Goal: Contribute content

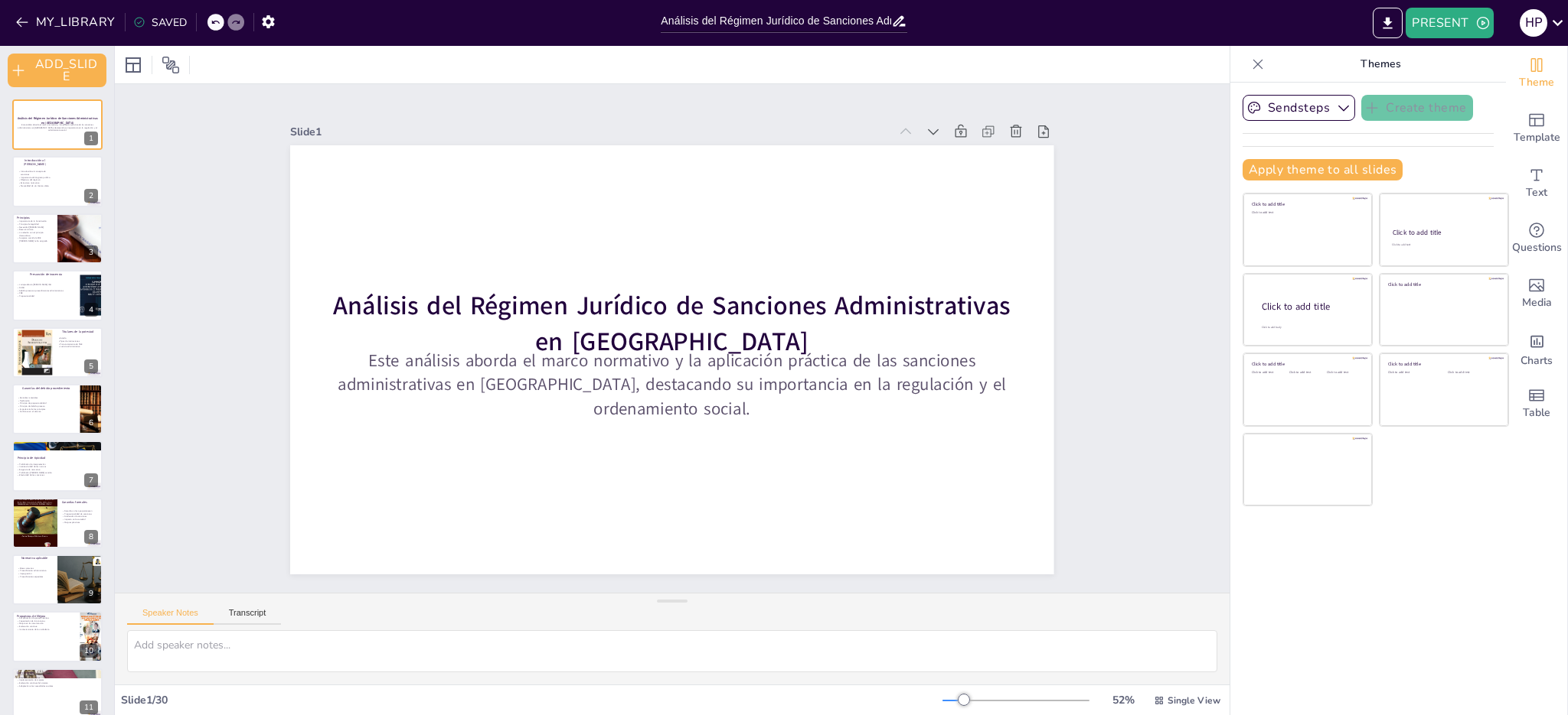
click at [1250, 62] on icon at bounding box center [1258, 64] width 15 height 15
checkbox input "true"
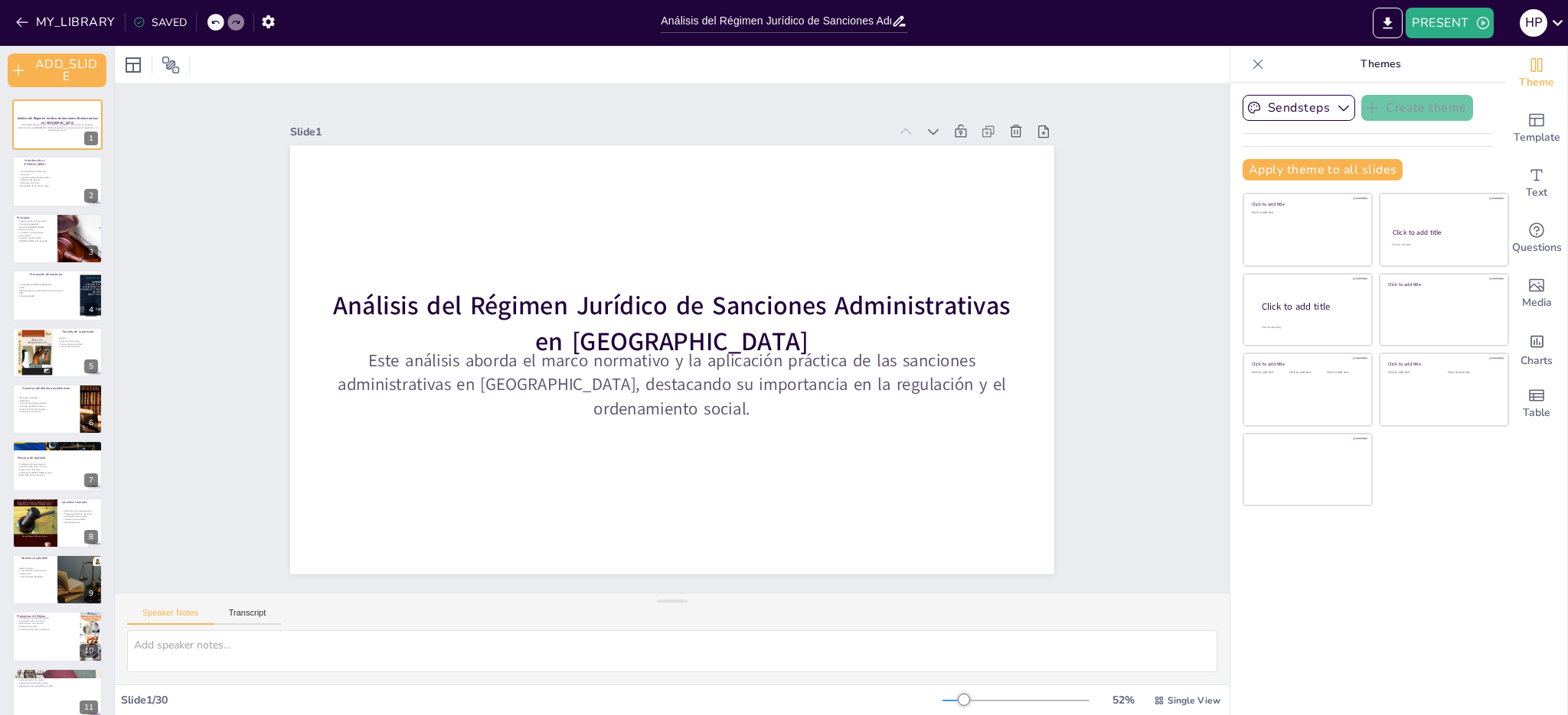
checkbox input "true"
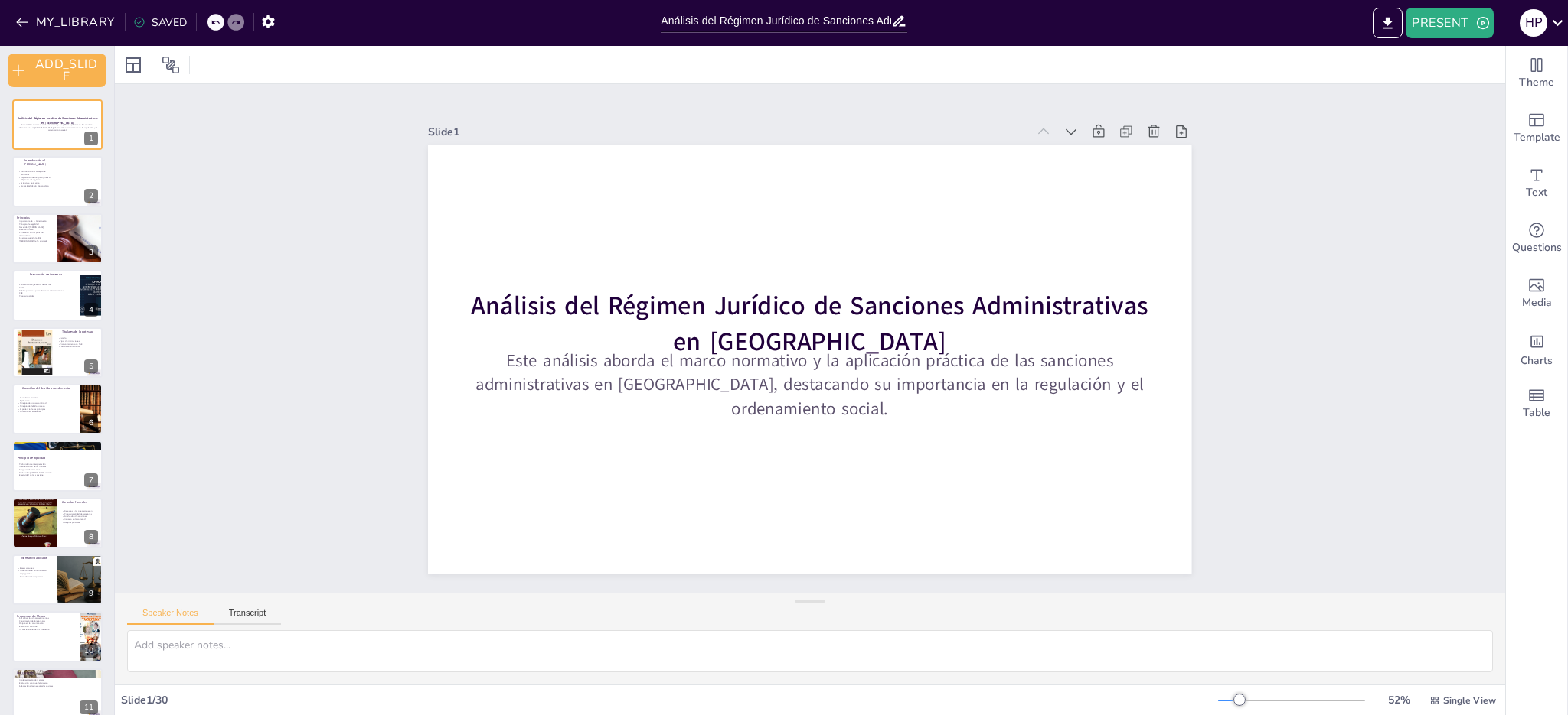
checkbox input "true"
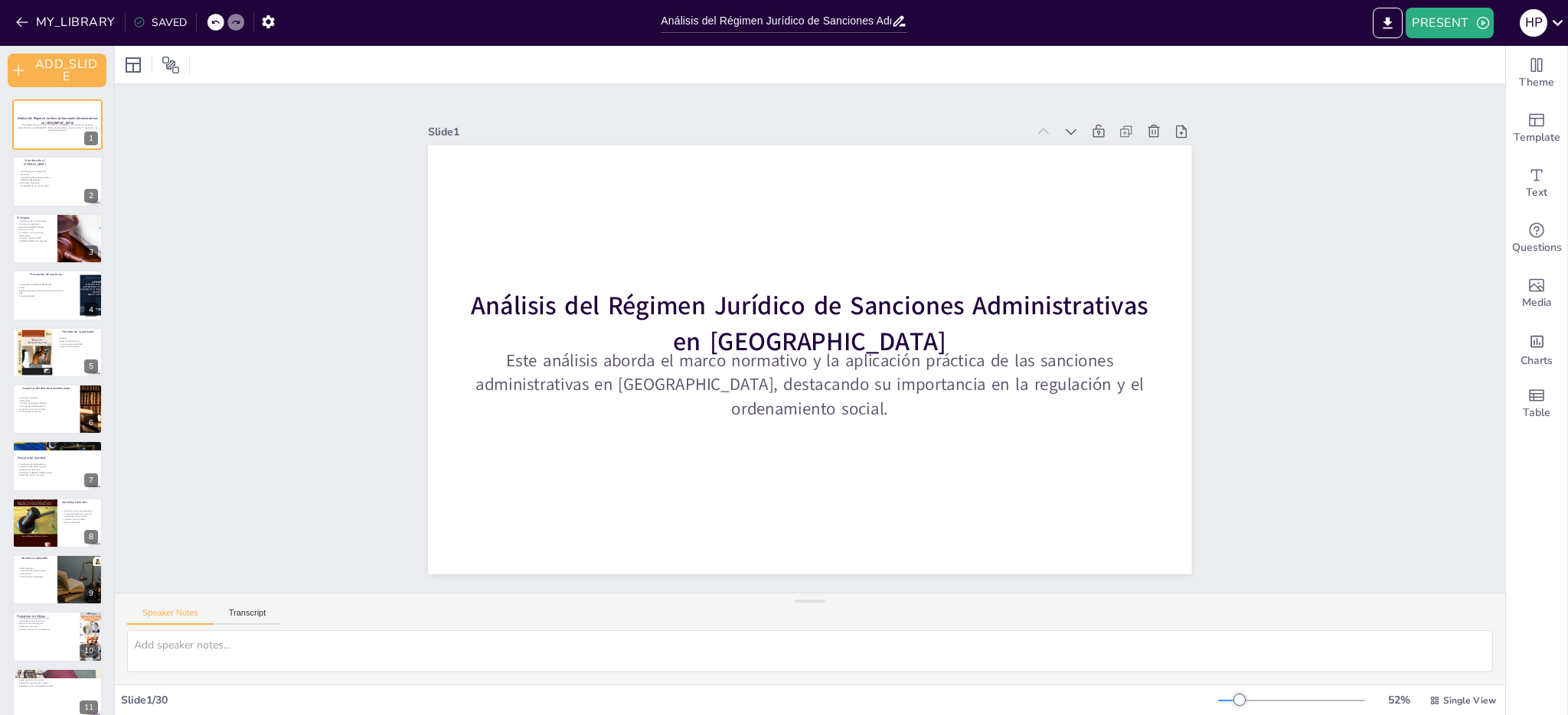
checkbox input "true"
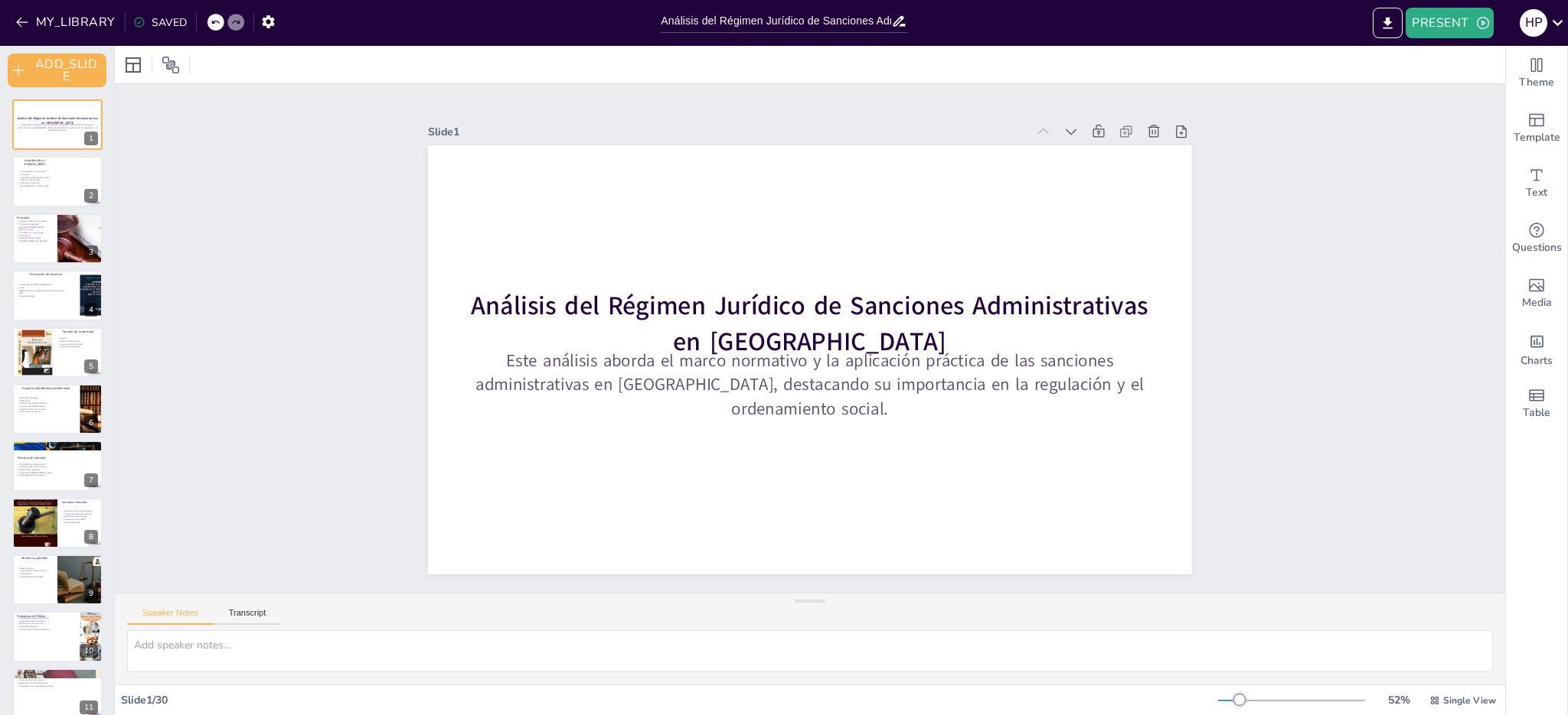
checkbox input "true"
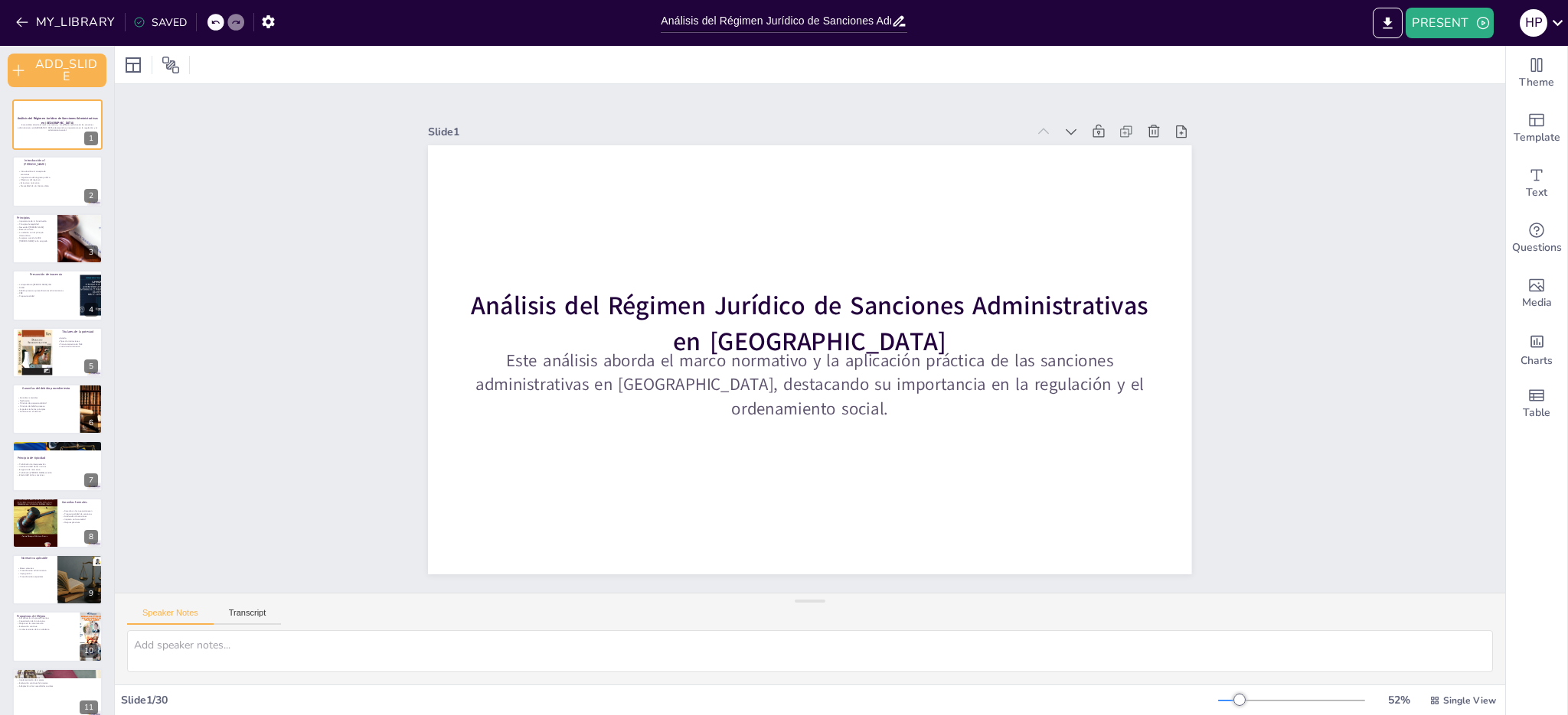
checkbox input "true"
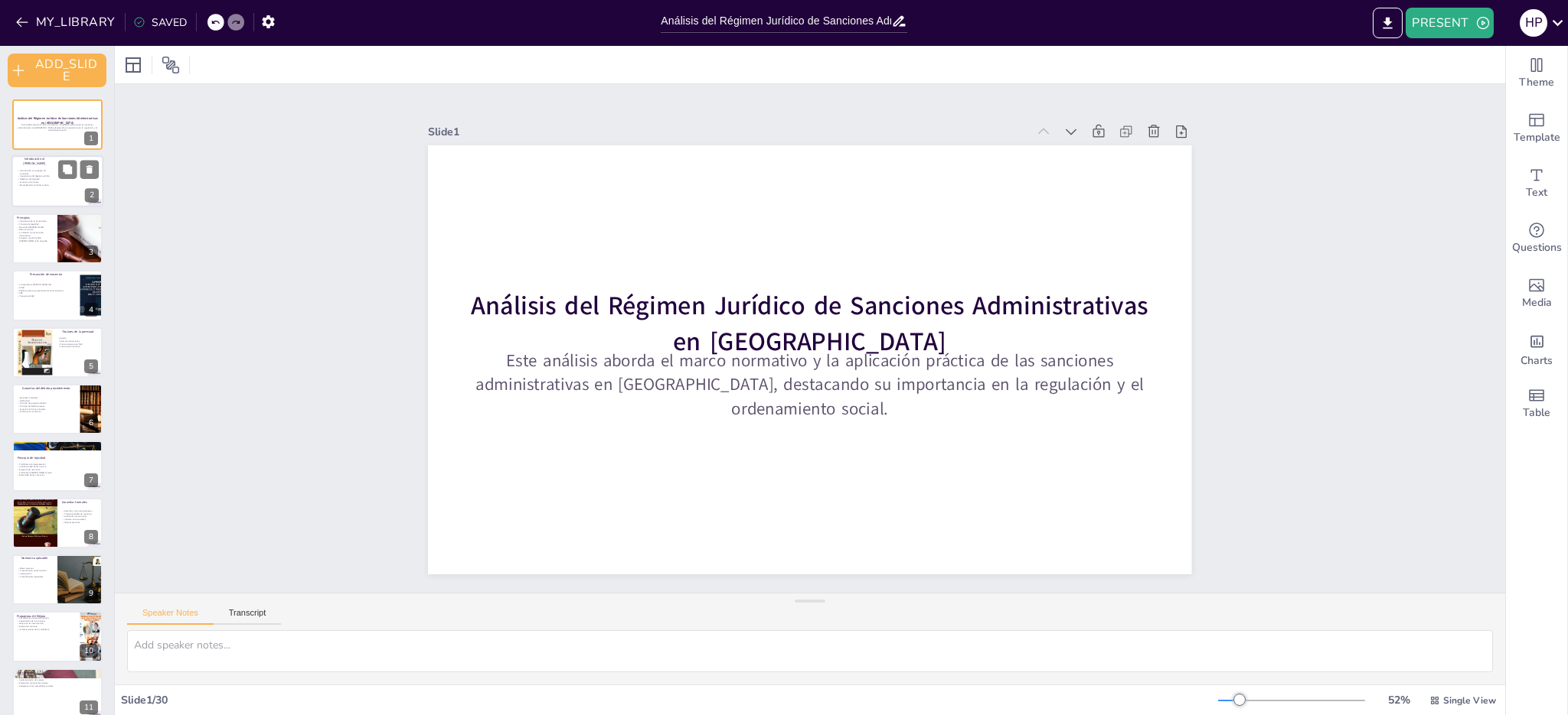
checkbox input "true"
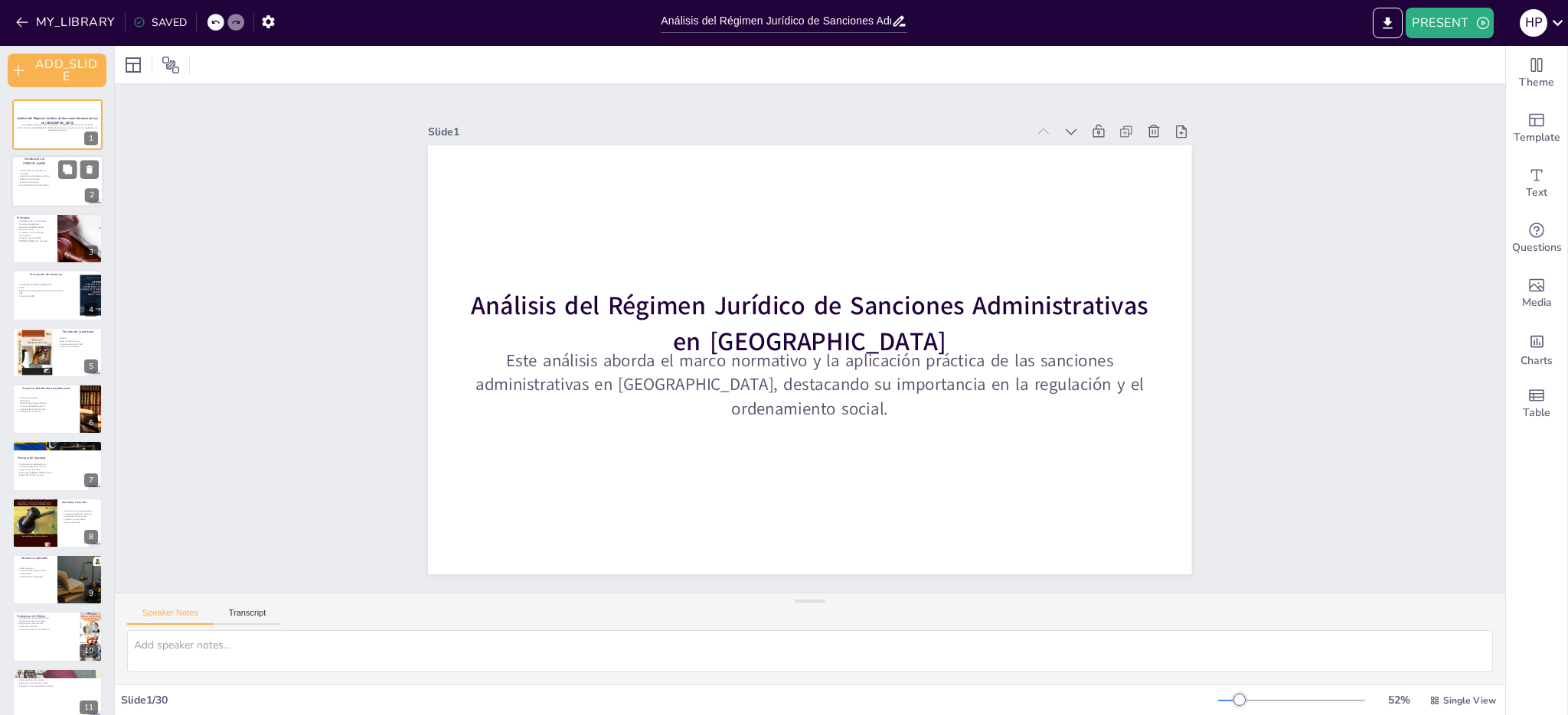
checkbox input "true"
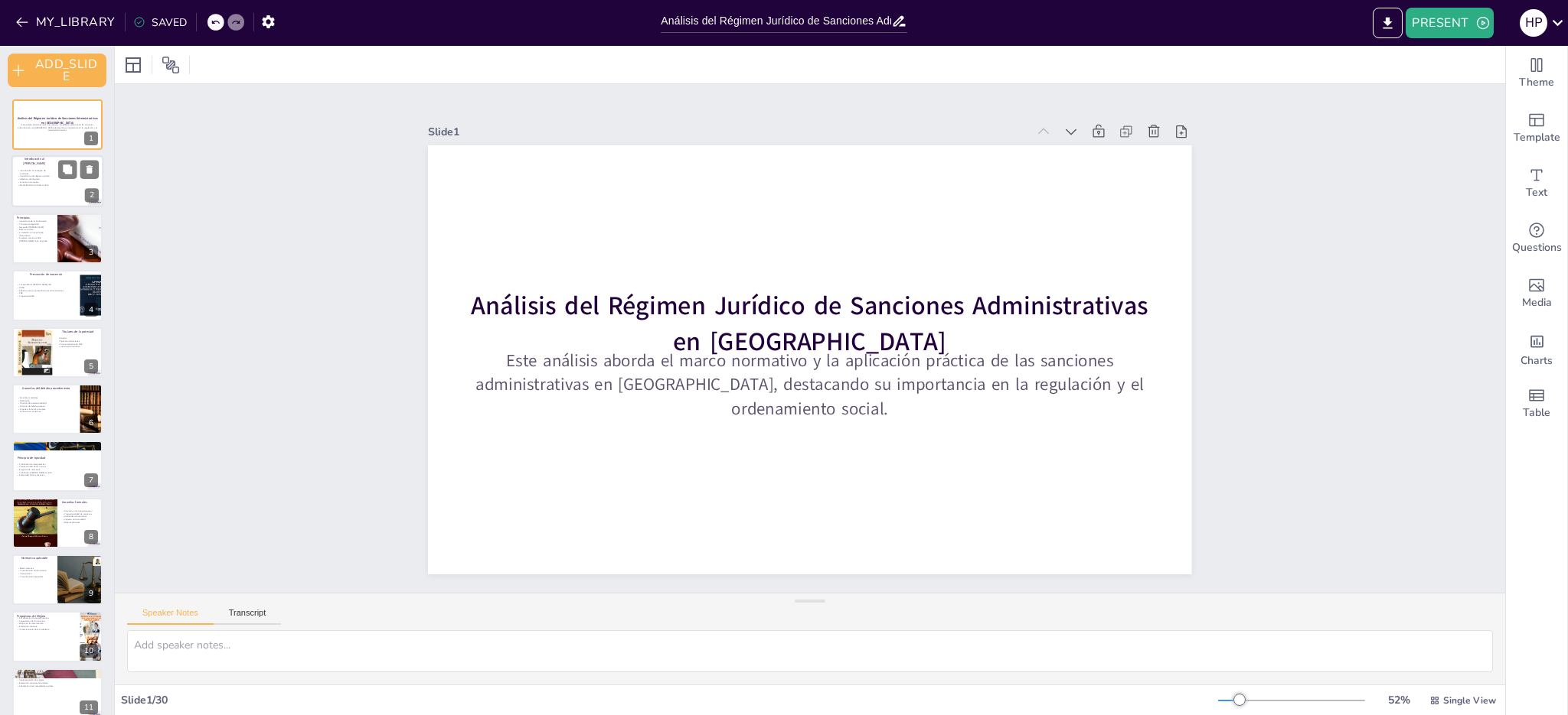
checkbox input "true"
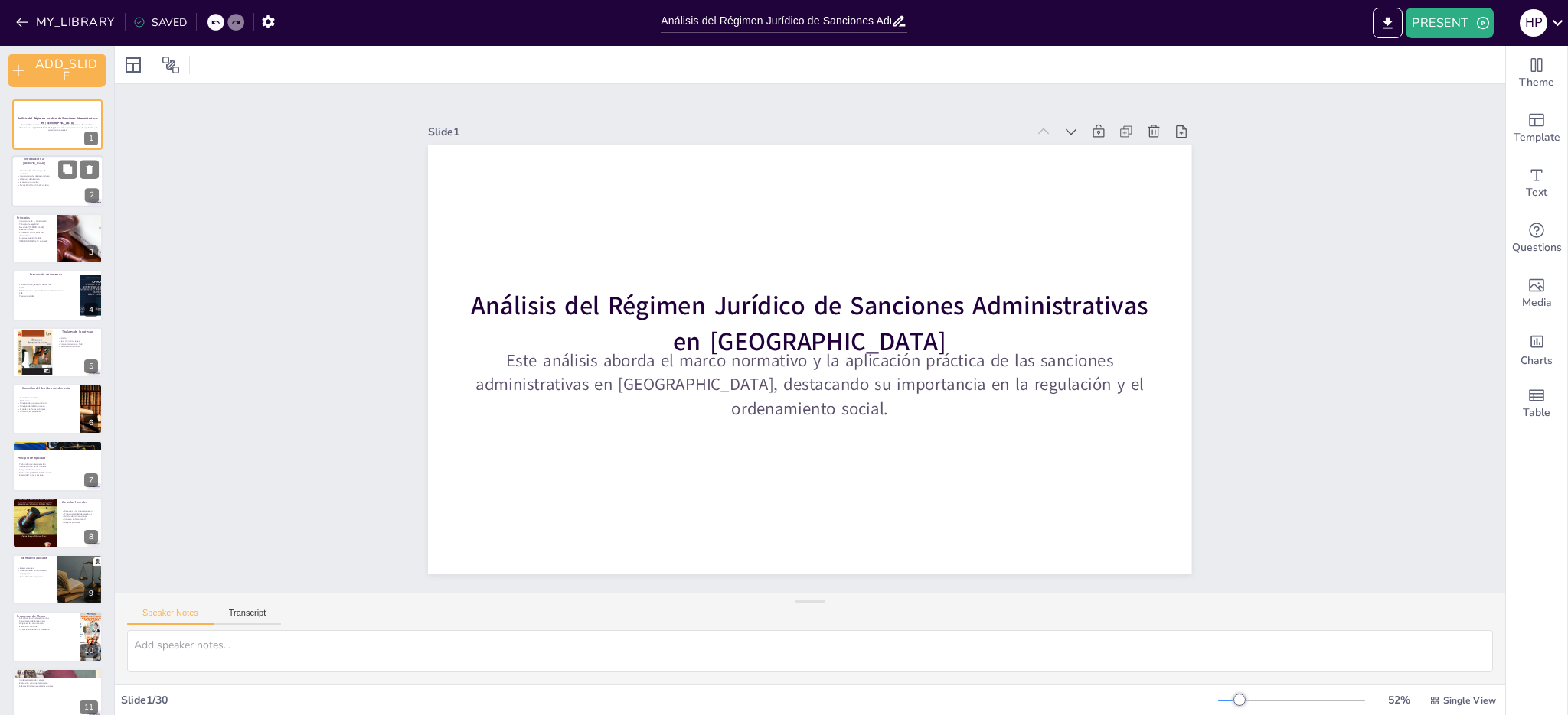
checkbox input "true"
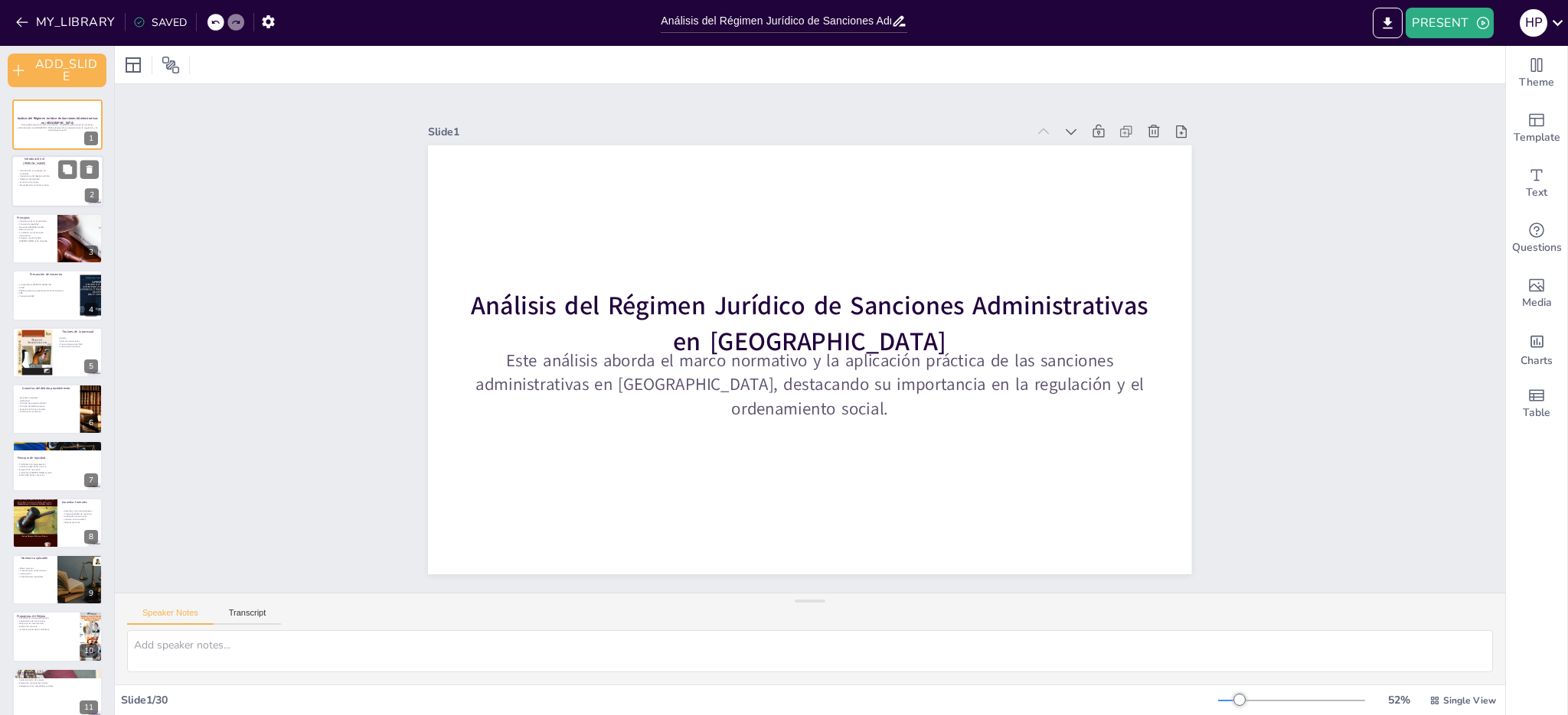
click at [33, 185] on p "Necesidad de un marco claro" at bounding box center [36, 186] width 37 height 3
checkbox input "true"
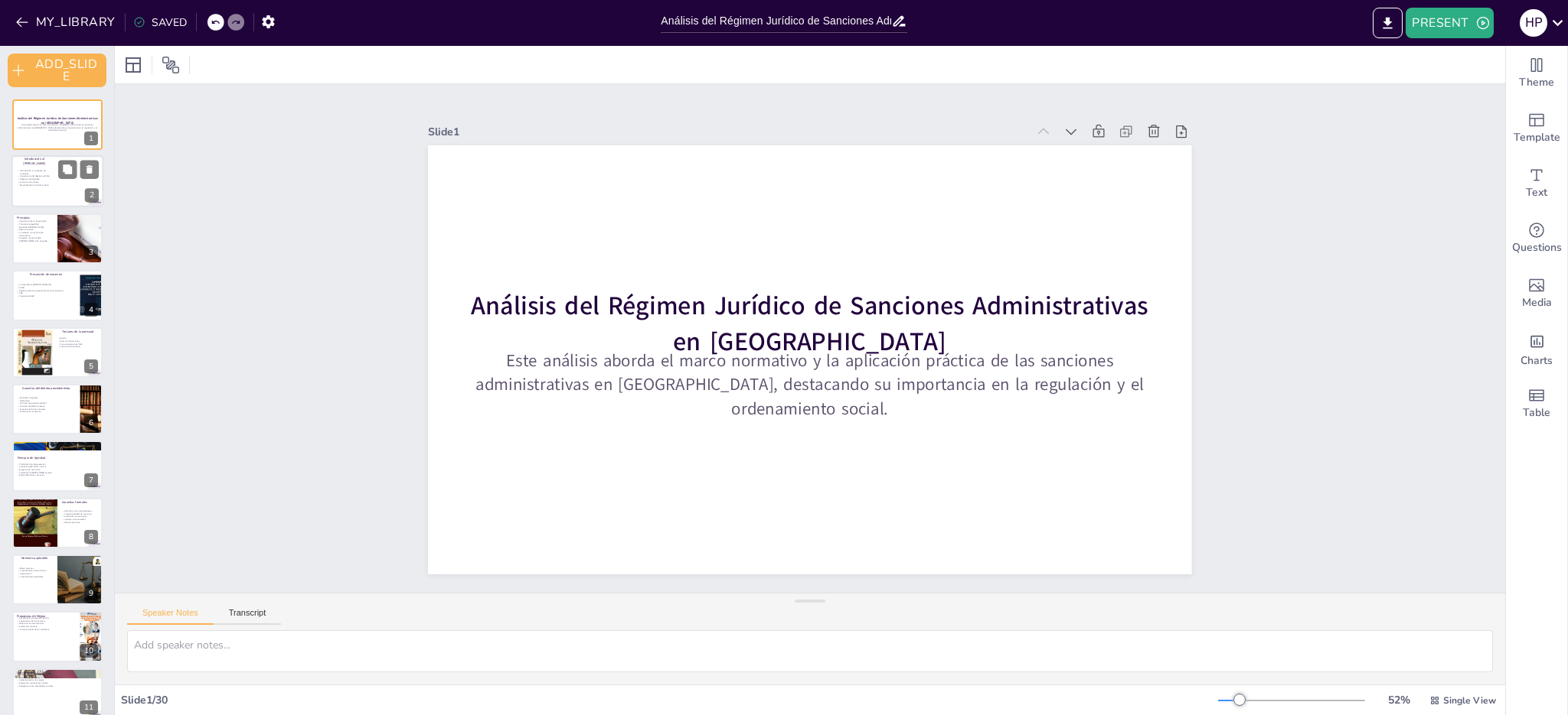
checkbox input "true"
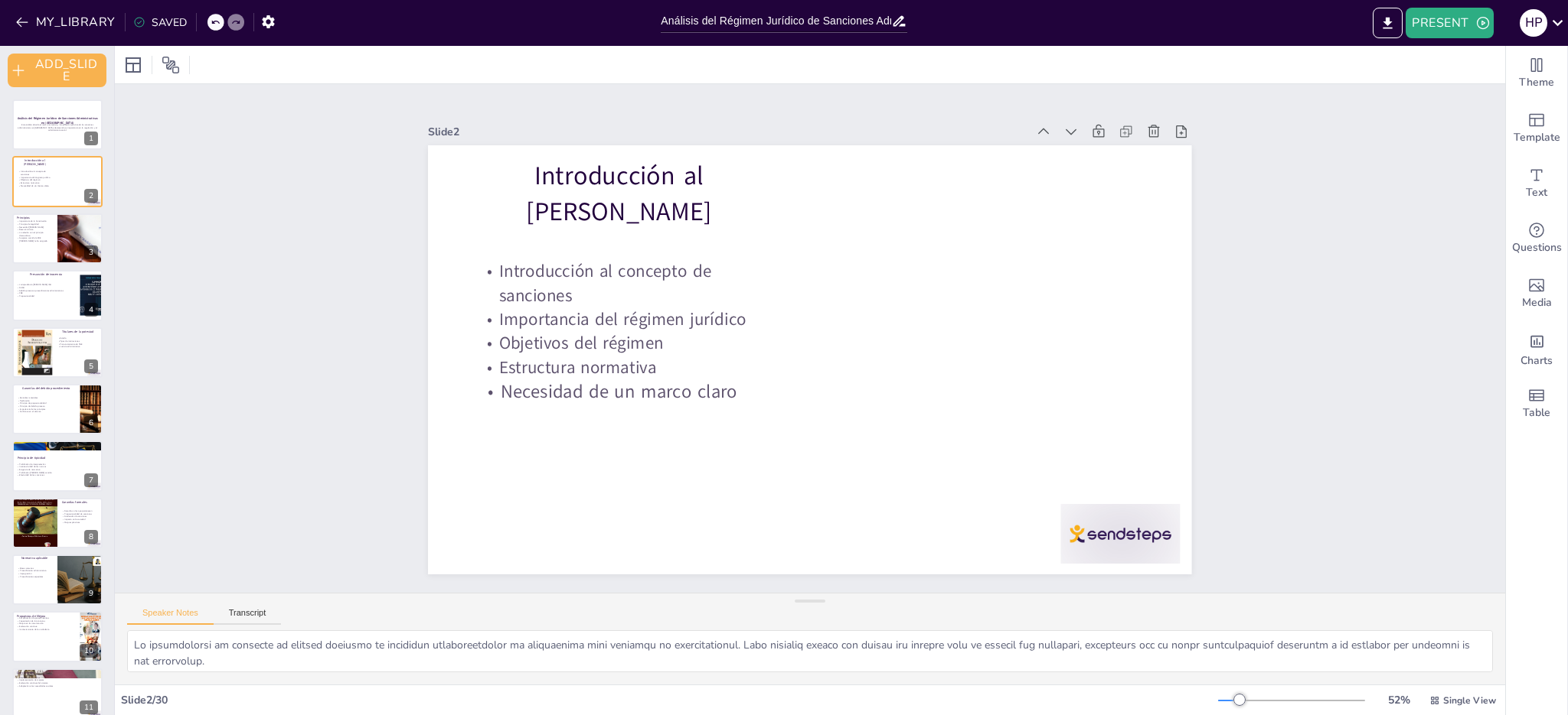
checkbox input "true"
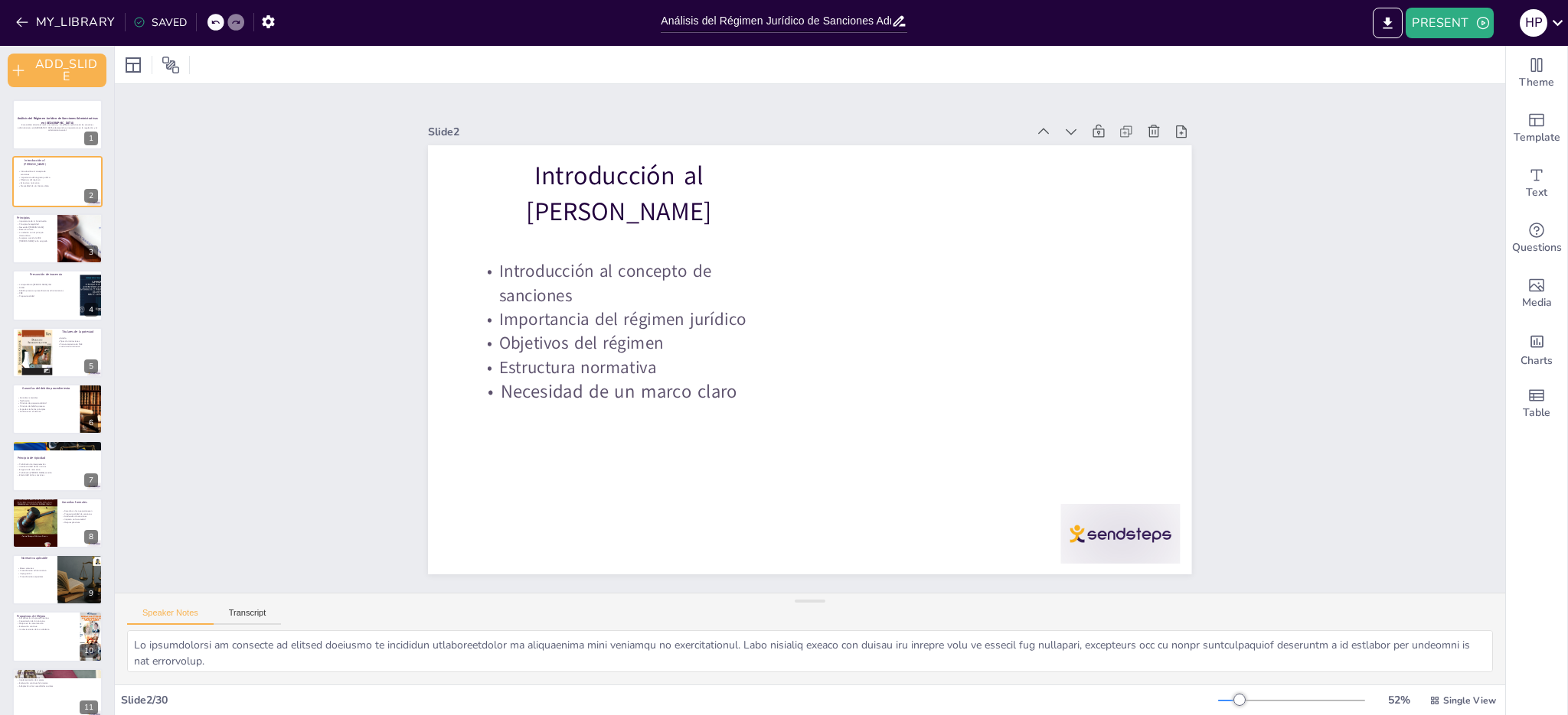
checkbox input "true"
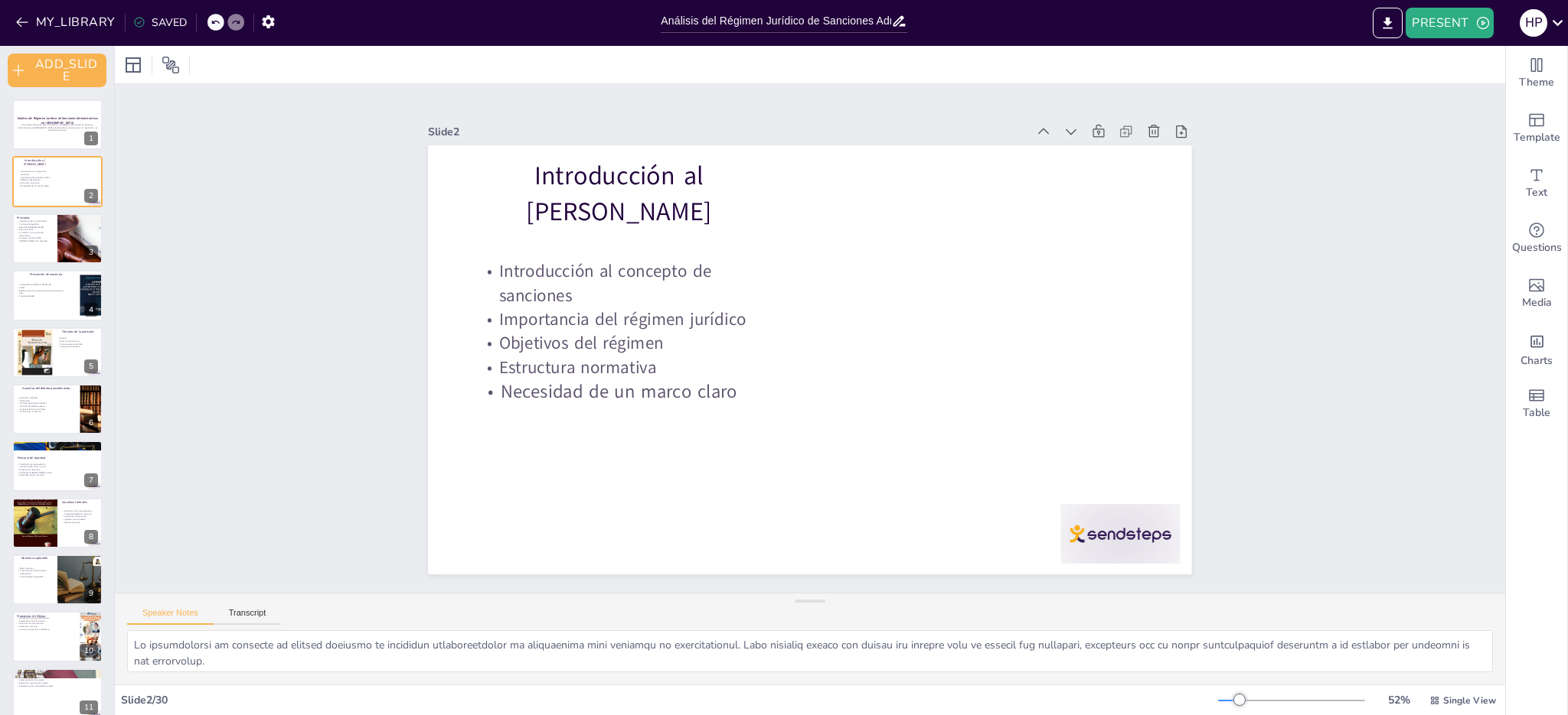
checkbox input "true"
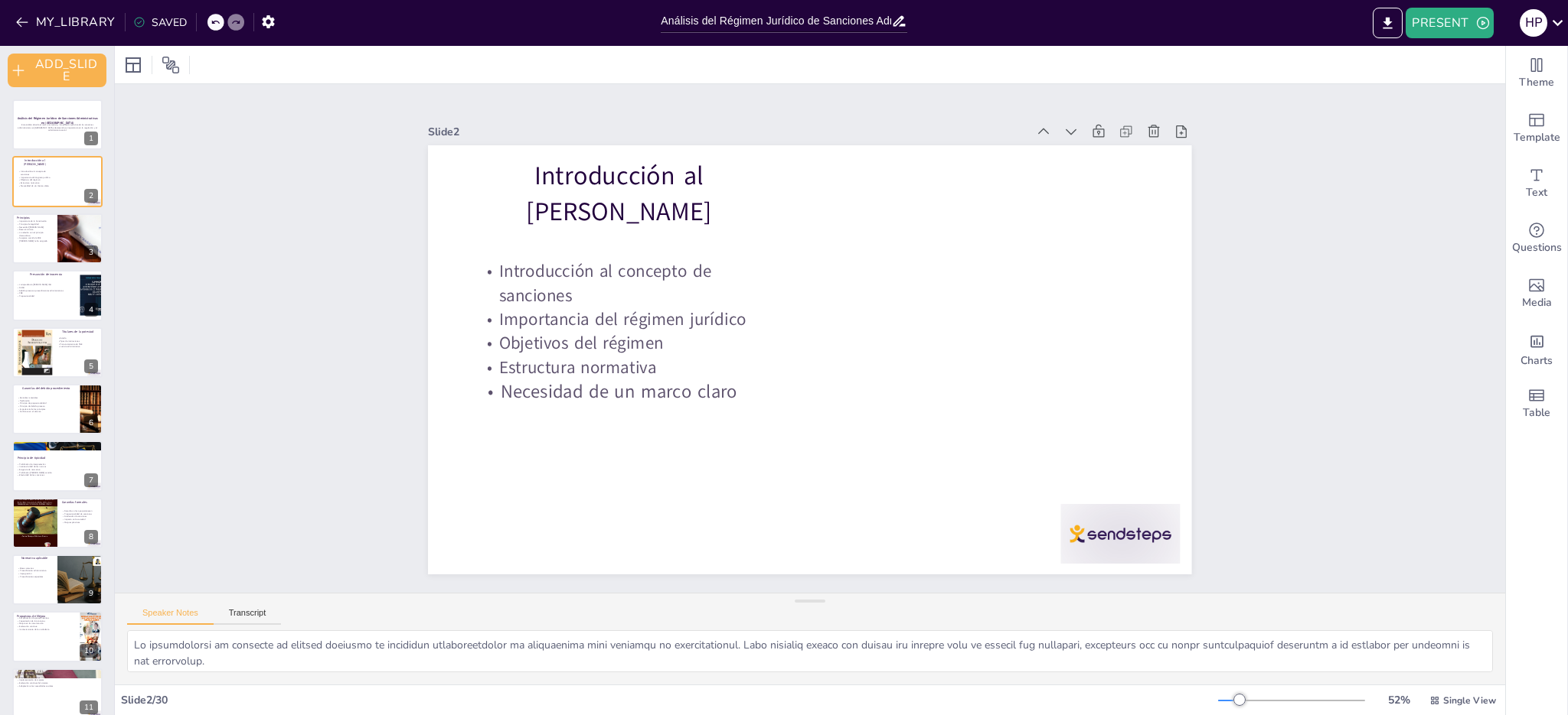
checkbox input "true"
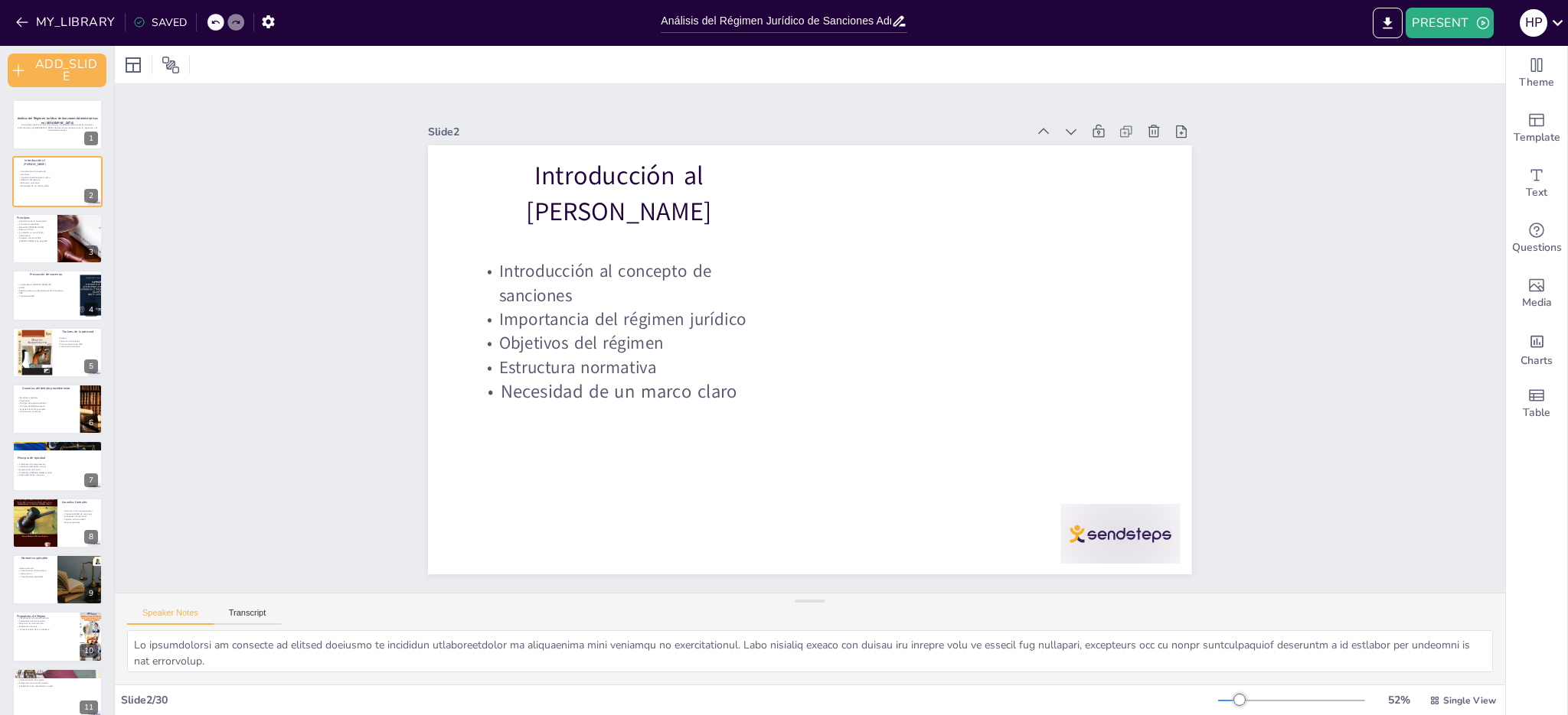
checkbox input "true"
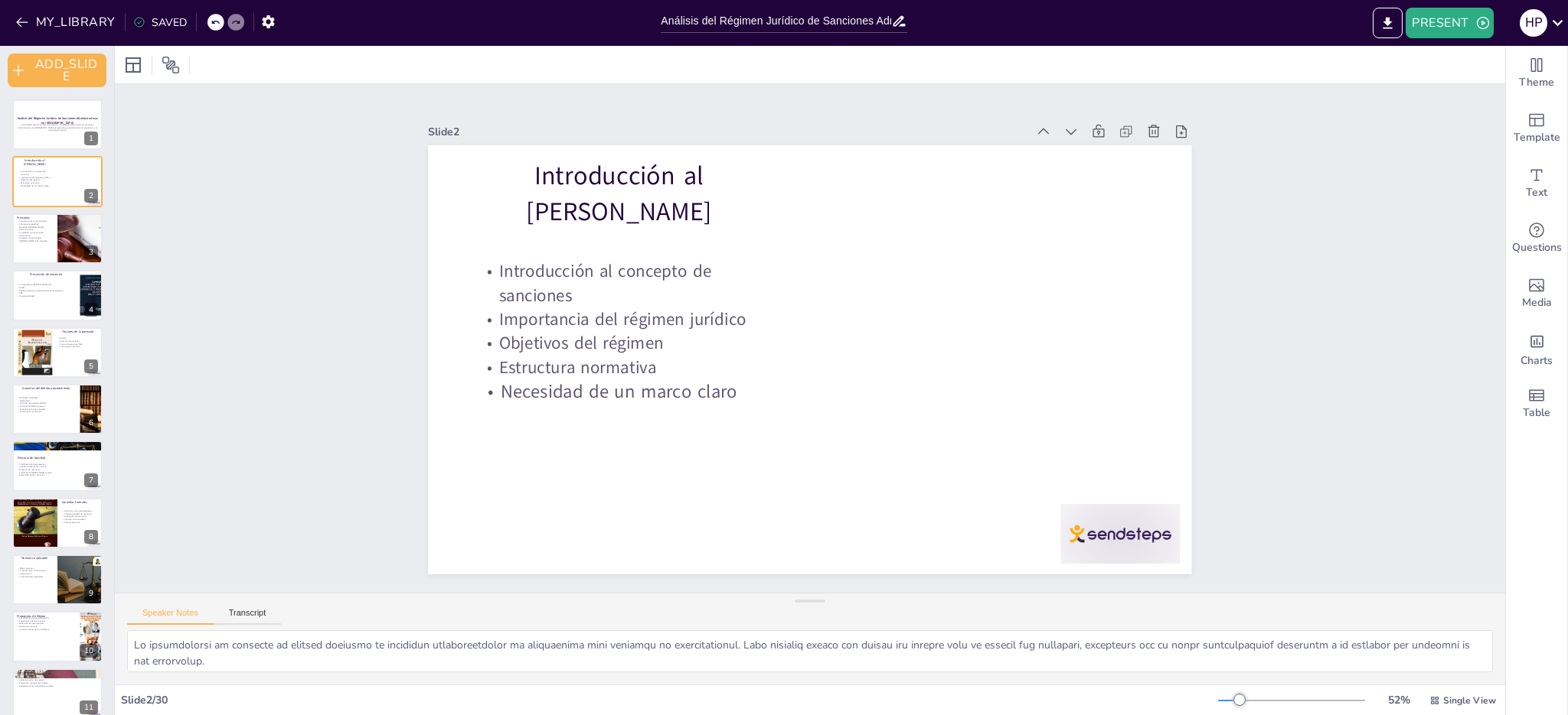
checkbox input "true"
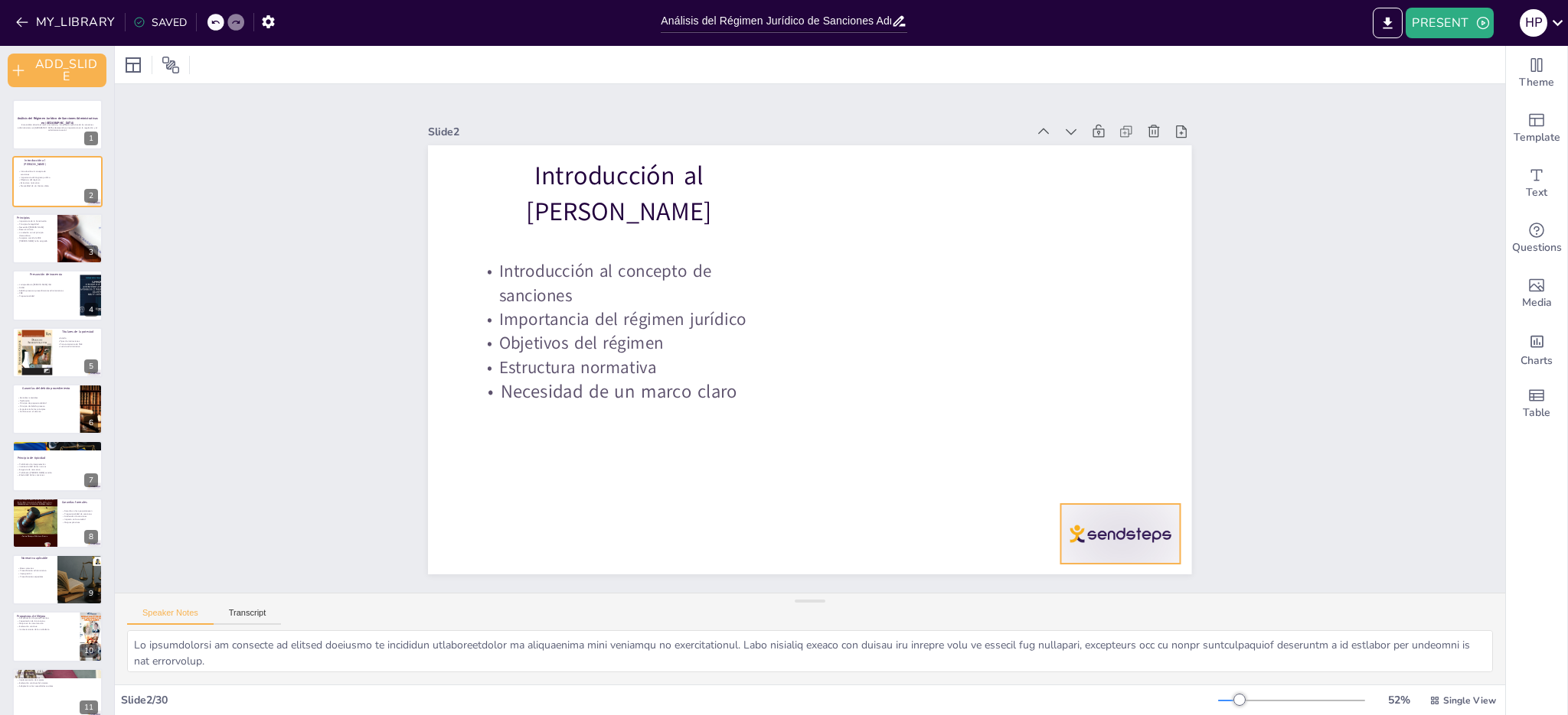
checkbox input "true"
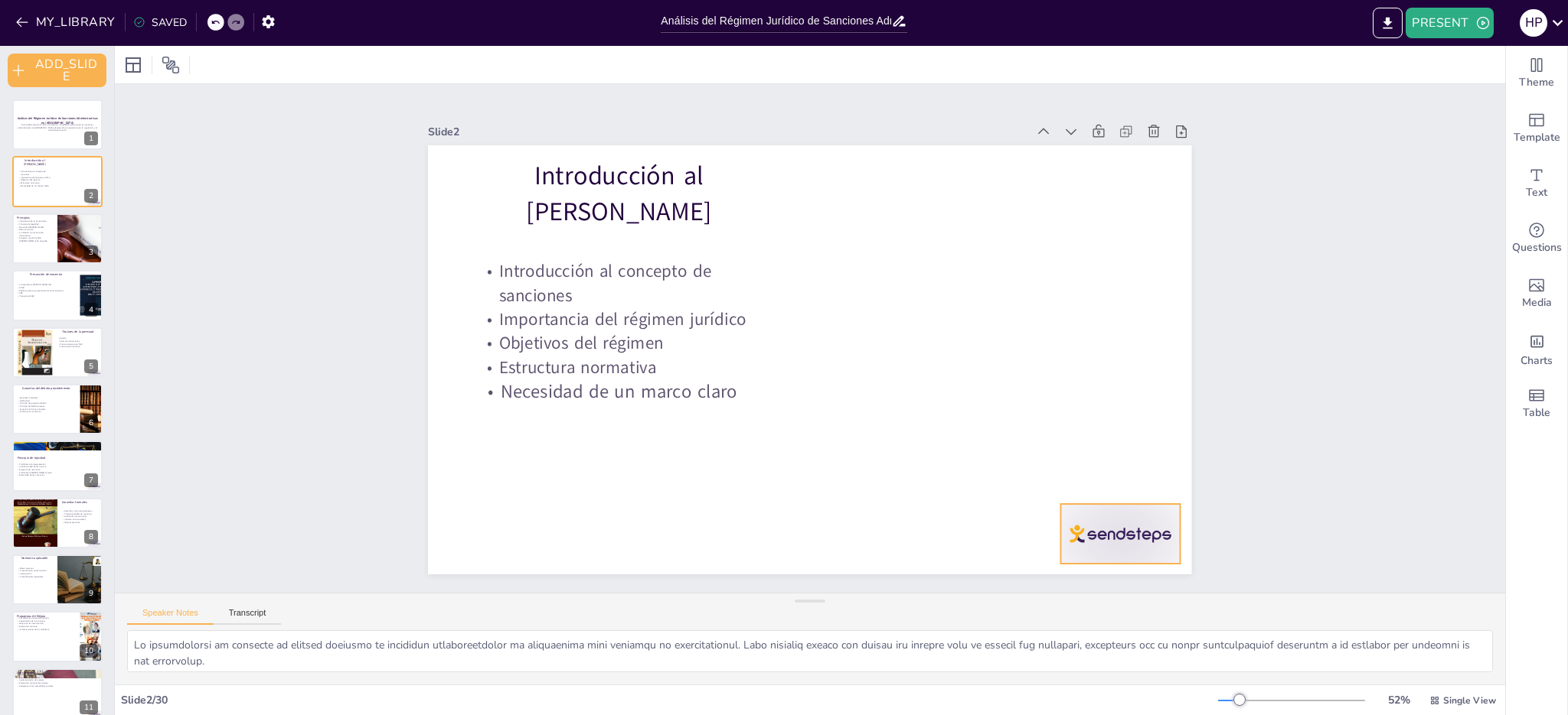
click at [1114, 532] on div at bounding box center [1120, 534] width 119 height 60
checkbox input "true"
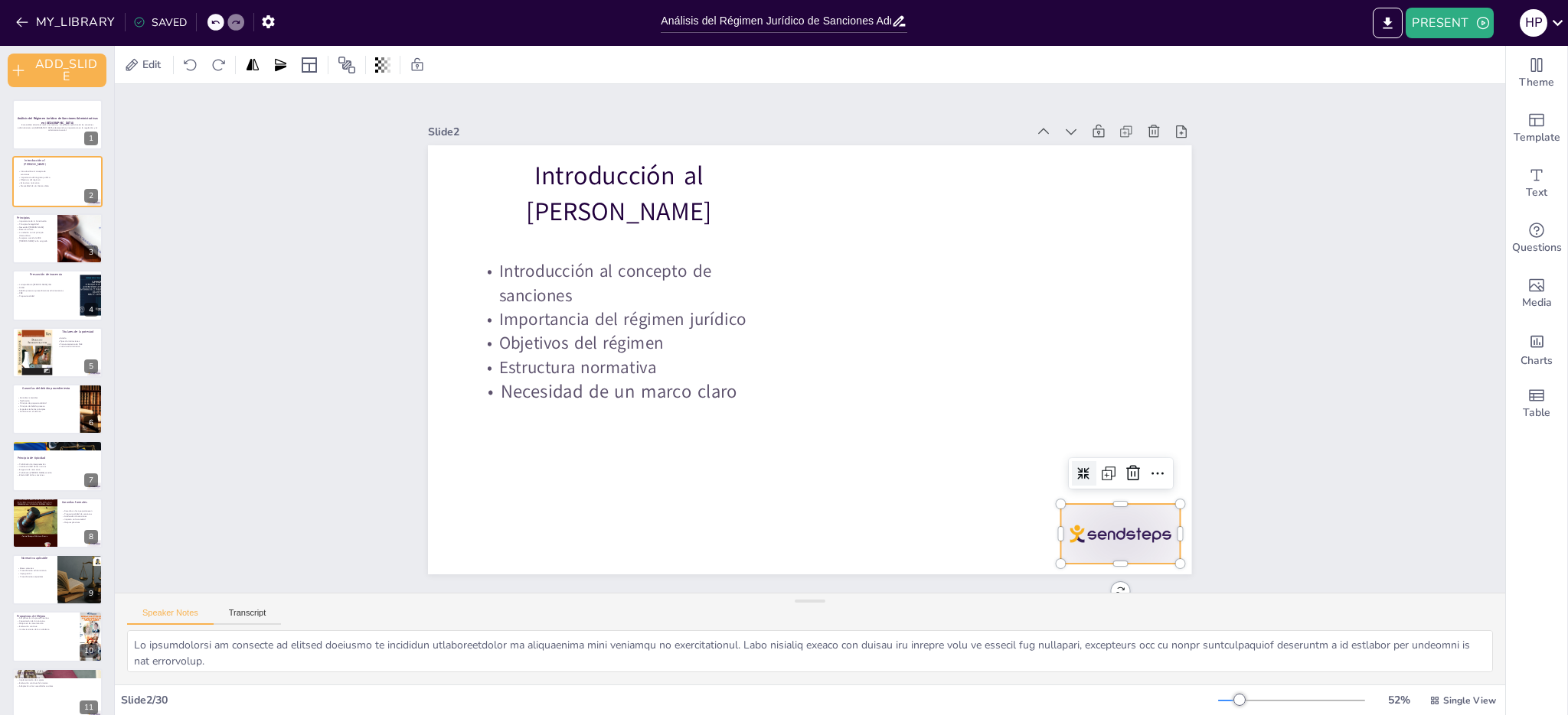
checkbox input "true"
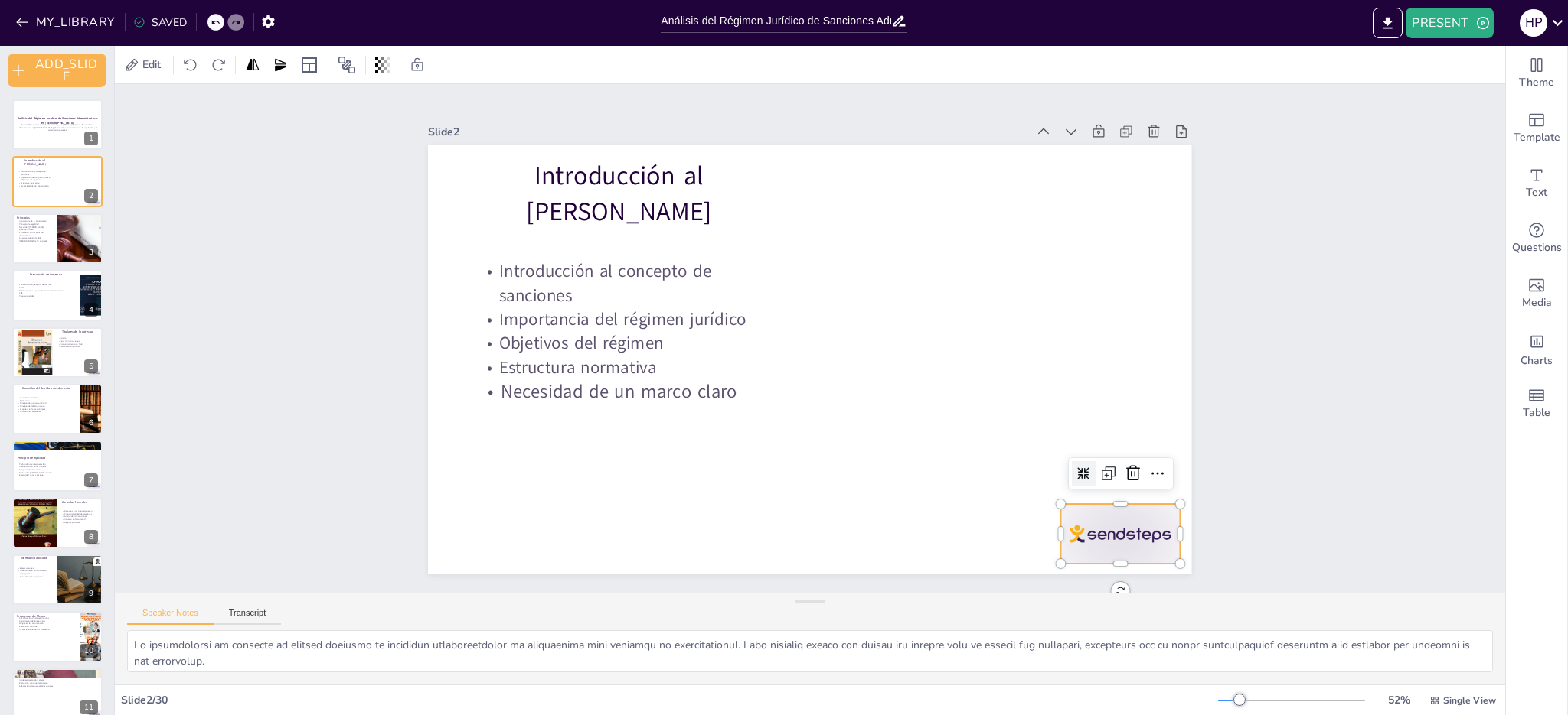
checkbox input "true"
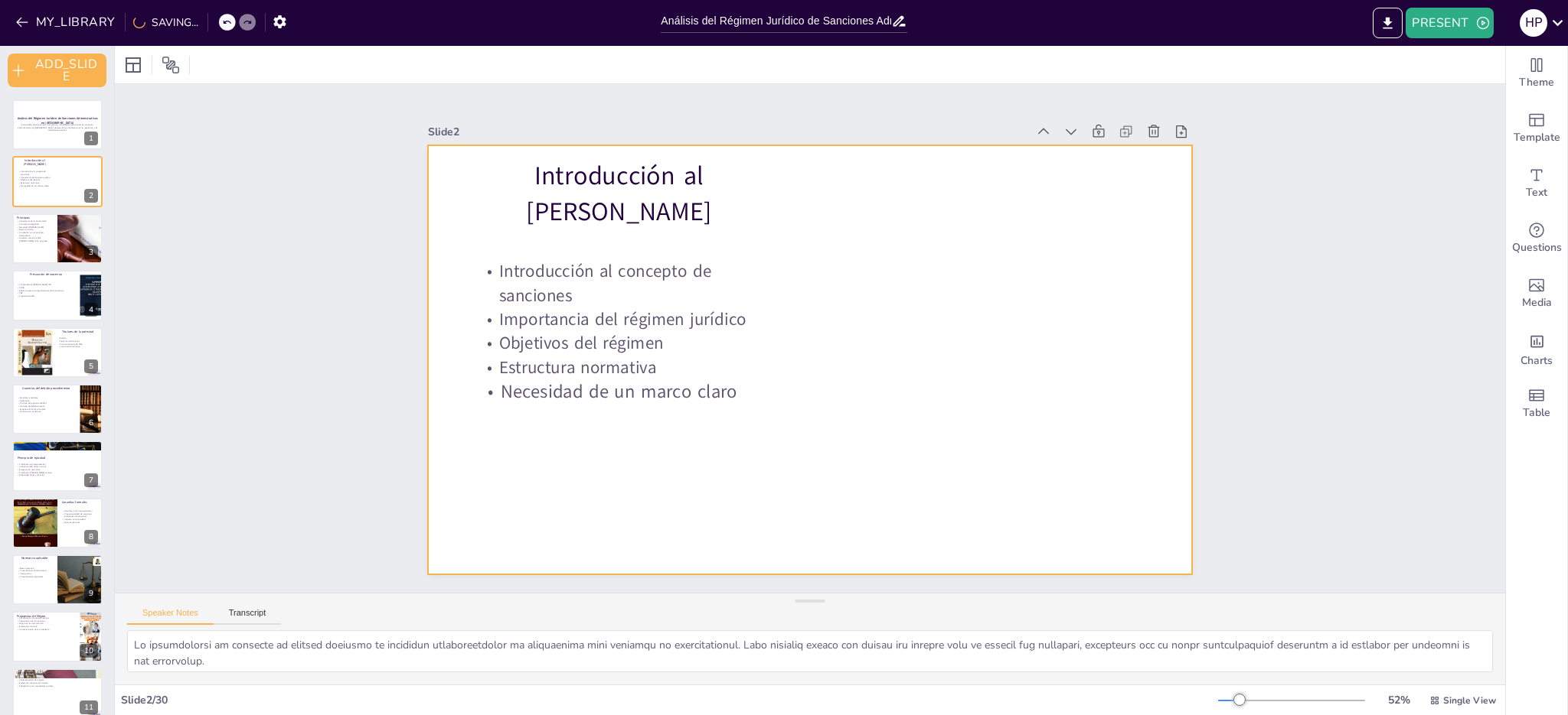
checkbox input "true"
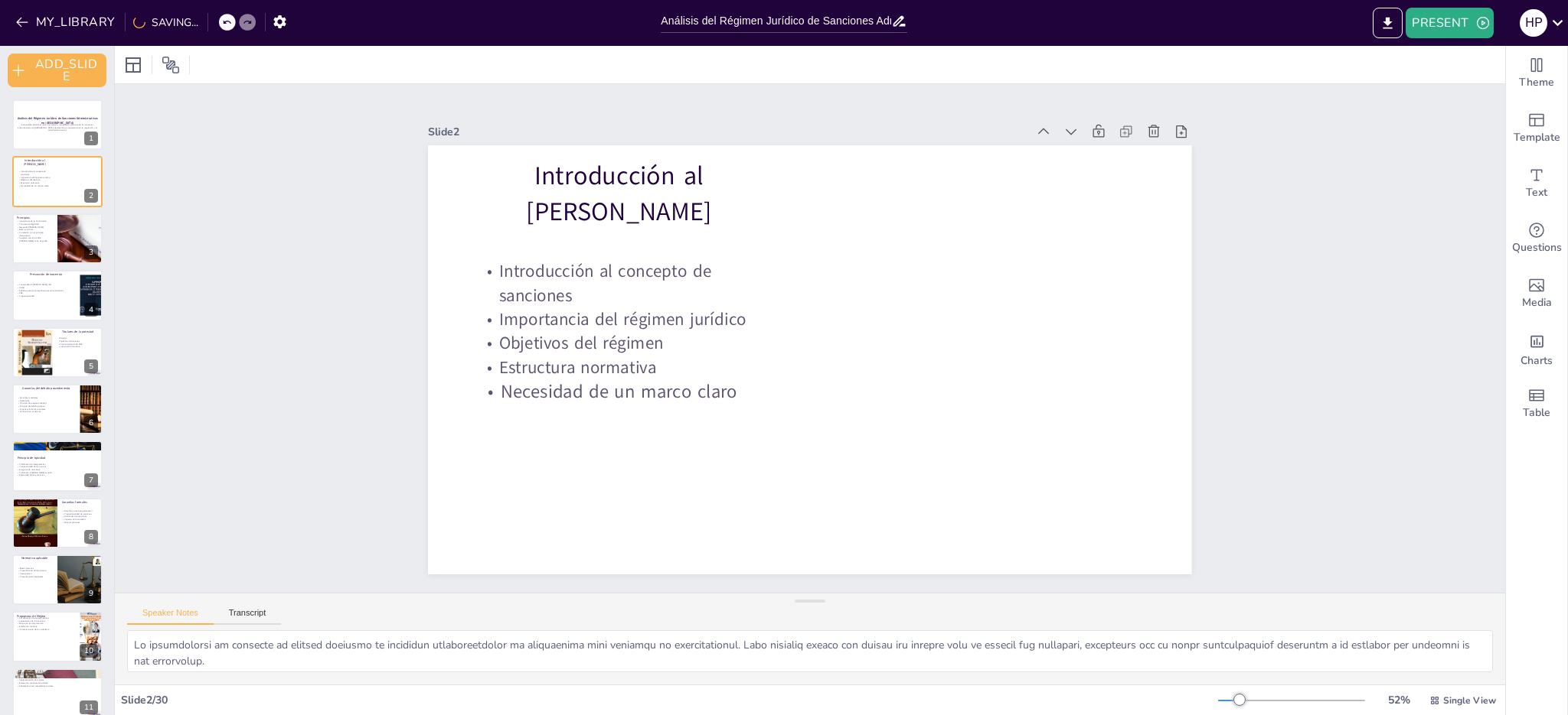
checkbox input "true"
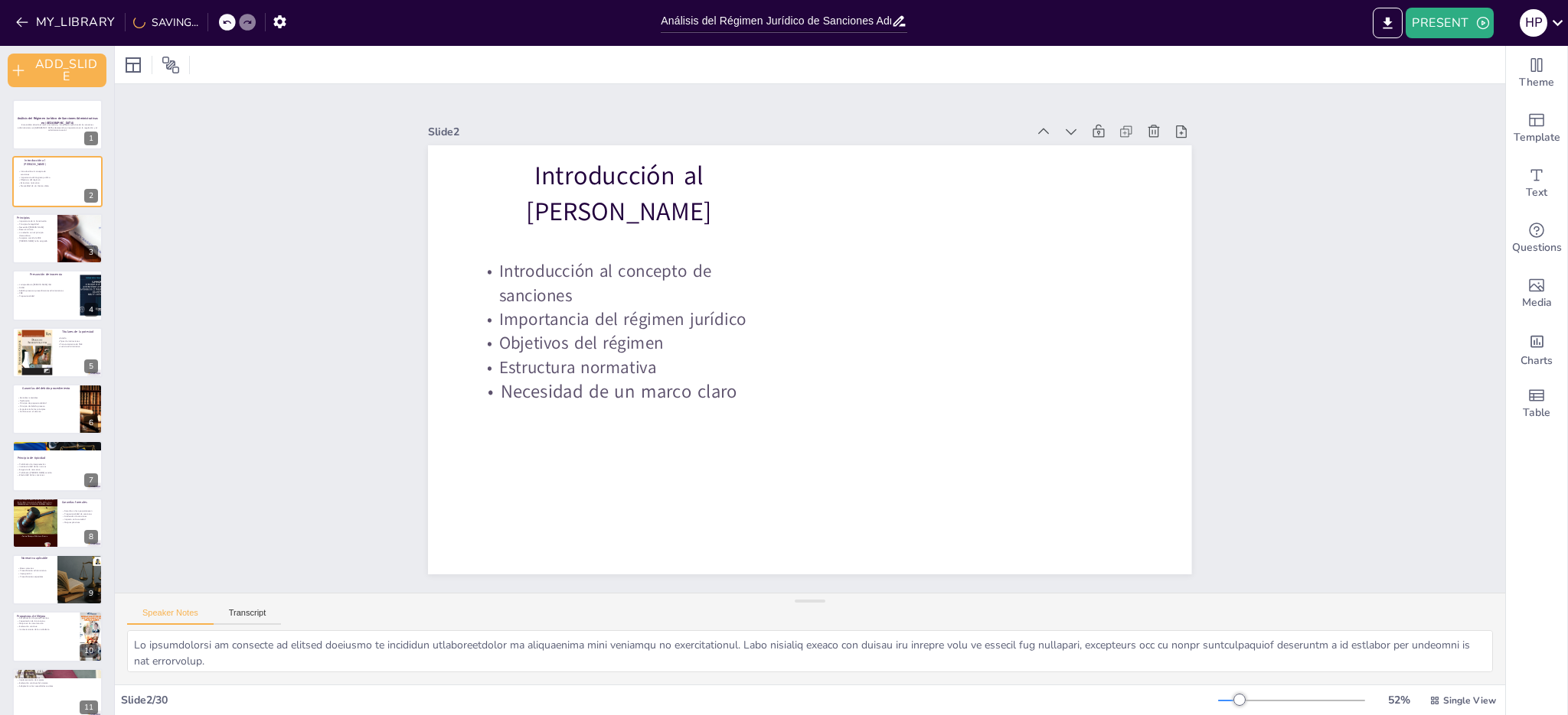
checkbox input "true"
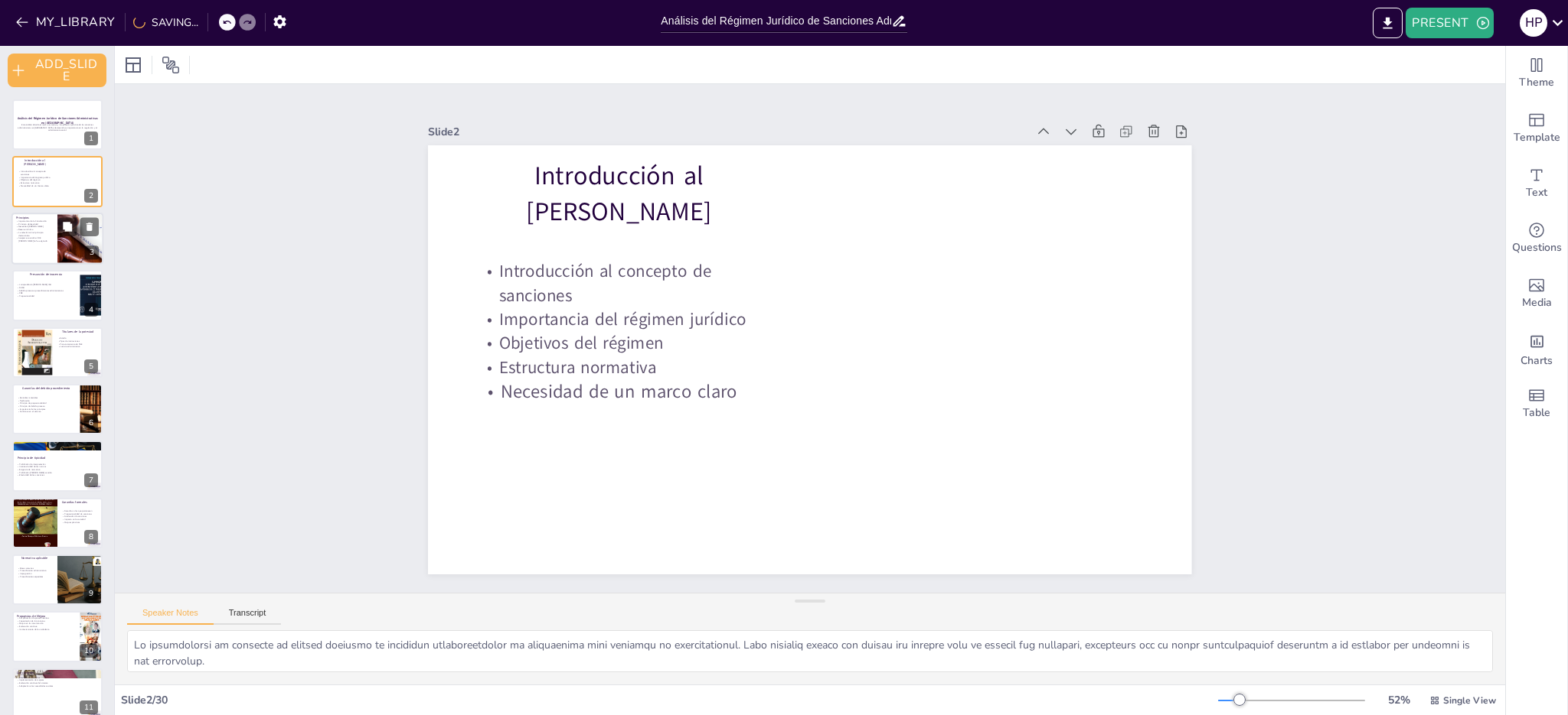
checkbox input "true"
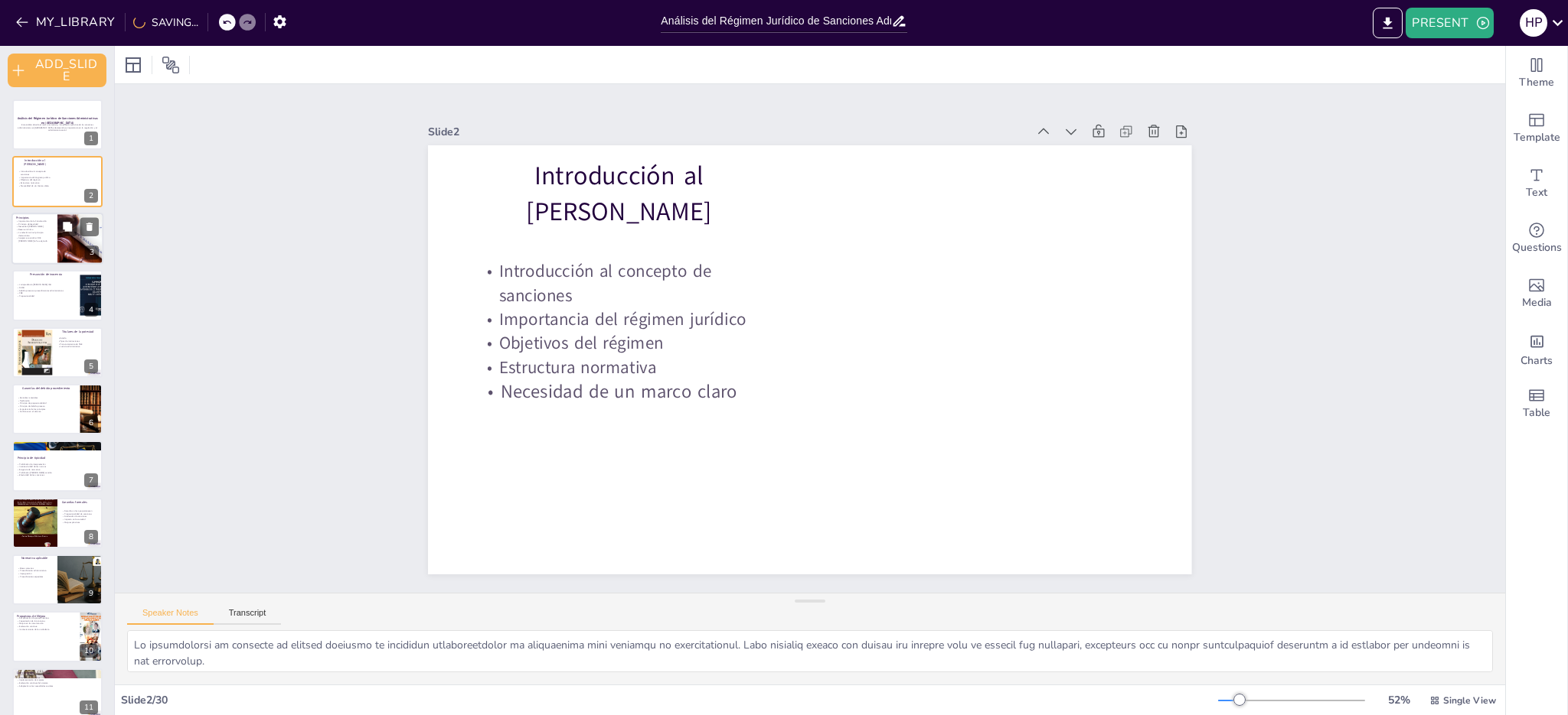
click at [28, 233] on p "La relación con el principio democrático" at bounding box center [34, 234] width 37 height 5
checkbox input "true"
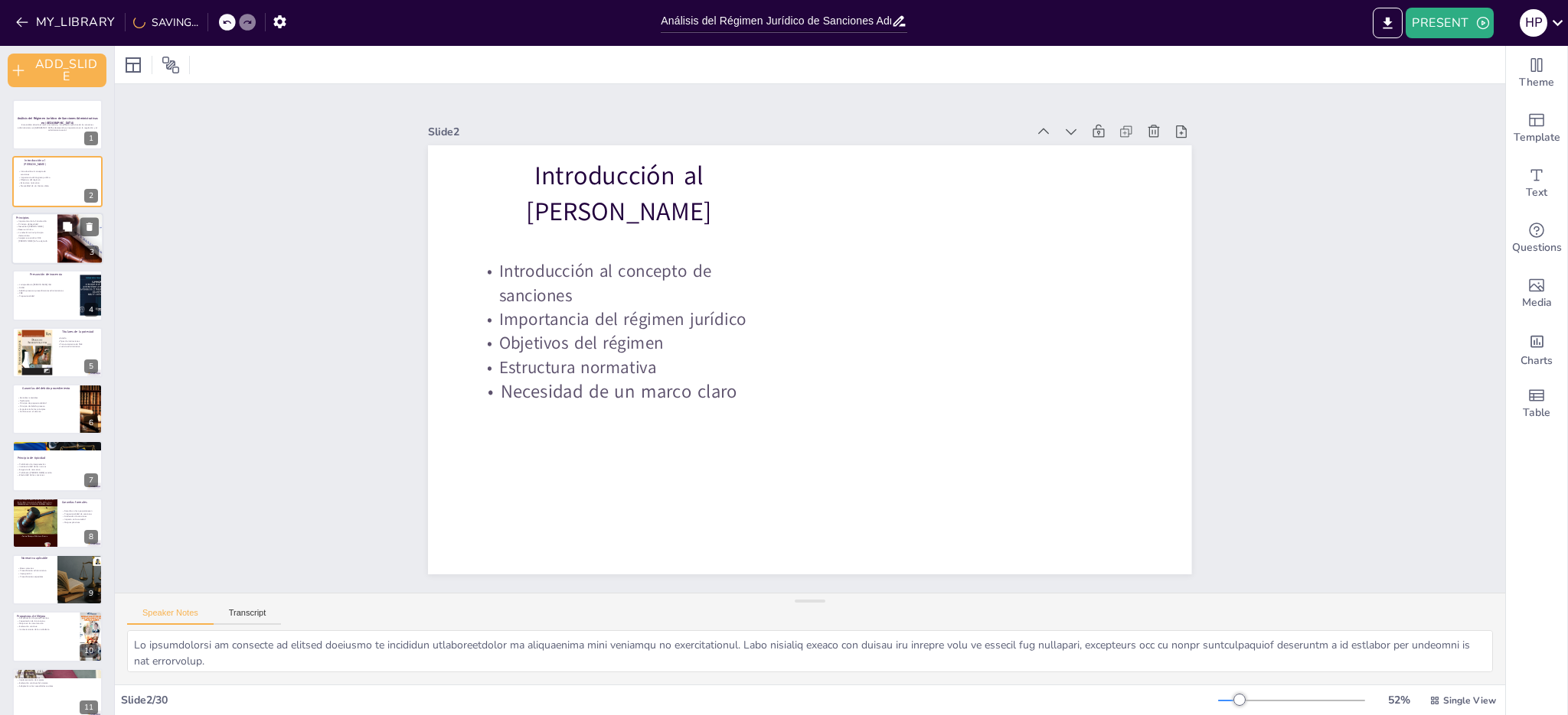
checkbox input "true"
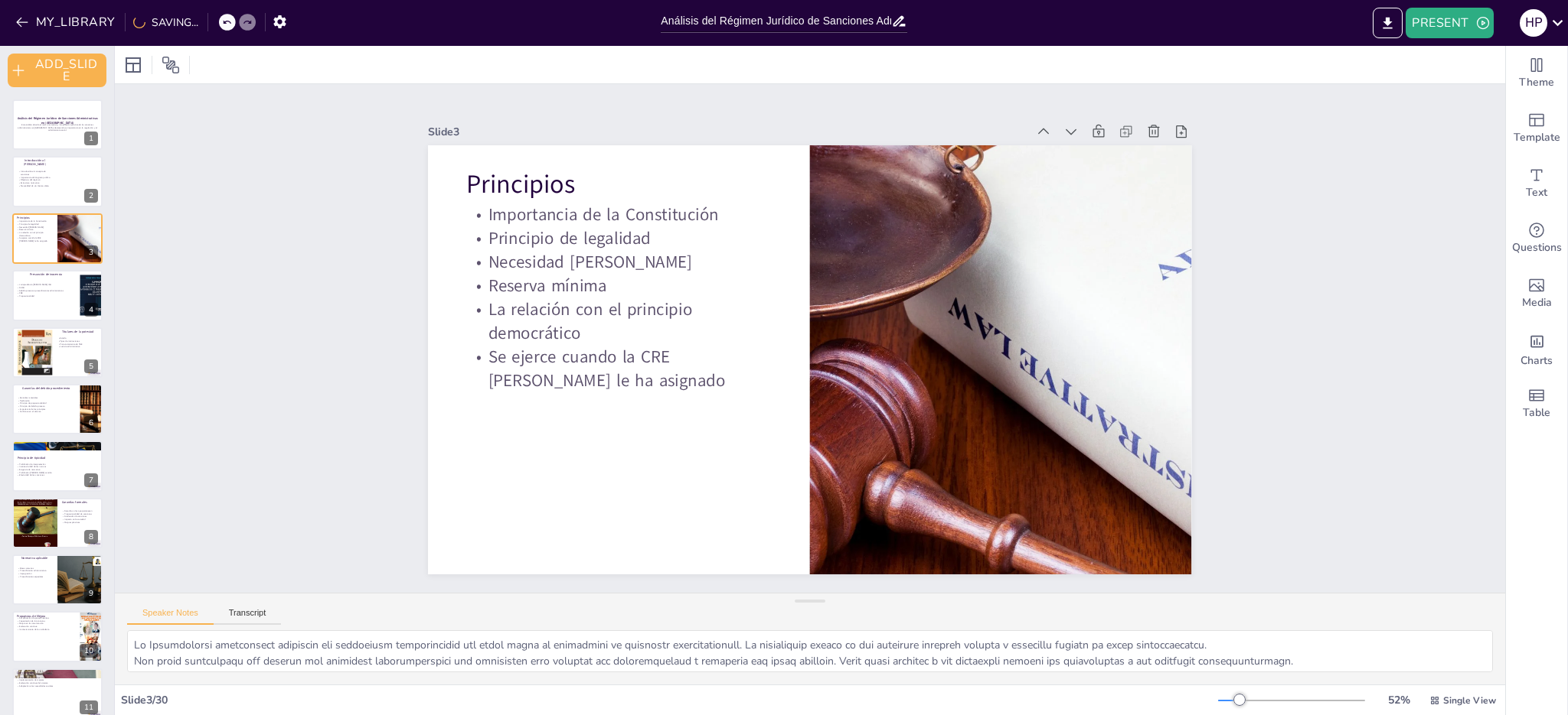
checkbox input "true"
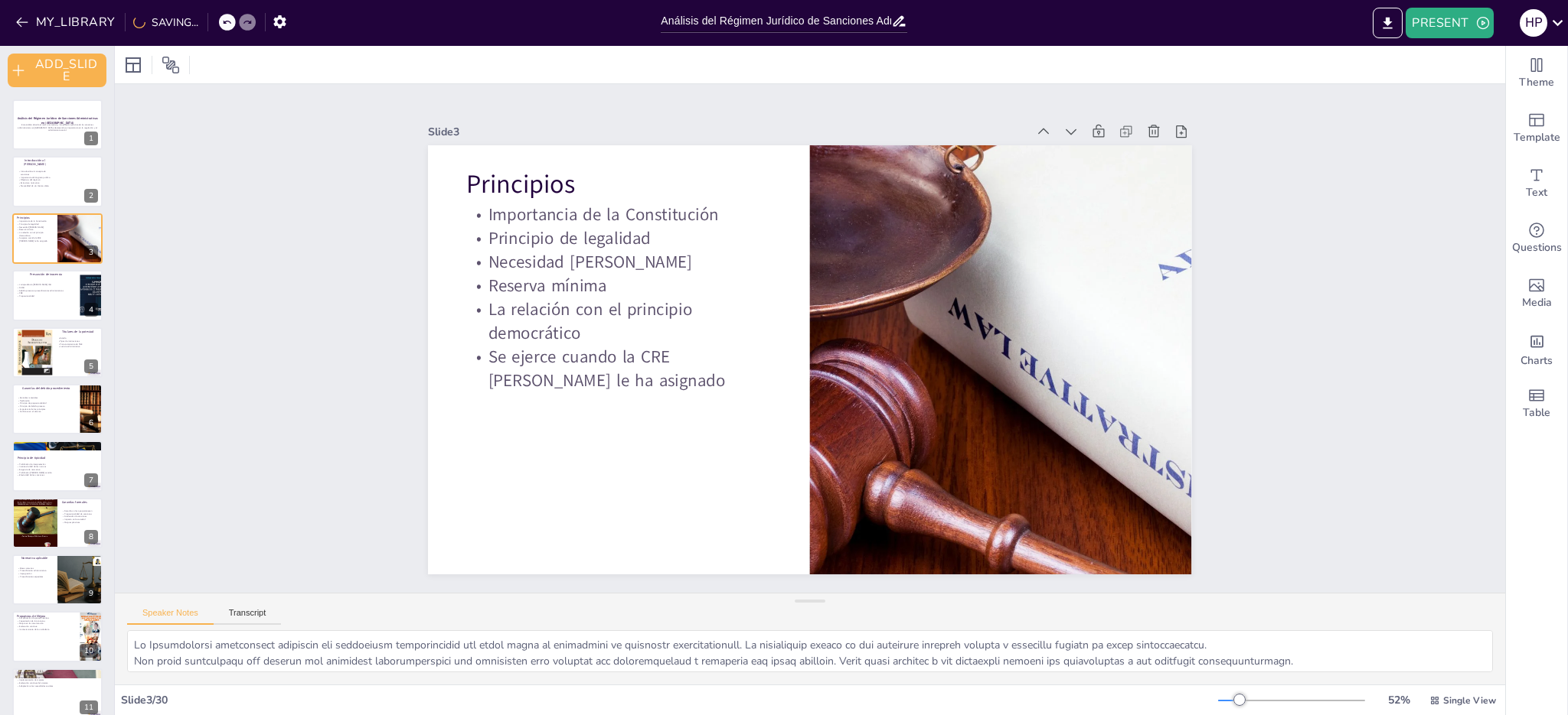
checkbox input "true"
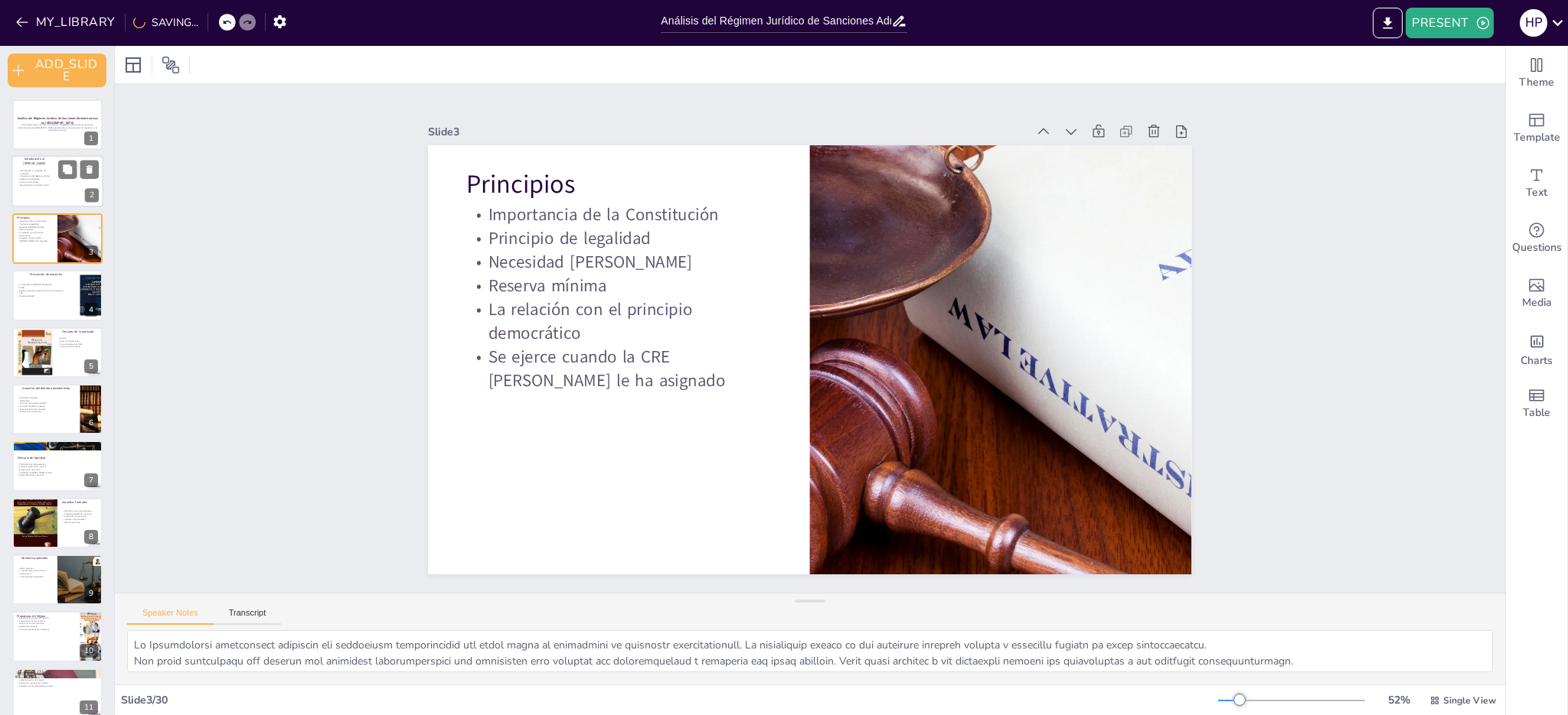
checkbox input "true"
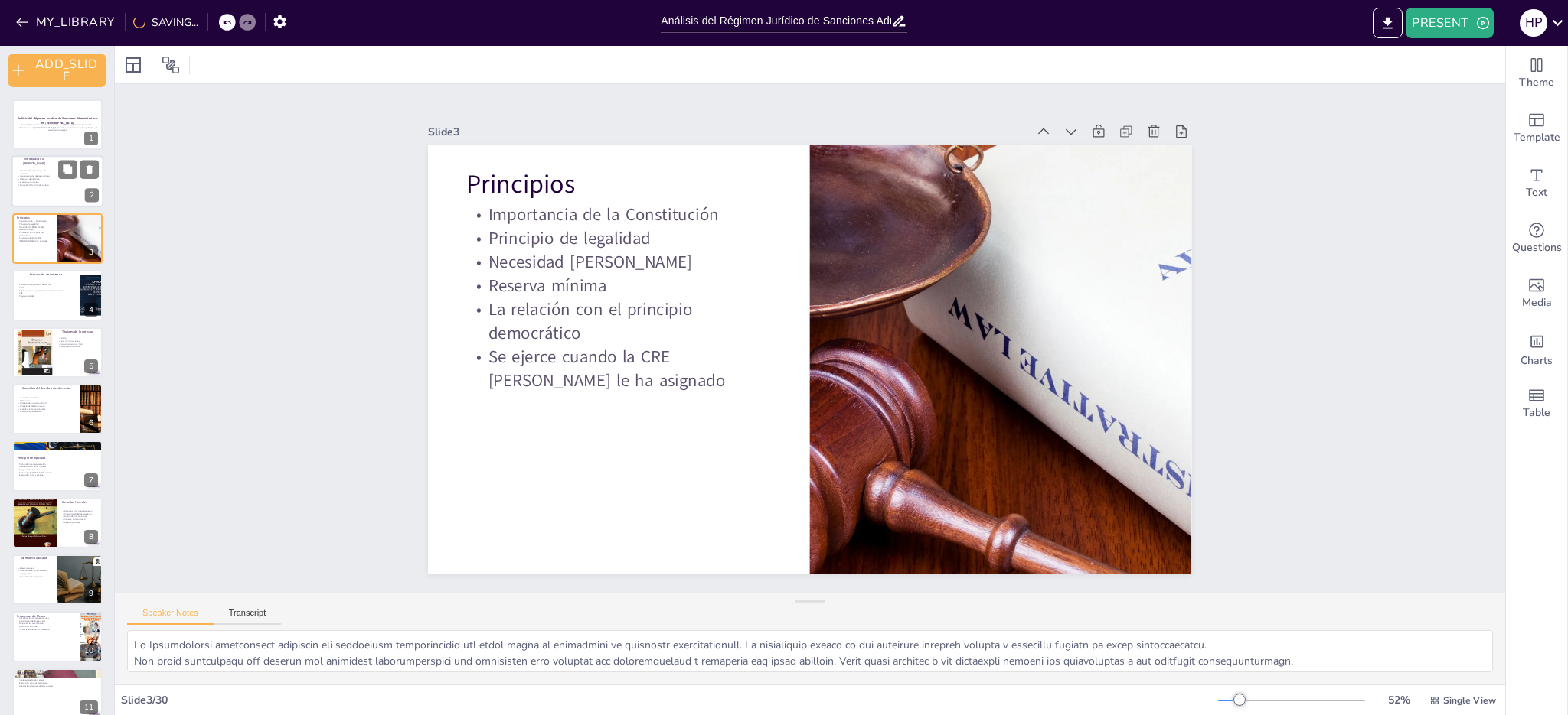
checkbox input "true"
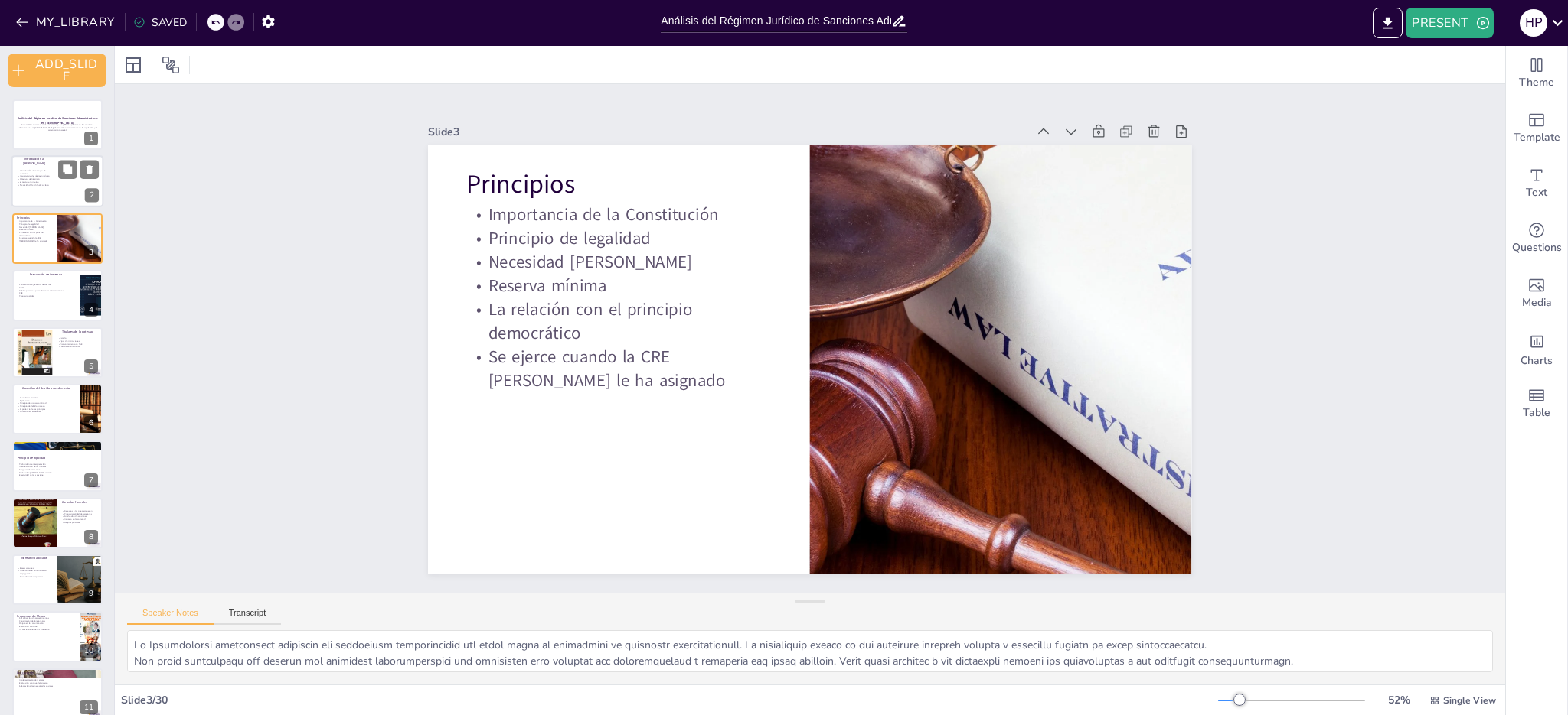
checkbox input "true"
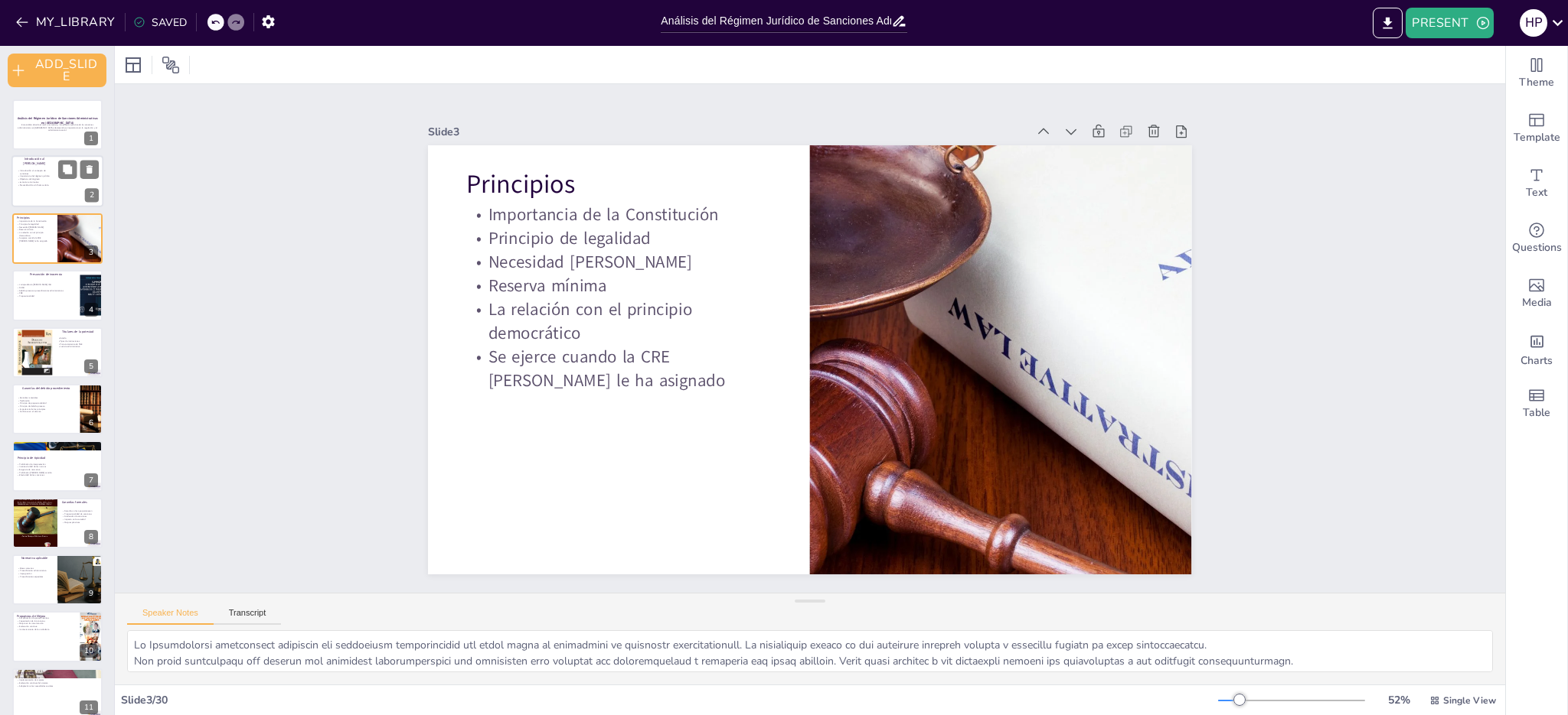
checkbox input "true"
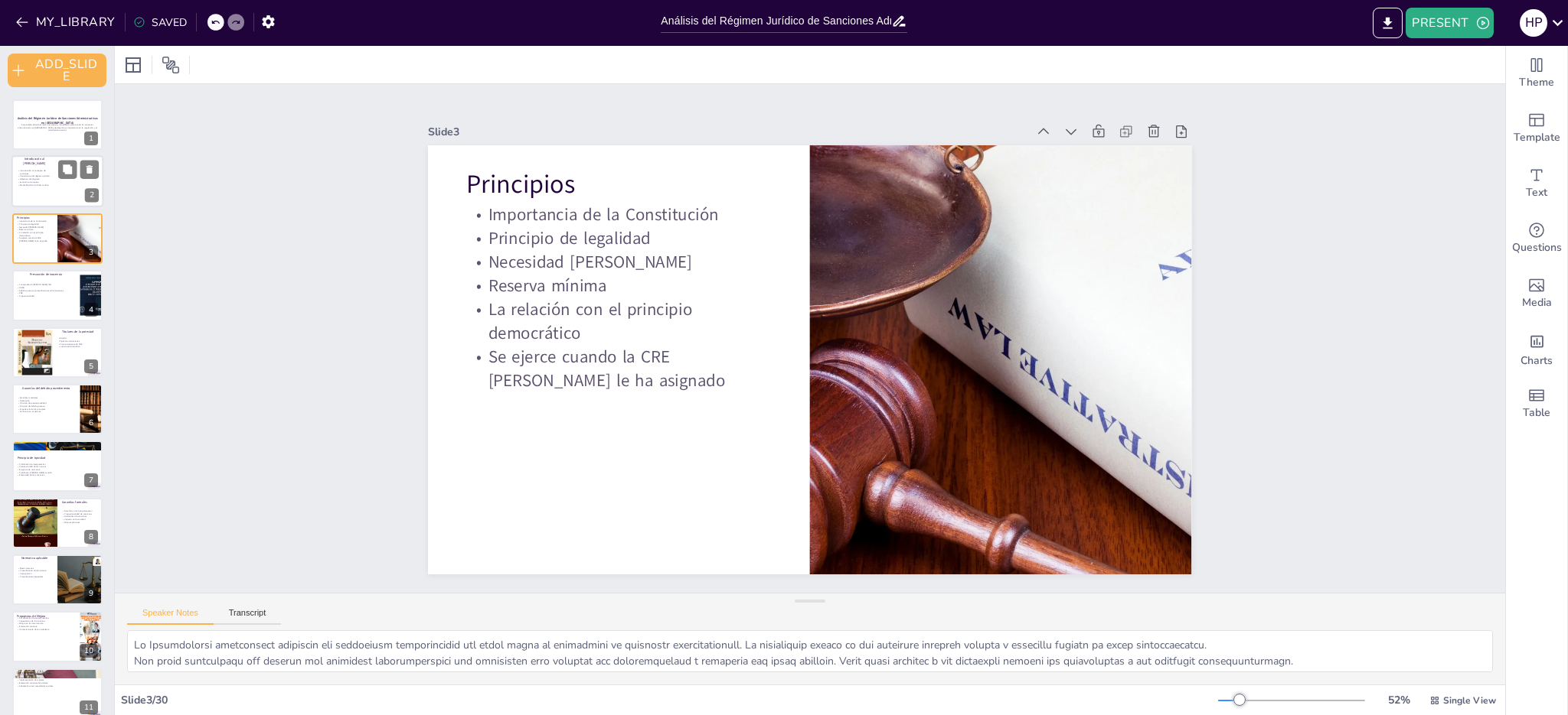
click at [32, 183] on p "Estructura normativa" at bounding box center [36, 183] width 37 height 3
checkbox input "true"
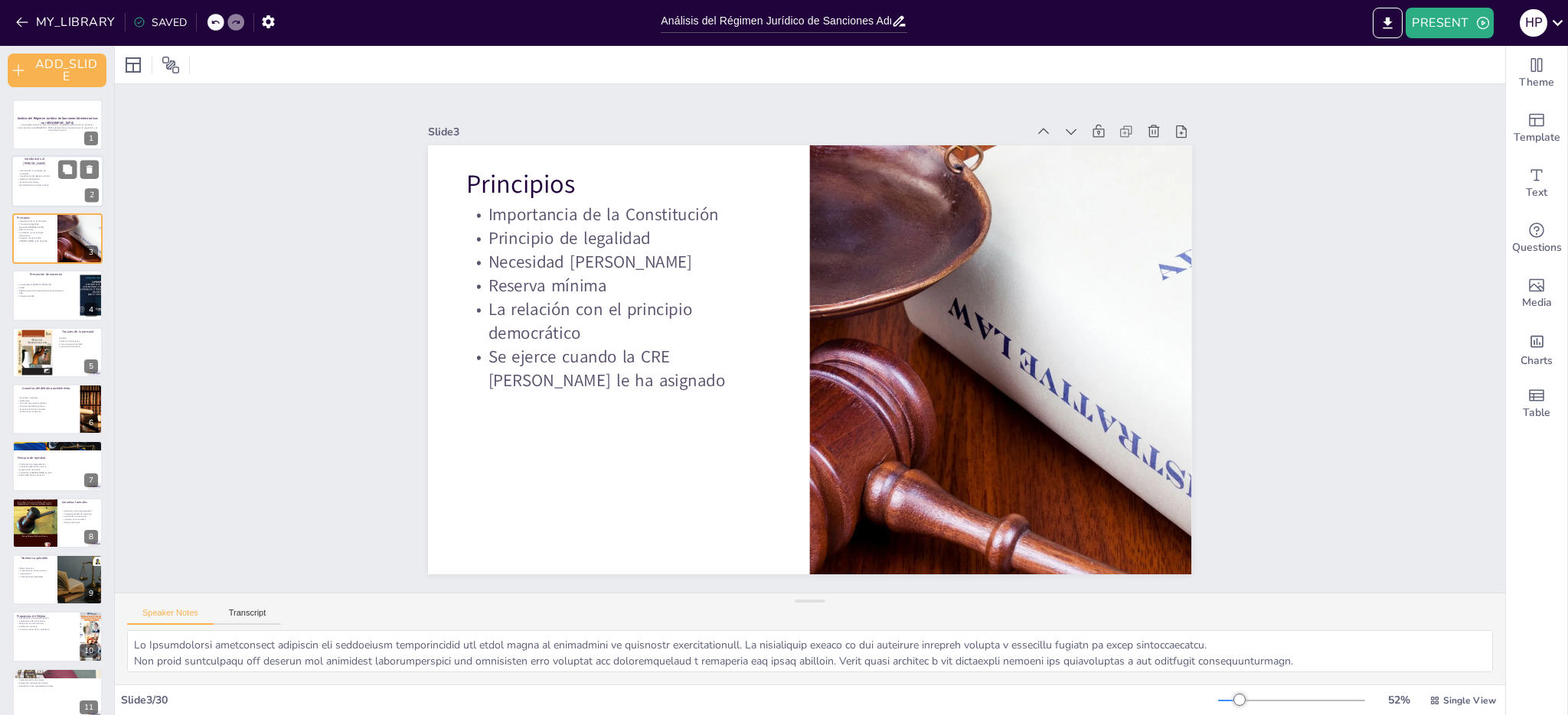
checkbox input "true"
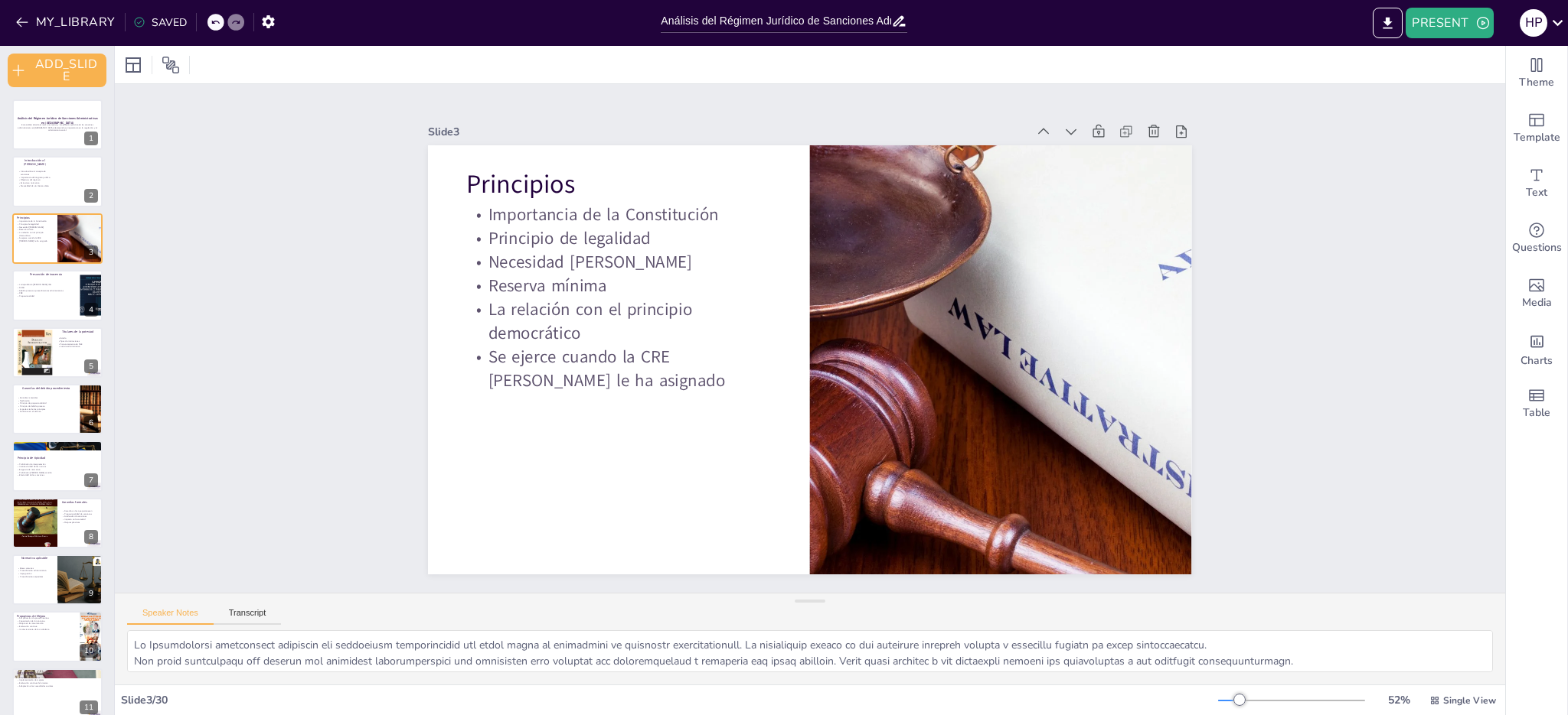
checkbox input "true"
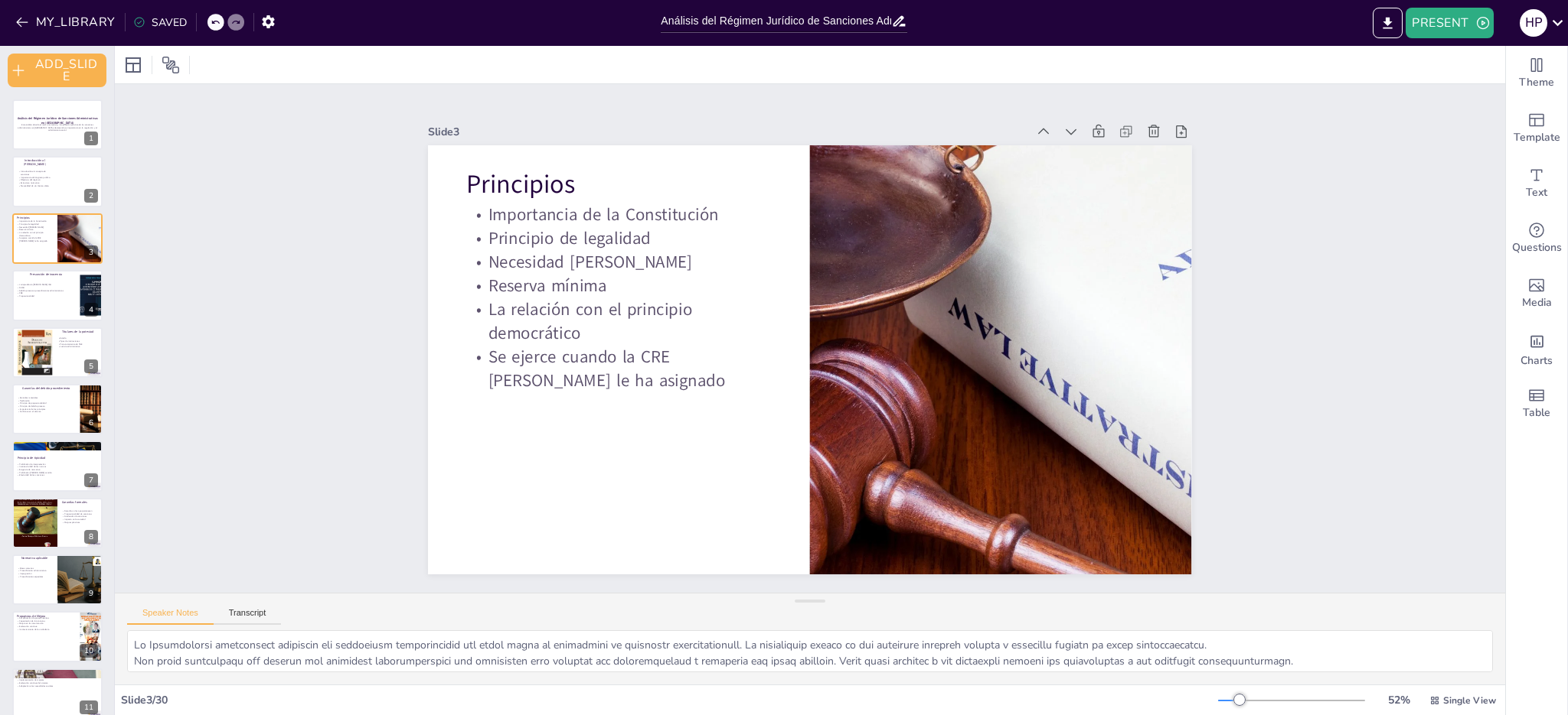
checkbox input "true"
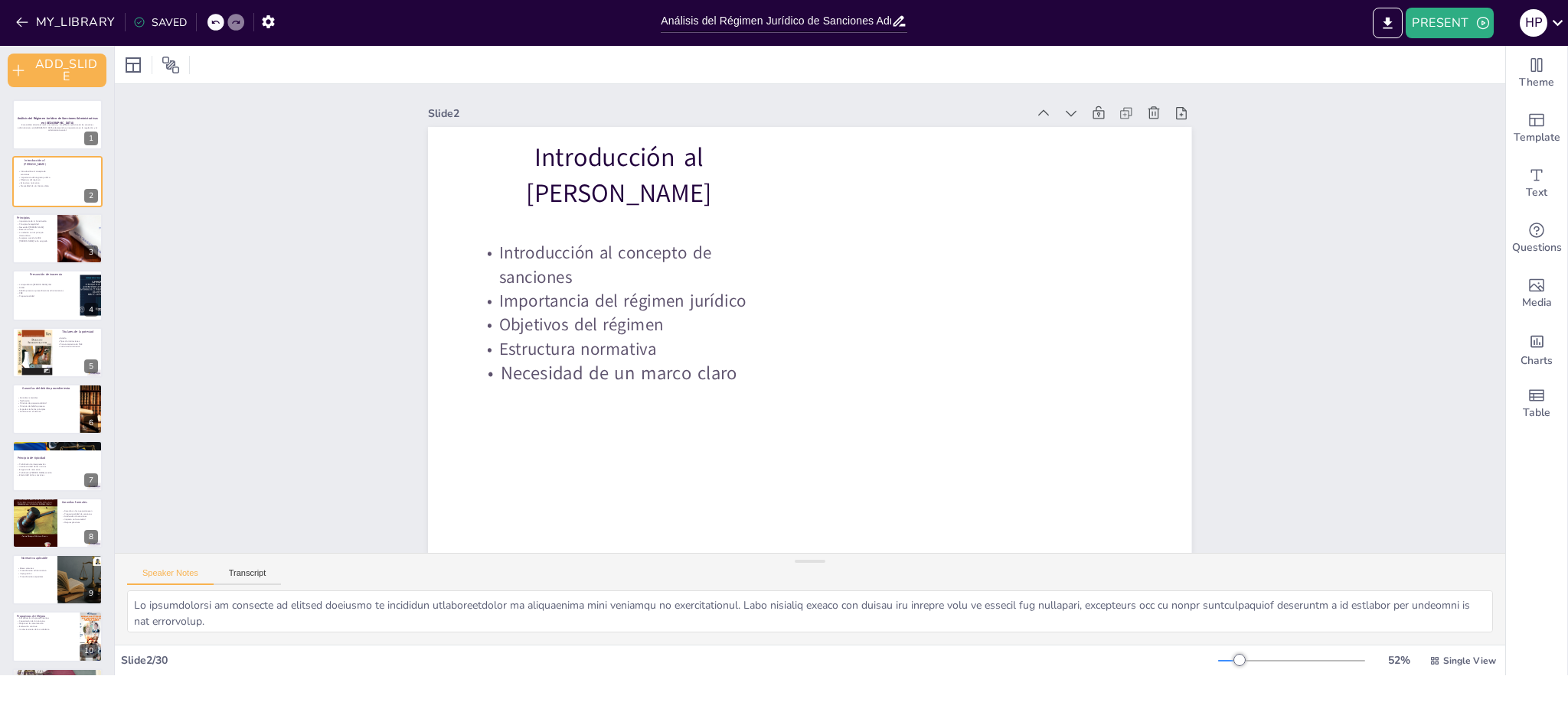
checkbox input "true"
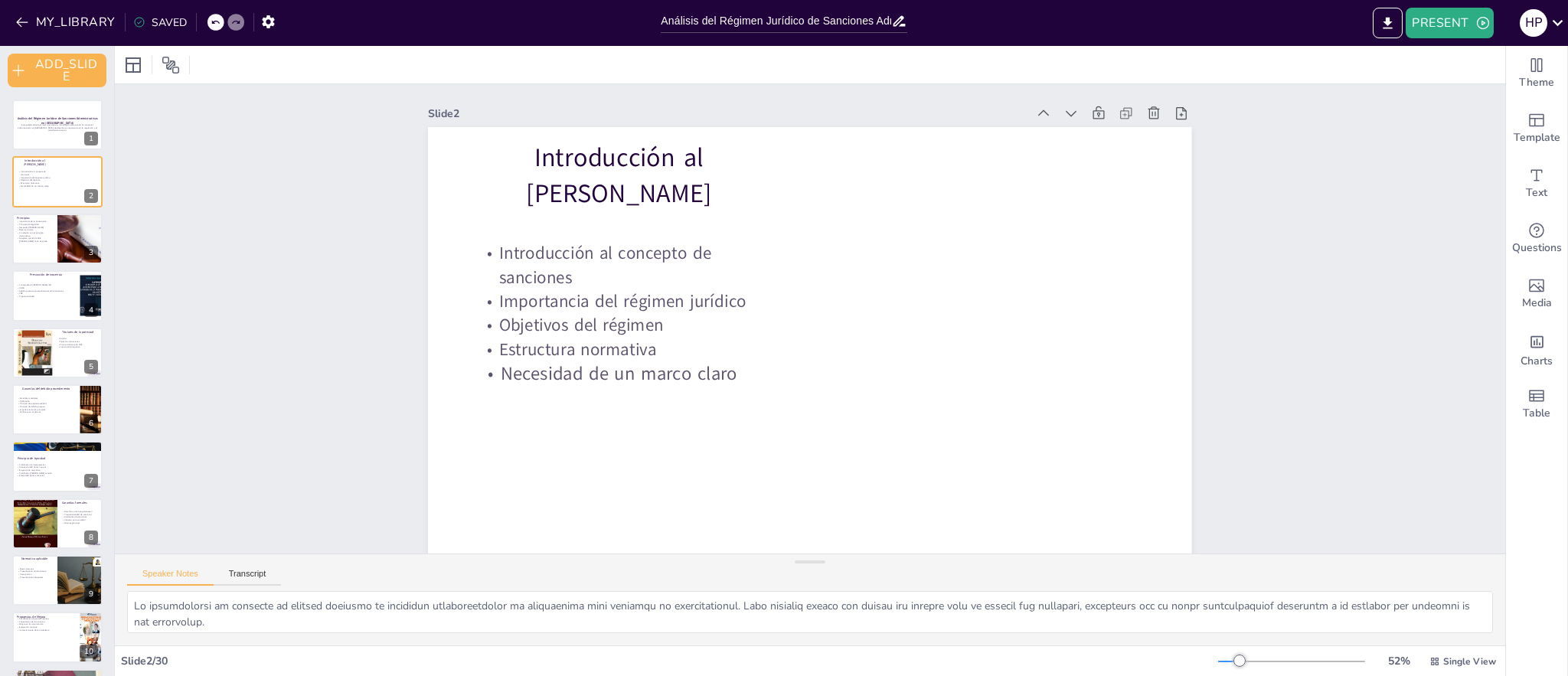
checkbox input "true"
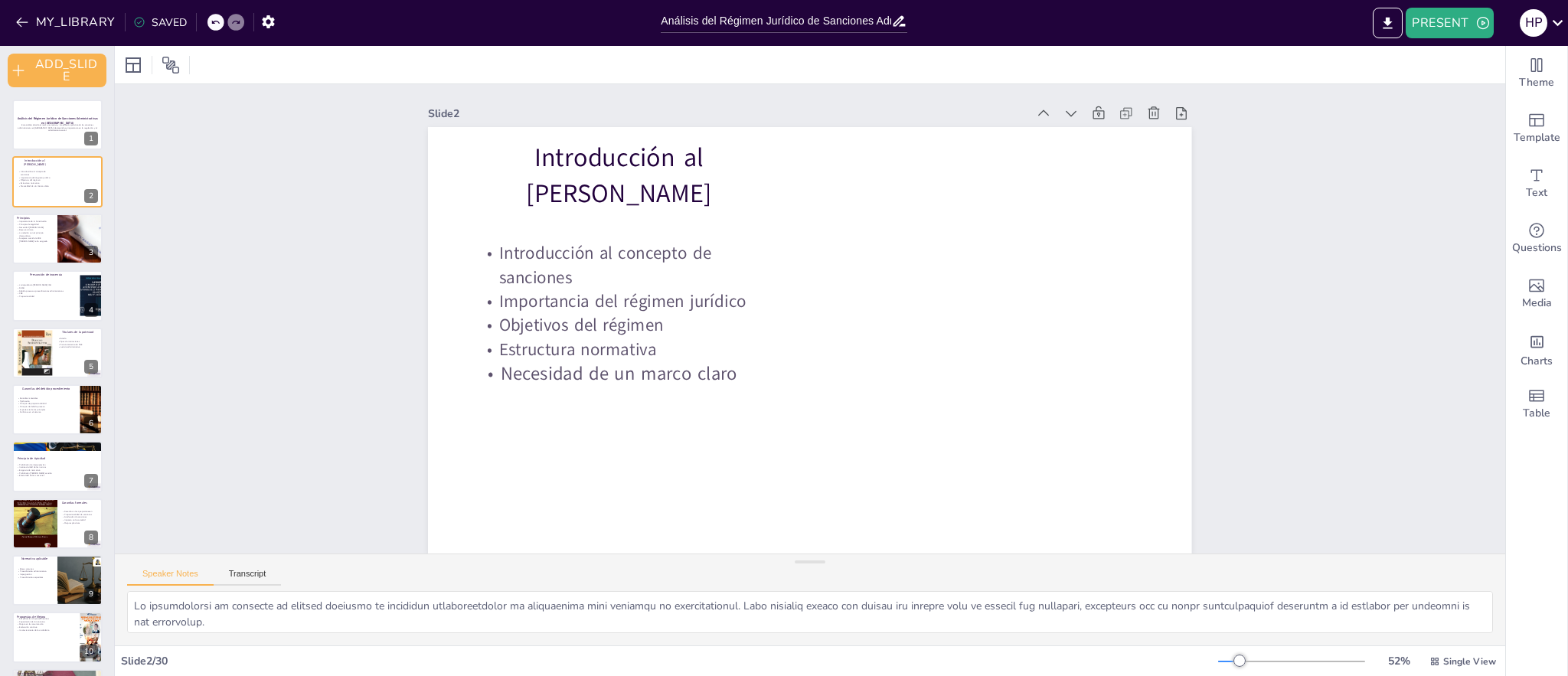
checkbox input "true"
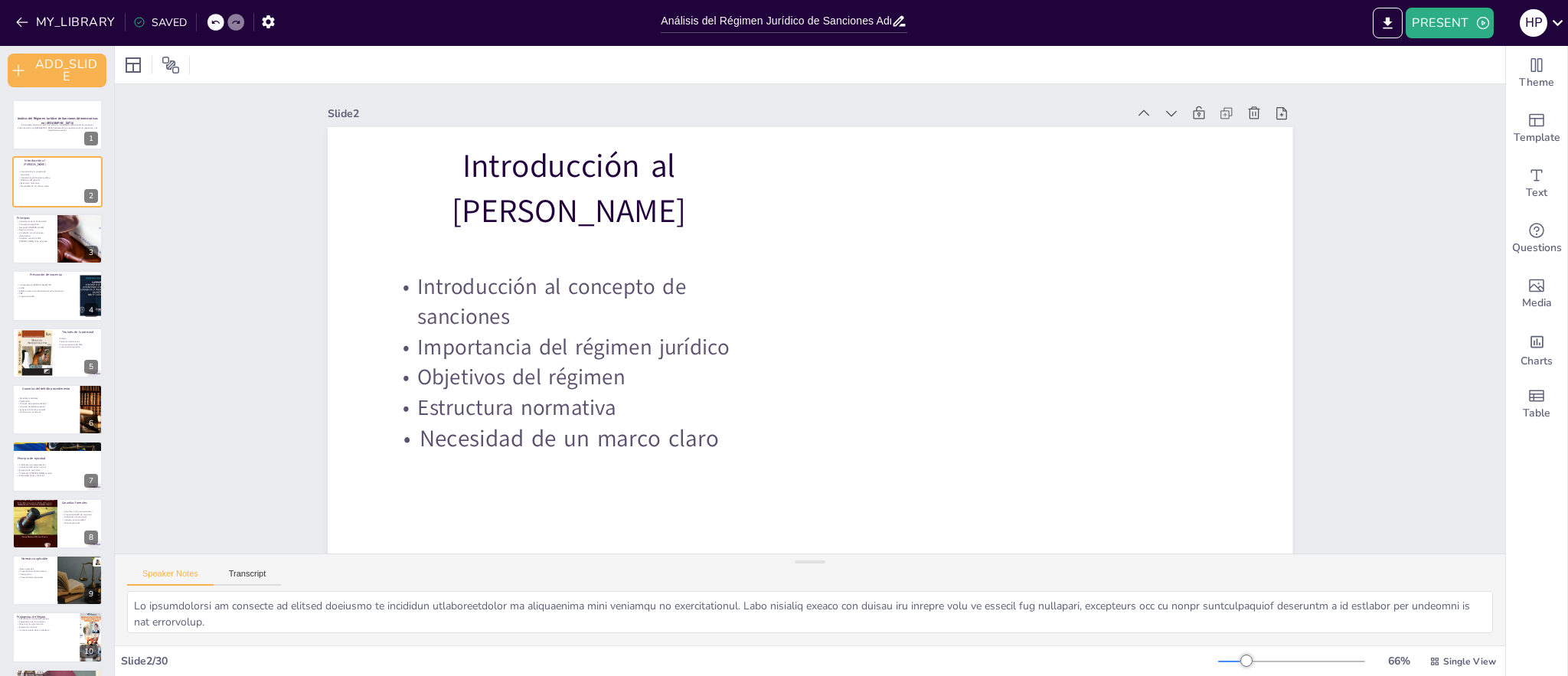
checkbox input "true"
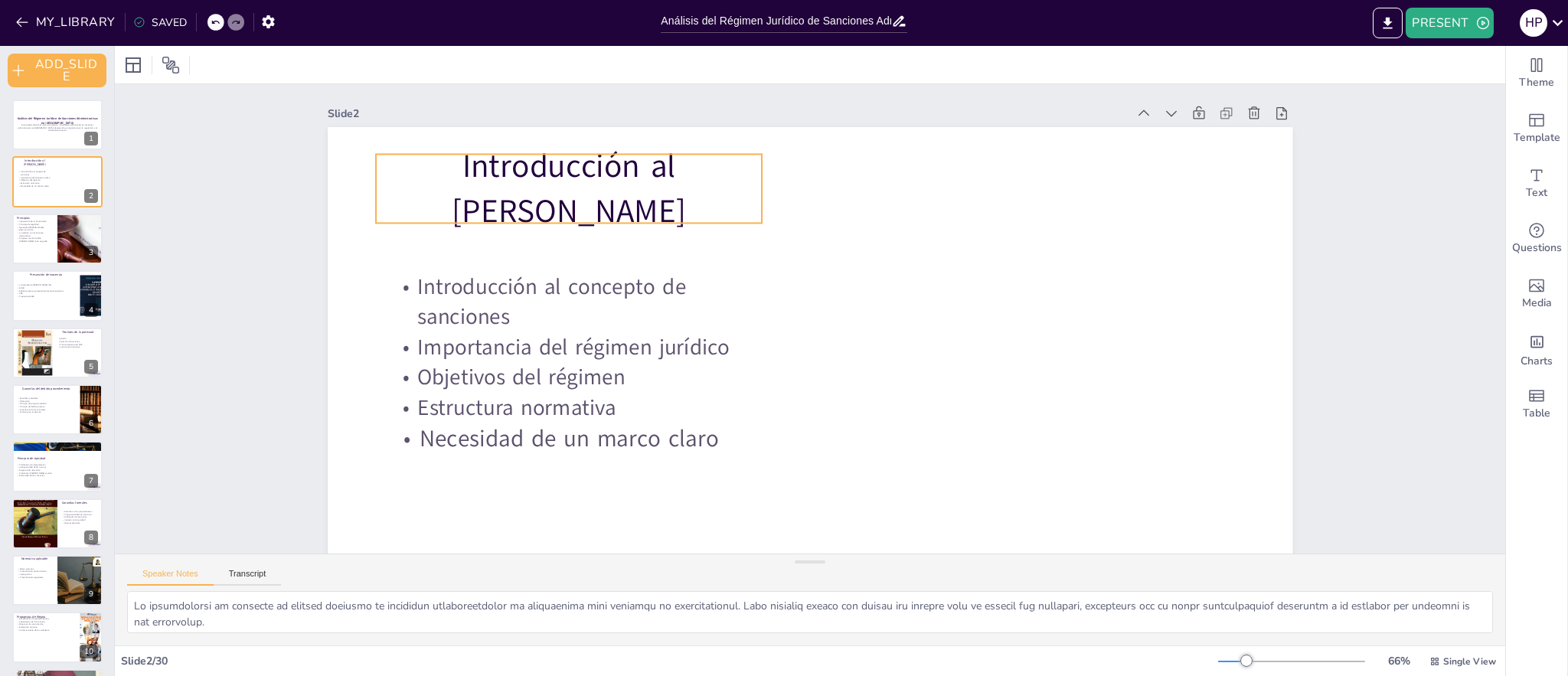
checkbox input "true"
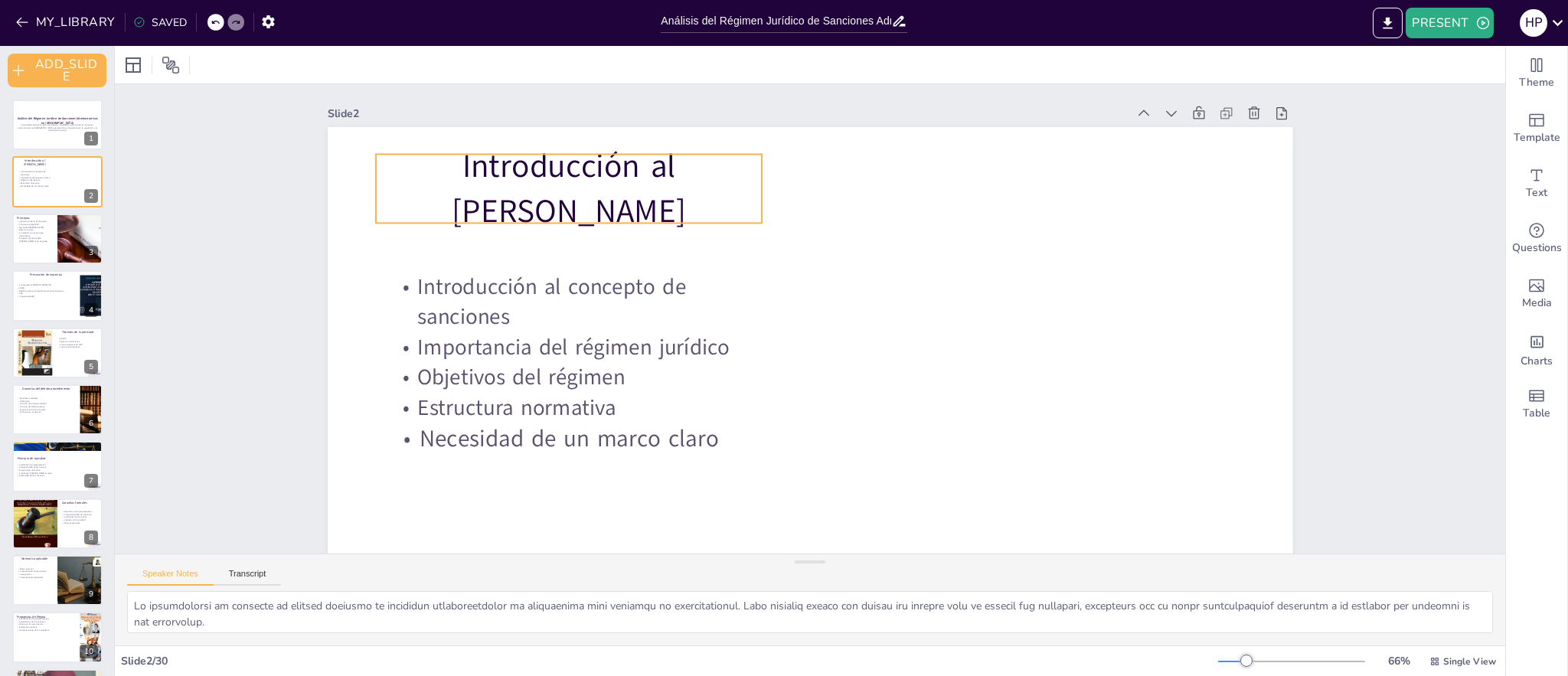
checkbox input "true"
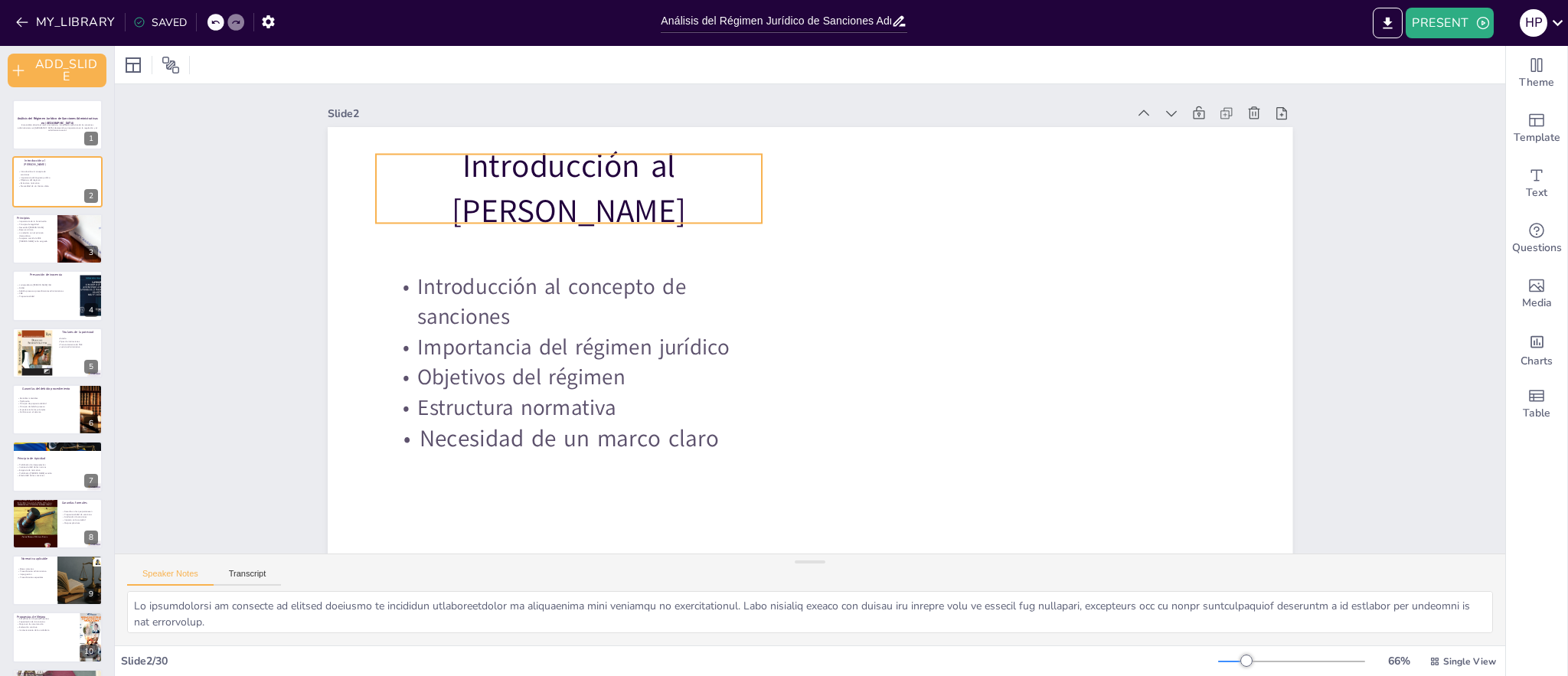
checkbox input "true"
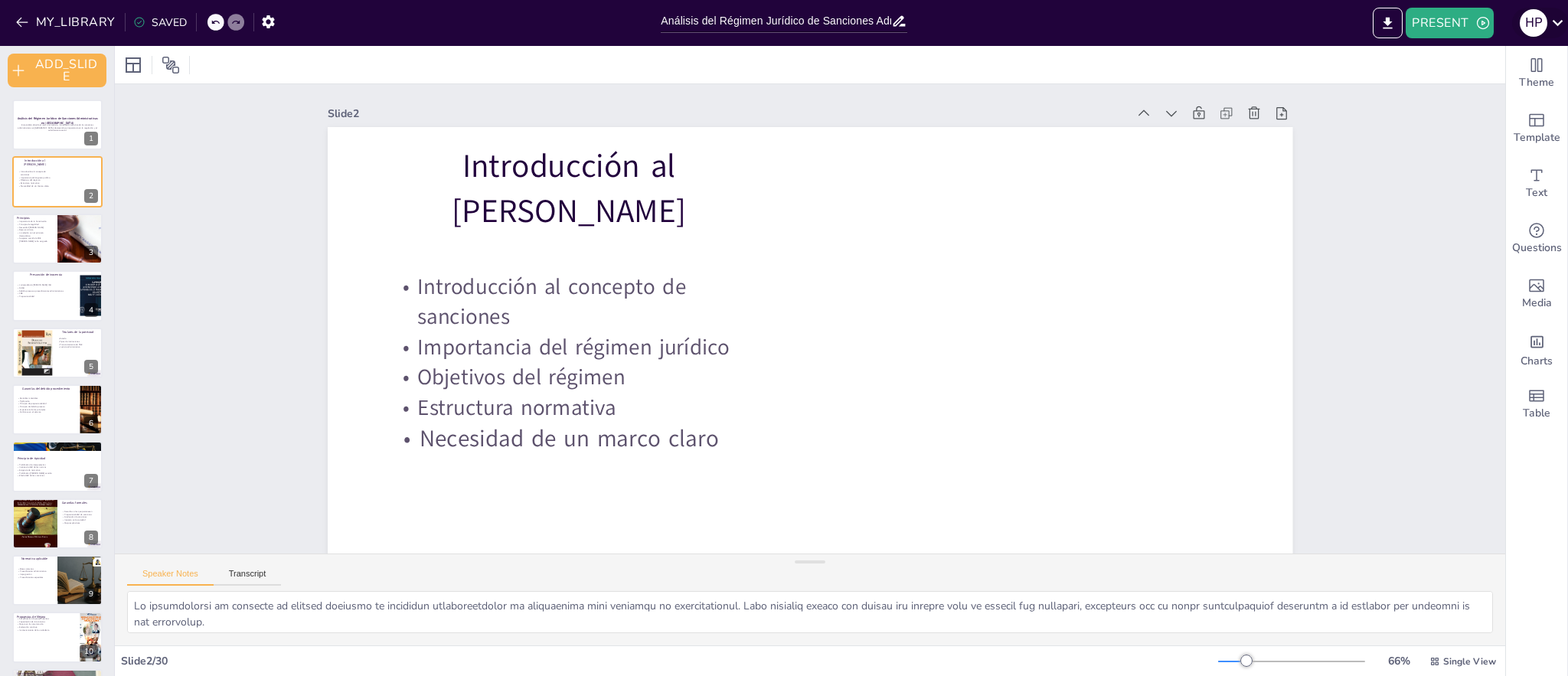
click at [1551, 23] on icon at bounding box center [1558, 22] width 20 height 20
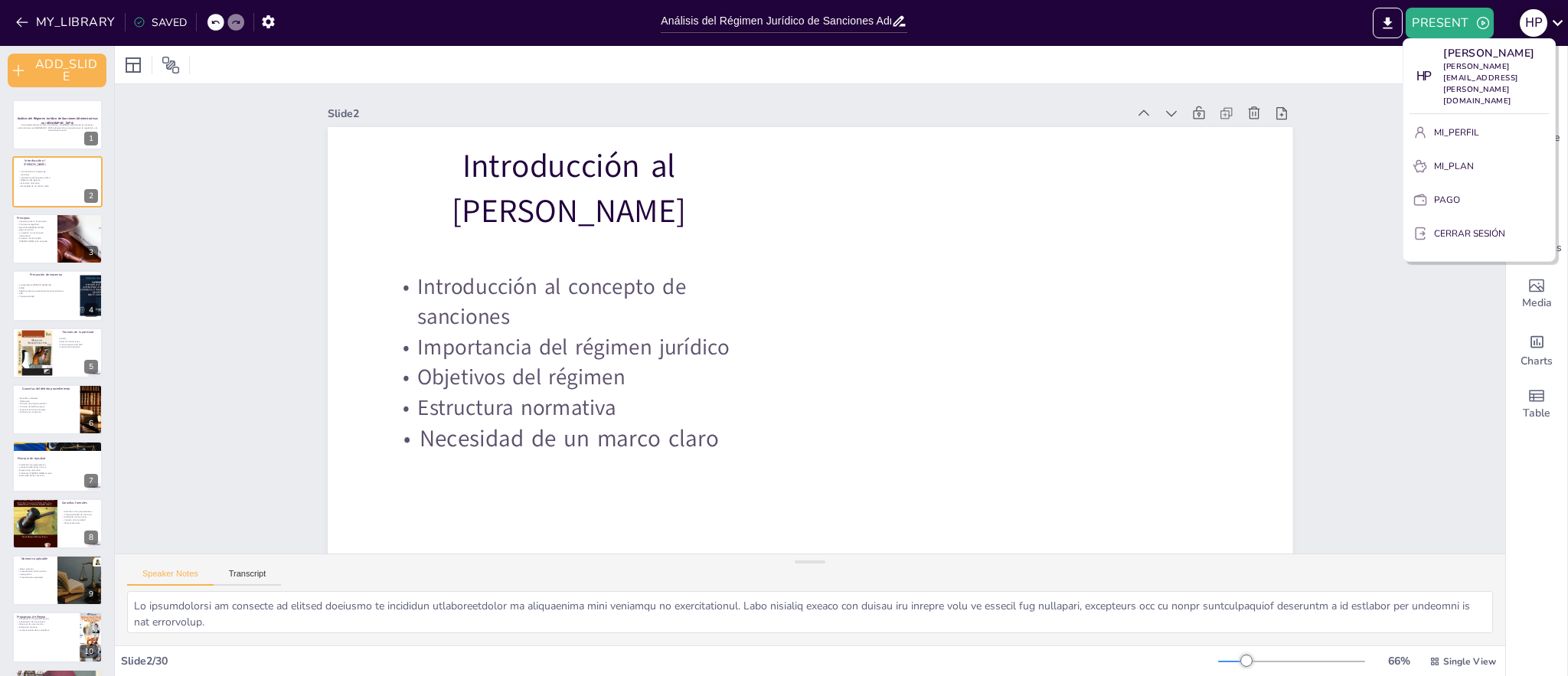
click at [1551, 23] on div at bounding box center [784, 338] width 1568 height 676
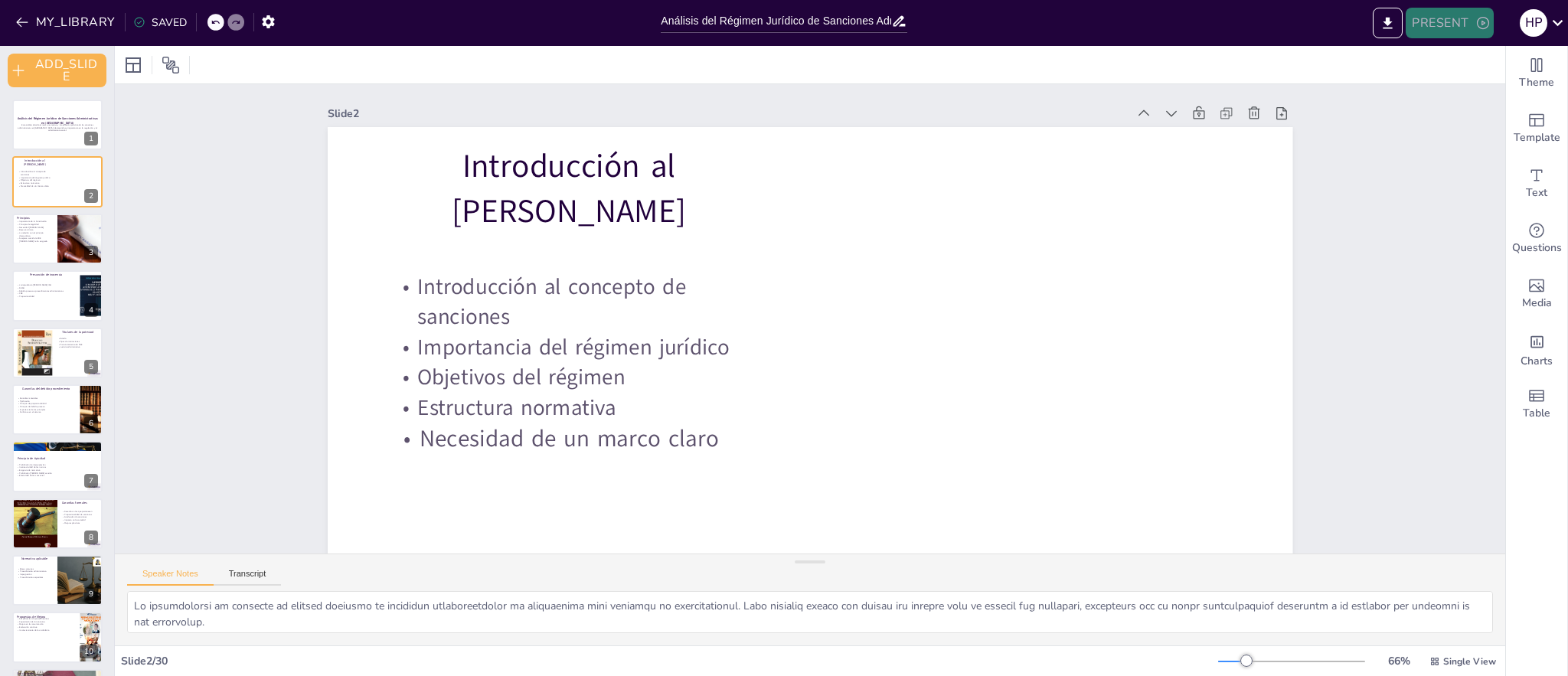
click at [1463, 20] on button "PRESENT" at bounding box center [1449, 23] width 87 height 31
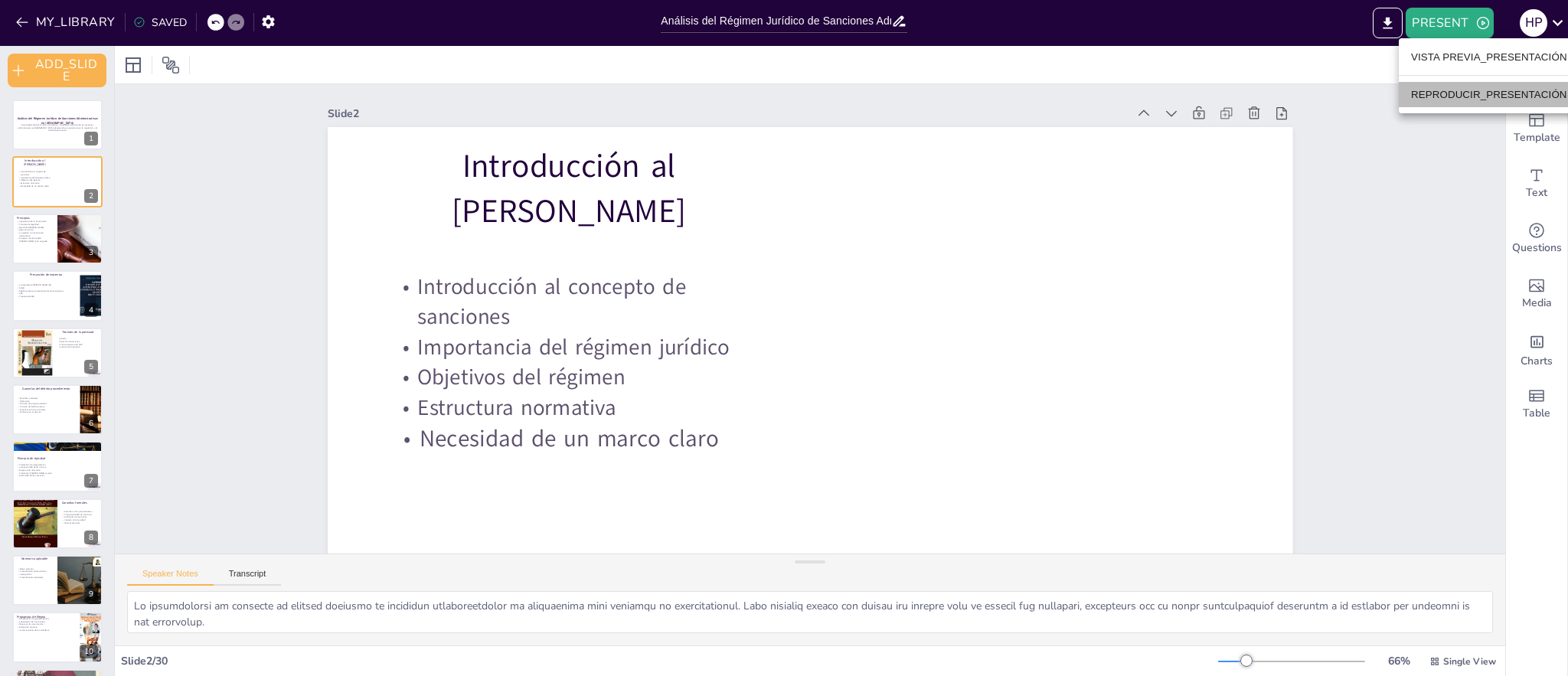
click at [1458, 95] on font "REPRODUCIR_PRESENTACIÓN" at bounding box center [1489, 94] width 156 height 11
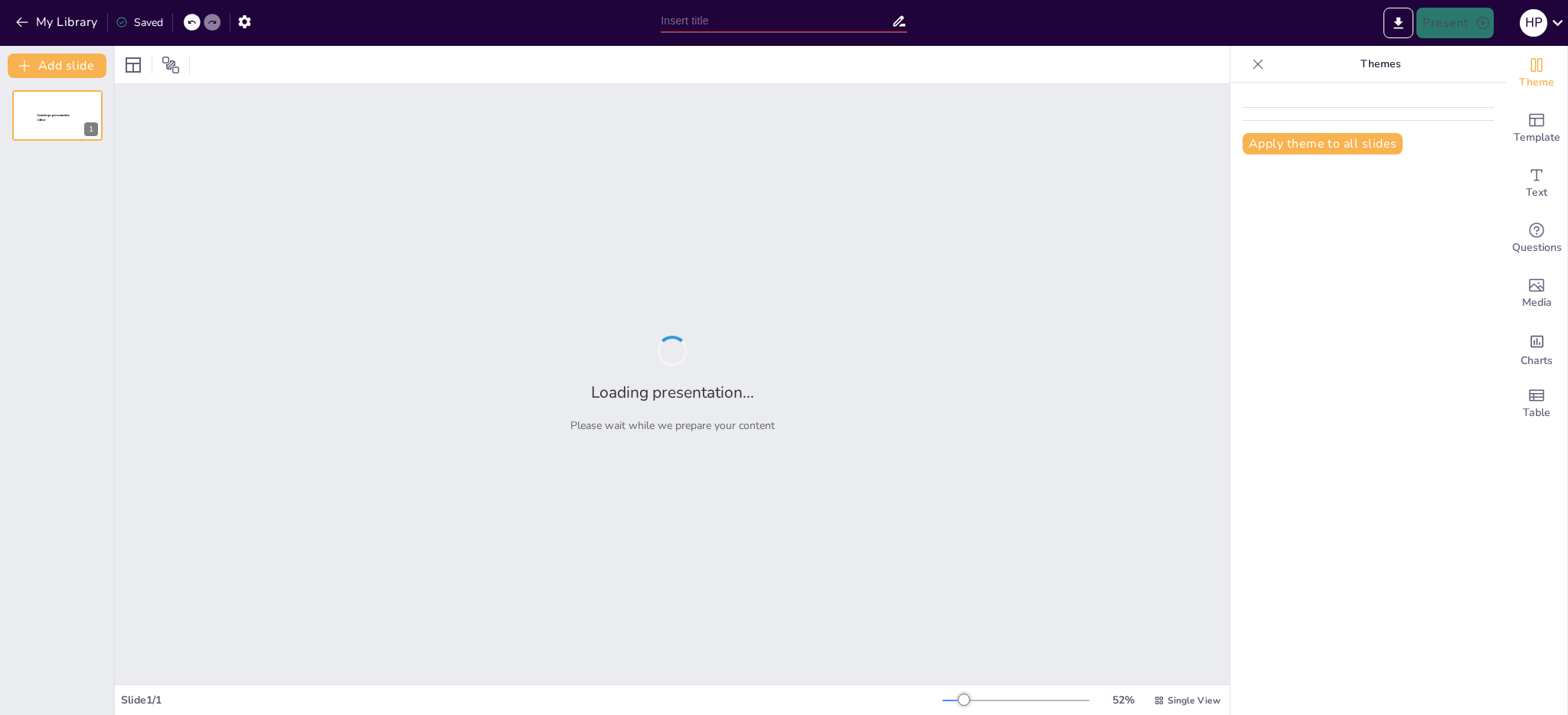
type input "Análisis del Régimen Jurídico de Sanciones Administrativas en [GEOGRAPHIC_DATA]…"
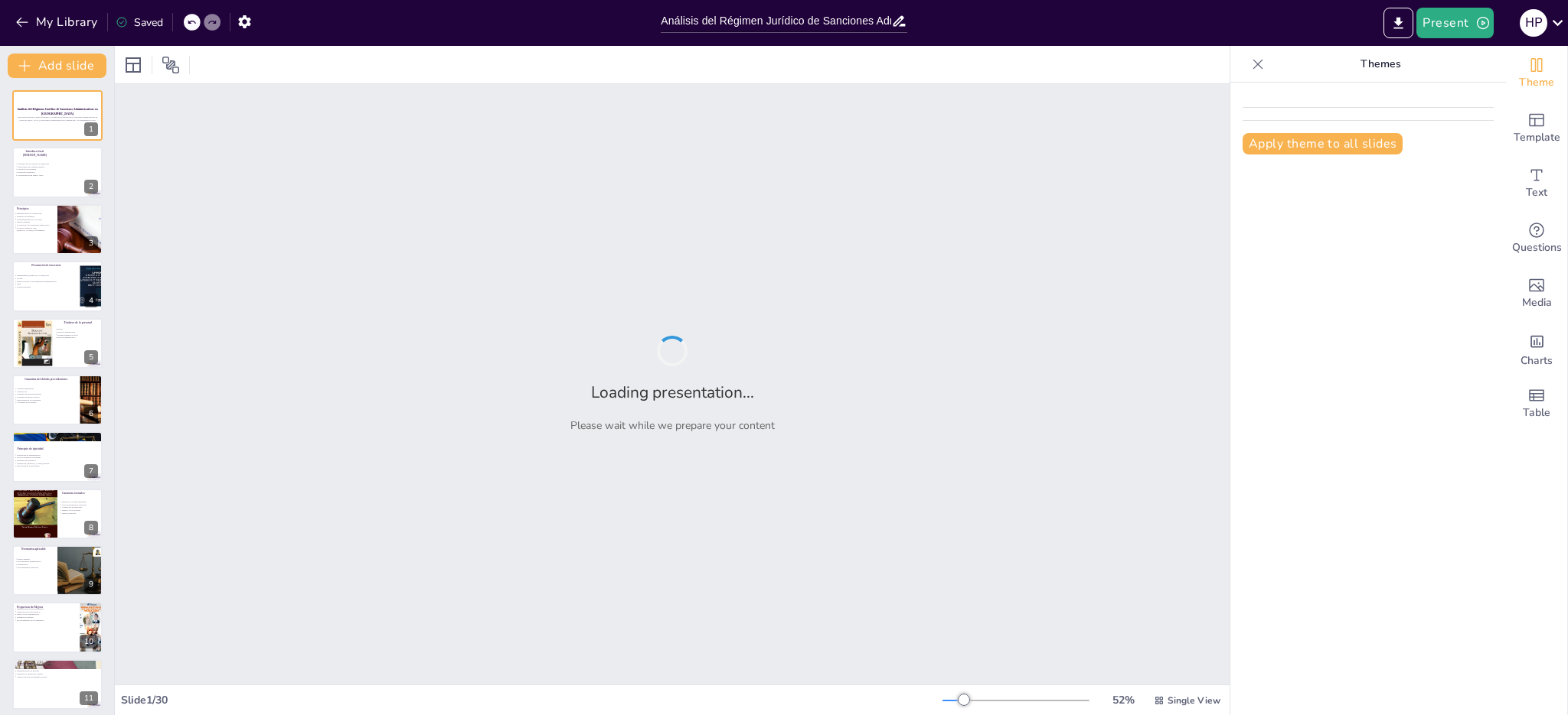
checkbox input "true"
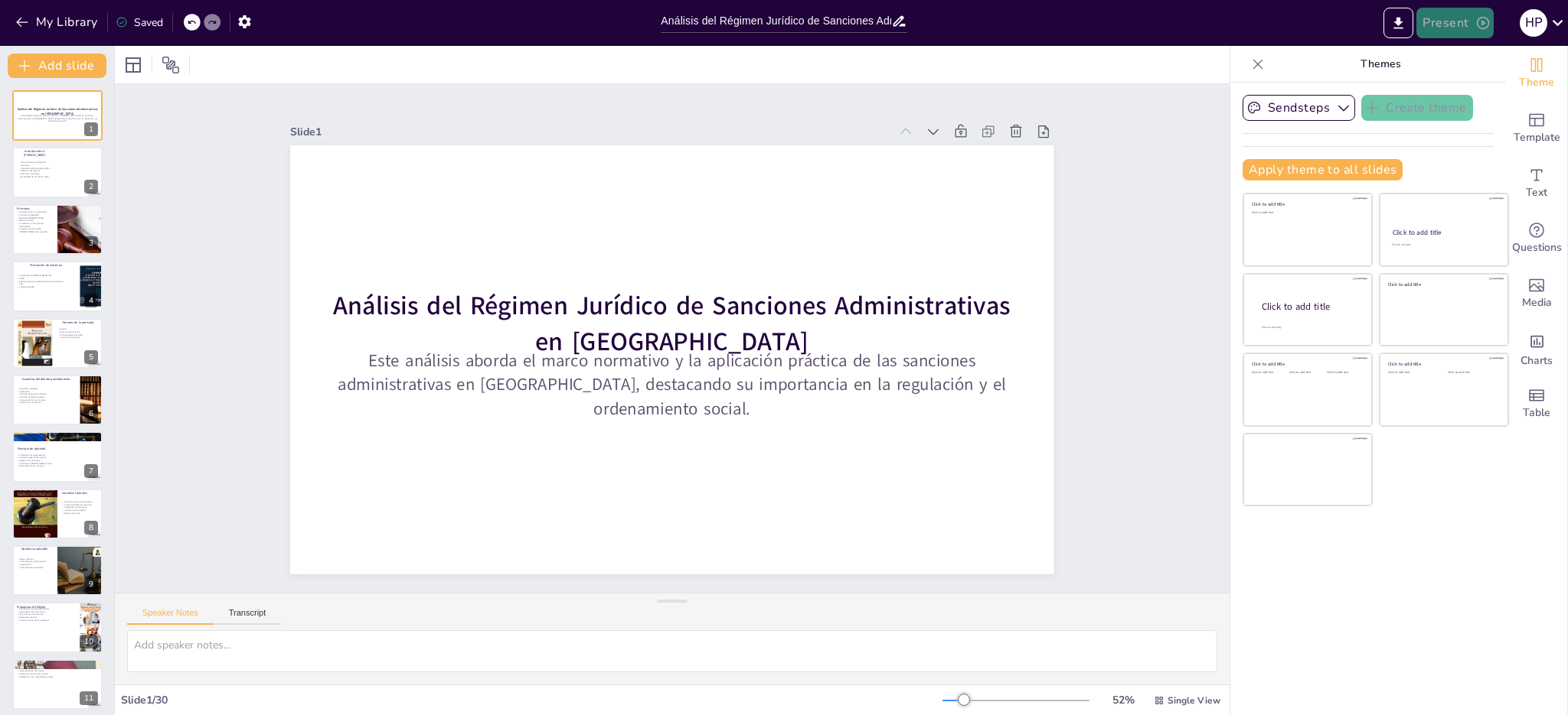
checkbox input "true"
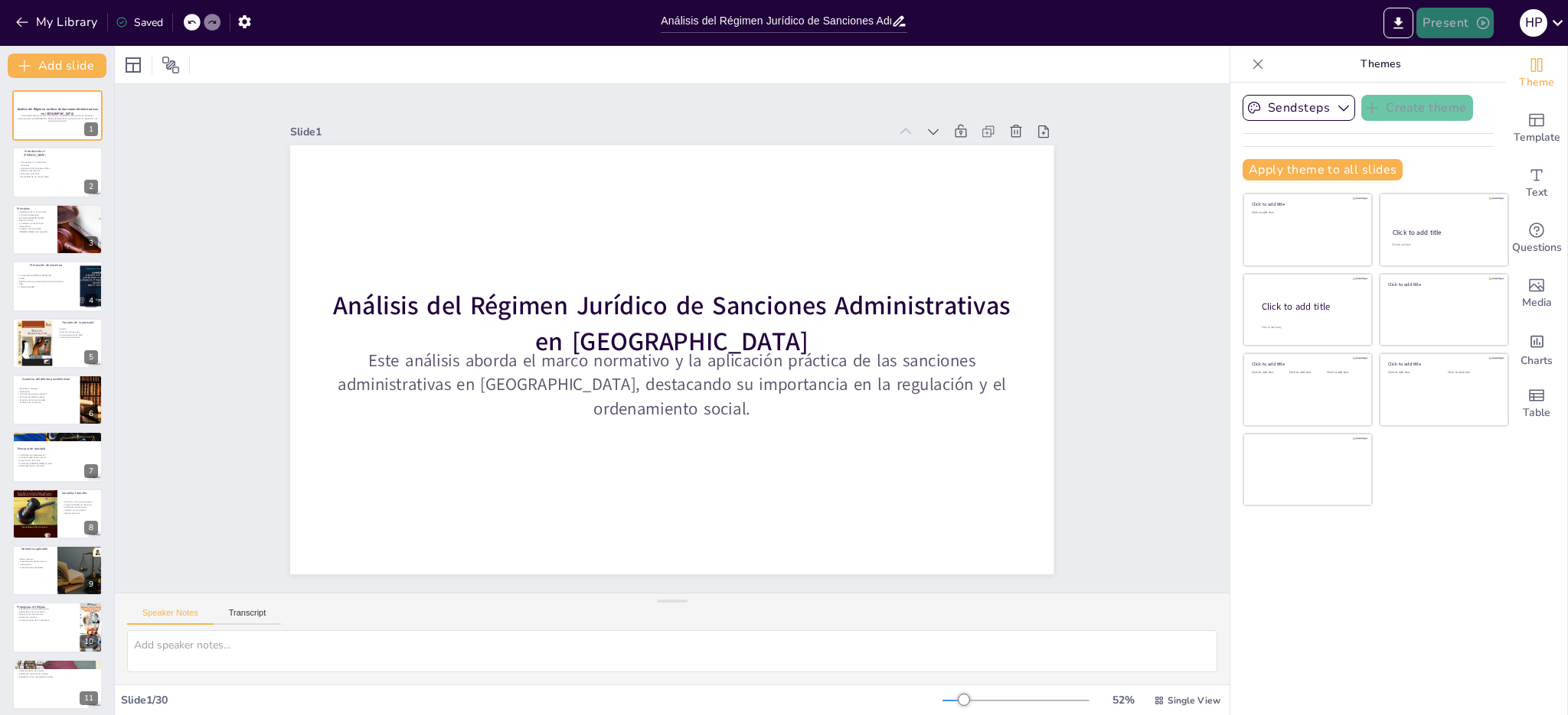
click at [1476, 27] on icon "button" at bounding box center [1483, 23] width 15 height 15
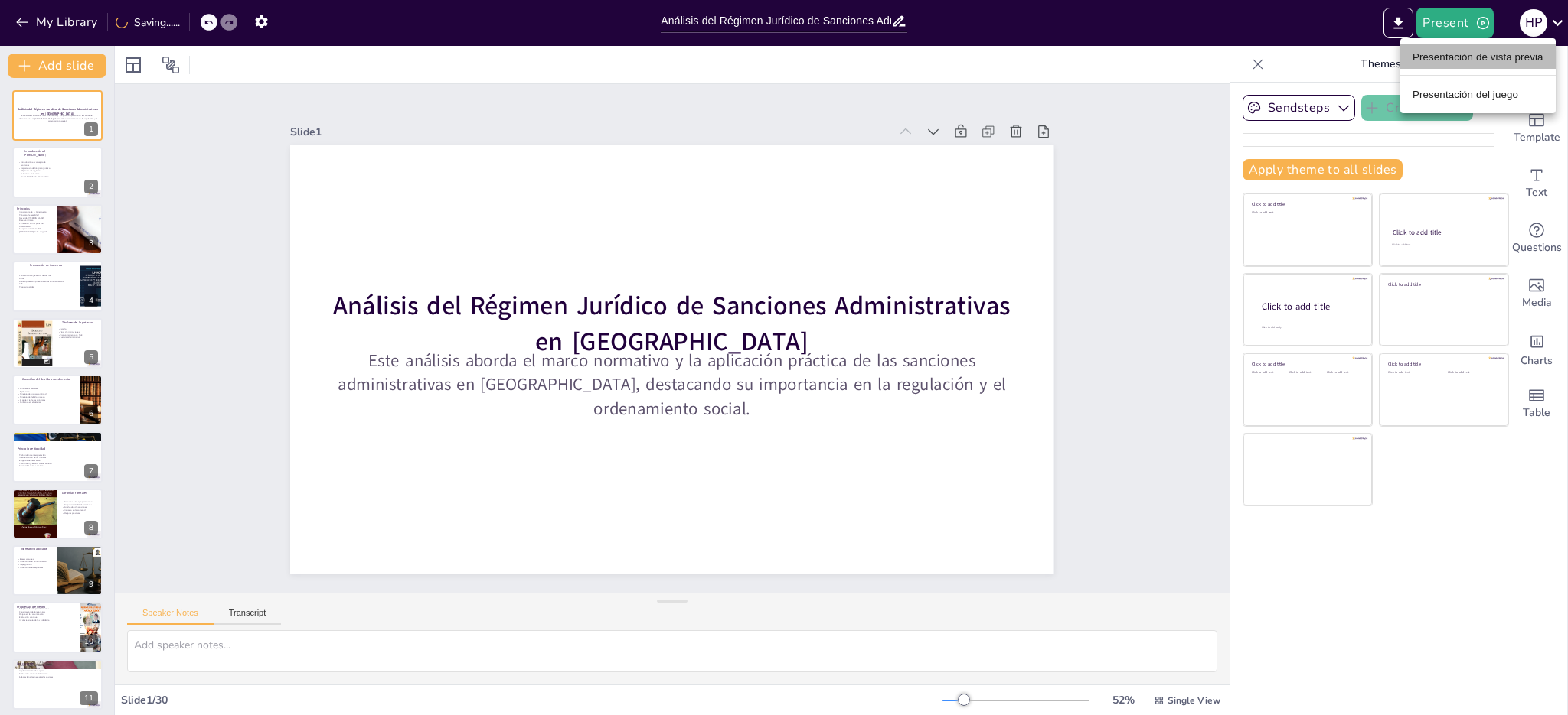
click at [1468, 56] on font "Presentación de vista previa" at bounding box center [1478, 56] width 131 height 11
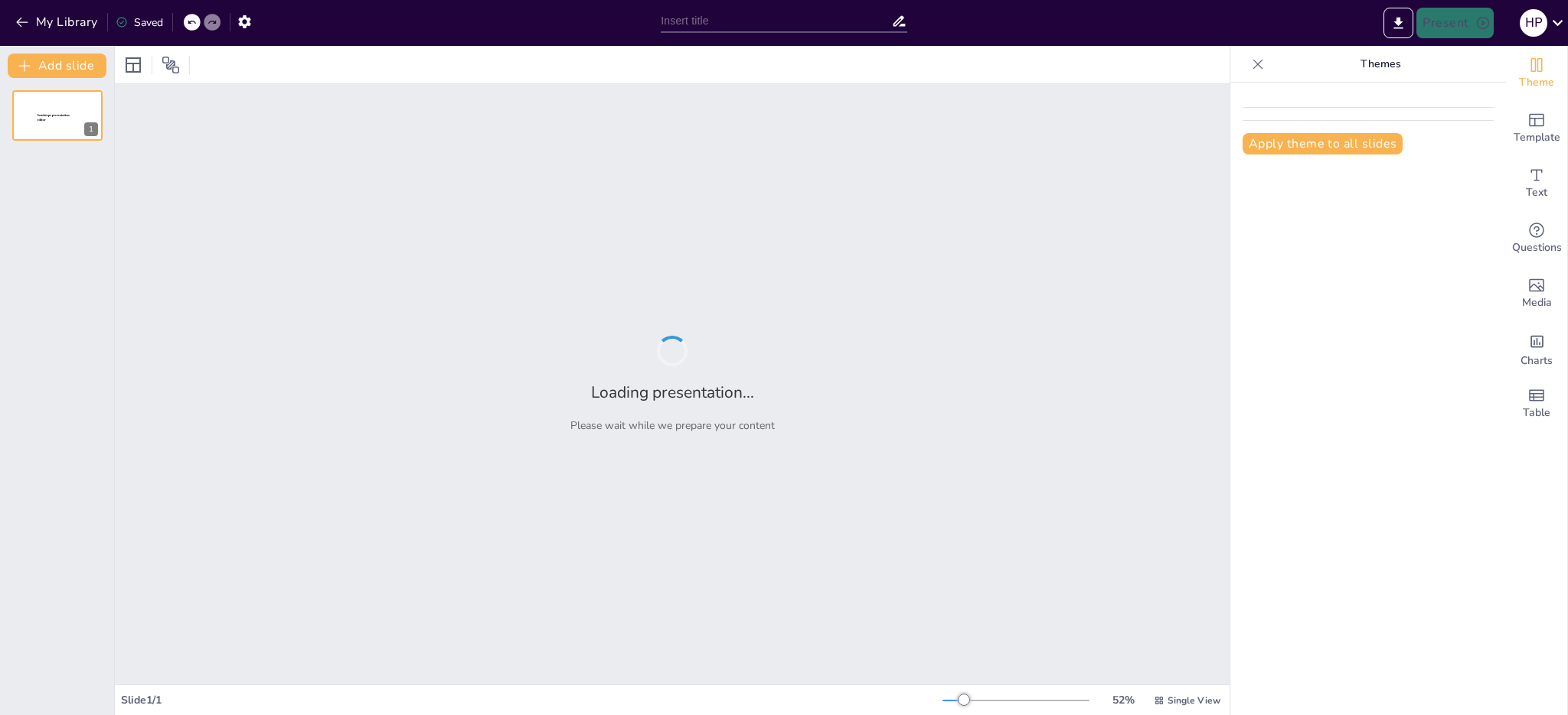
type input "Análisis del Régimen Jurídico de Sanciones Administrativas en [GEOGRAPHIC_DATA]…"
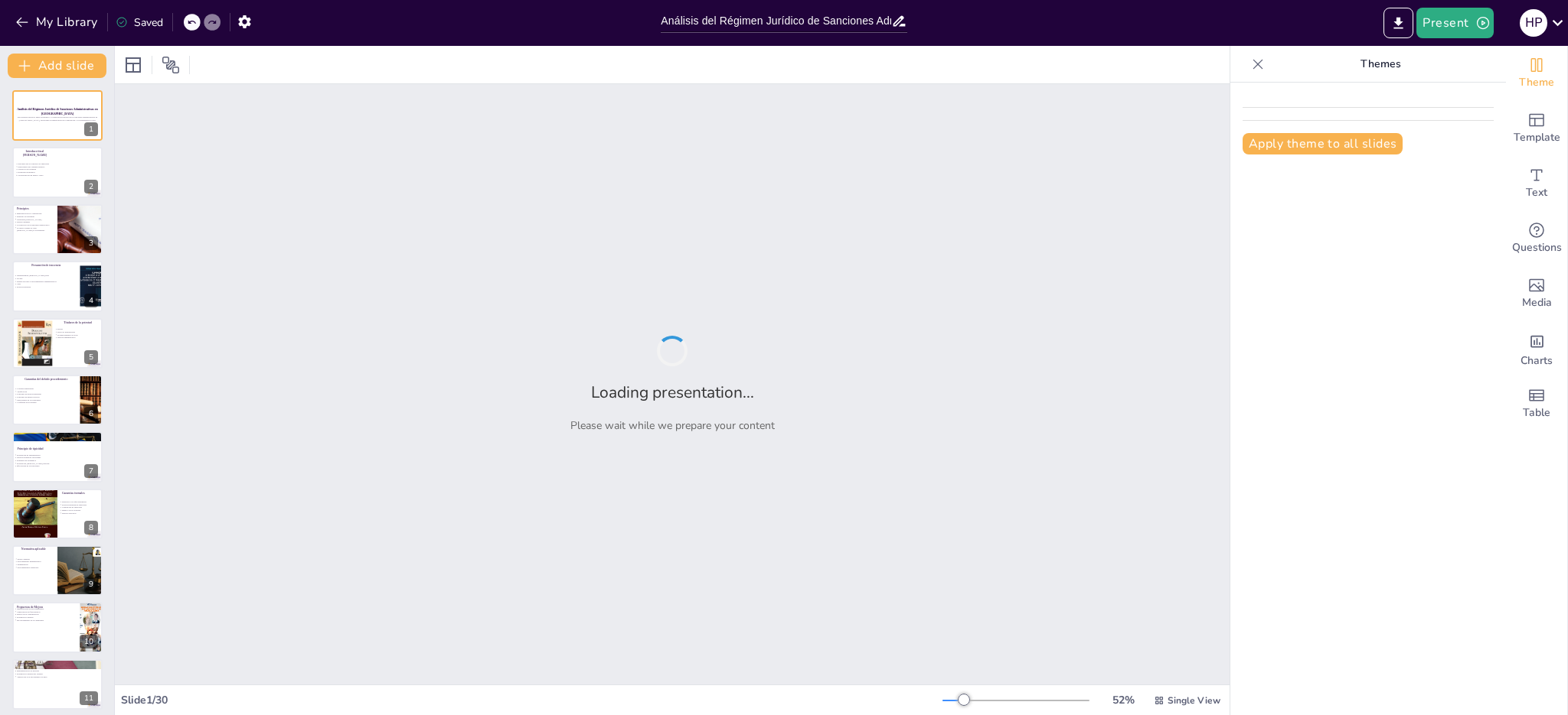
checkbox input "true"
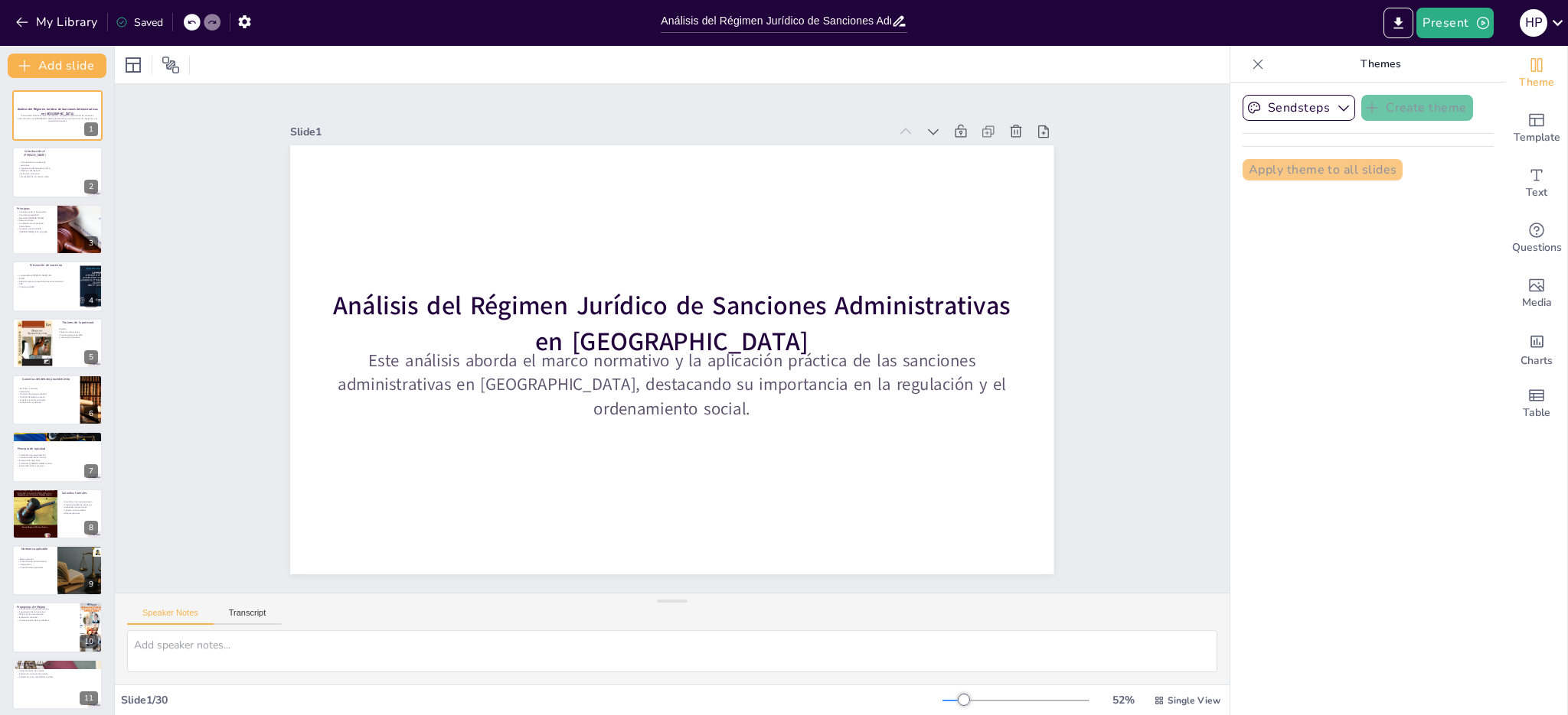
checkbox input "true"
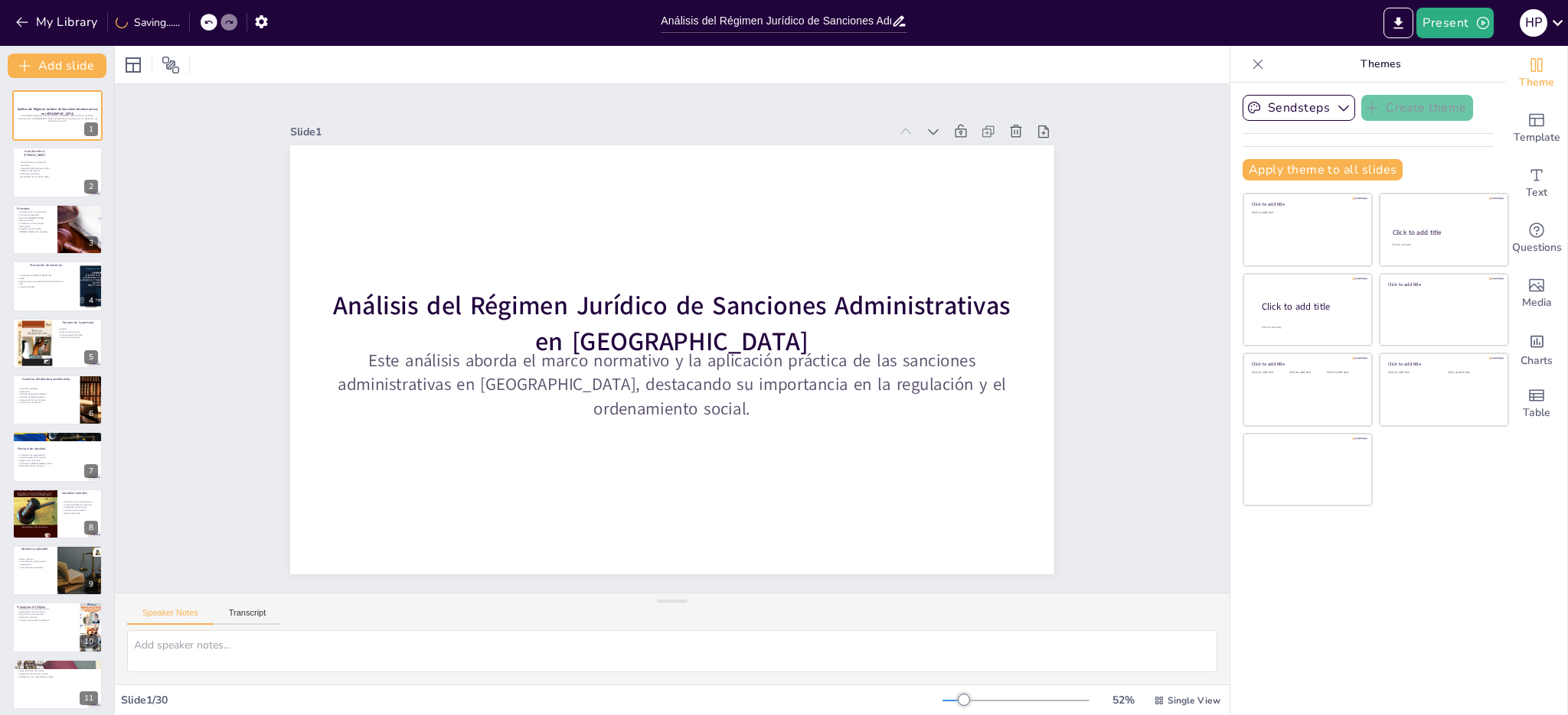
click at [1250, 66] on icon at bounding box center [1258, 64] width 15 height 15
checkbox input "true"
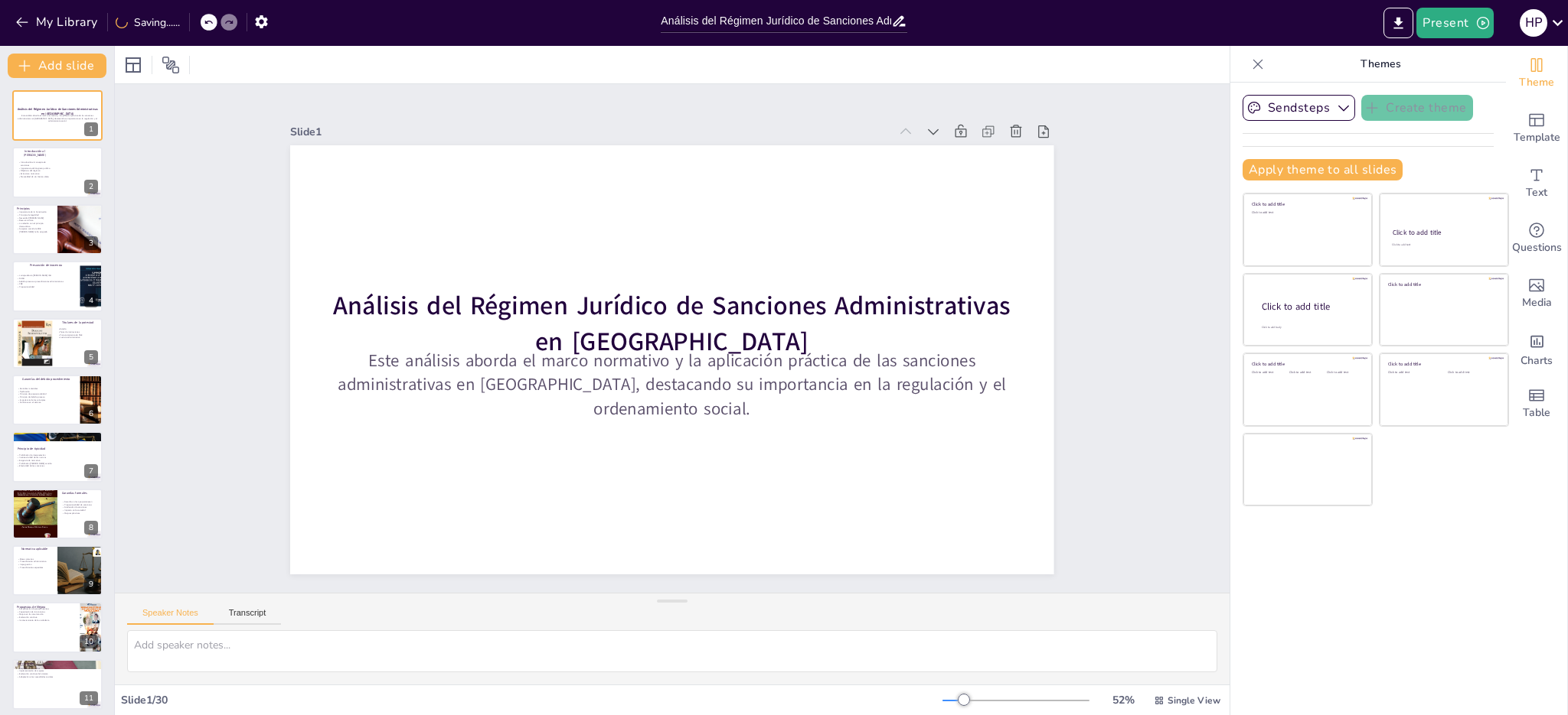
checkbox input "true"
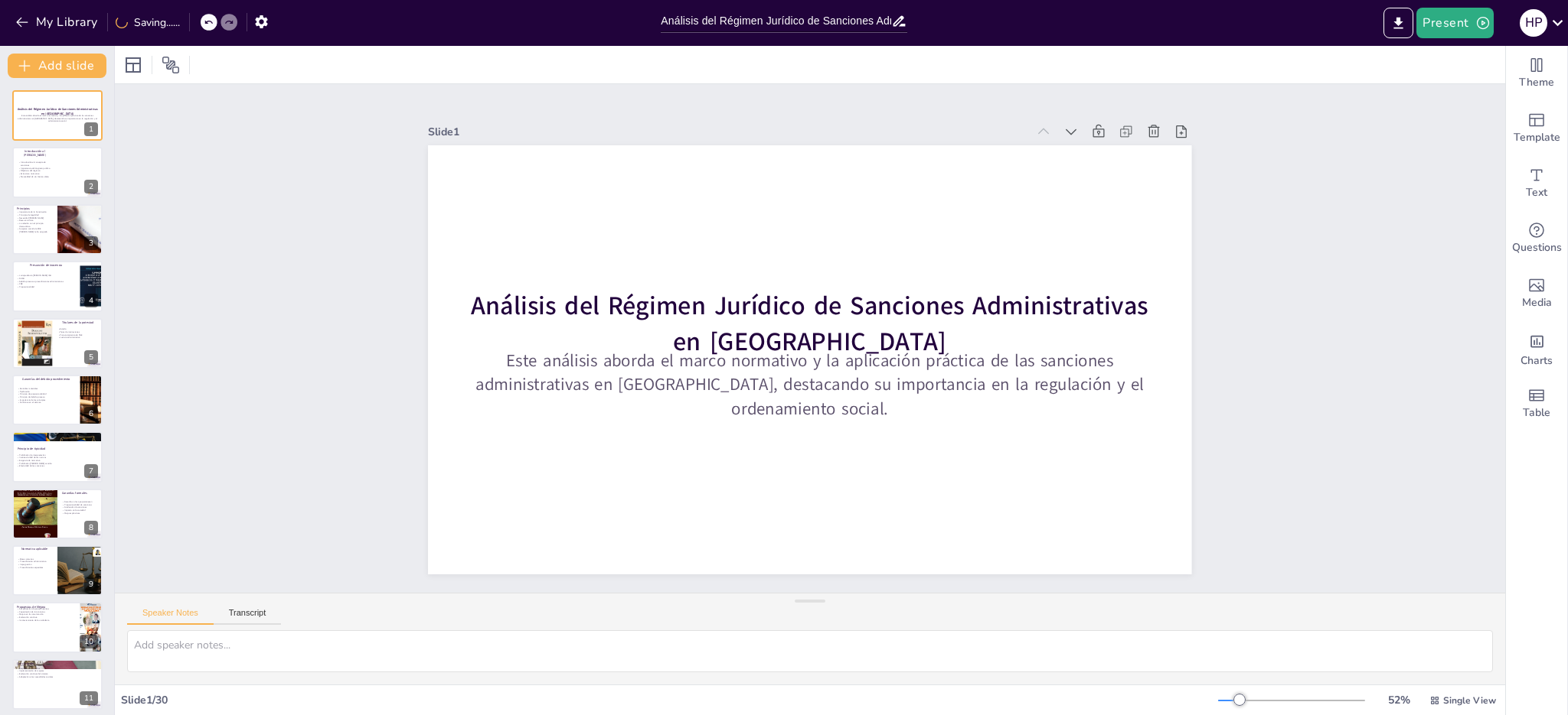
checkbox input "true"
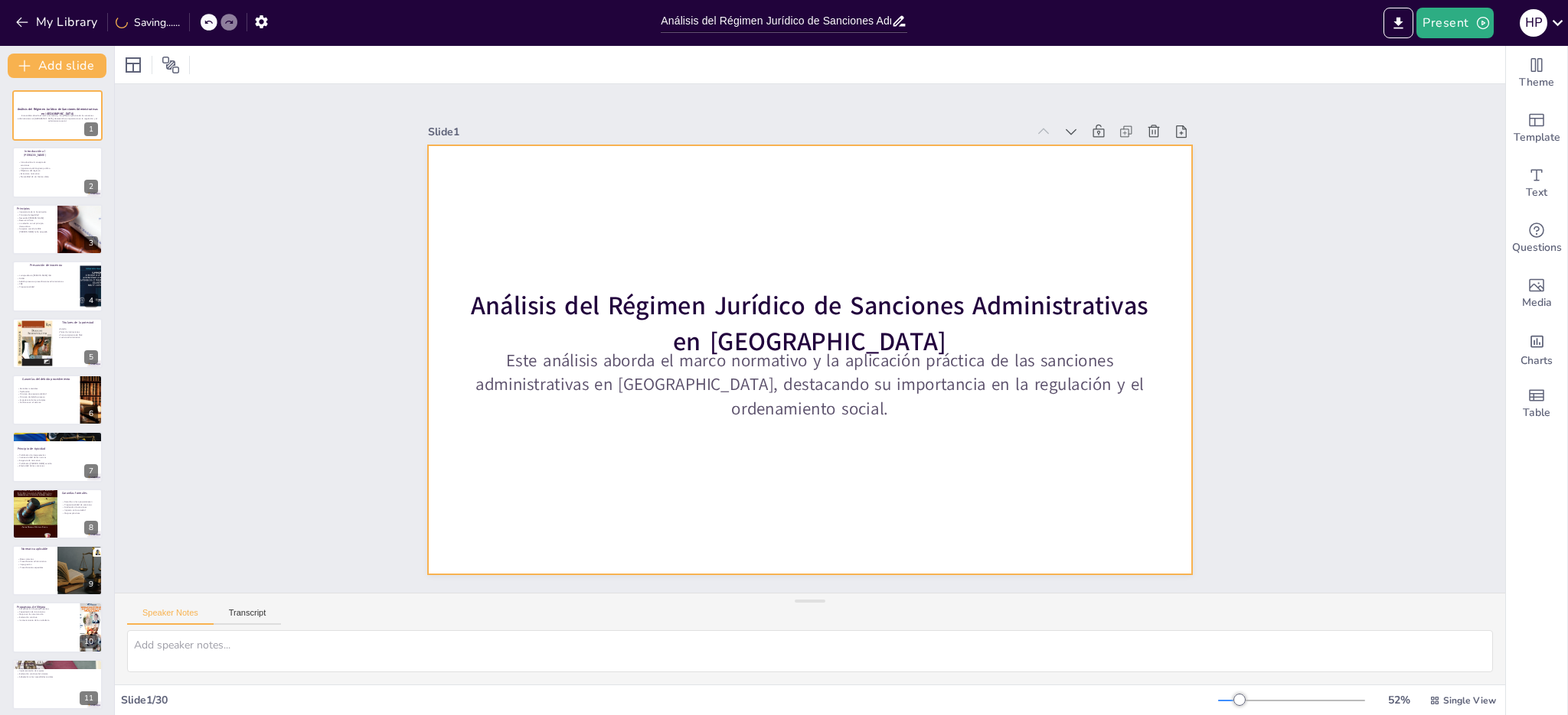
checkbox input "true"
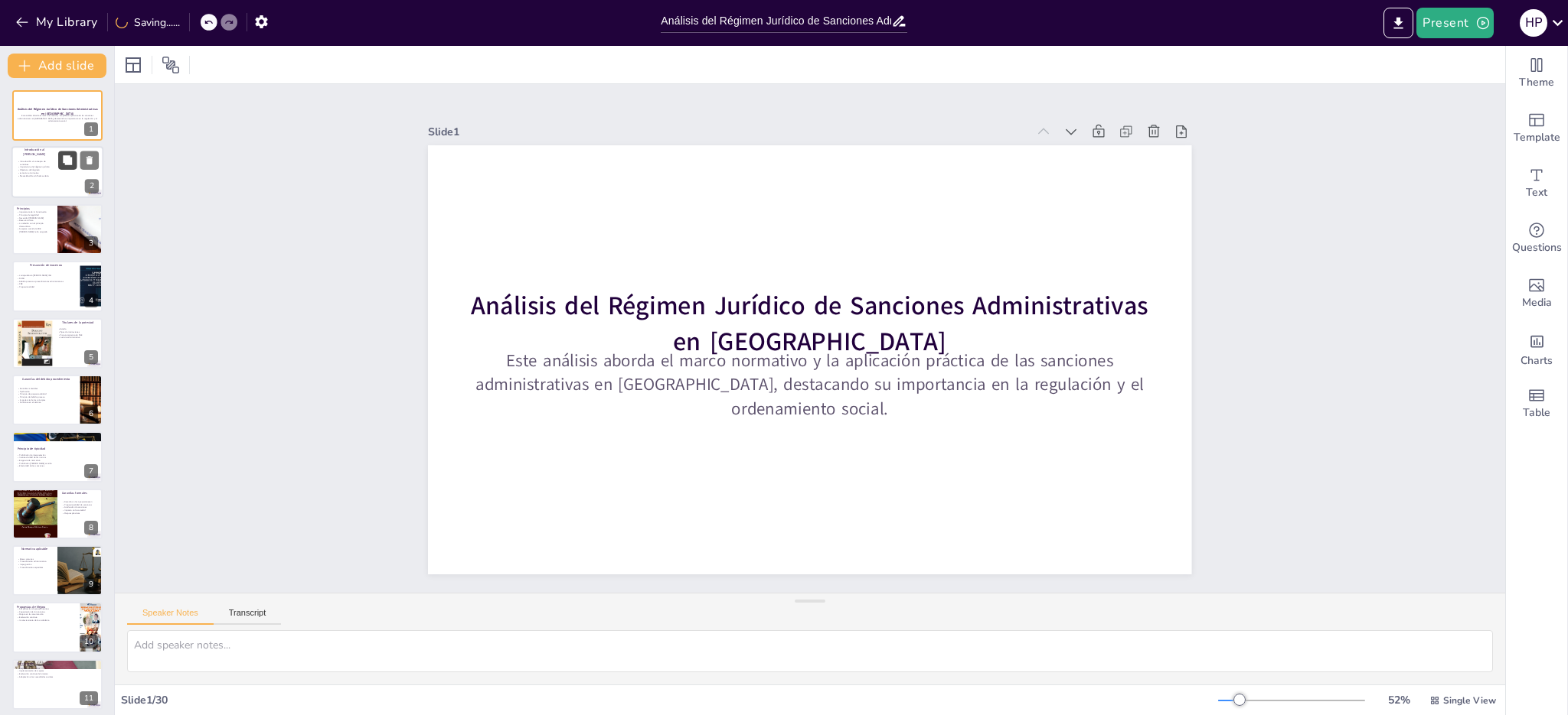
checkbox input "true"
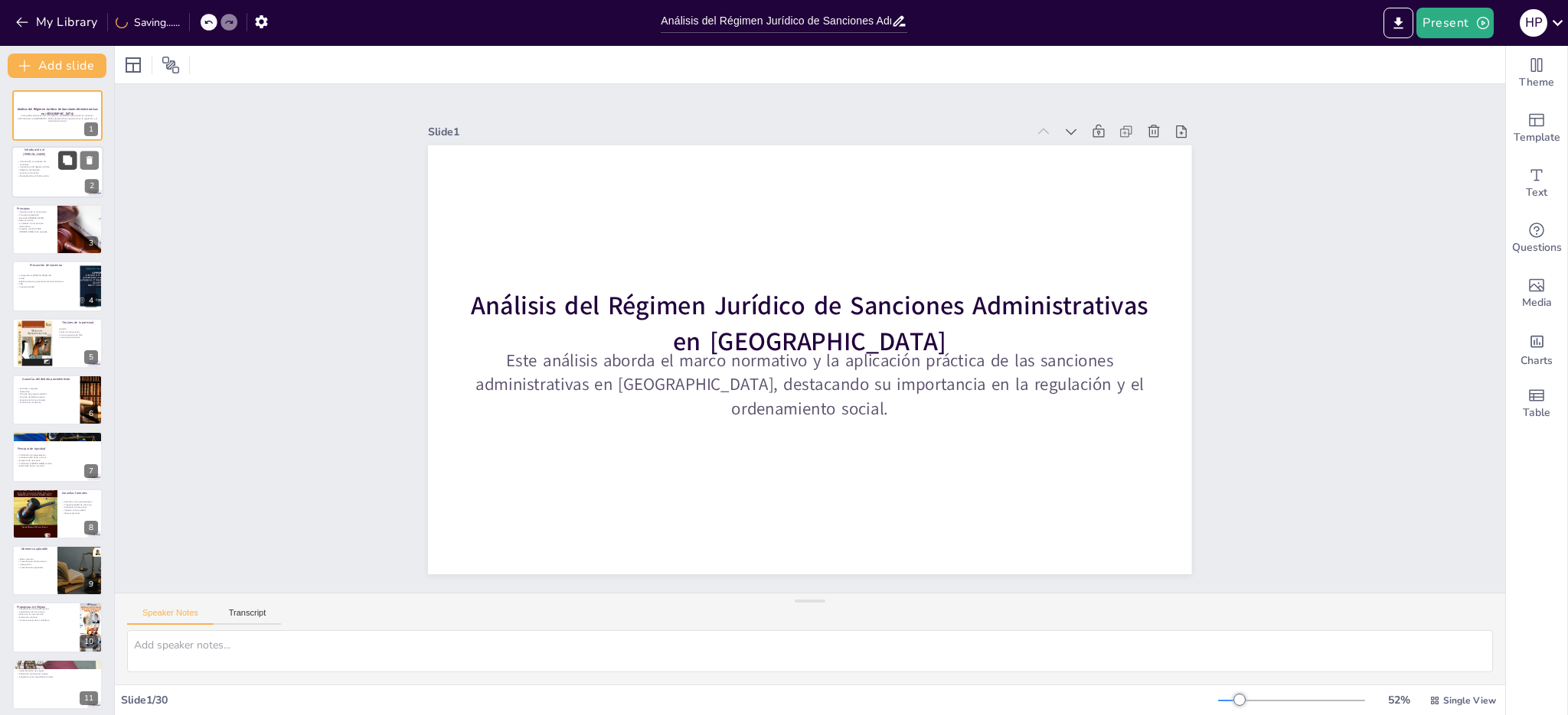
checkbox input "true"
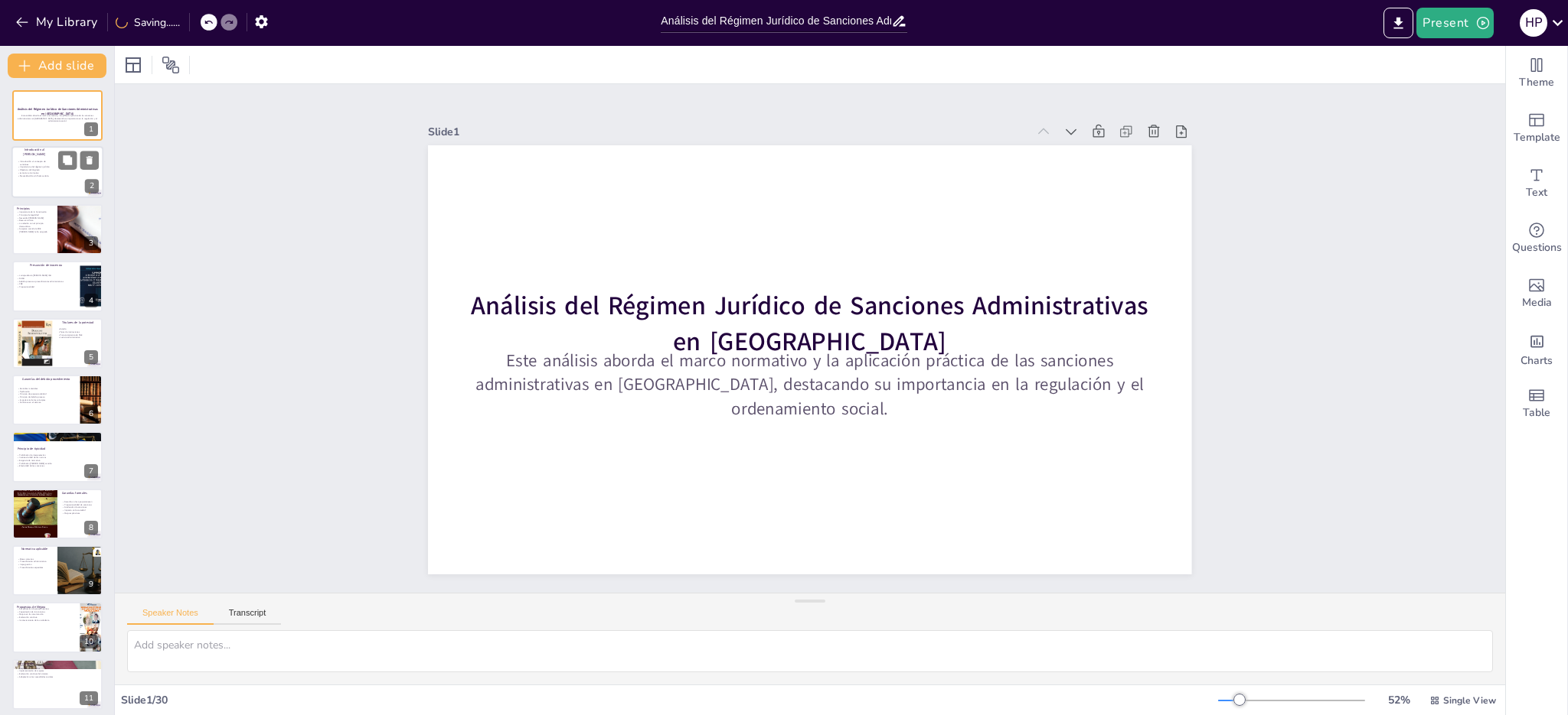
checkbox input "true"
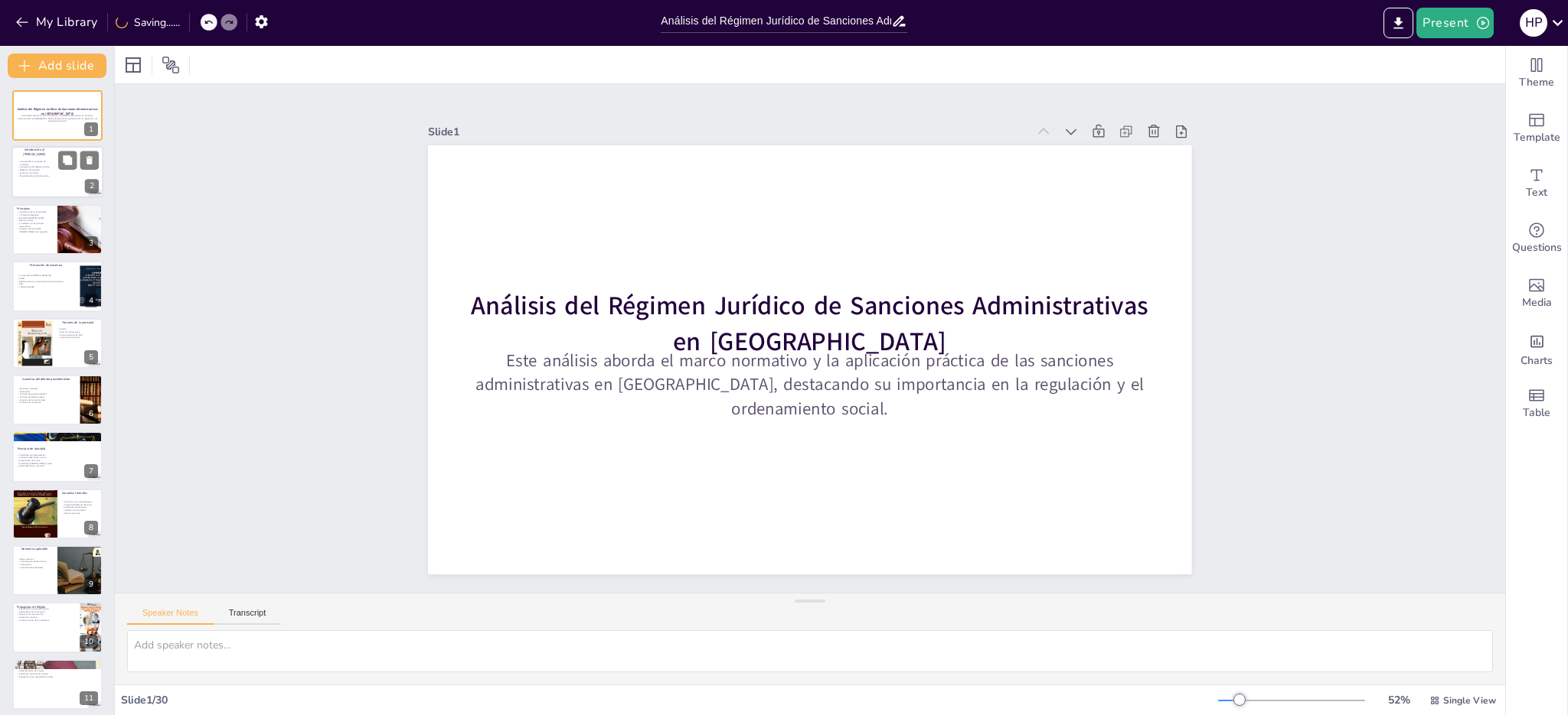
checkbox input "true"
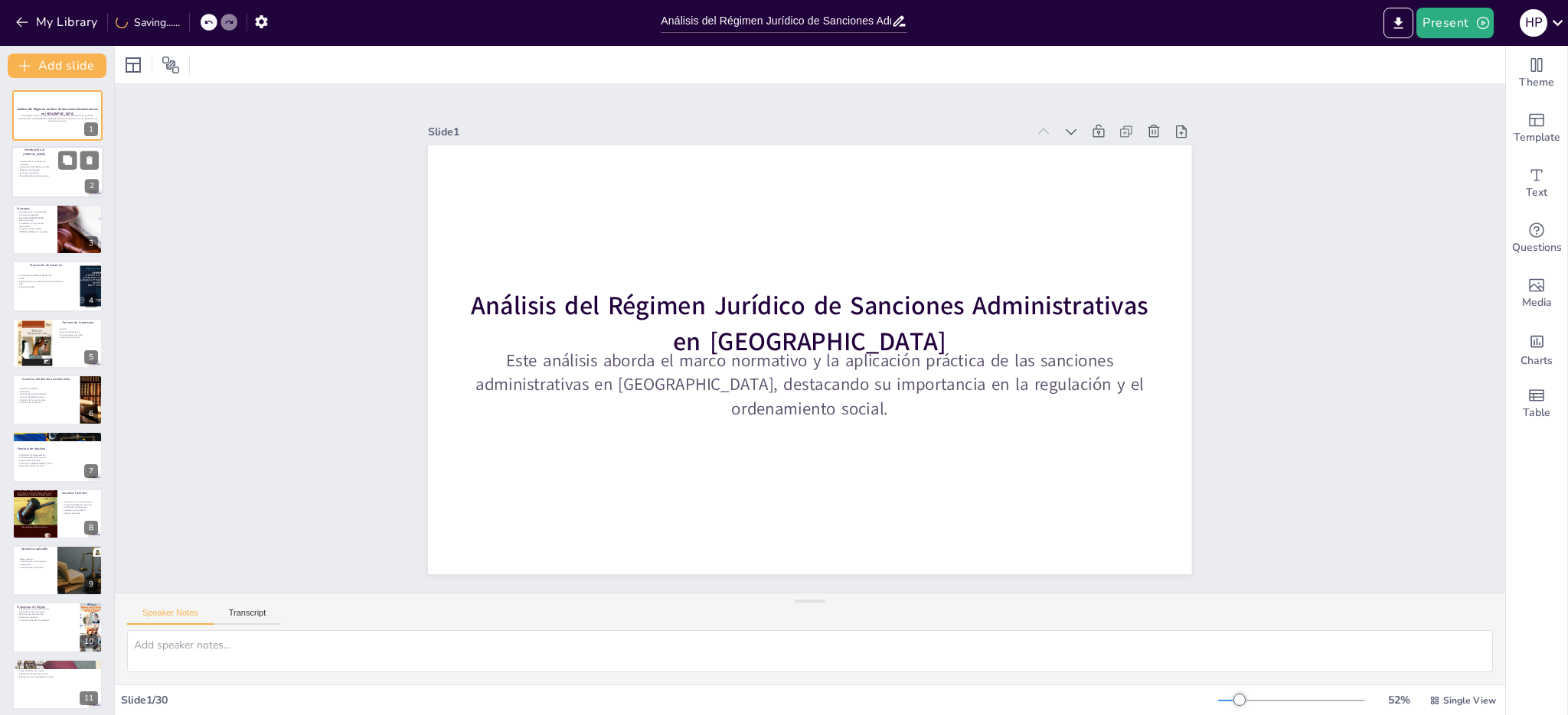
checkbox input "true"
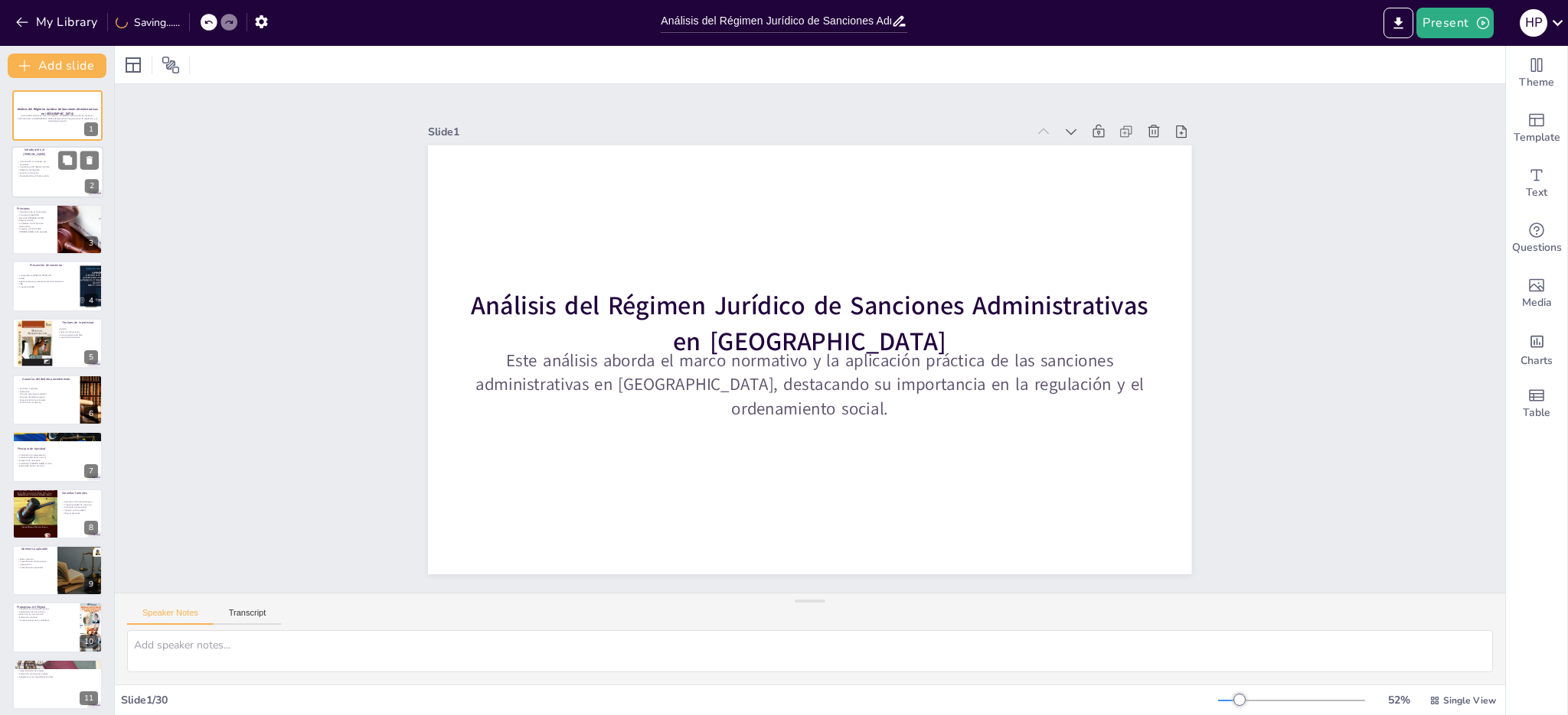
checkbox input "true"
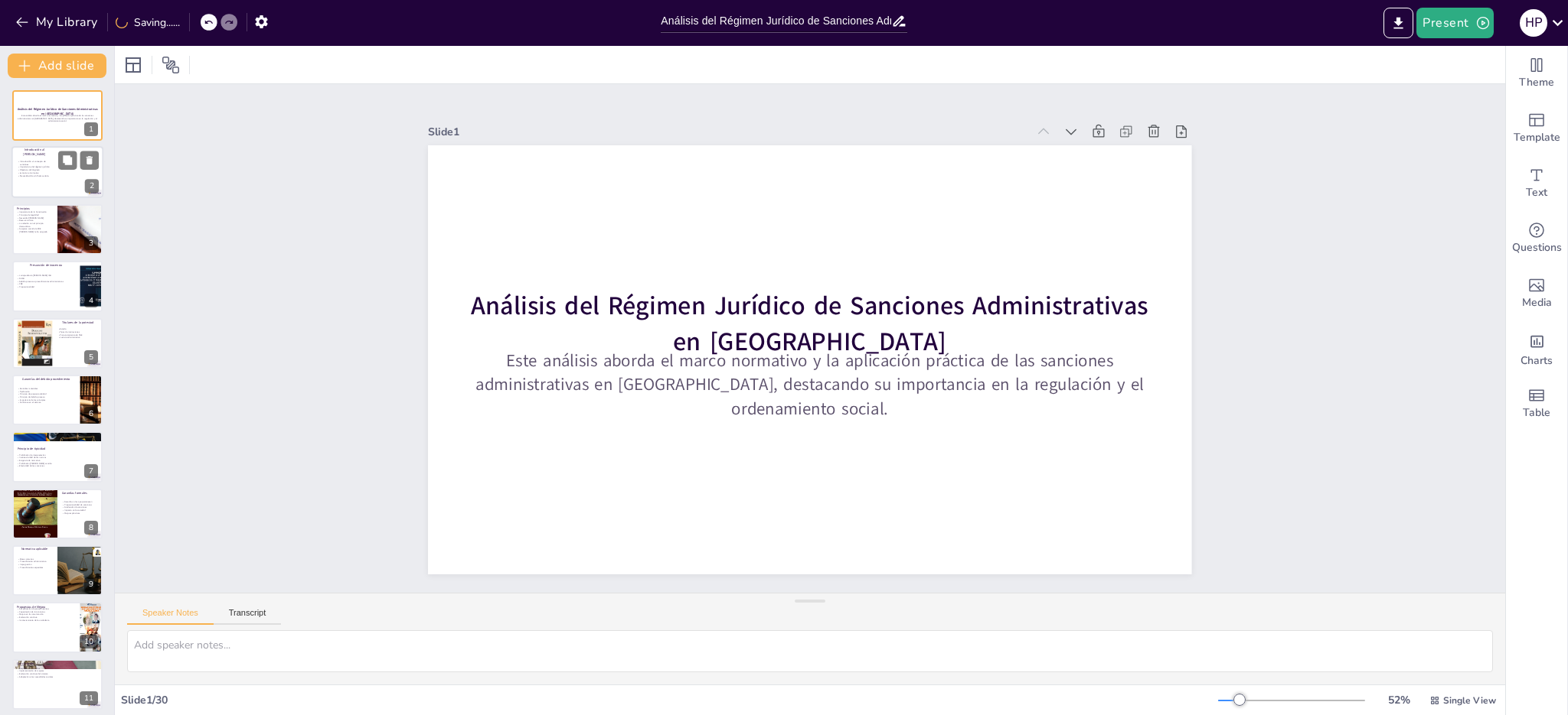
checkbox input "true"
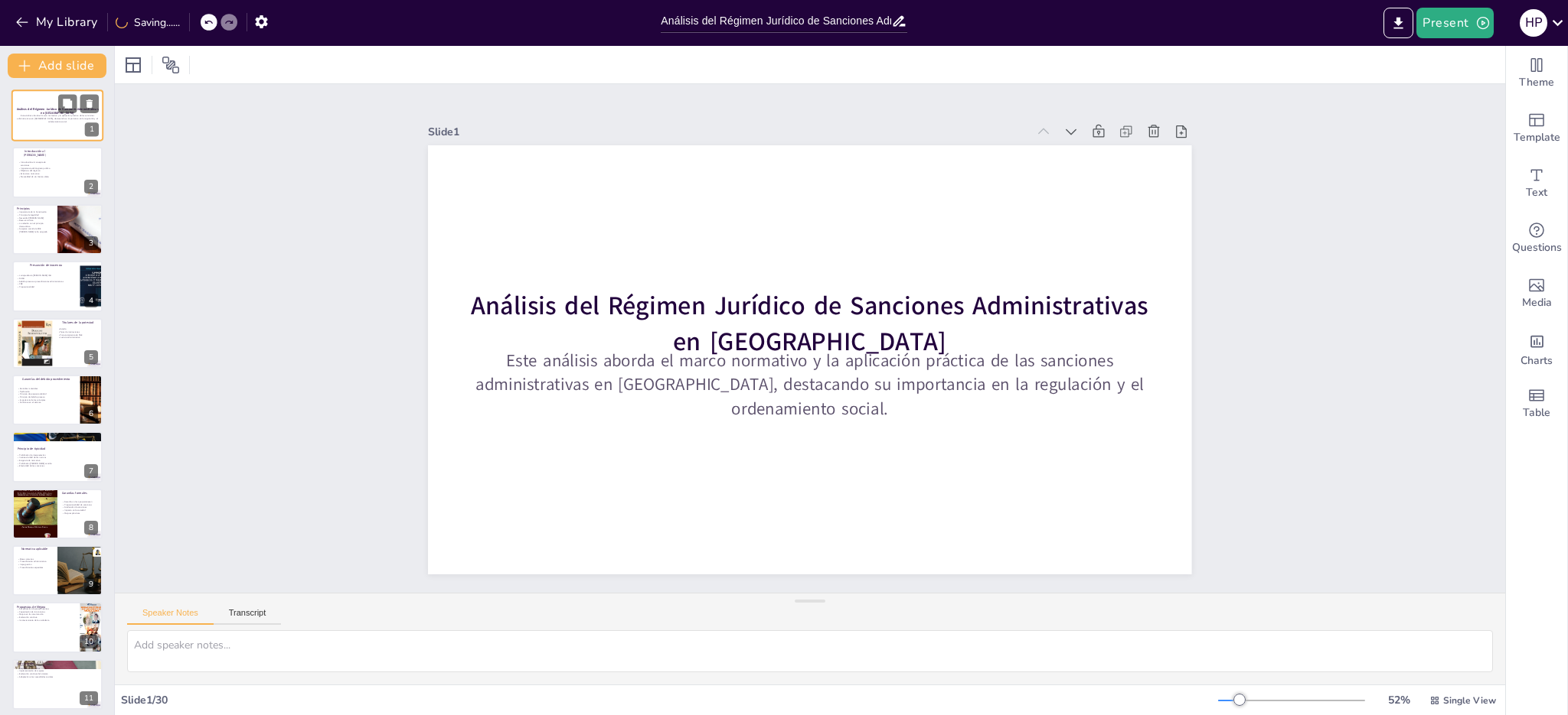
checkbox input "true"
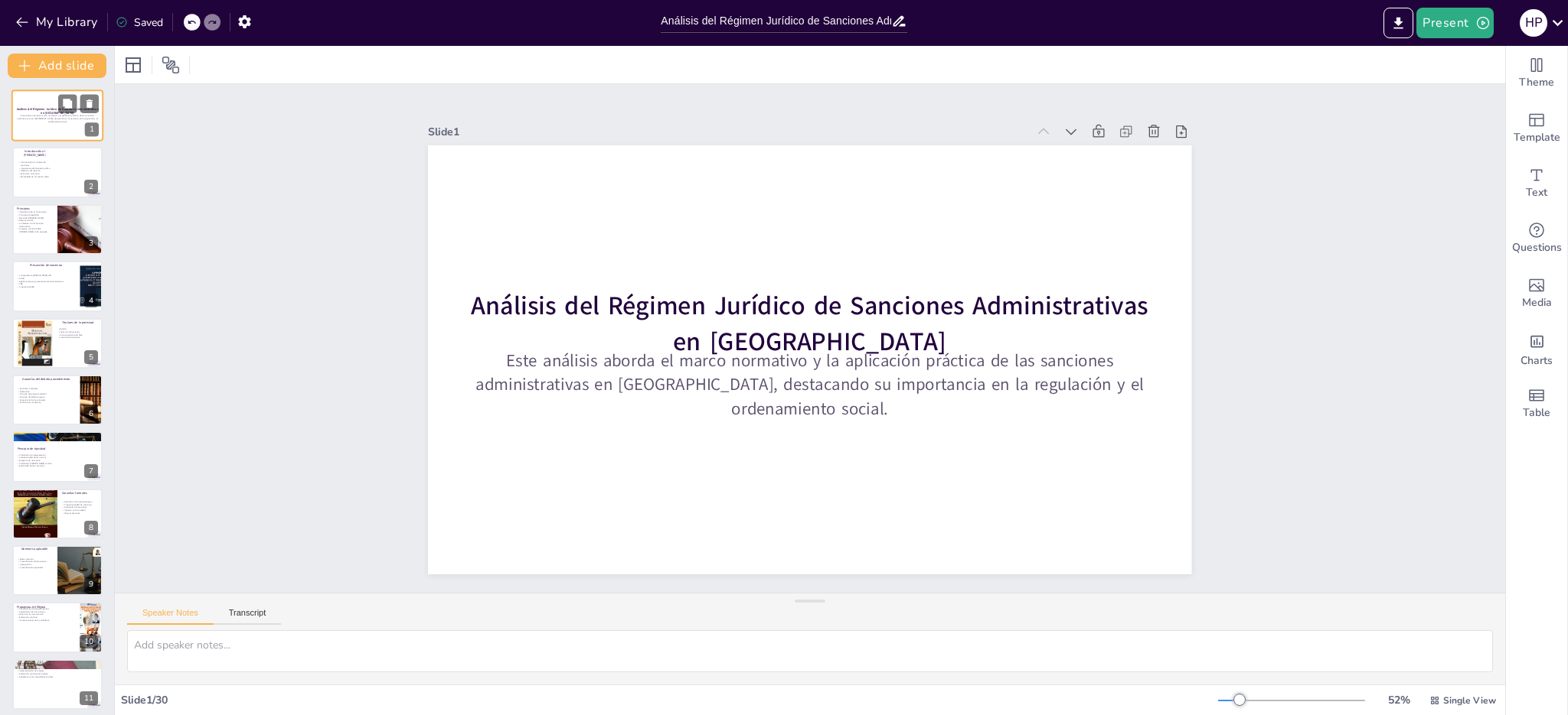
checkbox input "true"
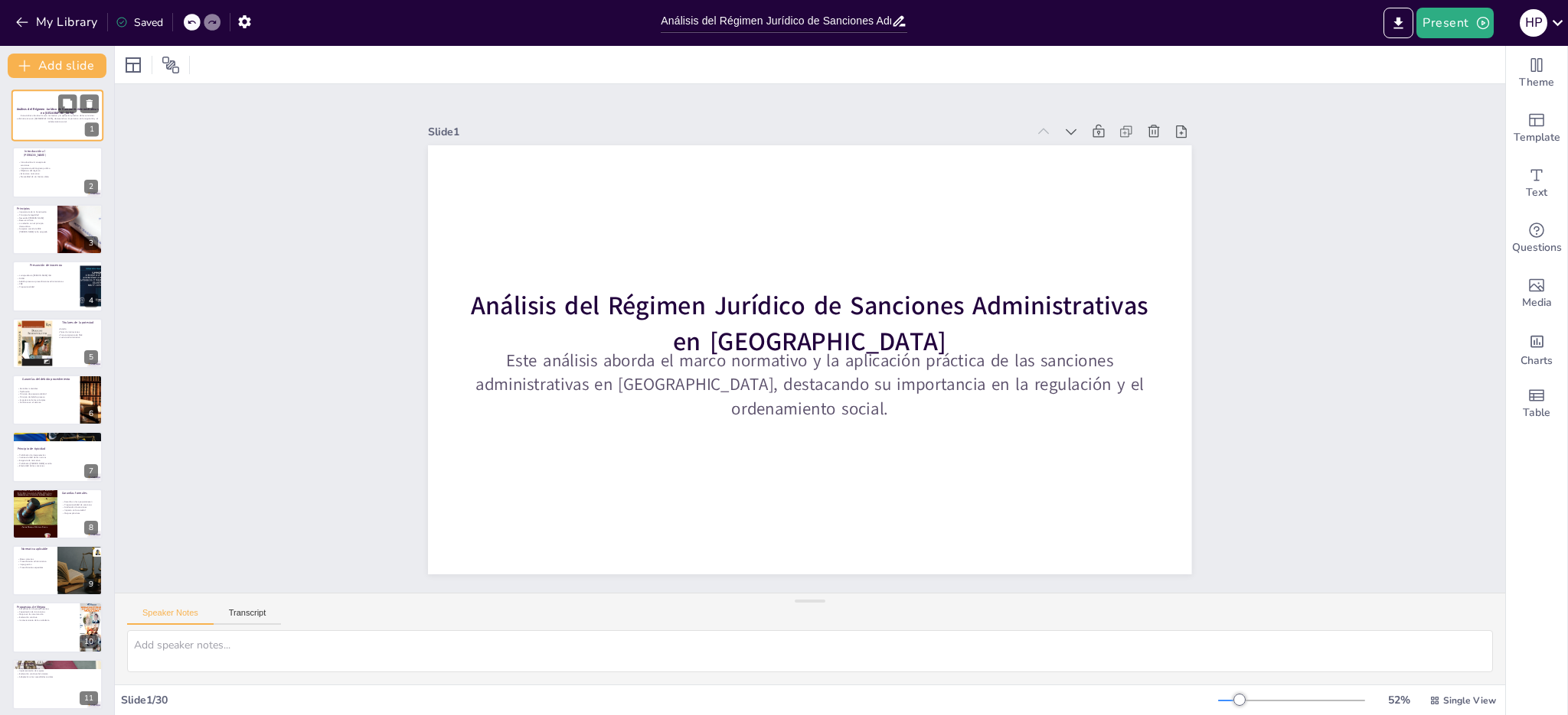
checkbox input "true"
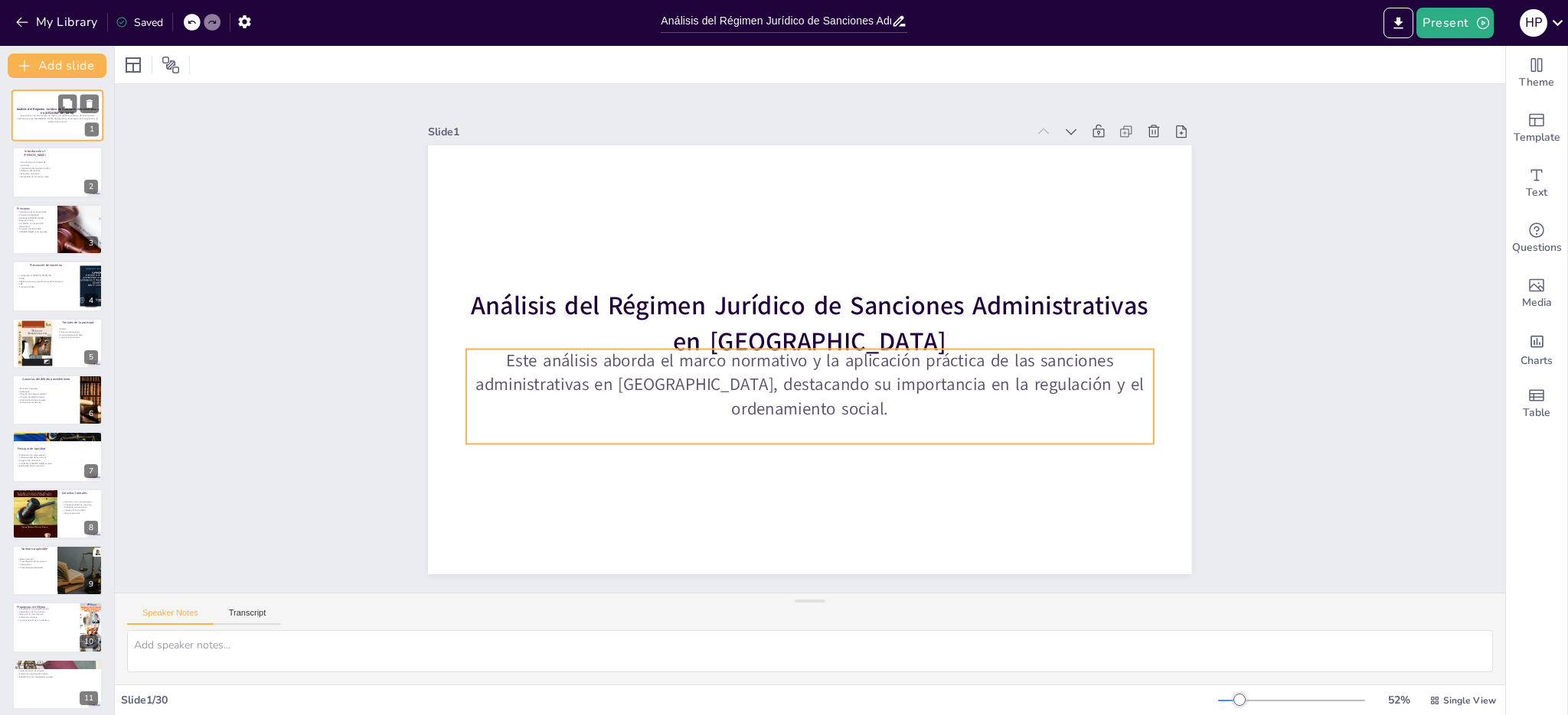
checkbox input "true"
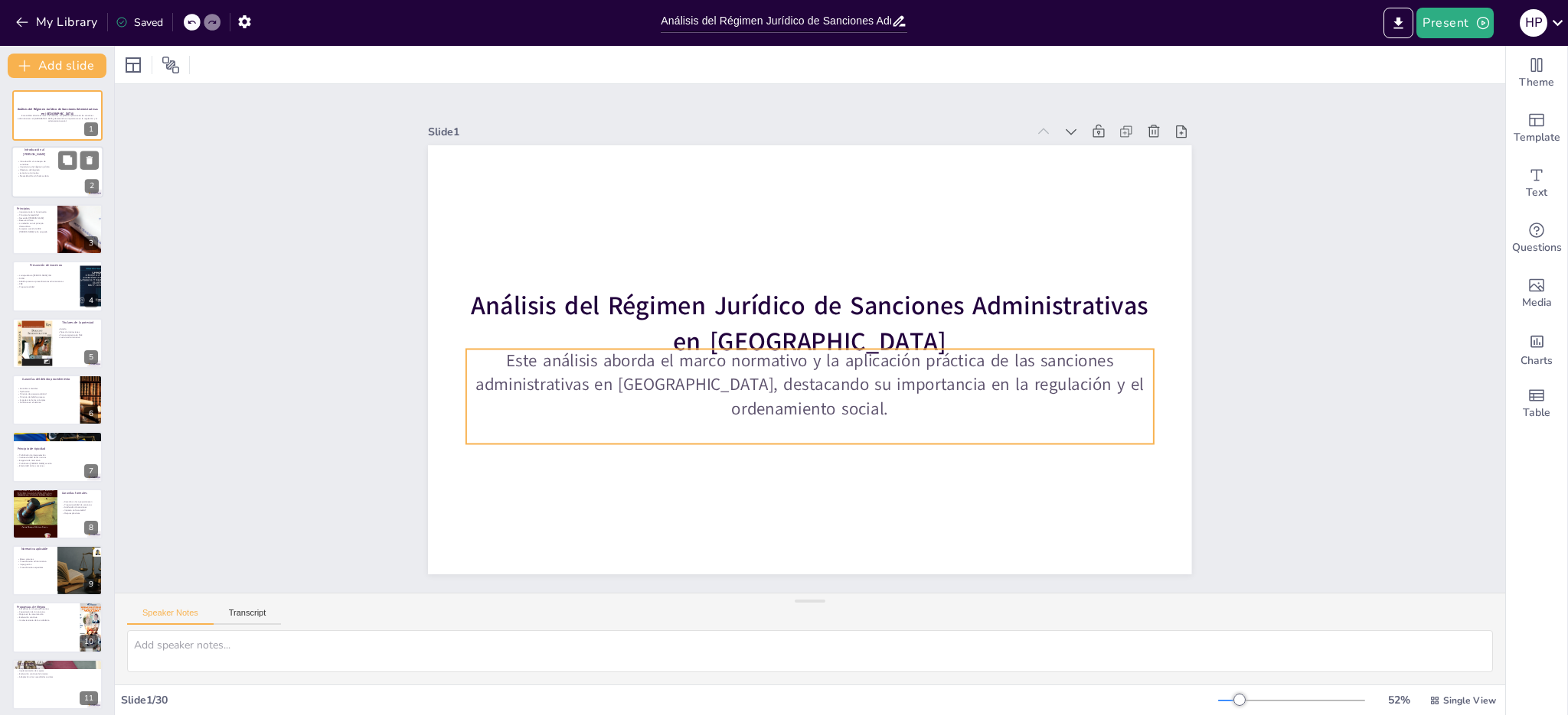
checkbox input "true"
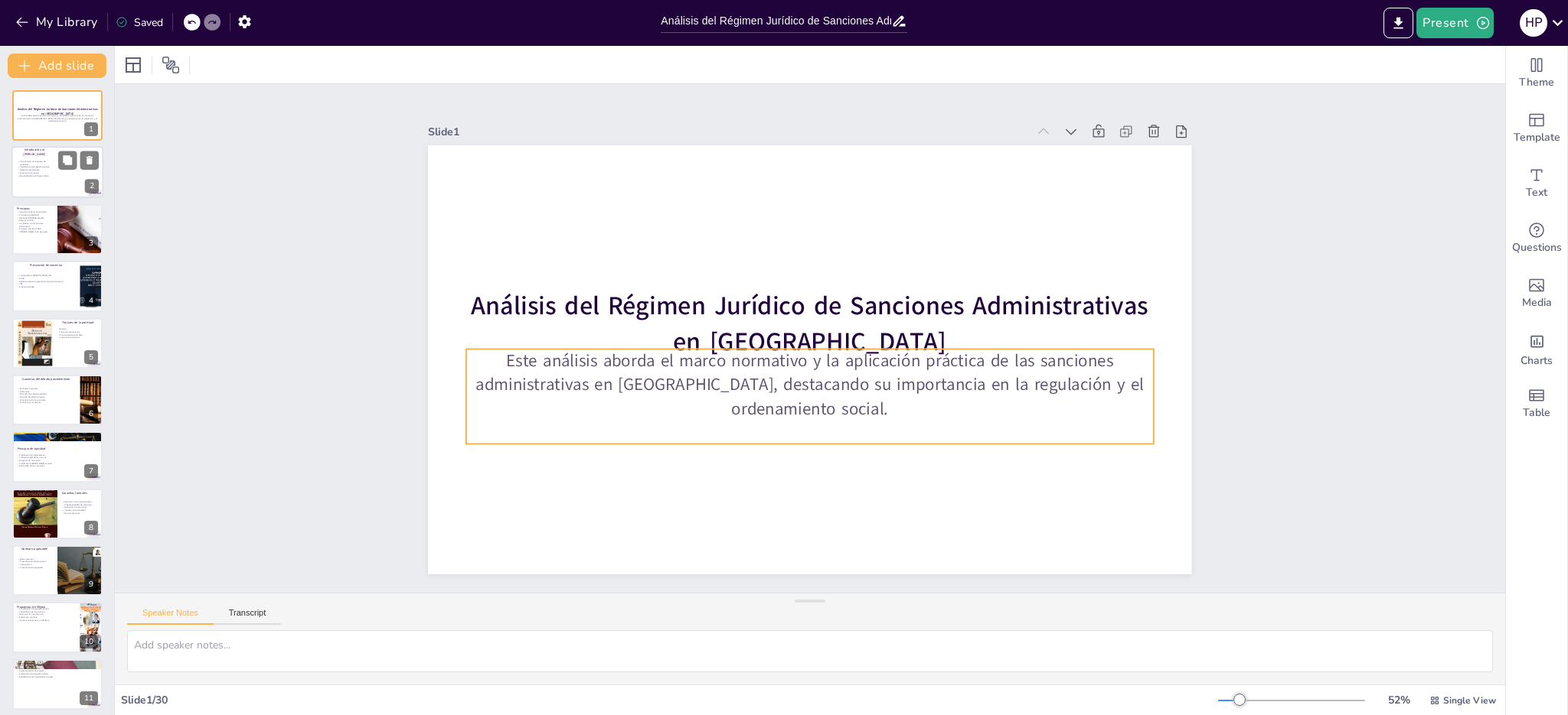
checkbox input "true"
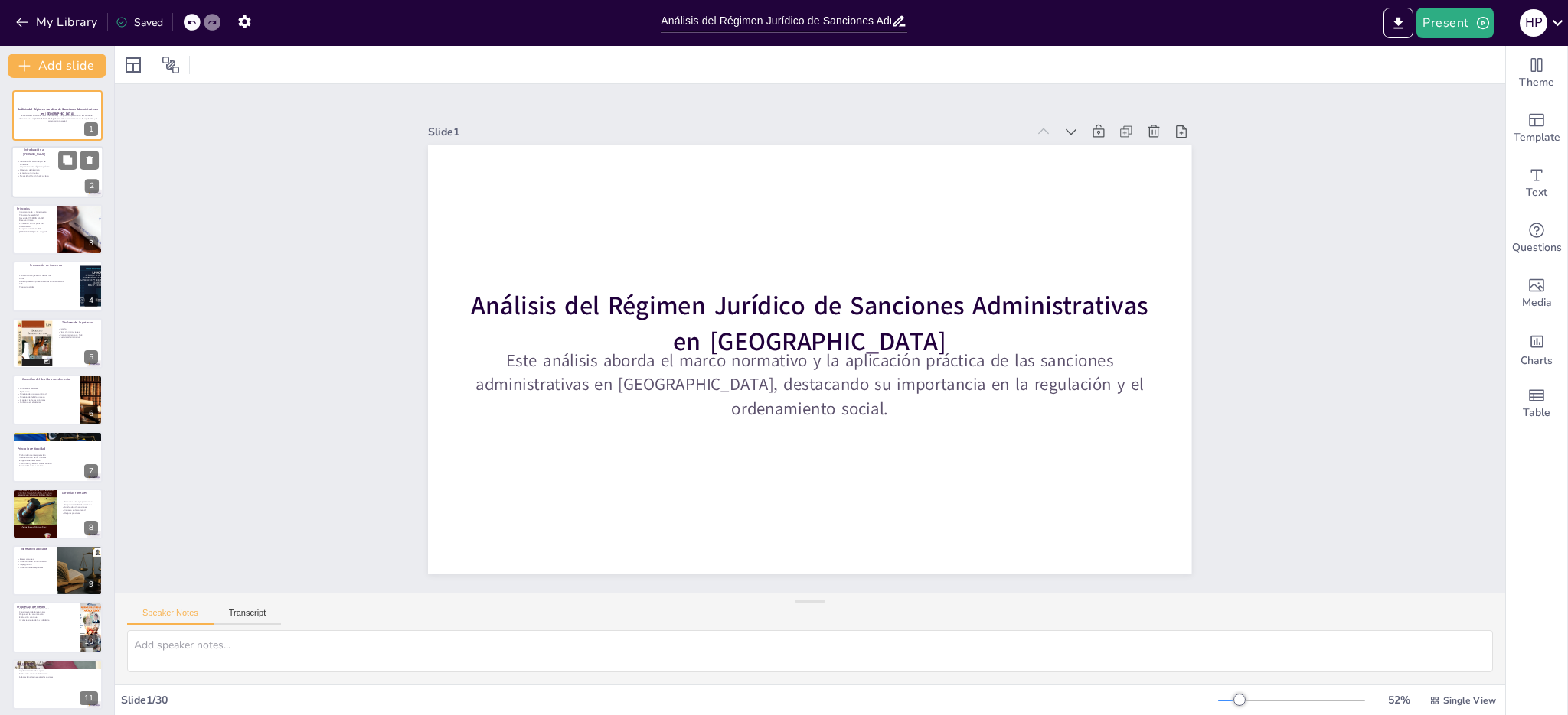
checkbox input "true"
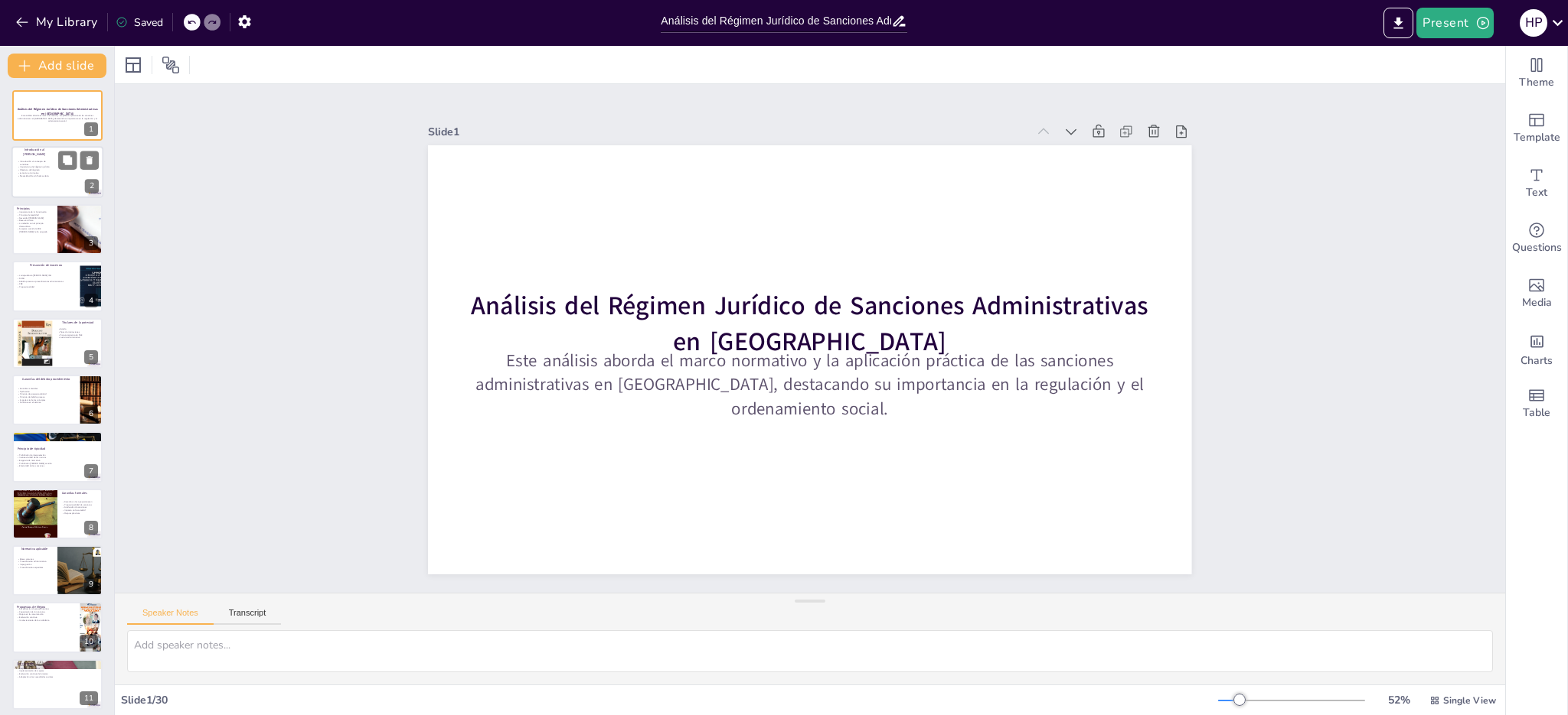
checkbox input "true"
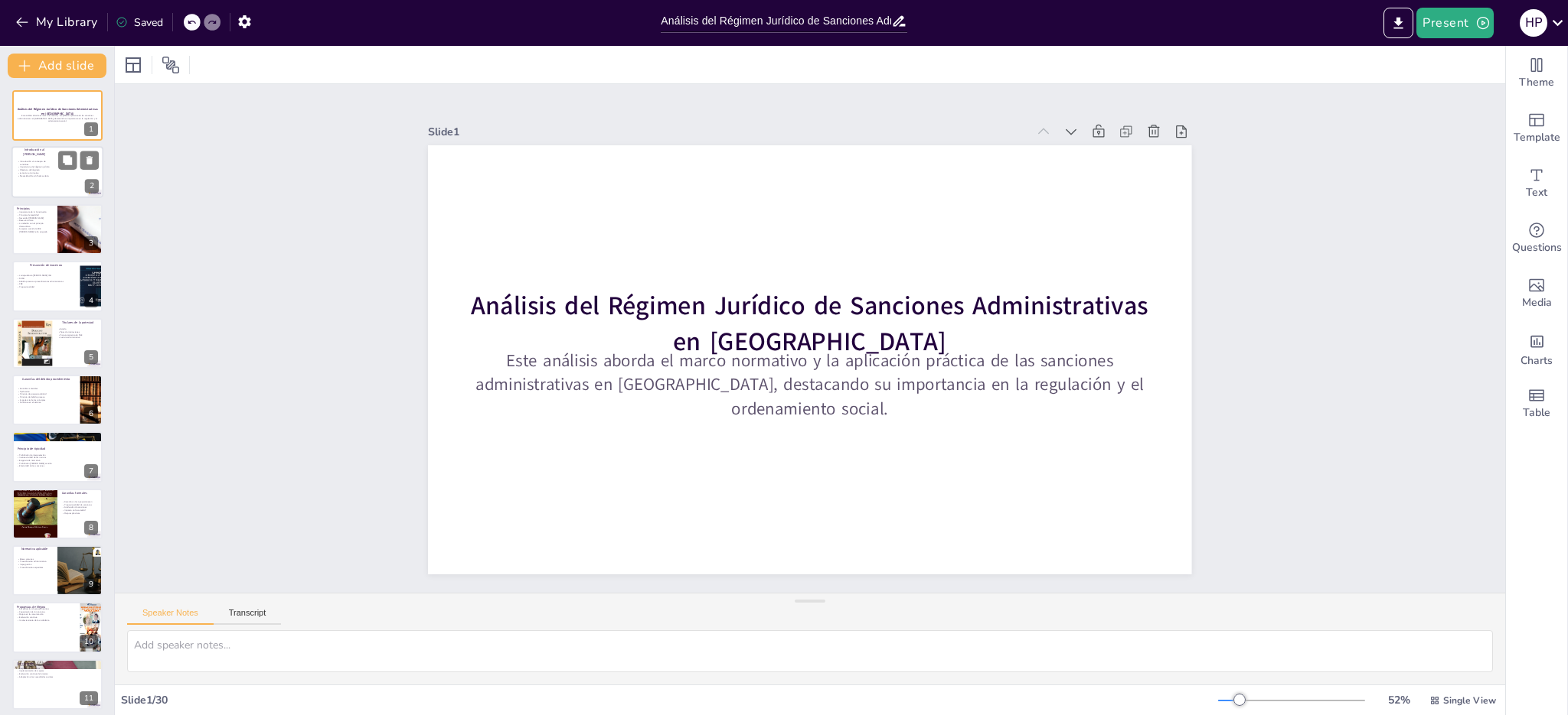
checkbox input "true"
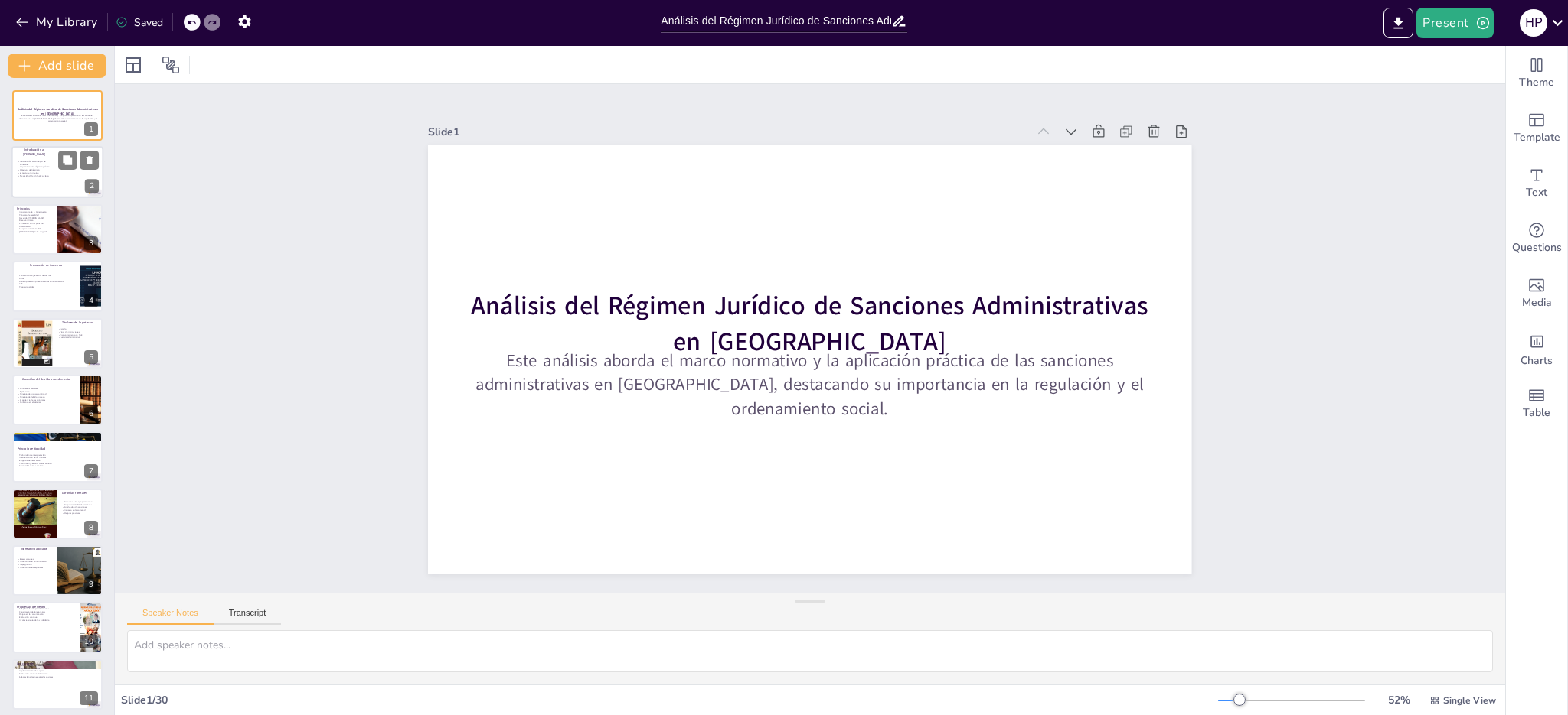
checkbox input "true"
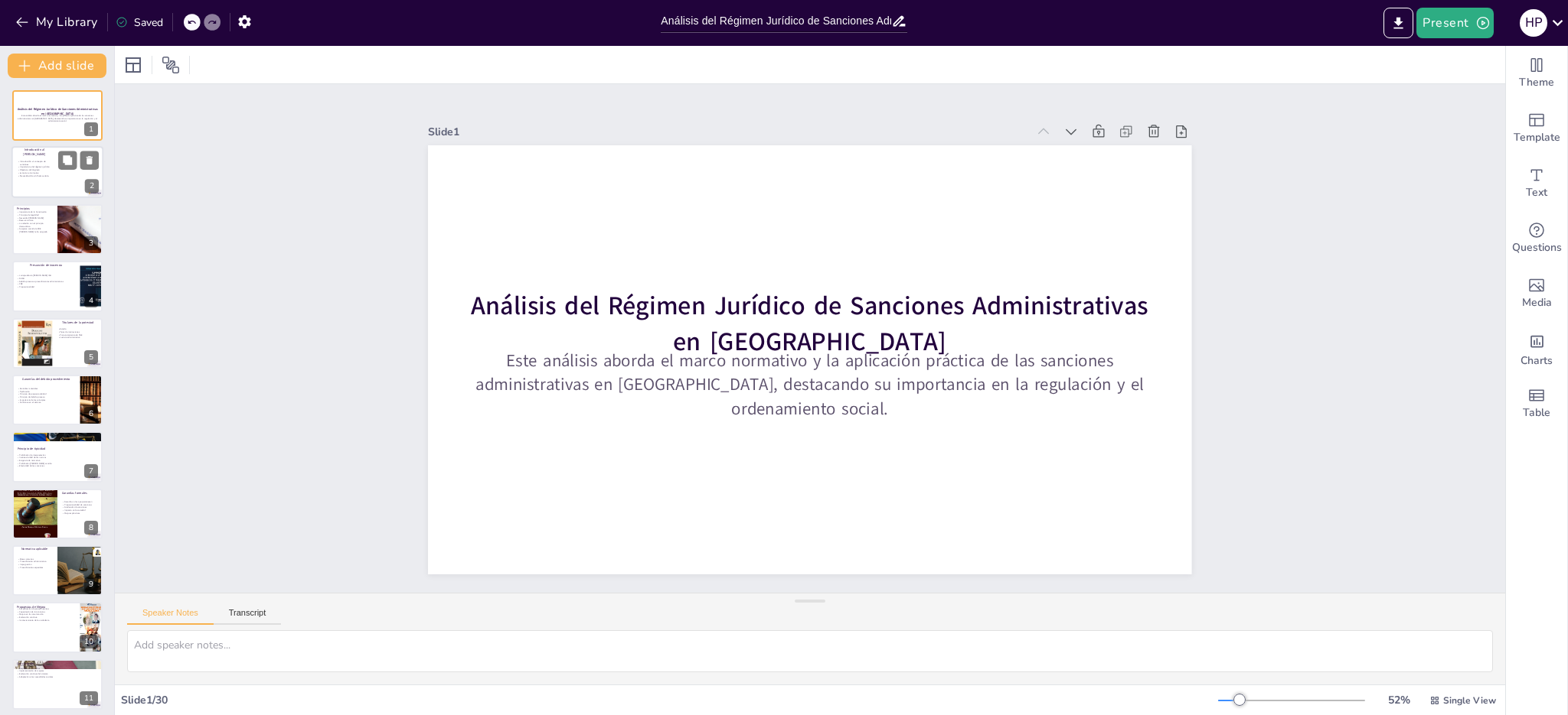
click at [34, 173] on p "Estructura normativa" at bounding box center [36, 174] width 37 height 3
type textarea "La introducción al concepto de régimen jurídico de sanciones administrativas es…"
checkbox input "true"
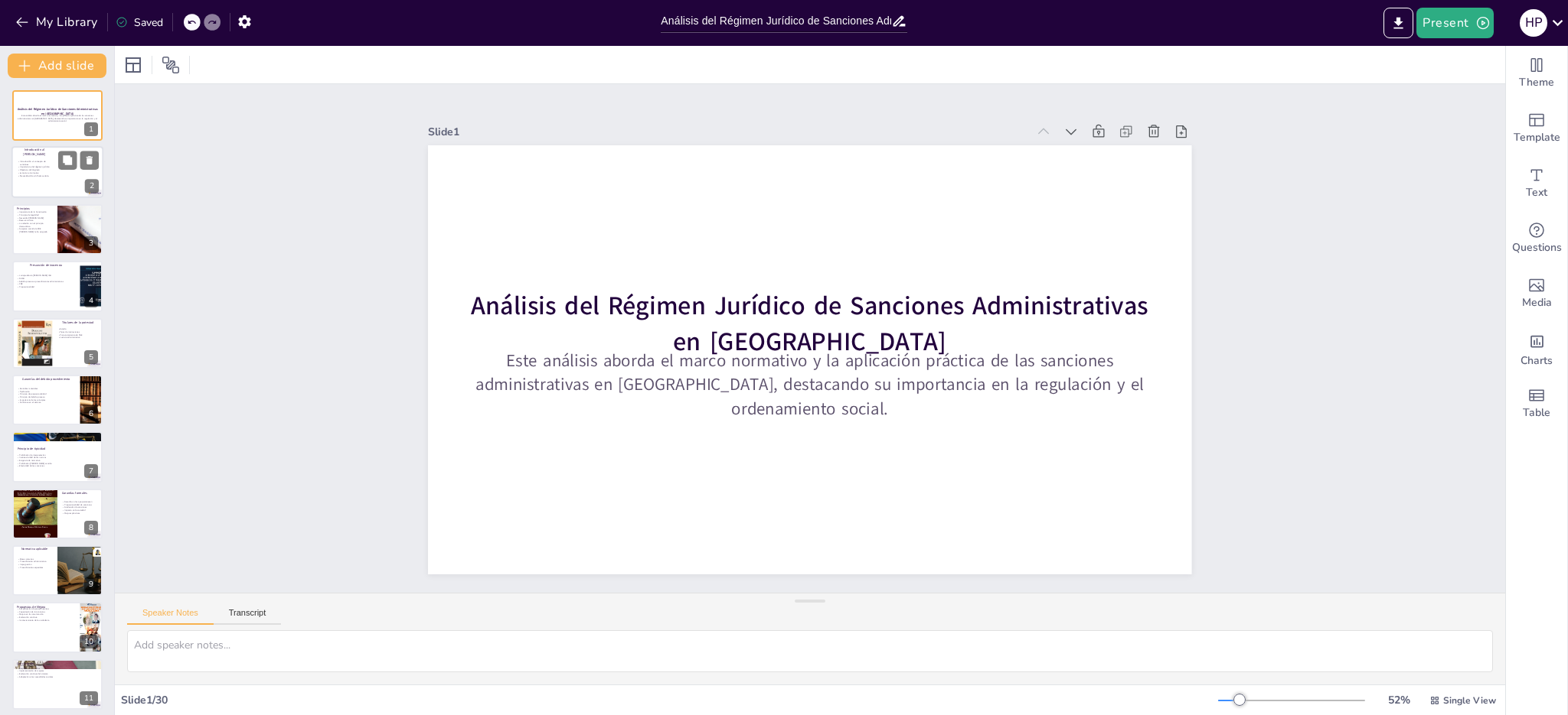
checkbox input "true"
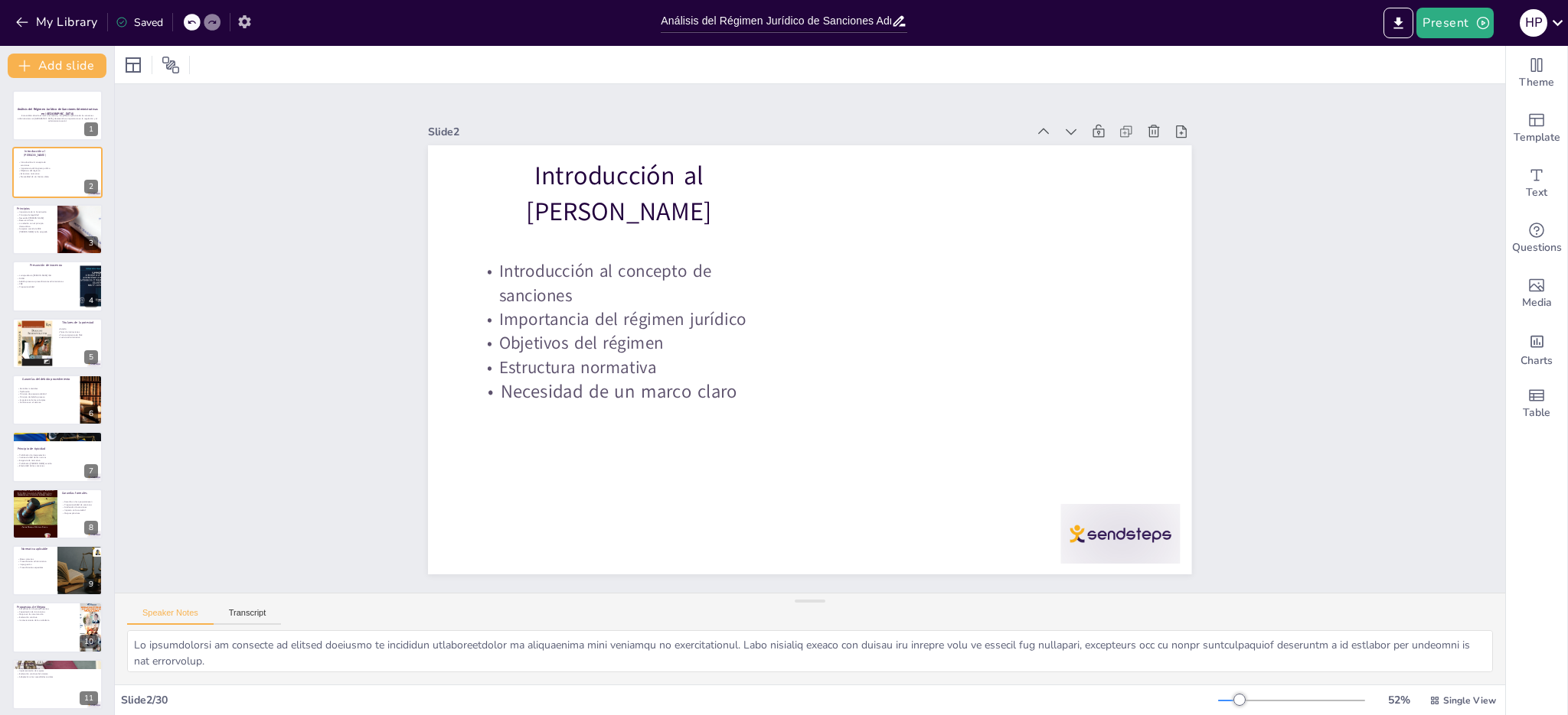
checkbox input "true"
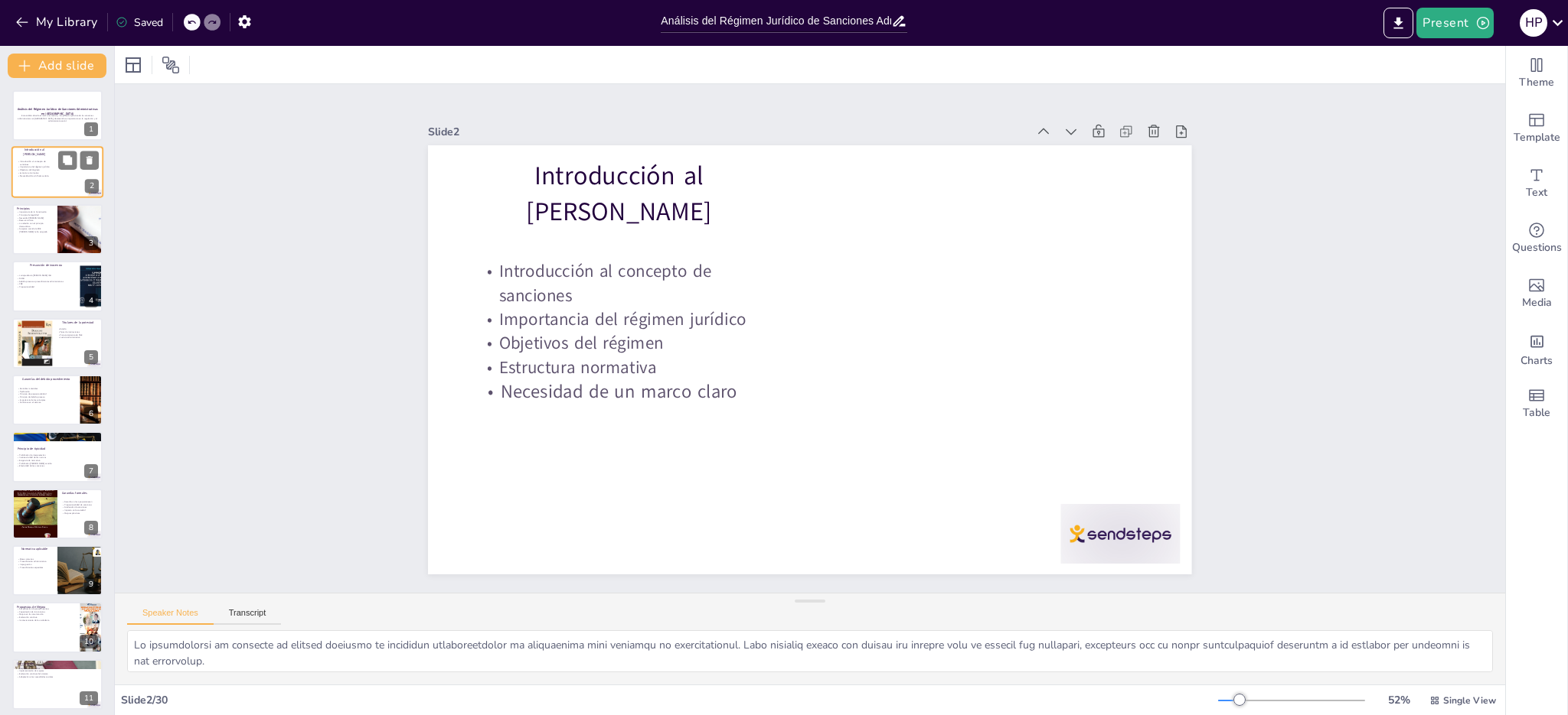
checkbox input "true"
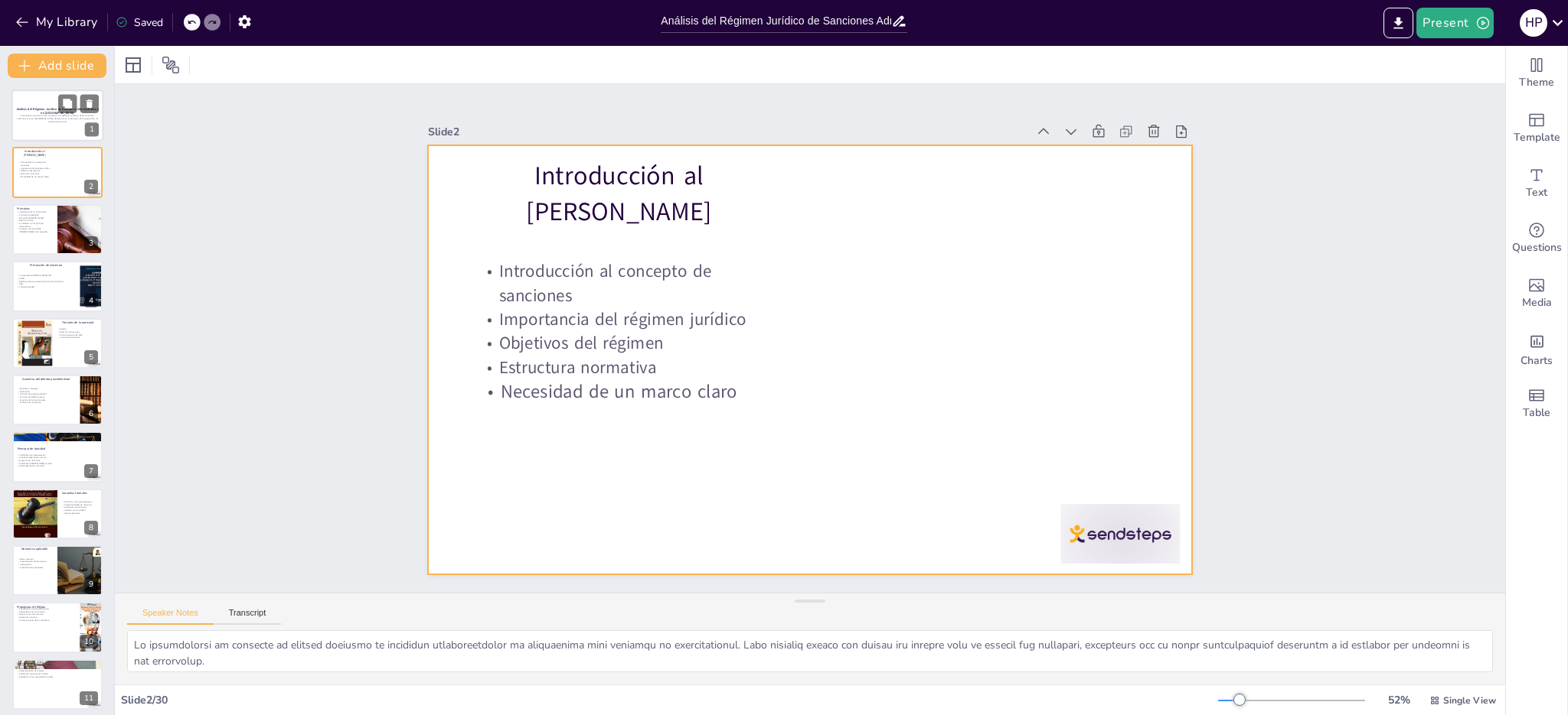
checkbox input "true"
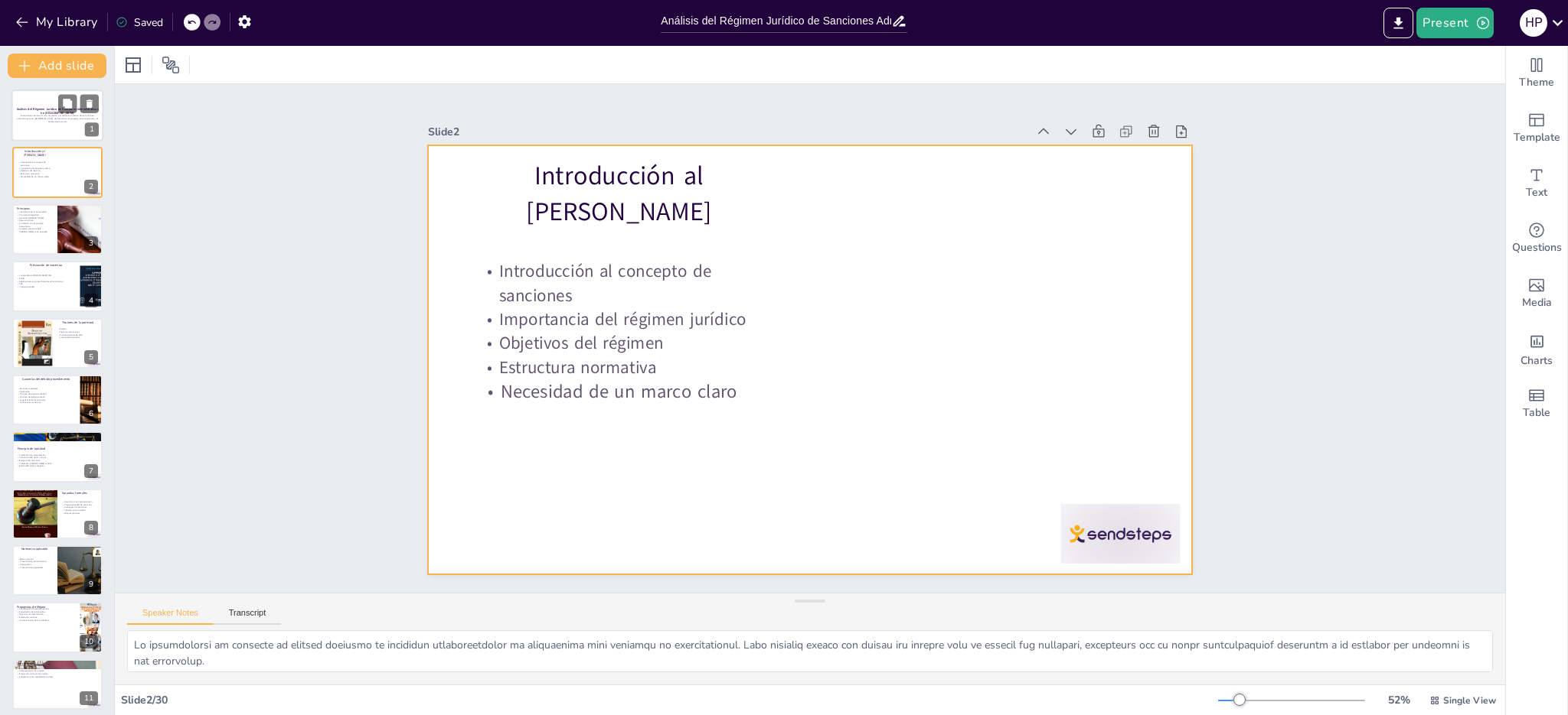
checkbox input "true"
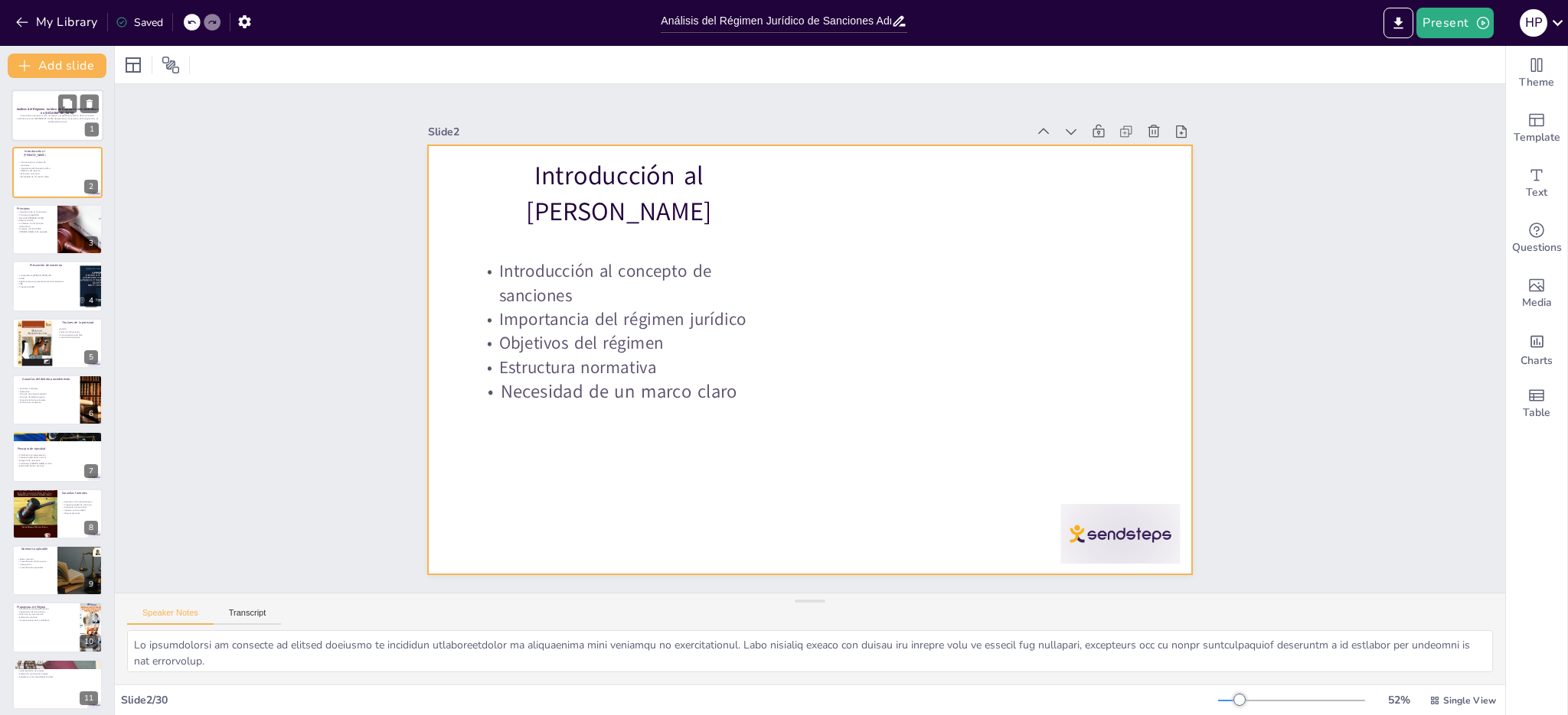
checkbox input "true"
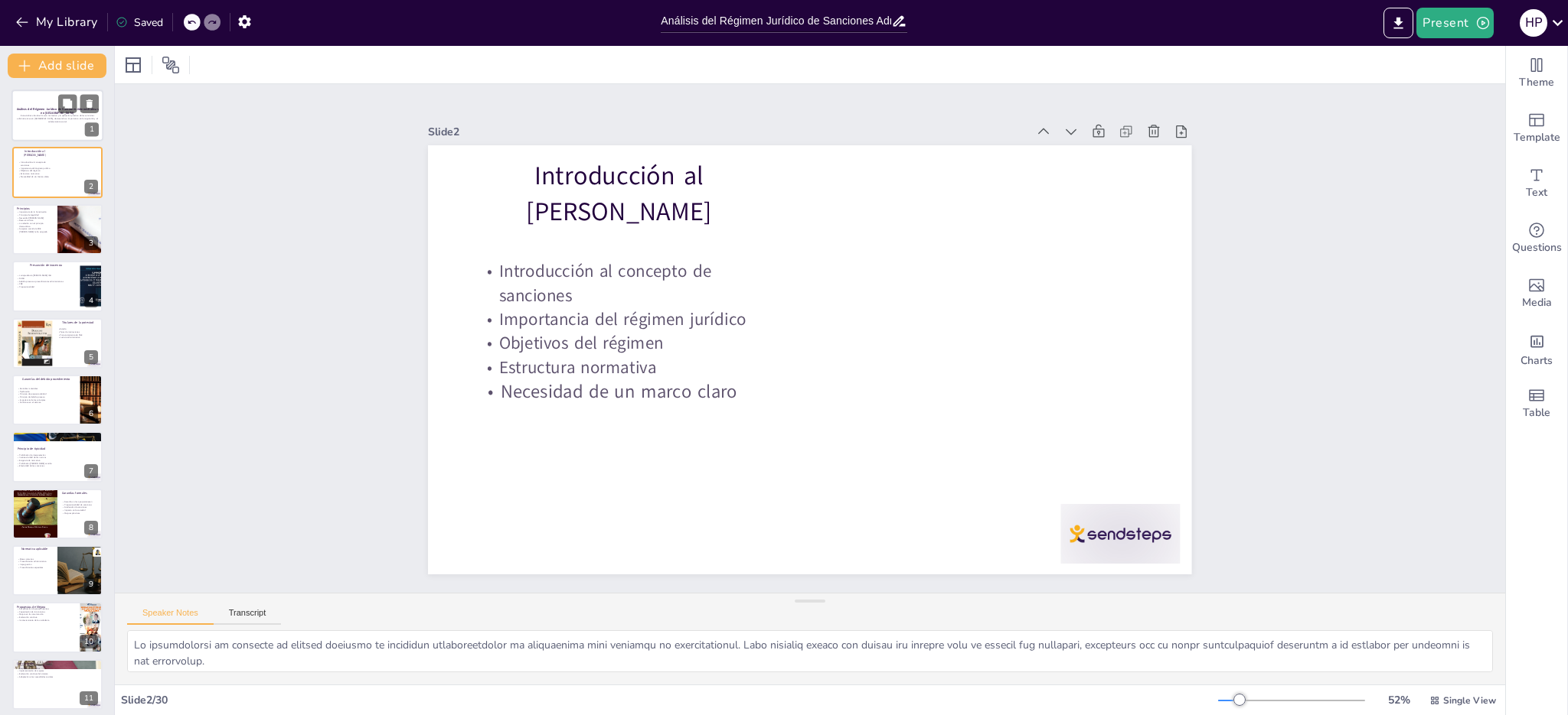
checkbox input "true"
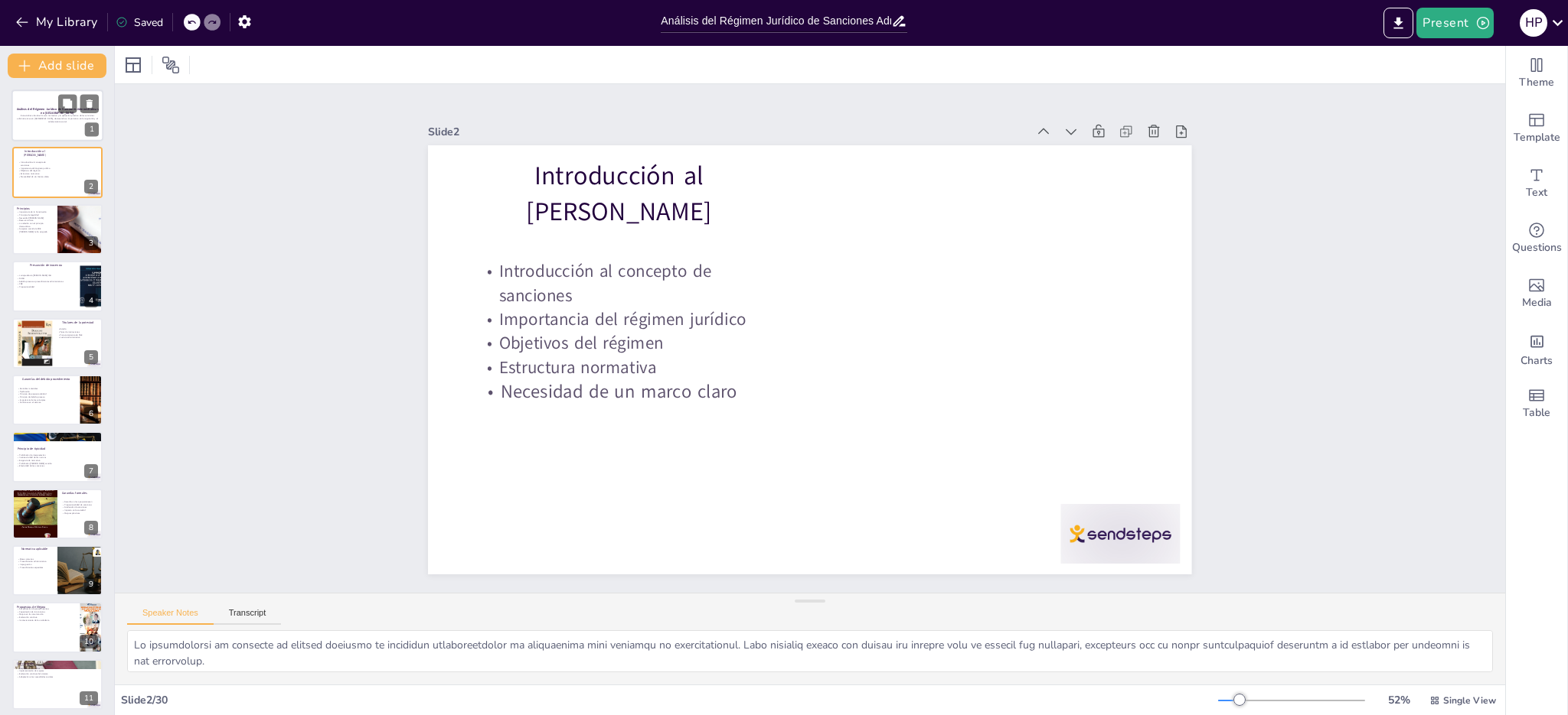
checkbox input "true"
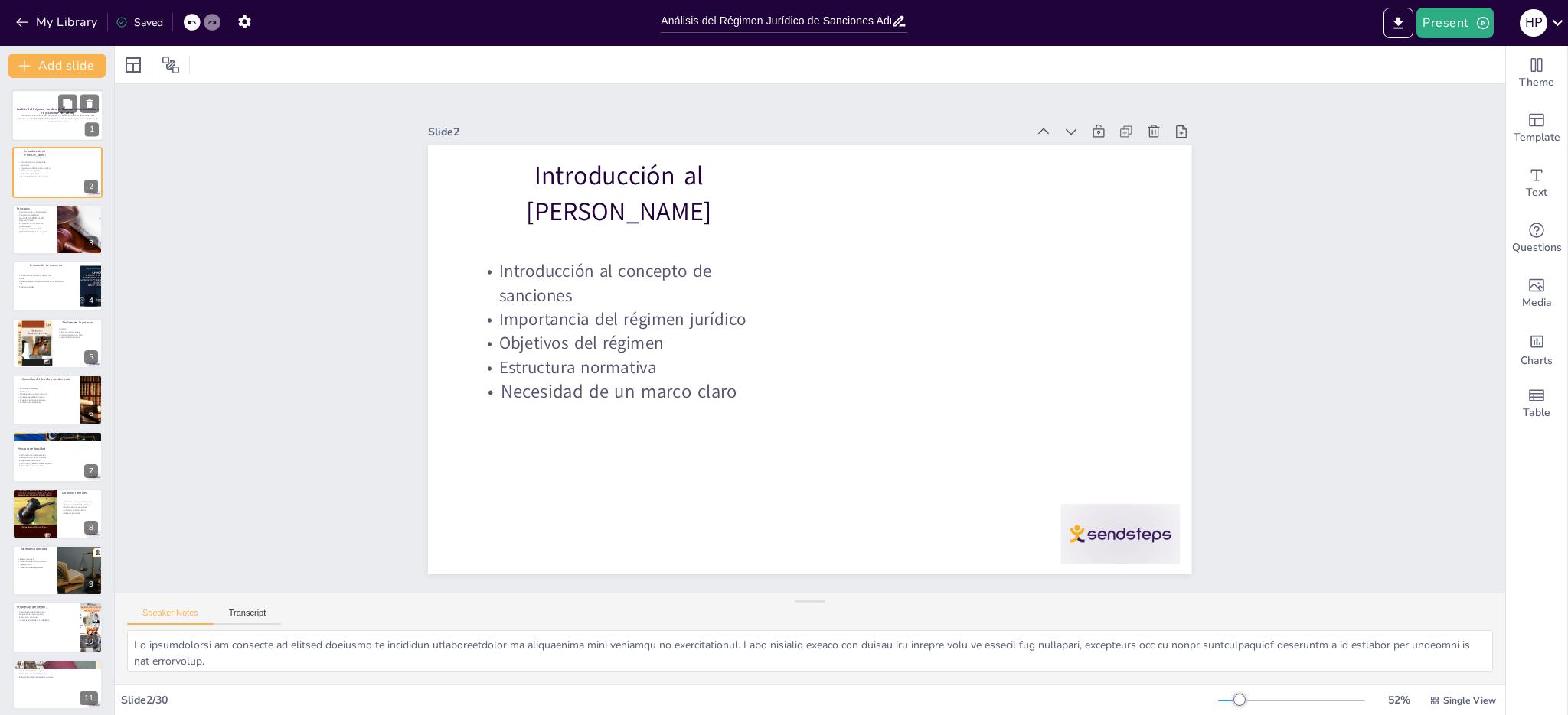
click at [61, 118] on p "Este análisis aborda el marco normativo y la aplicación práctica de las sancion…" at bounding box center [57, 118] width 83 height 9
checkbox input "true"
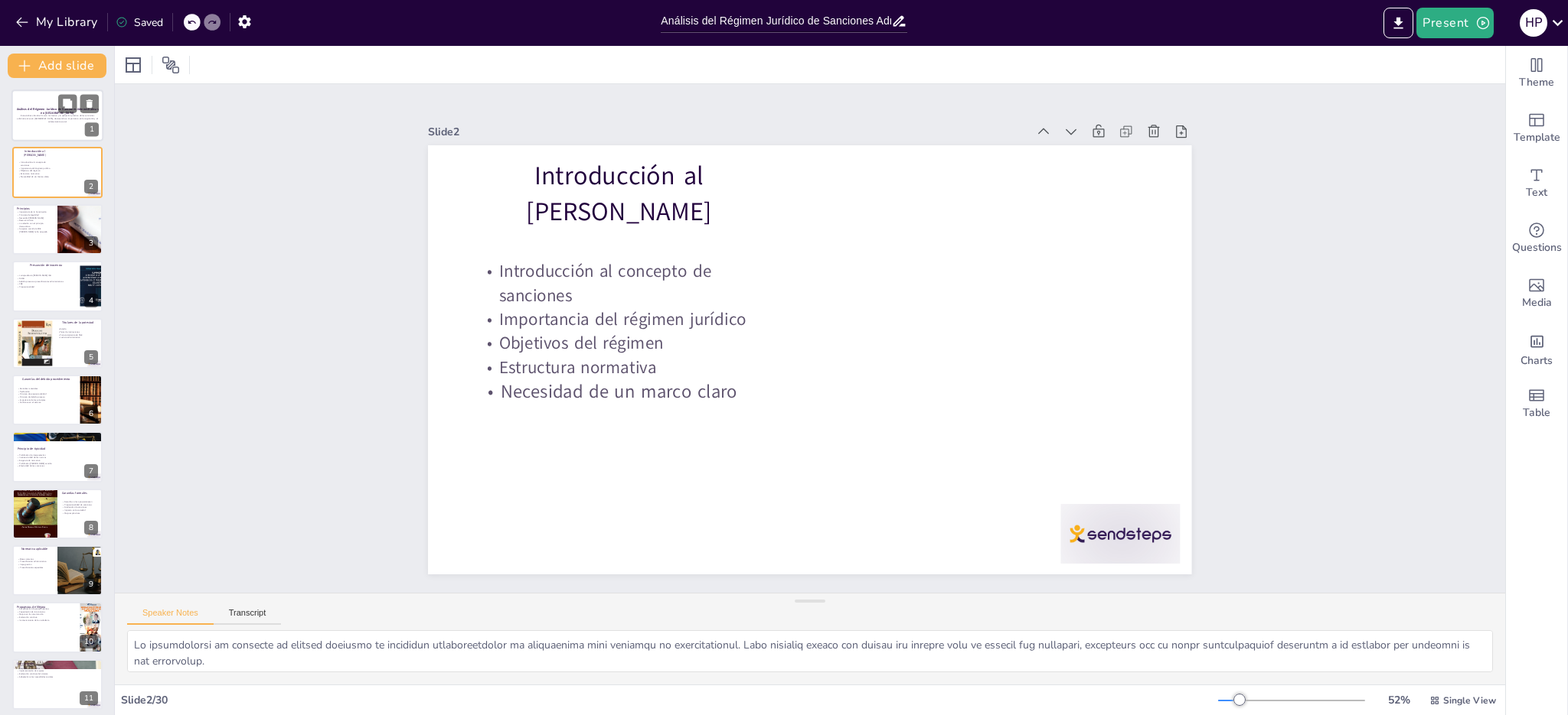
checkbox input "true"
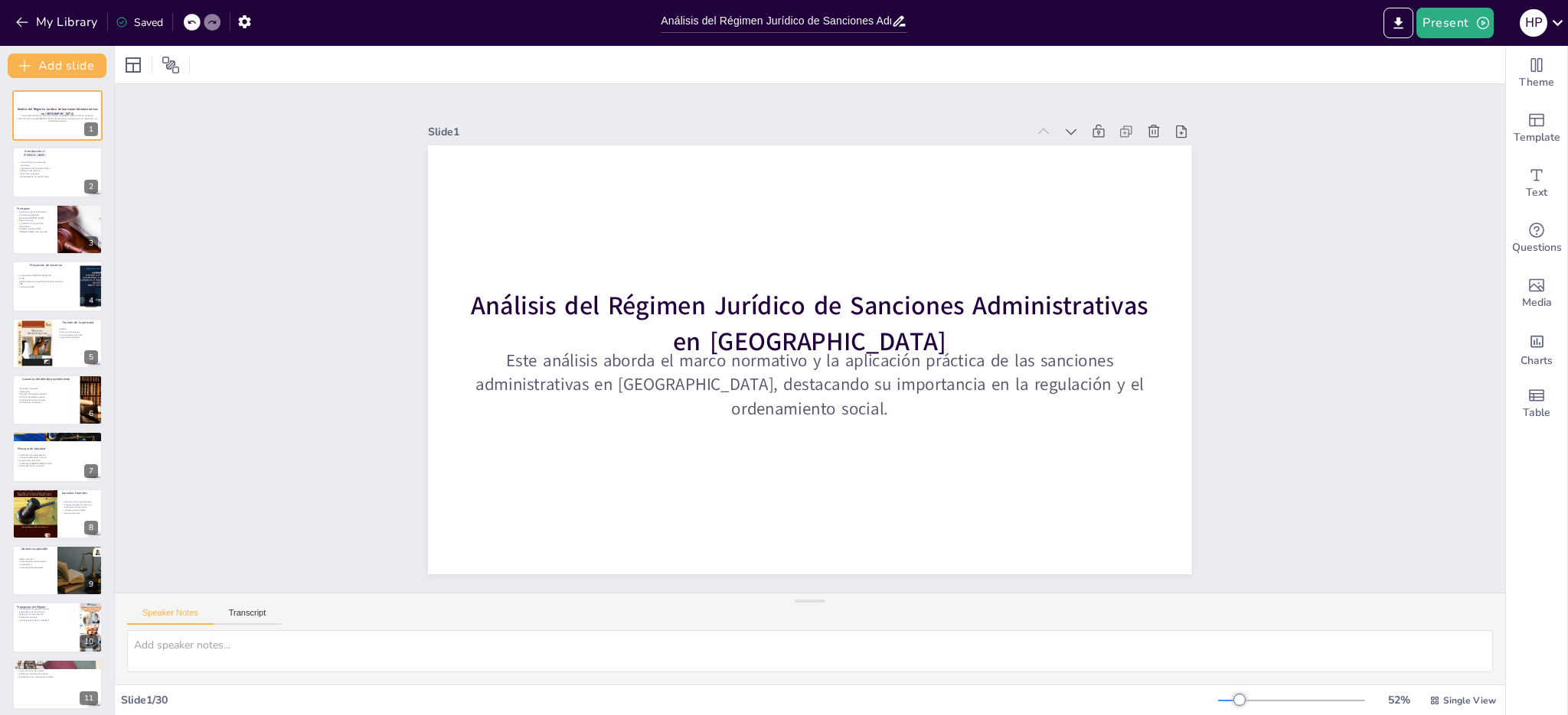
checkbox input "true"
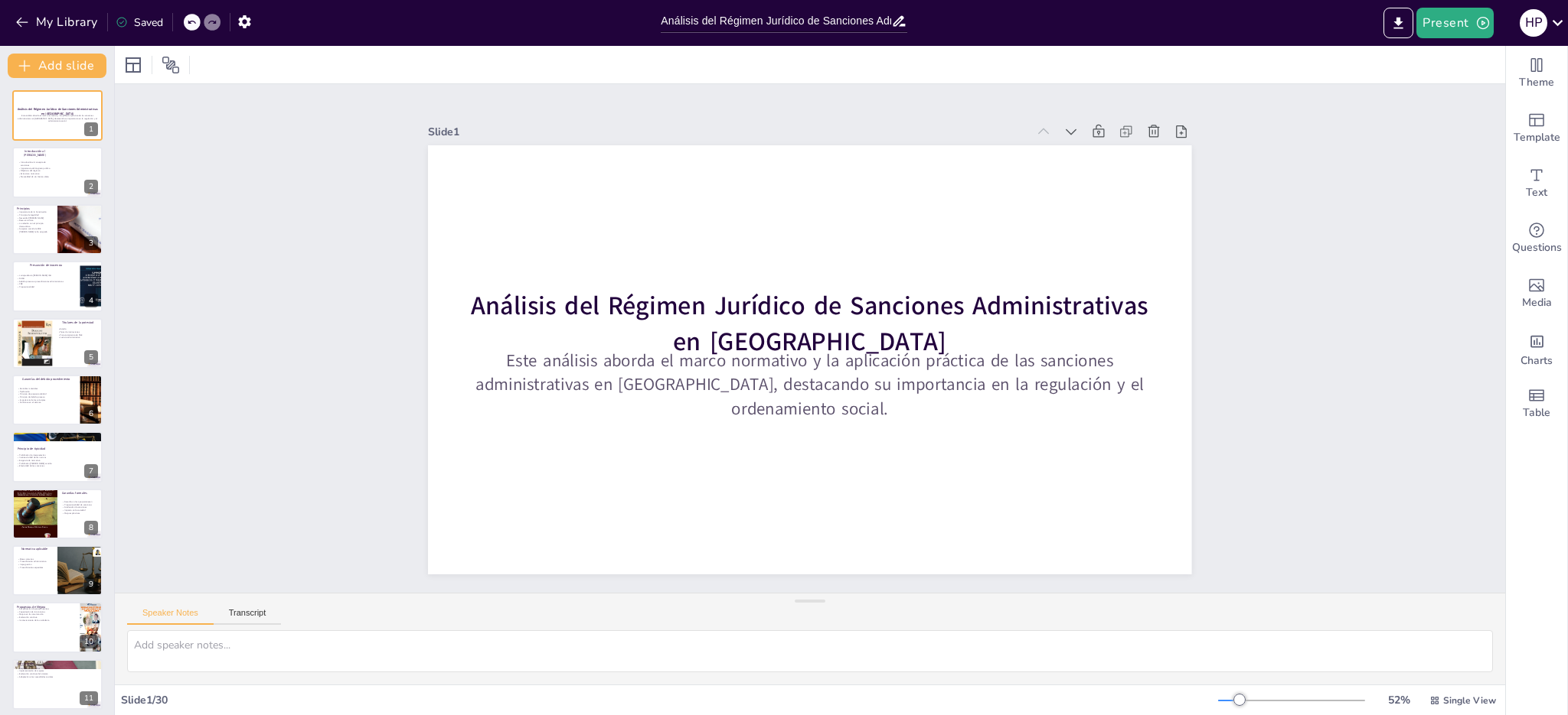
checkbox input "true"
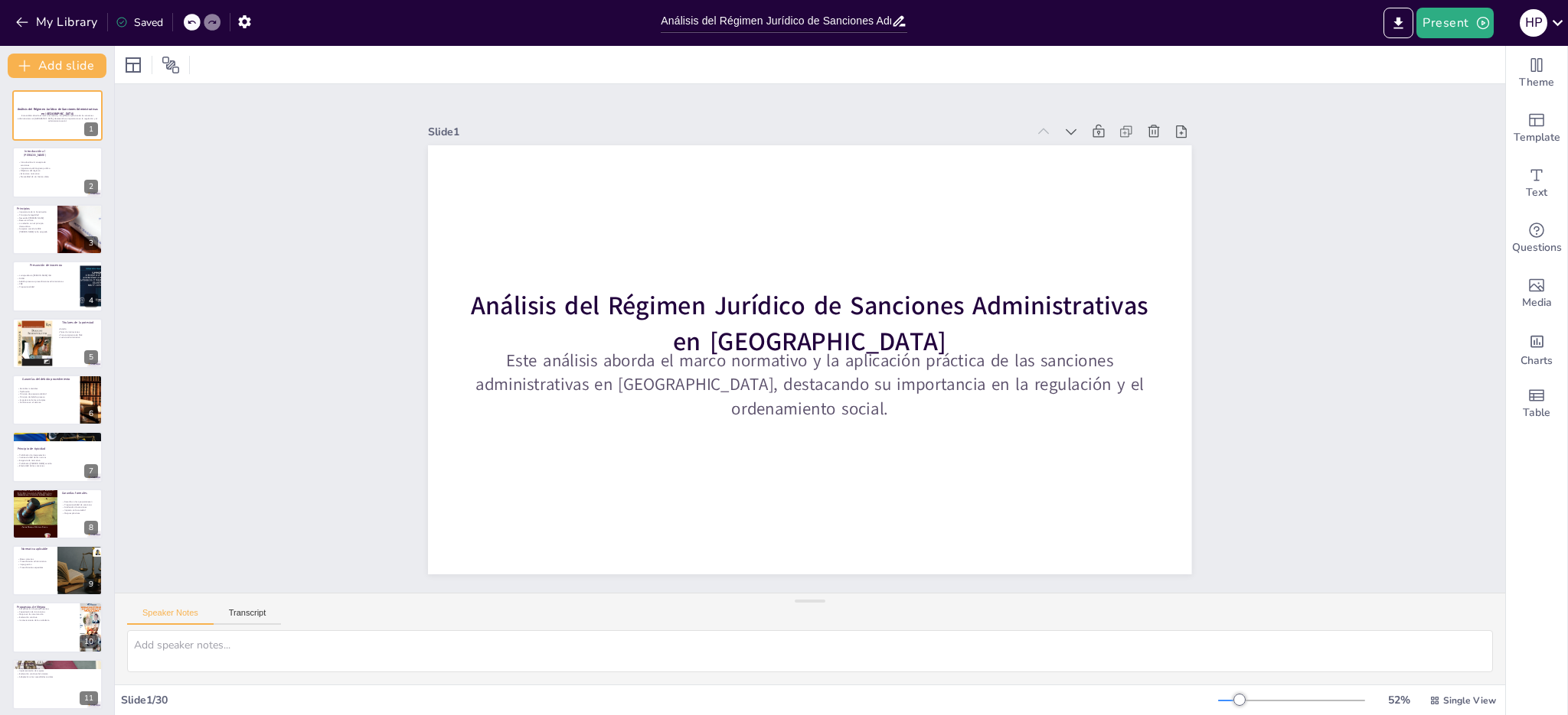
checkbox input "true"
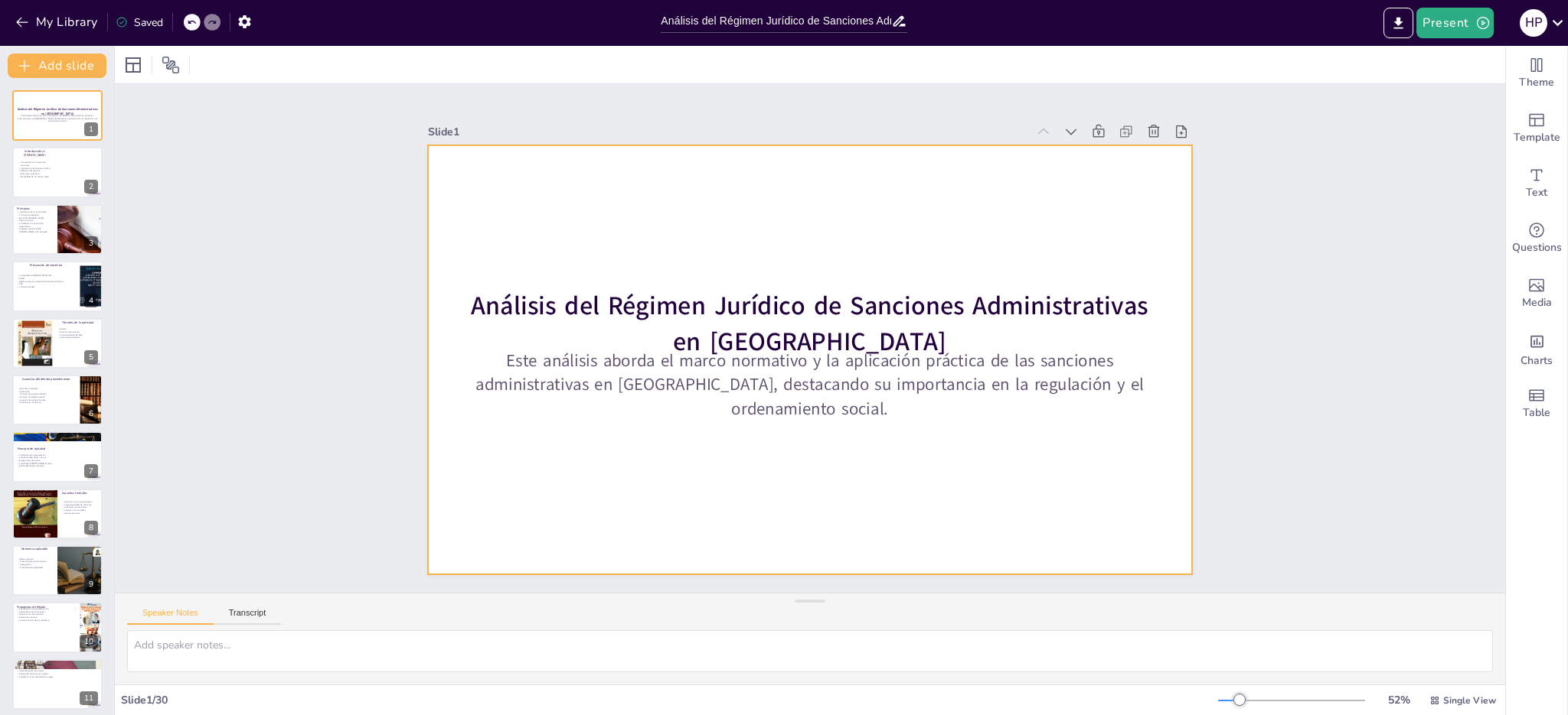
checkbox input "true"
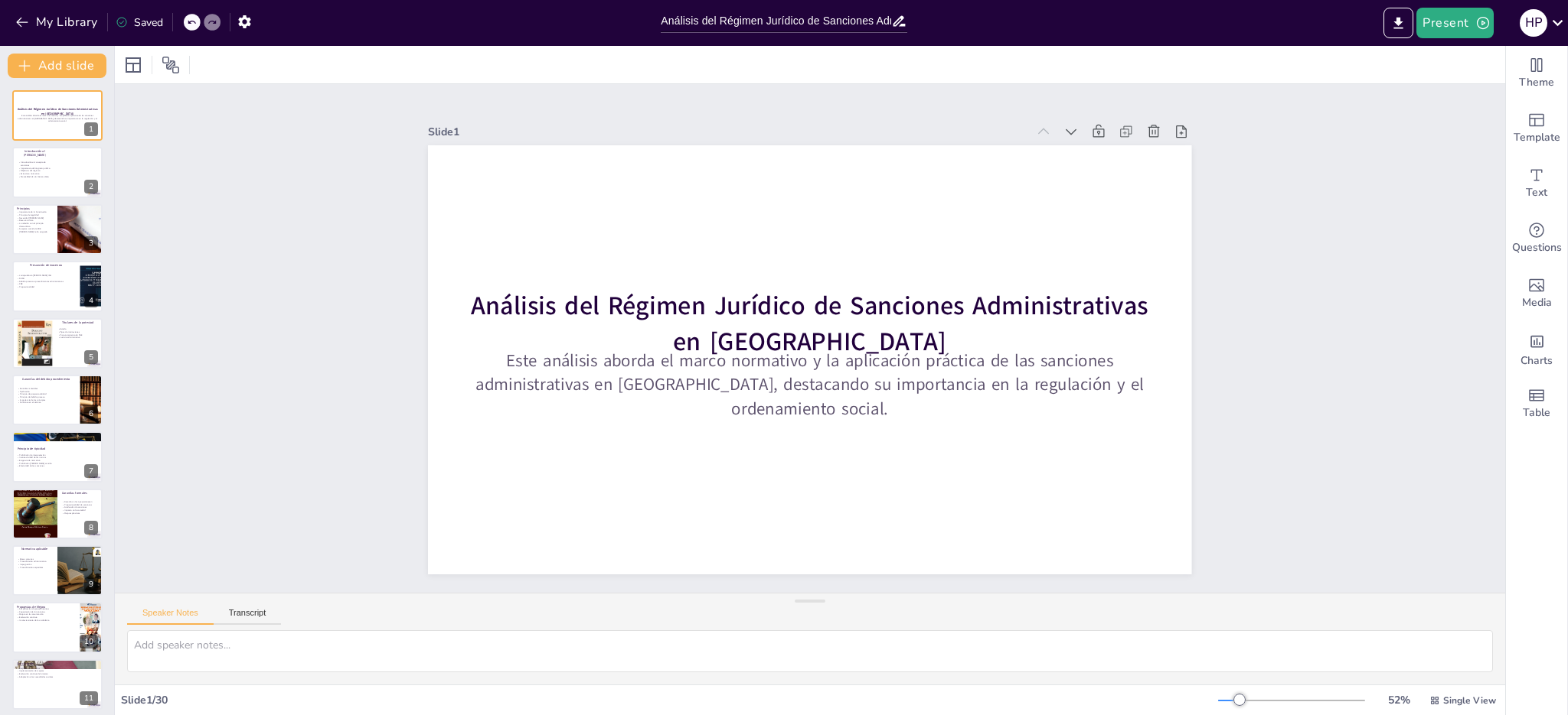
checkbox input "true"
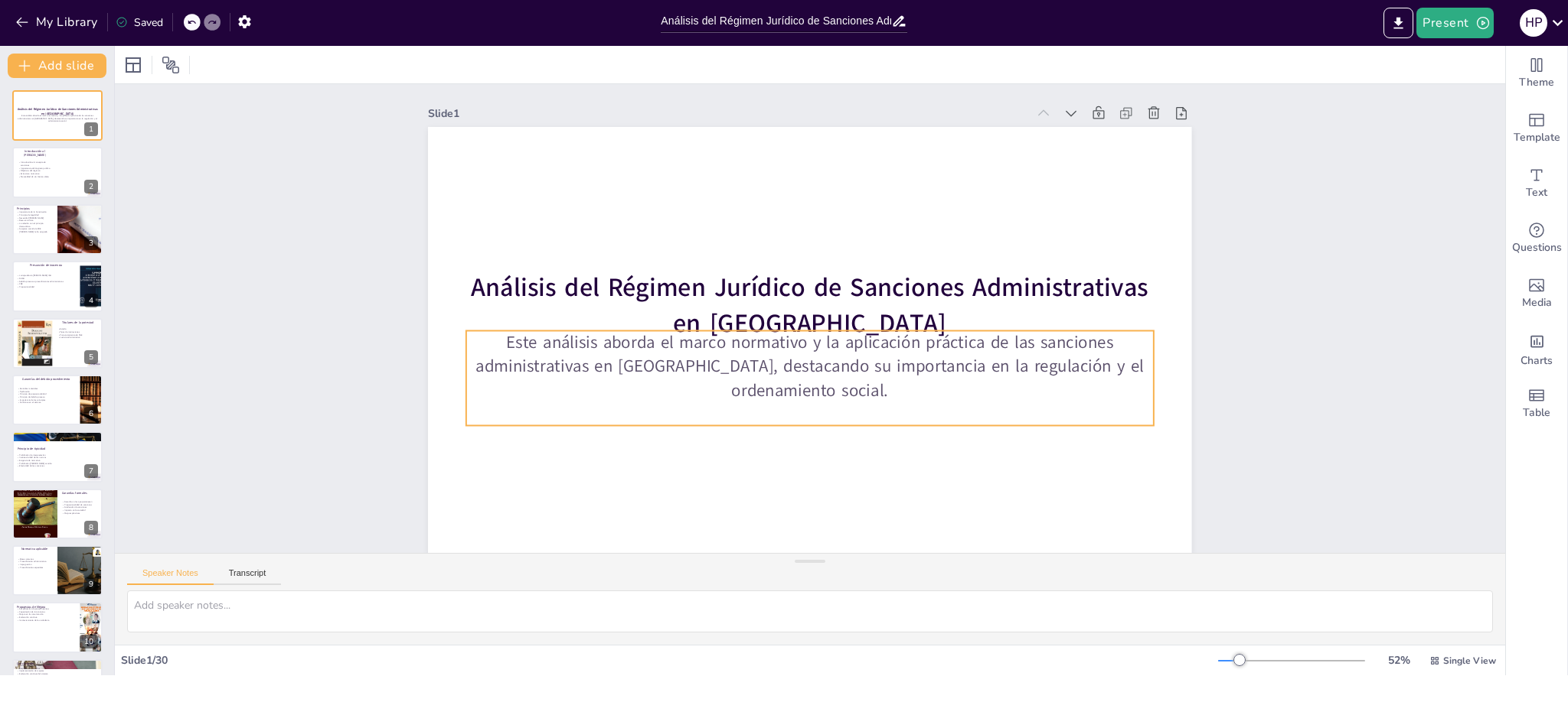
checkbox input "true"
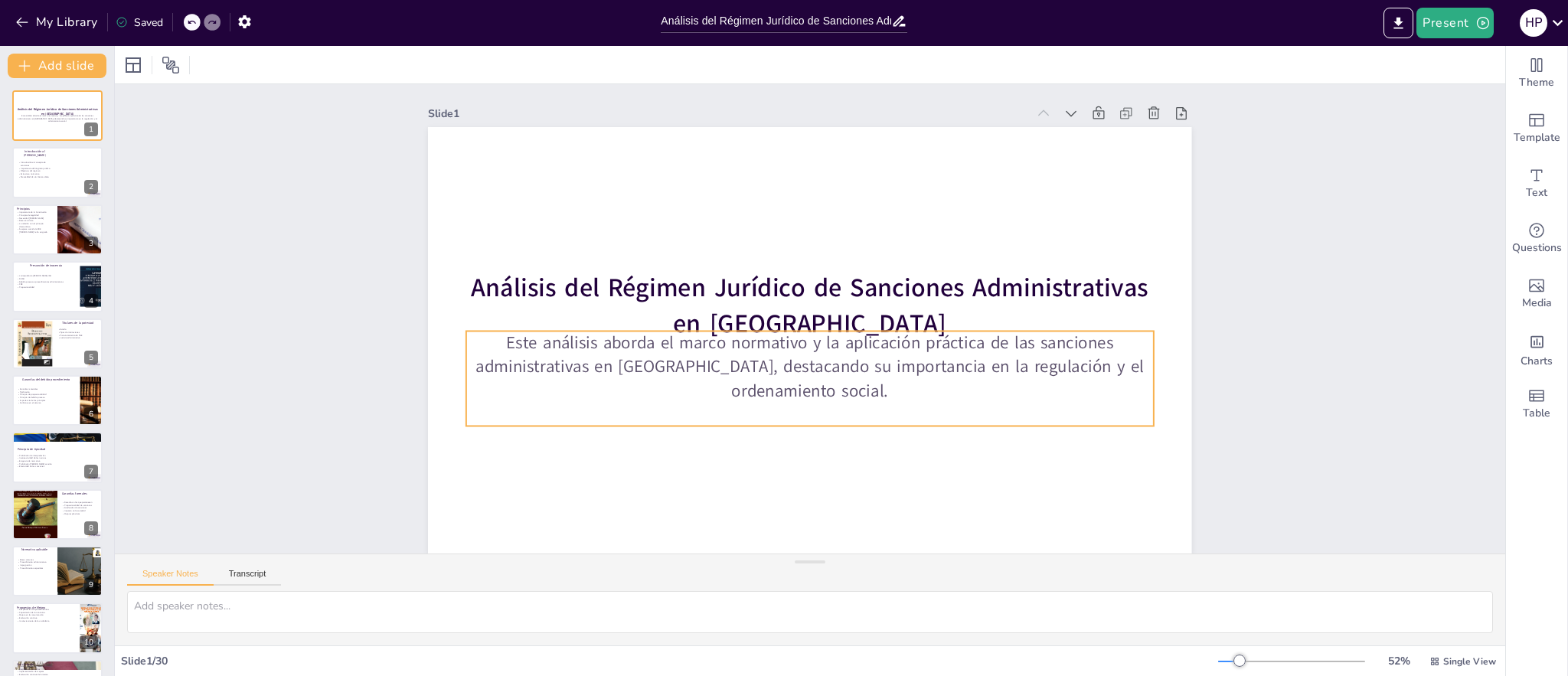
checkbox input "true"
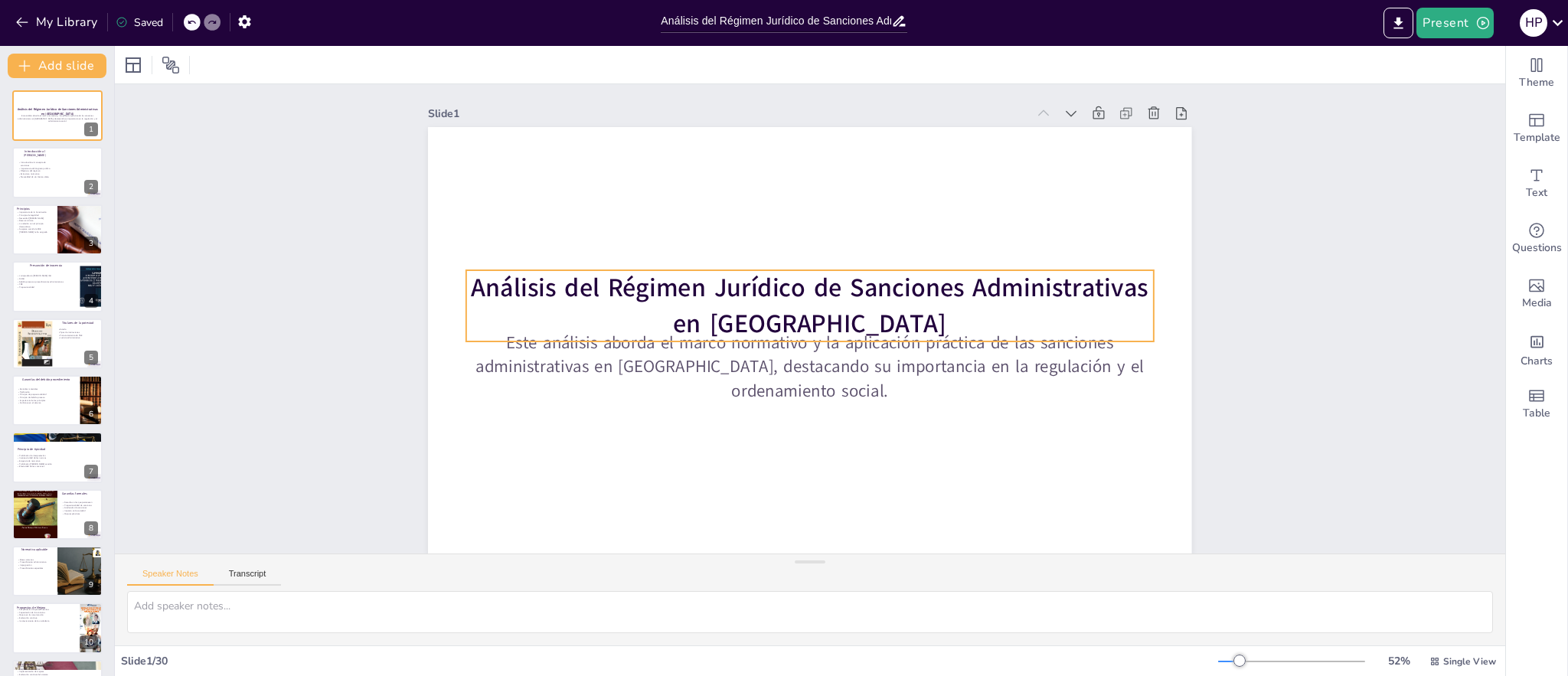
checkbox input "true"
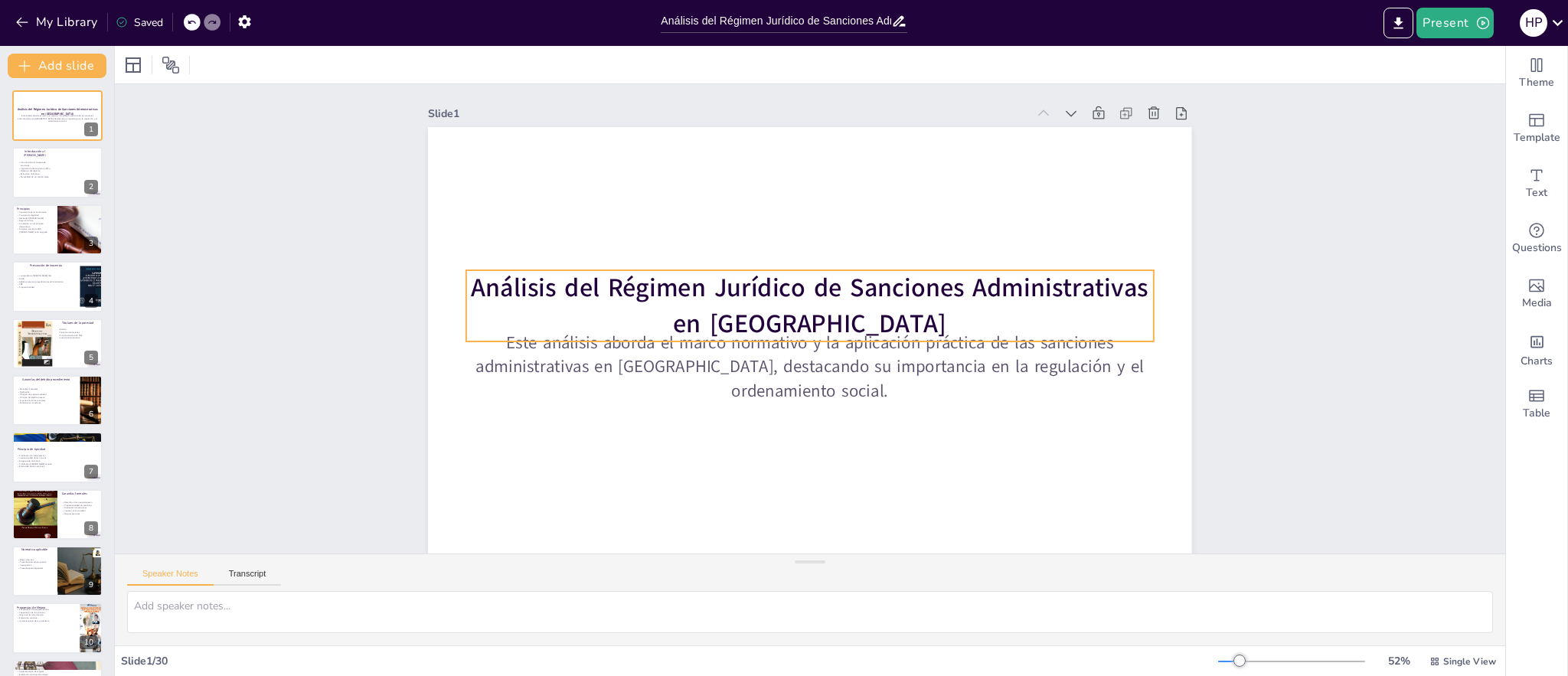
checkbox input "true"
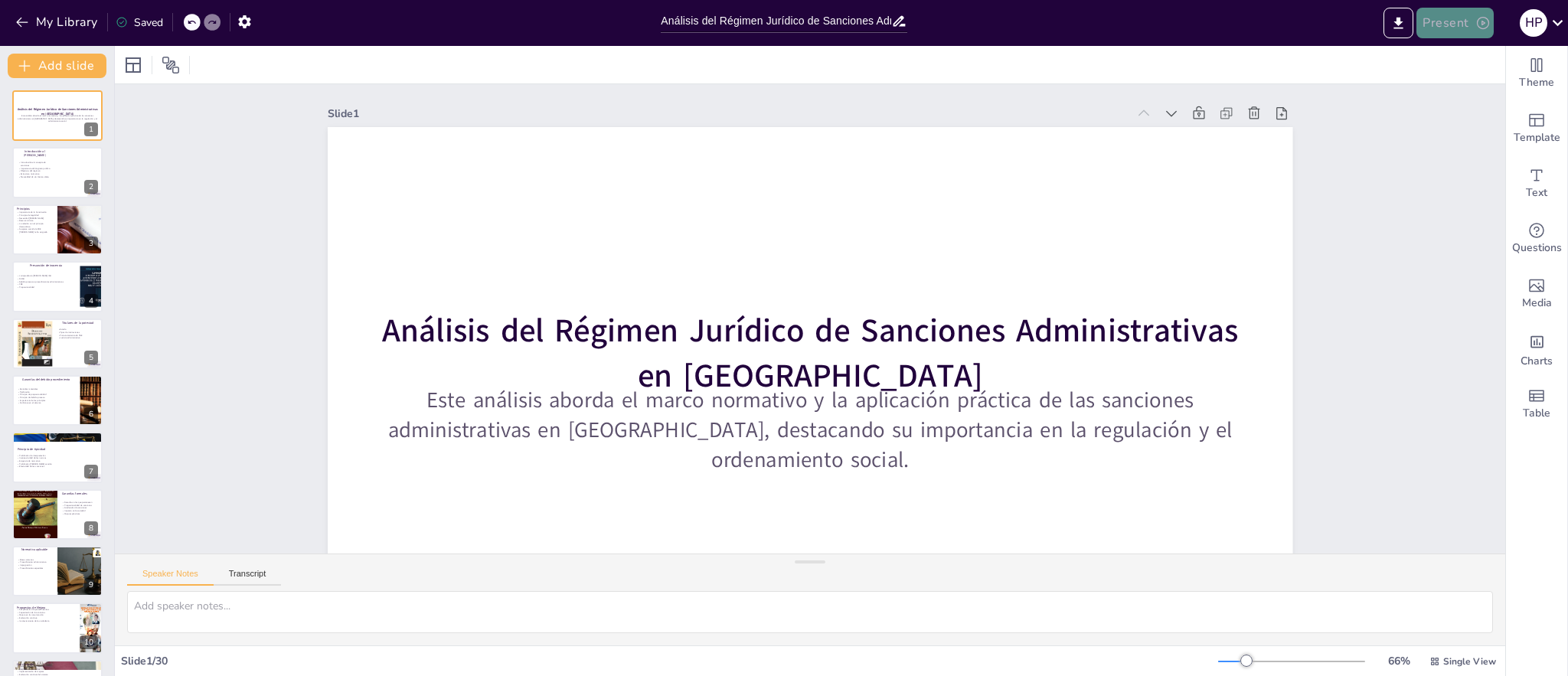
click at [1486, 25] on icon "button" at bounding box center [1483, 23] width 15 height 15
click at [1463, 92] on font "Presentación del juego" at bounding box center [1483, 94] width 106 height 11
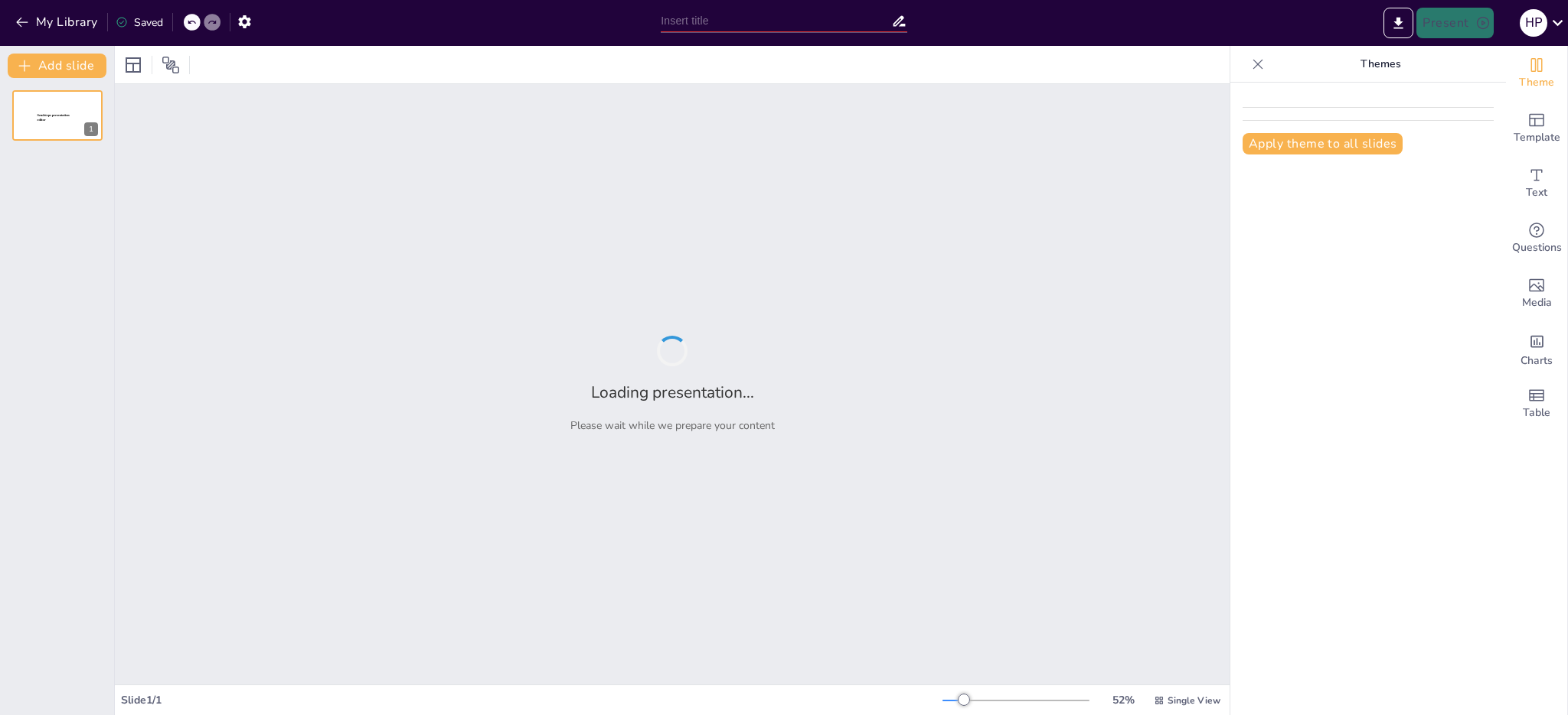
type input "Análisis del Régimen Jurídico de Sanciones Administrativas en [GEOGRAPHIC_DATA]…"
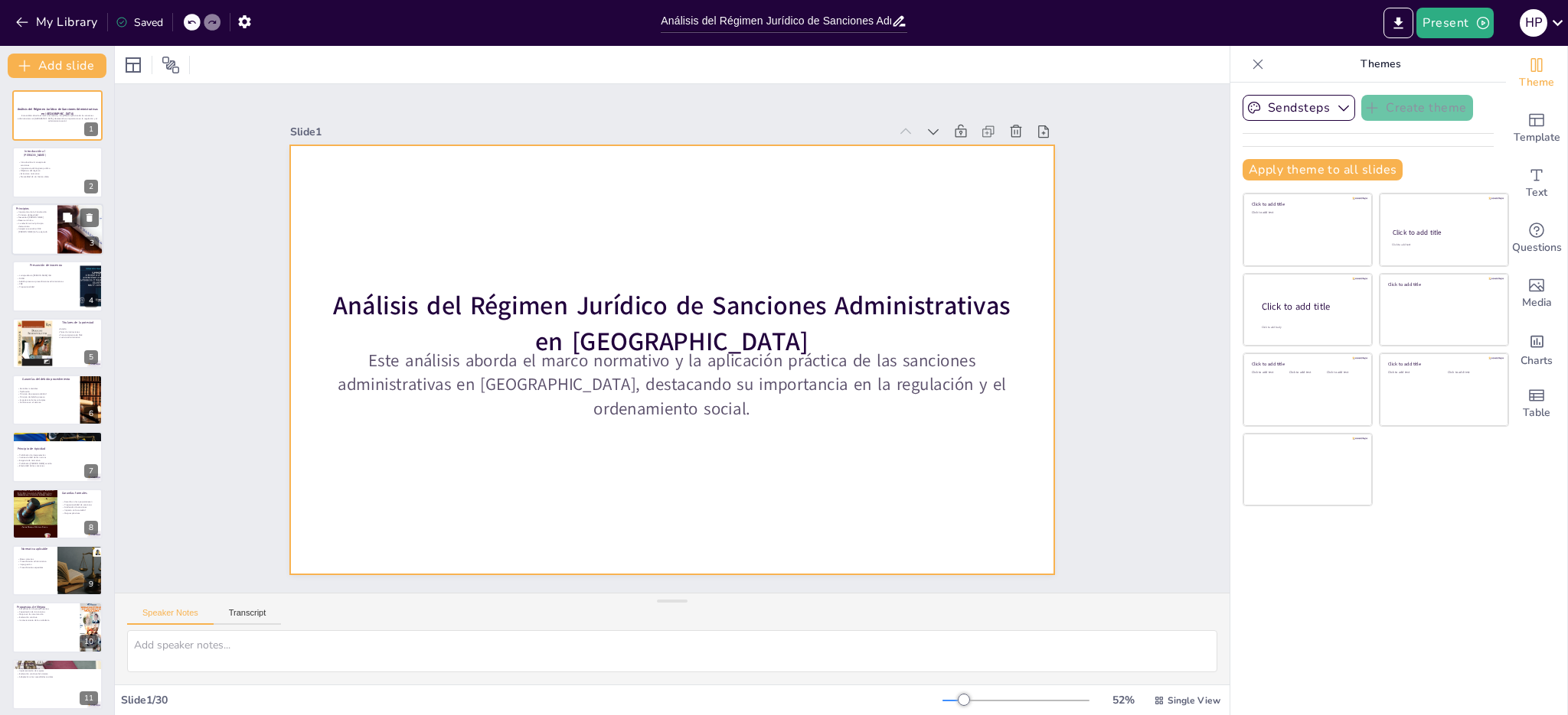
checkbox input "true"
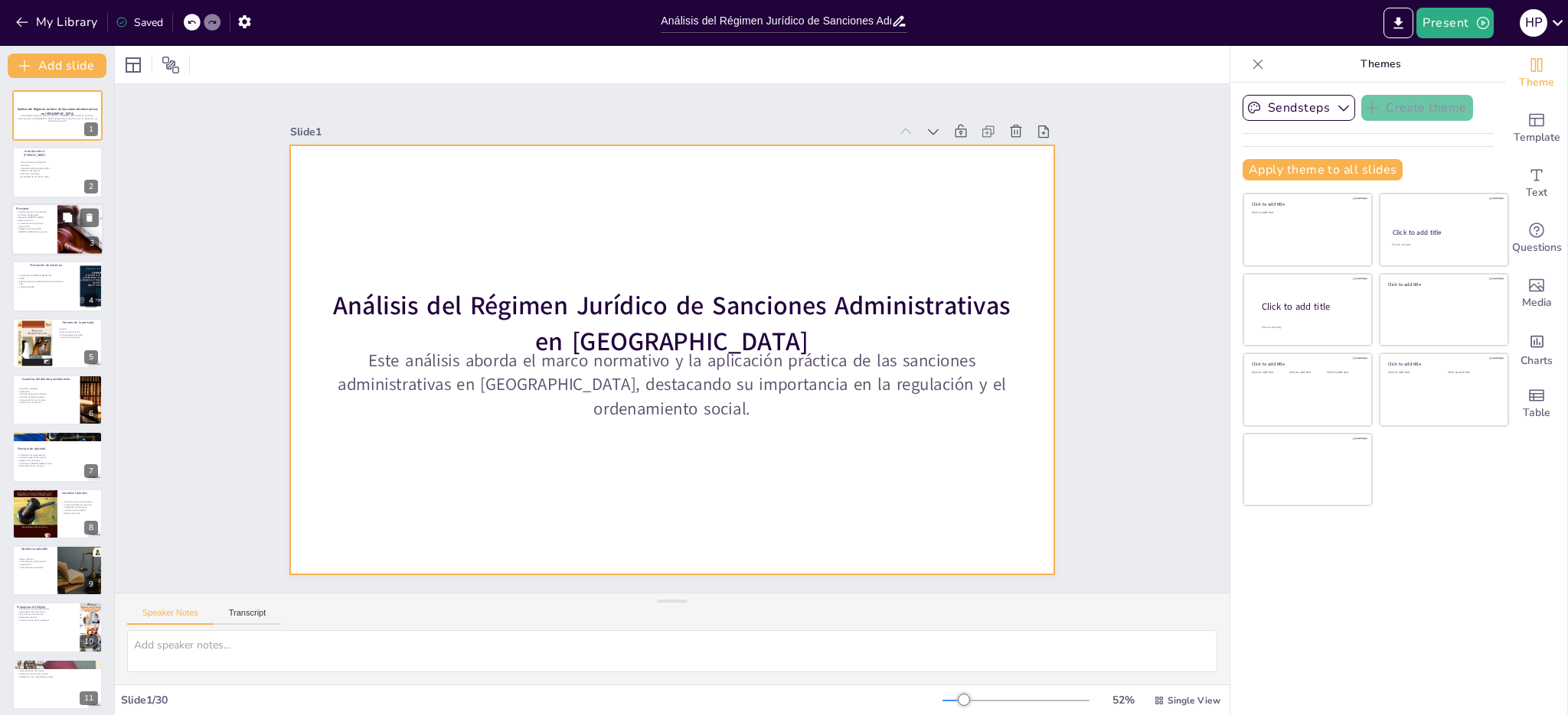
checkbox input "true"
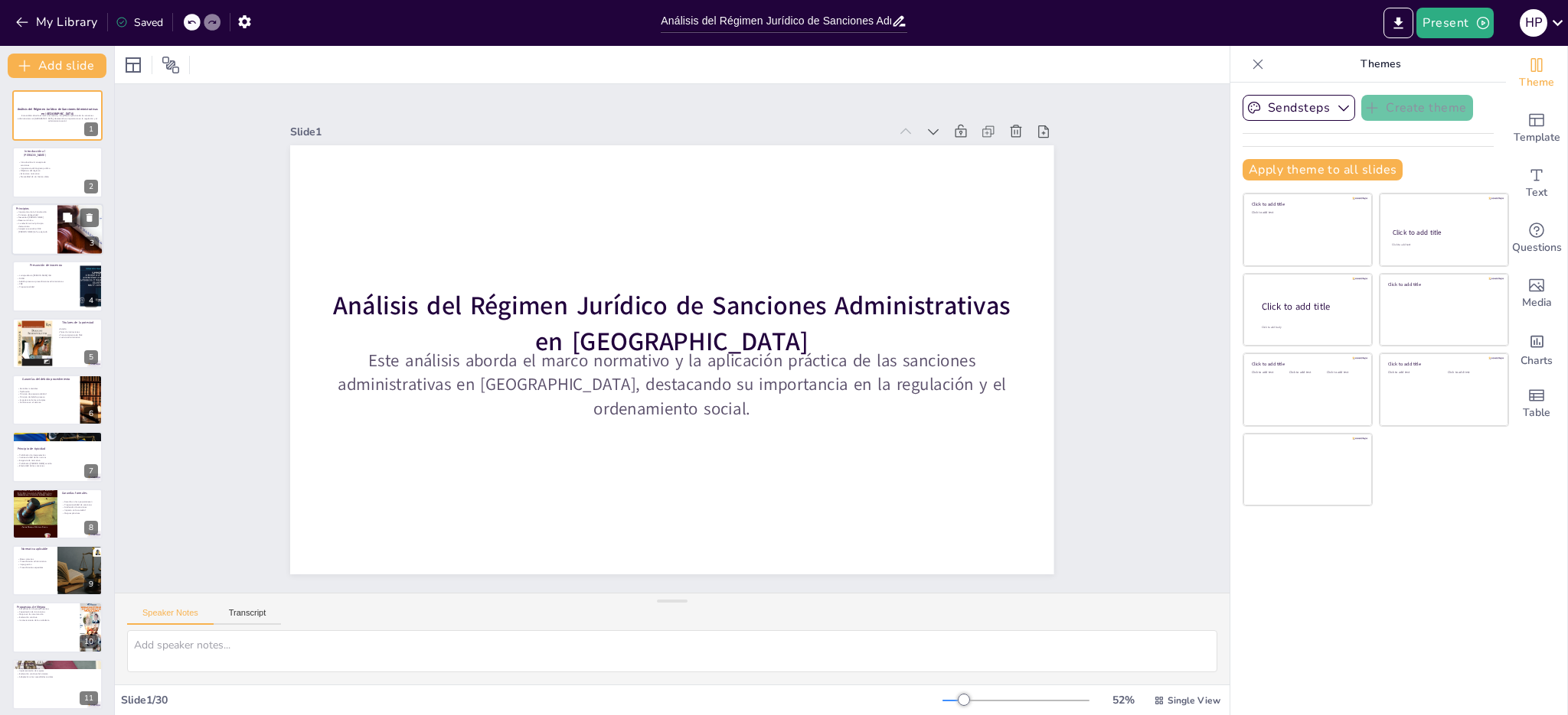
checkbox input "true"
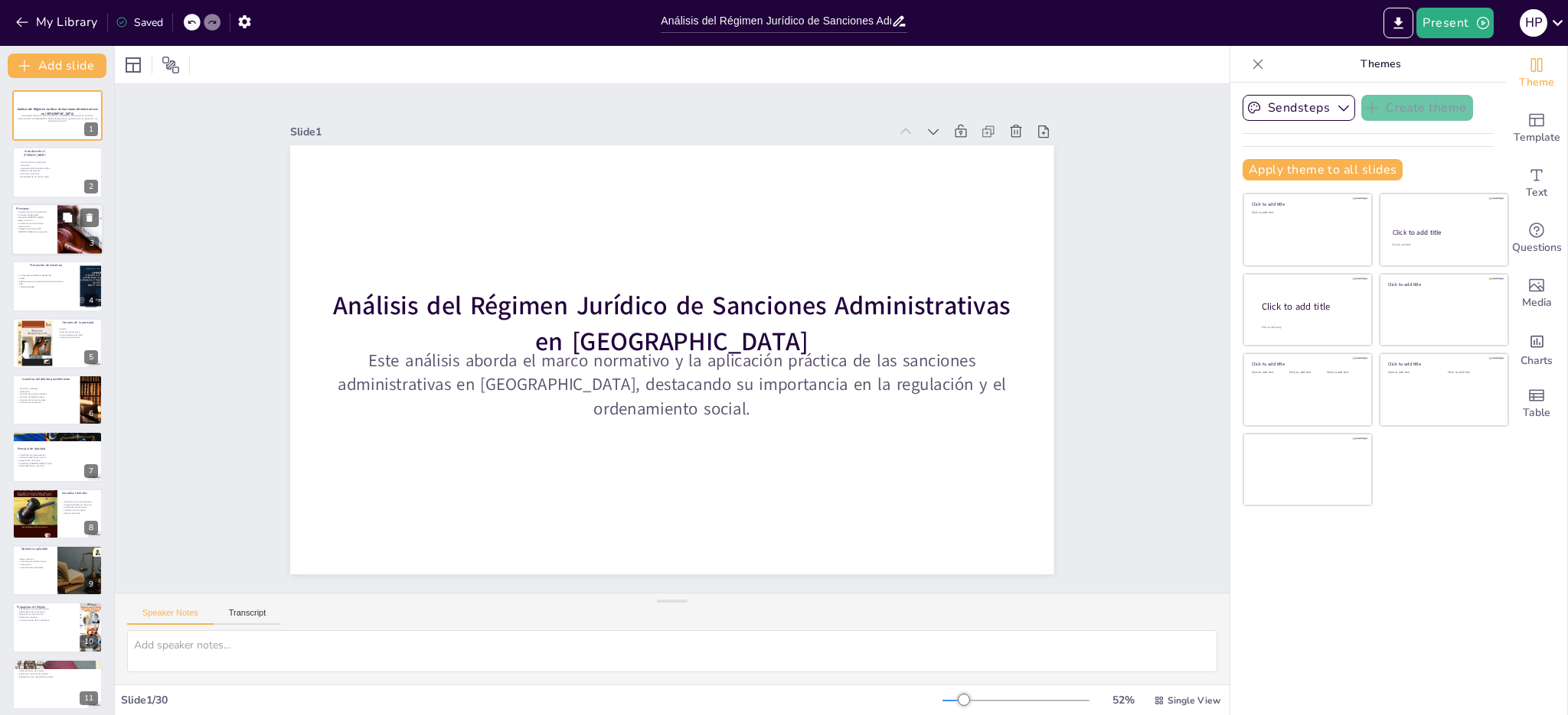
checkbox input "true"
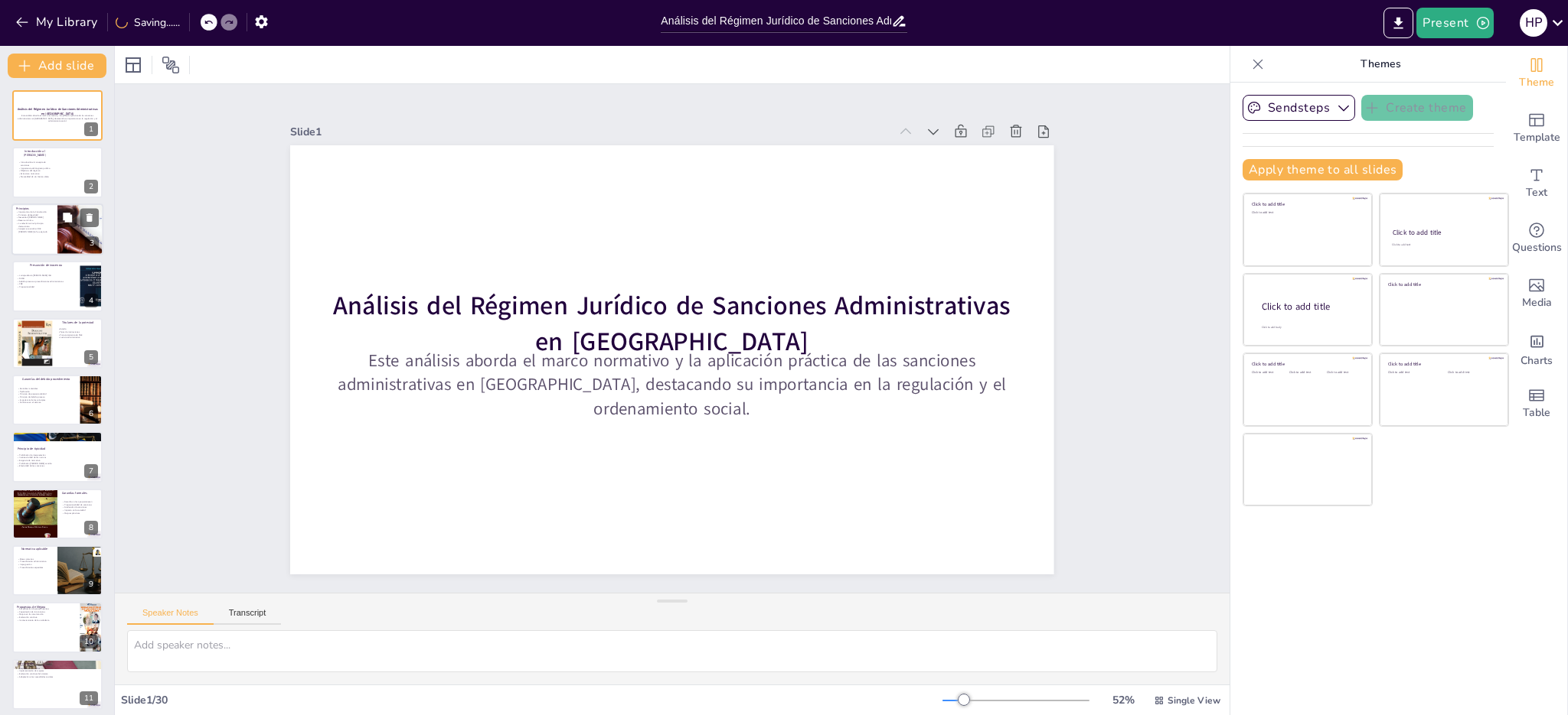
click at [47, 228] on p "Se ejerce cuando la CRE [PERSON_NAME] le ha asignado" at bounding box center [34, 231] width 37 height 5
type textarea "La Constitución ecuatoriana establece los principios fundamentales que deben gu…"
checkbox input "true"
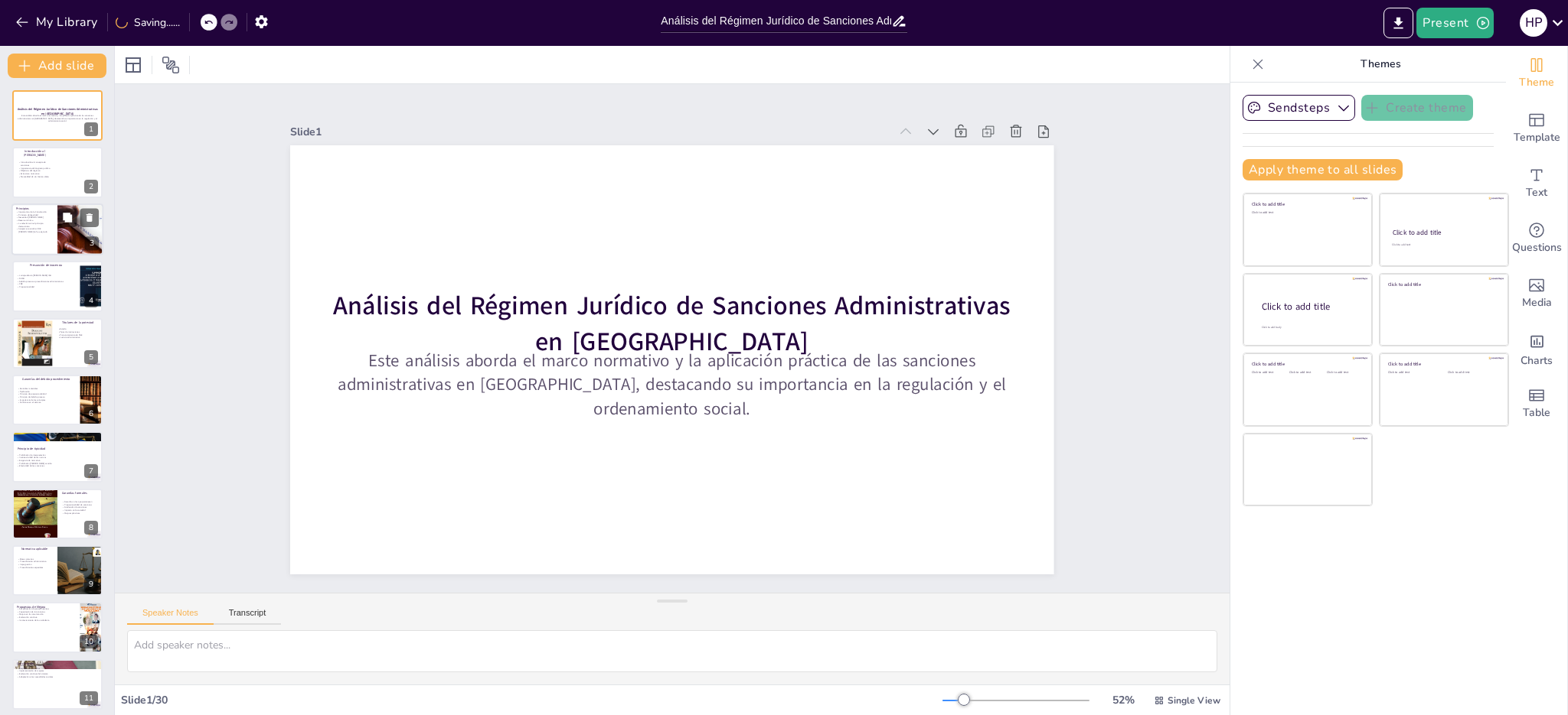
checkbox input "true"
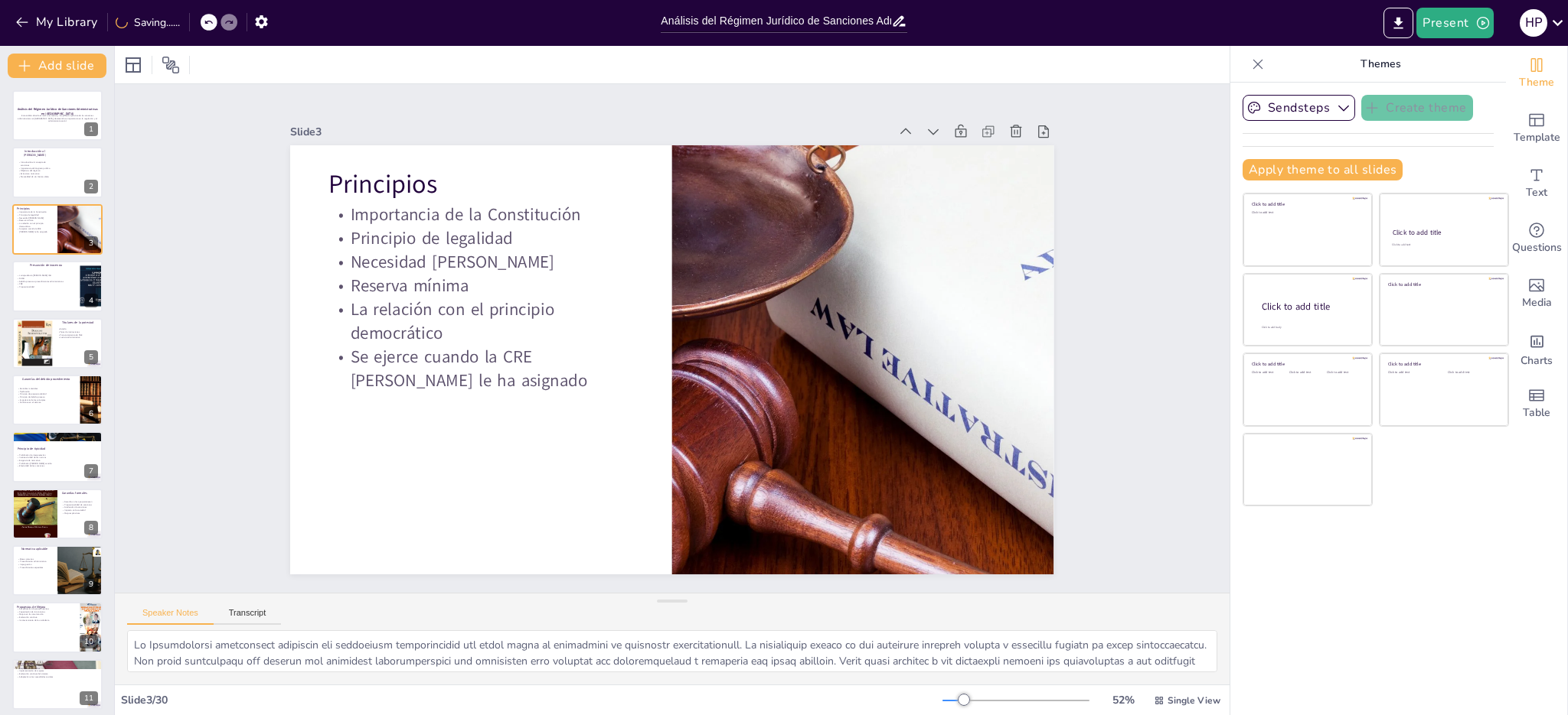
checkbox input "true"
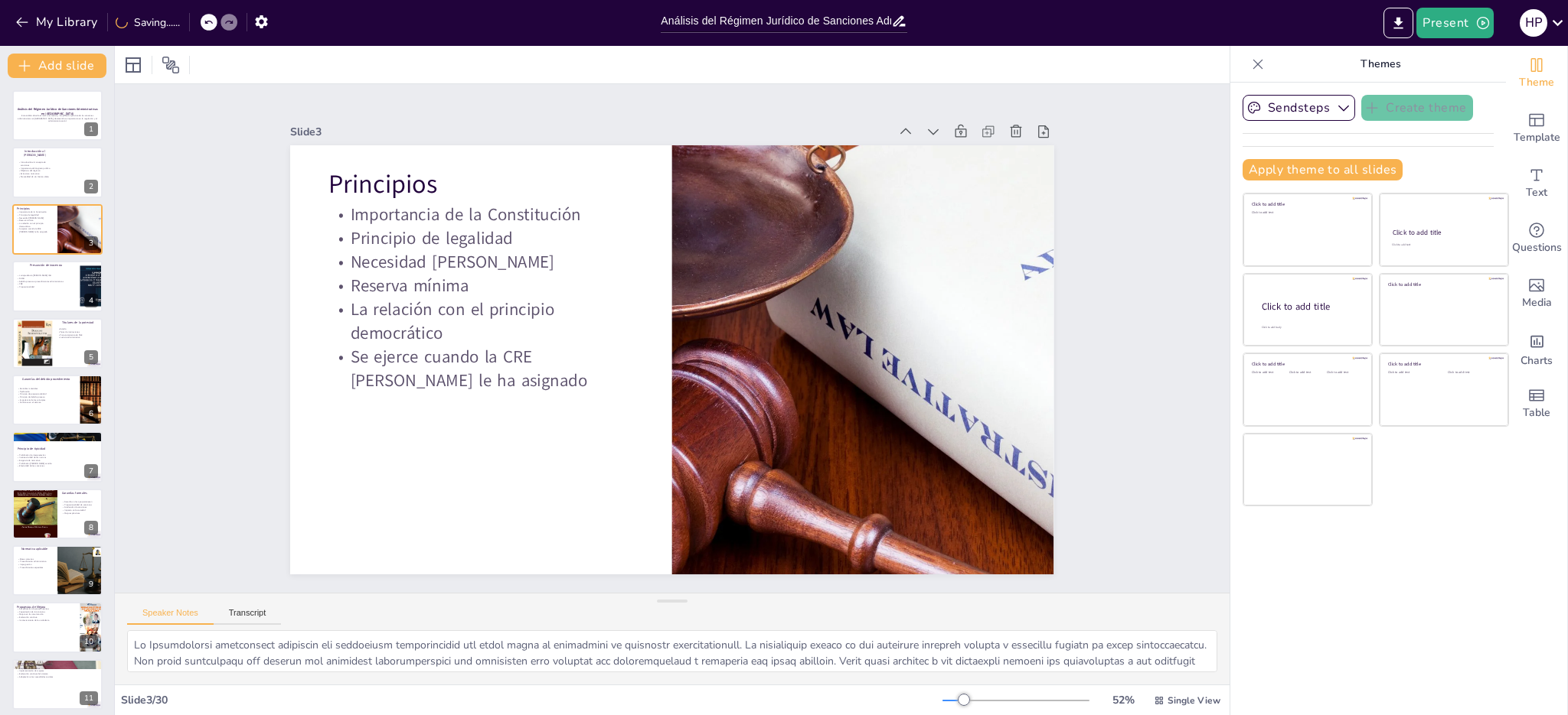
checkbox input "true"
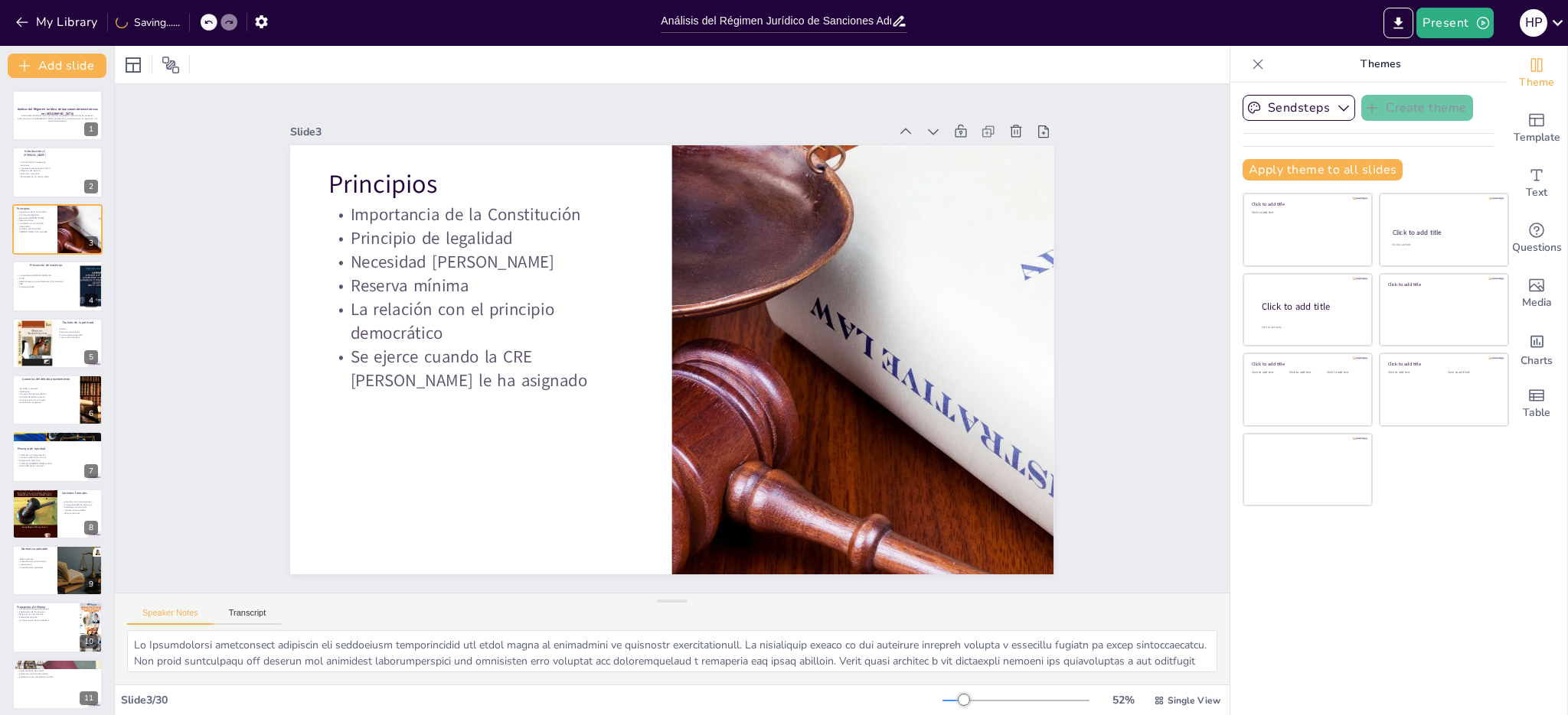
checkbox input "true"
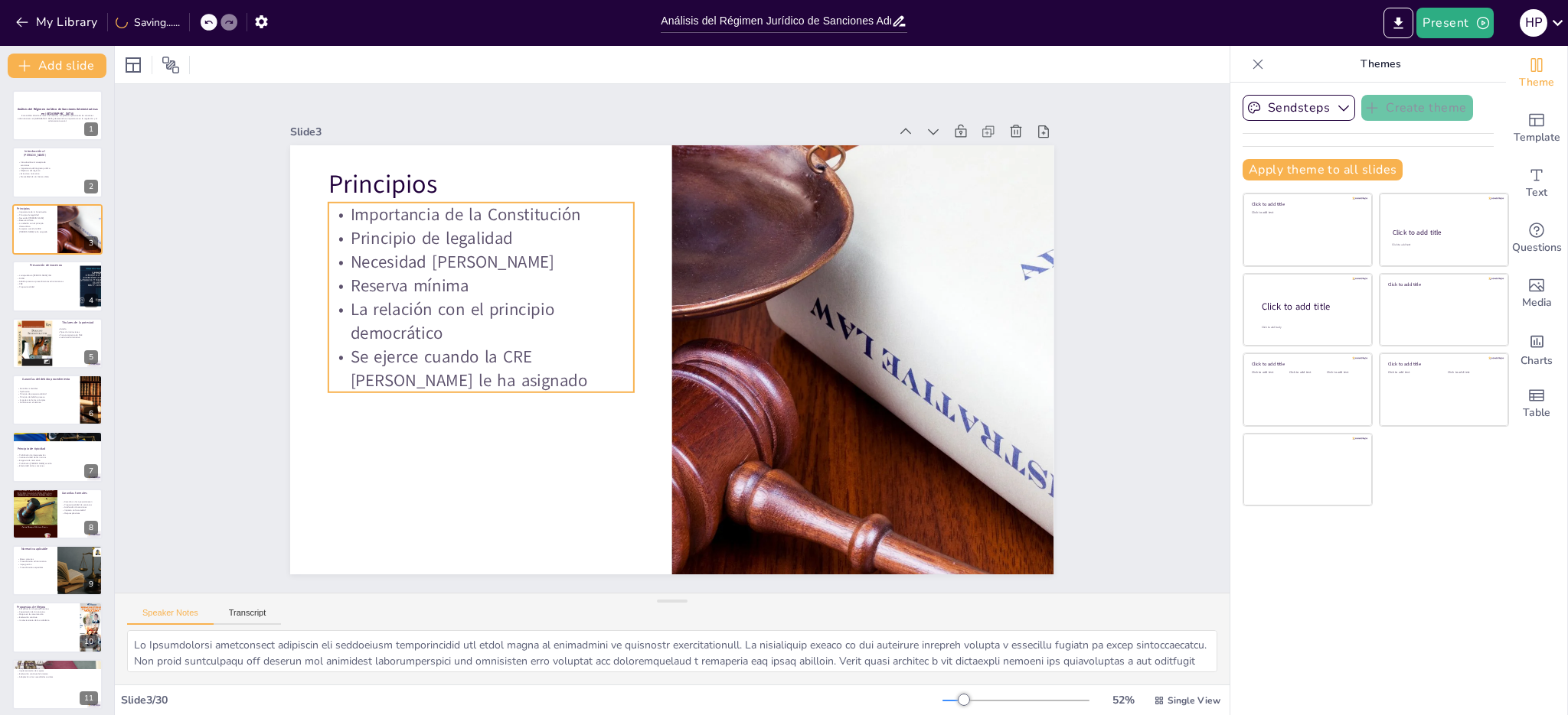
checkbox input "true"
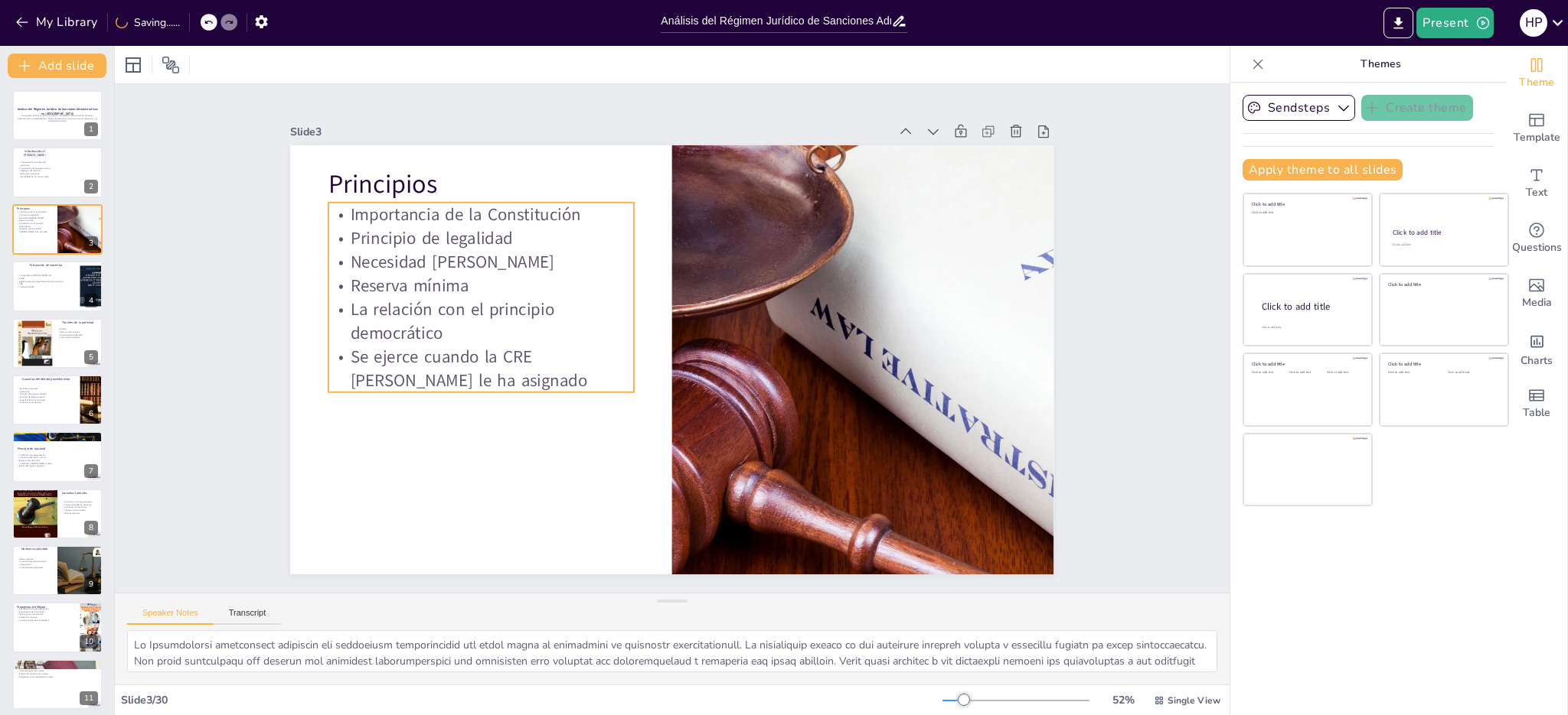
checkbox input "true"
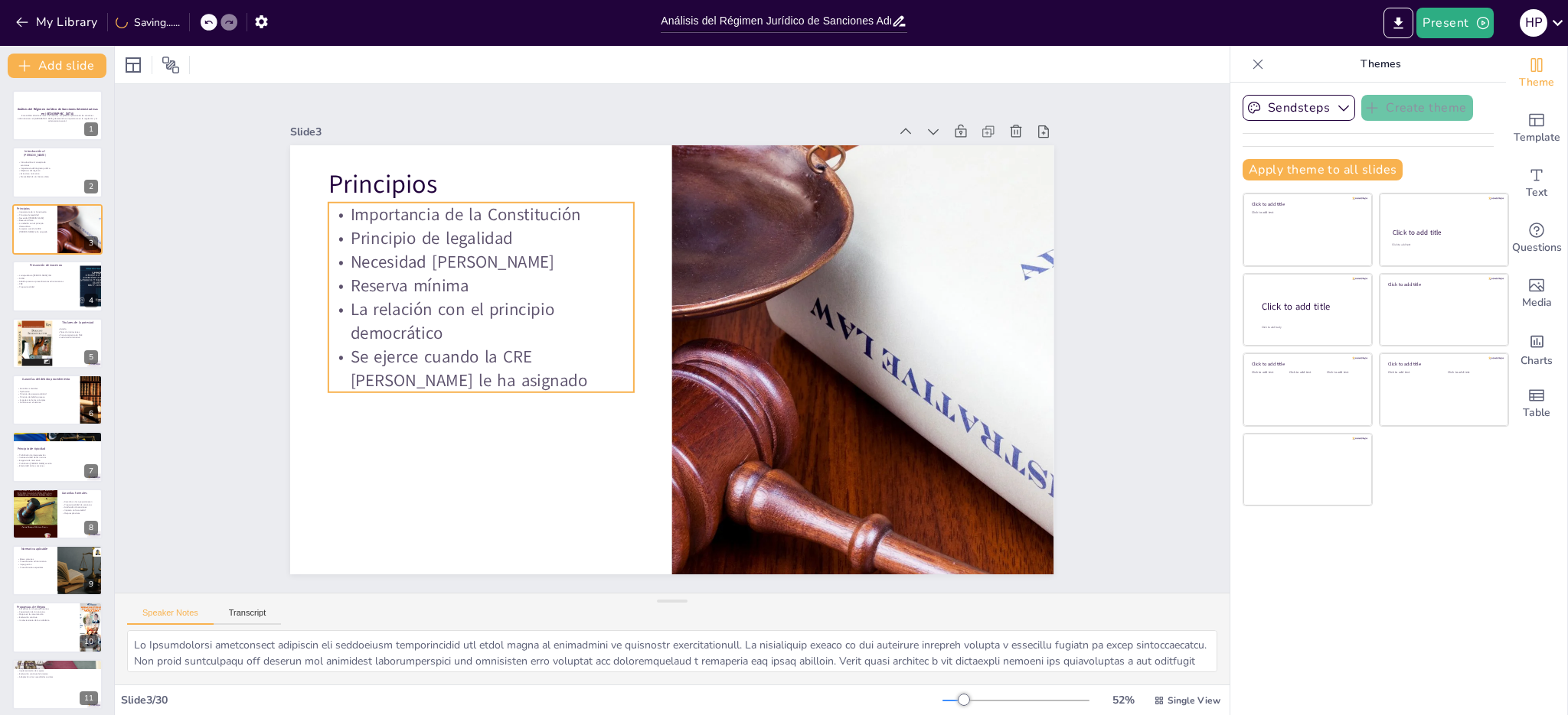
drag, startPoint x: 345, startPoint y: 202, endPoint x: 343, endPoint y: 210, distance: 8.2
click at [500, 363] on p "Importancia de la Constitución" at bounding box center [528, 516] width 55 height 306
checkbox input "true"
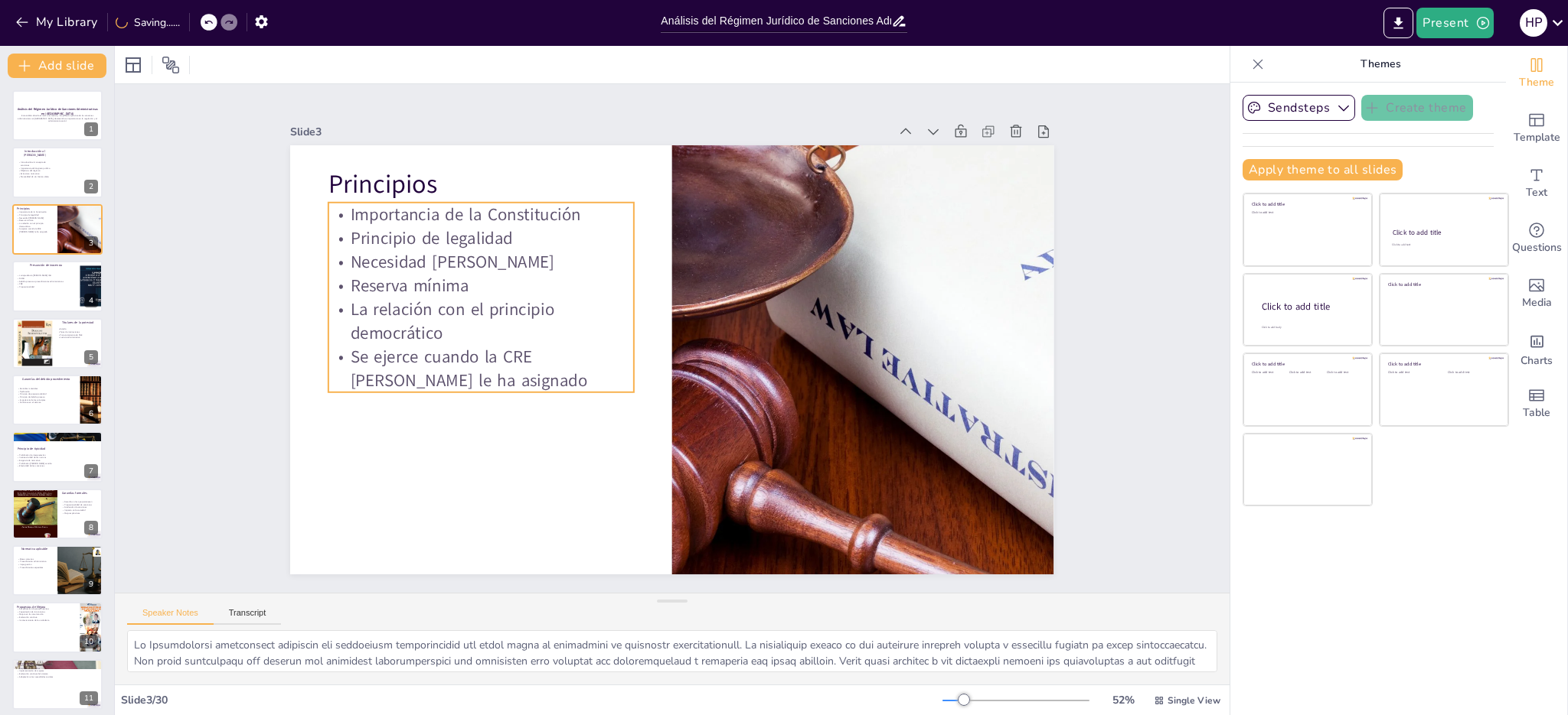
checkbox input "true"
click at [710, 209] on p "Importancia de la Constitución" at bounding box center [753, 126] width 86 height 303
checkbox input "true"
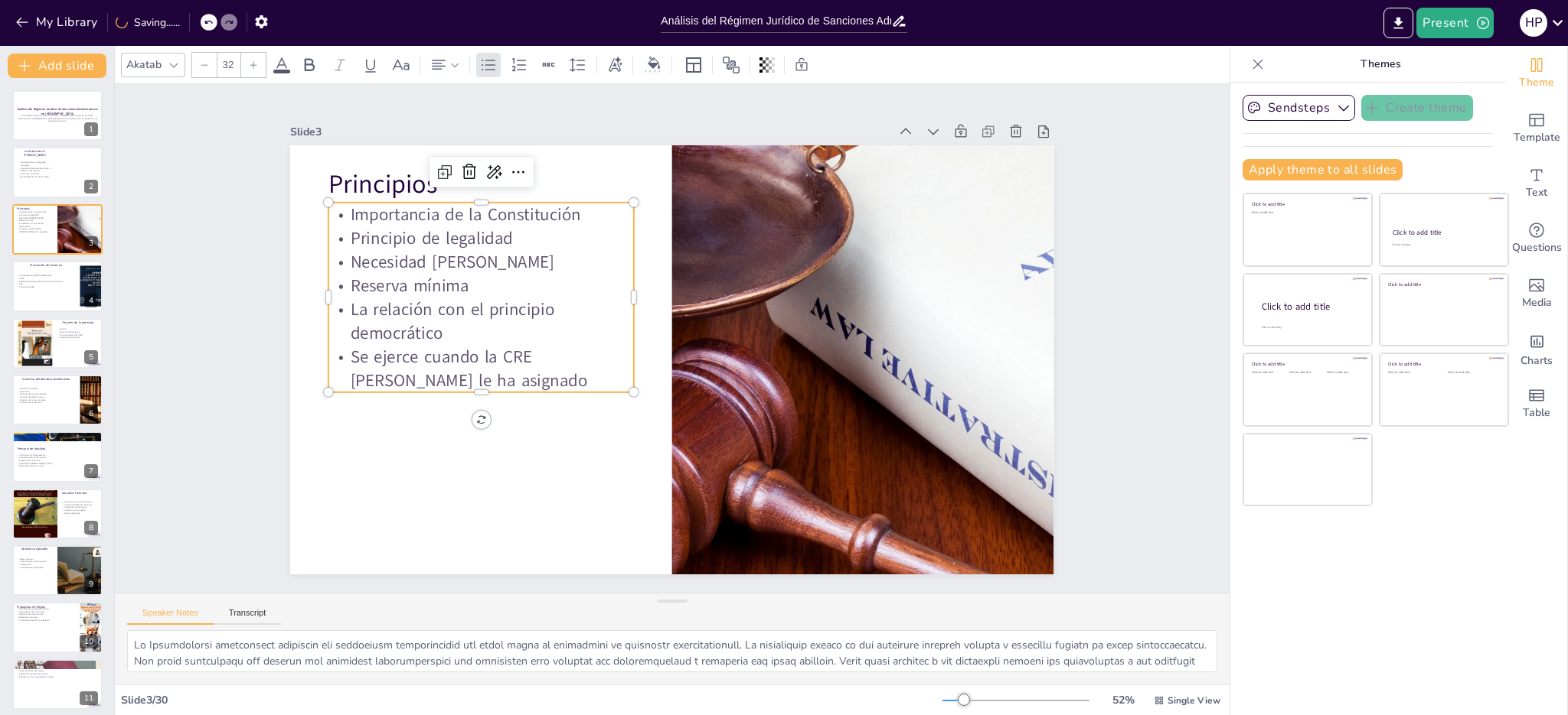
checkbox input "true"
click at [564, 419] on p "Importancia de la Constitución" at bounding box center [636, 563] width 146 height 288
checkbox input "true"
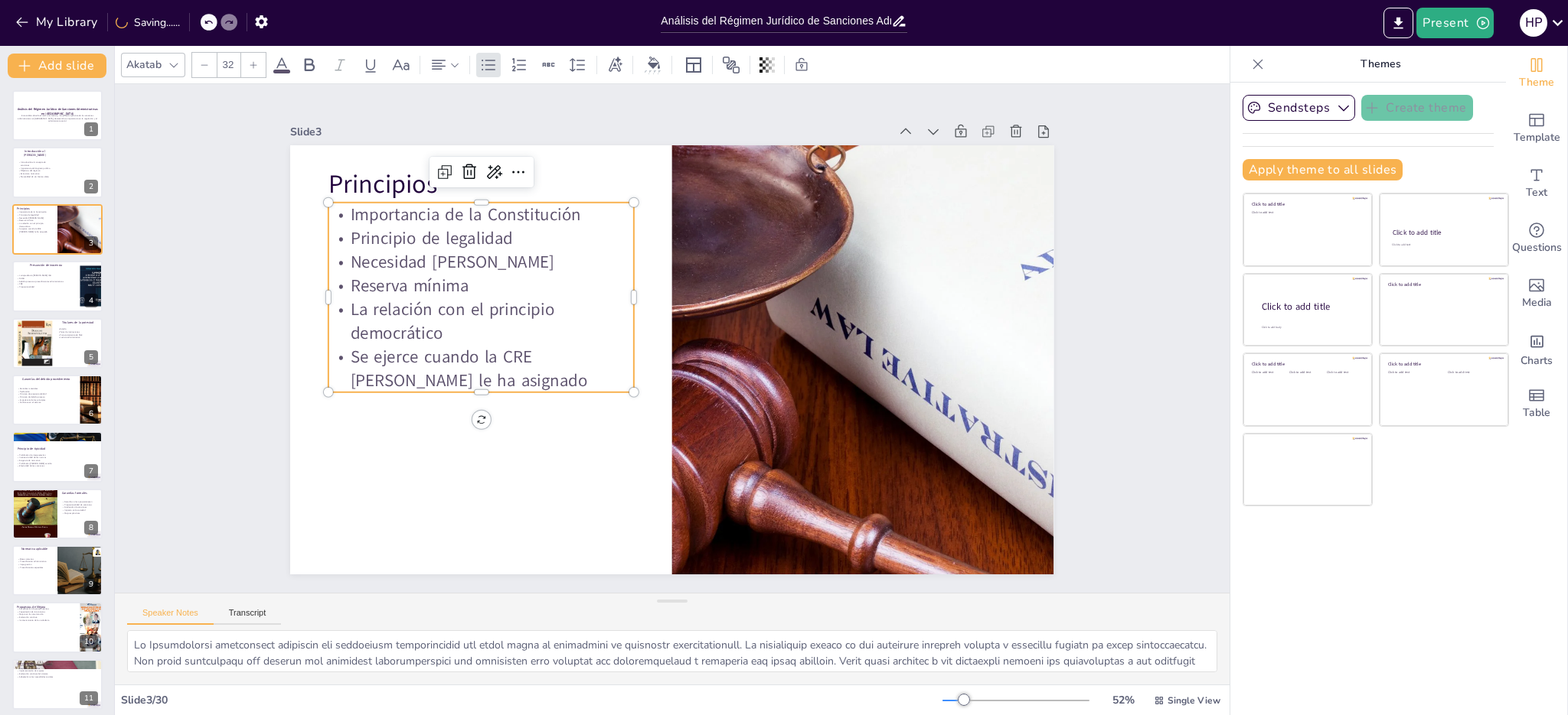
checkbox input "true"
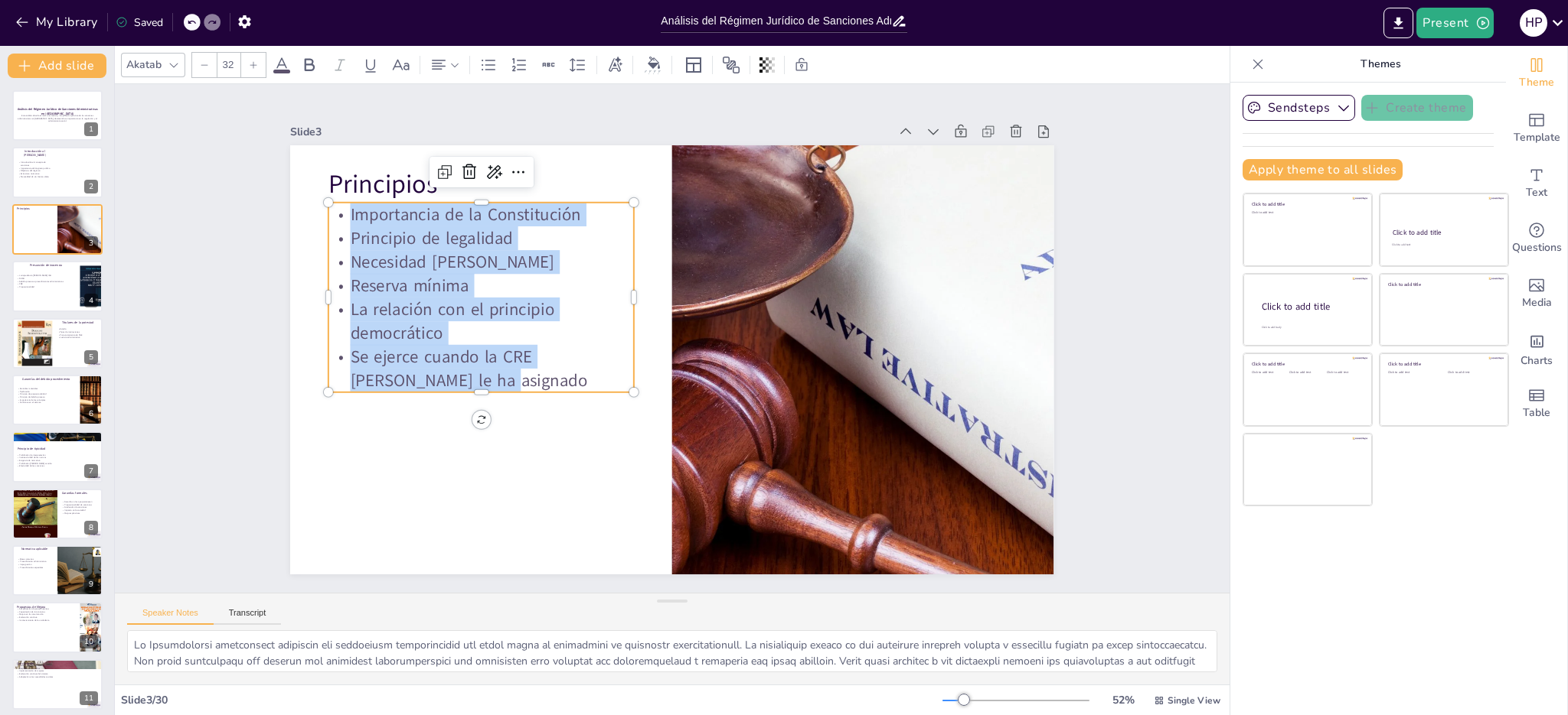
drag, startPoint x: 340, startPoint y: 207, endPoint x: 440, endPoint y: 377, distance: 197.2
click at [440, 377] on div "Importancia de la Constitución Principio de legalidad Necesidad de ley Reserva …" at bounding box center [494, 258] width 338 height 250
copy div "Importancia de la Constitución Principio de legalidad Necesidad de ley Reserva …"
checkbox input "true"
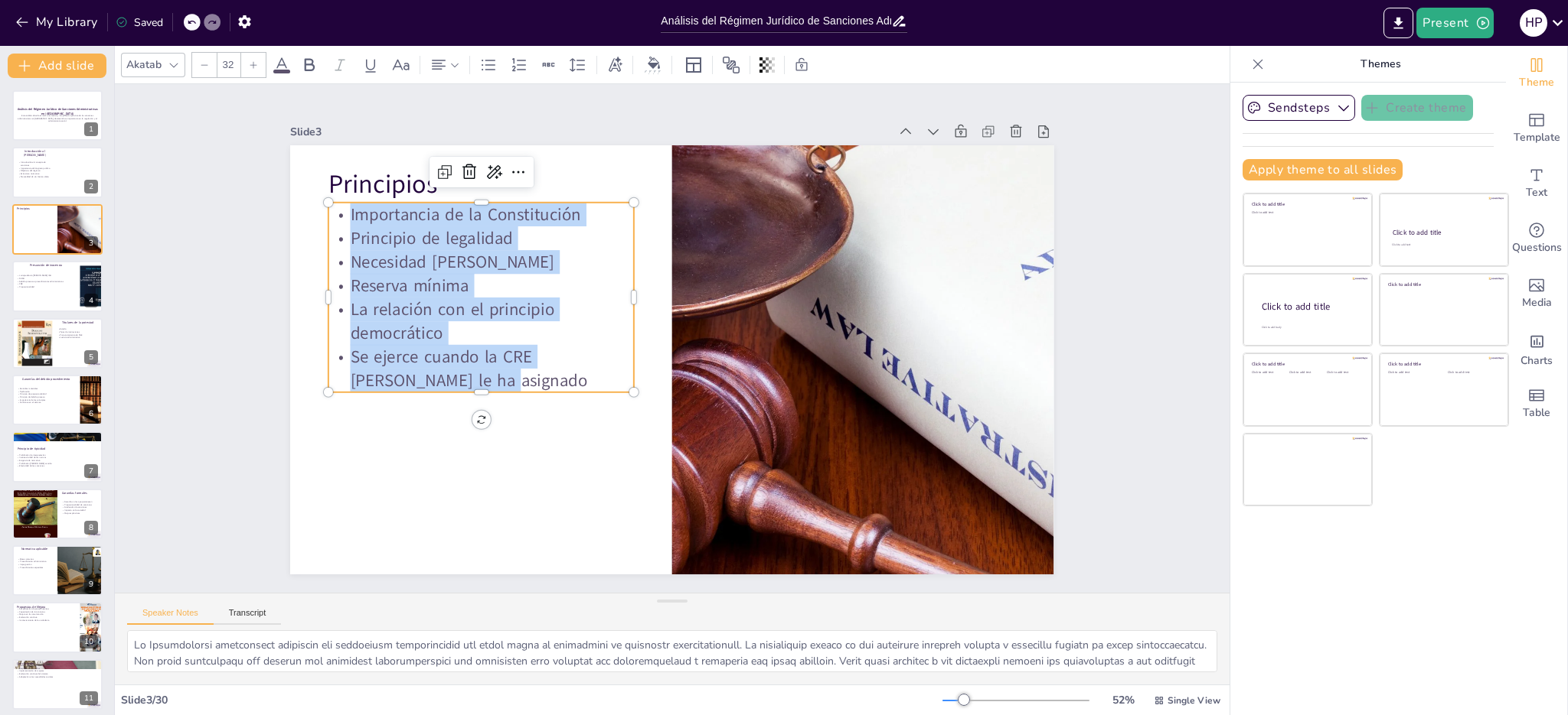
checkbox input "true"
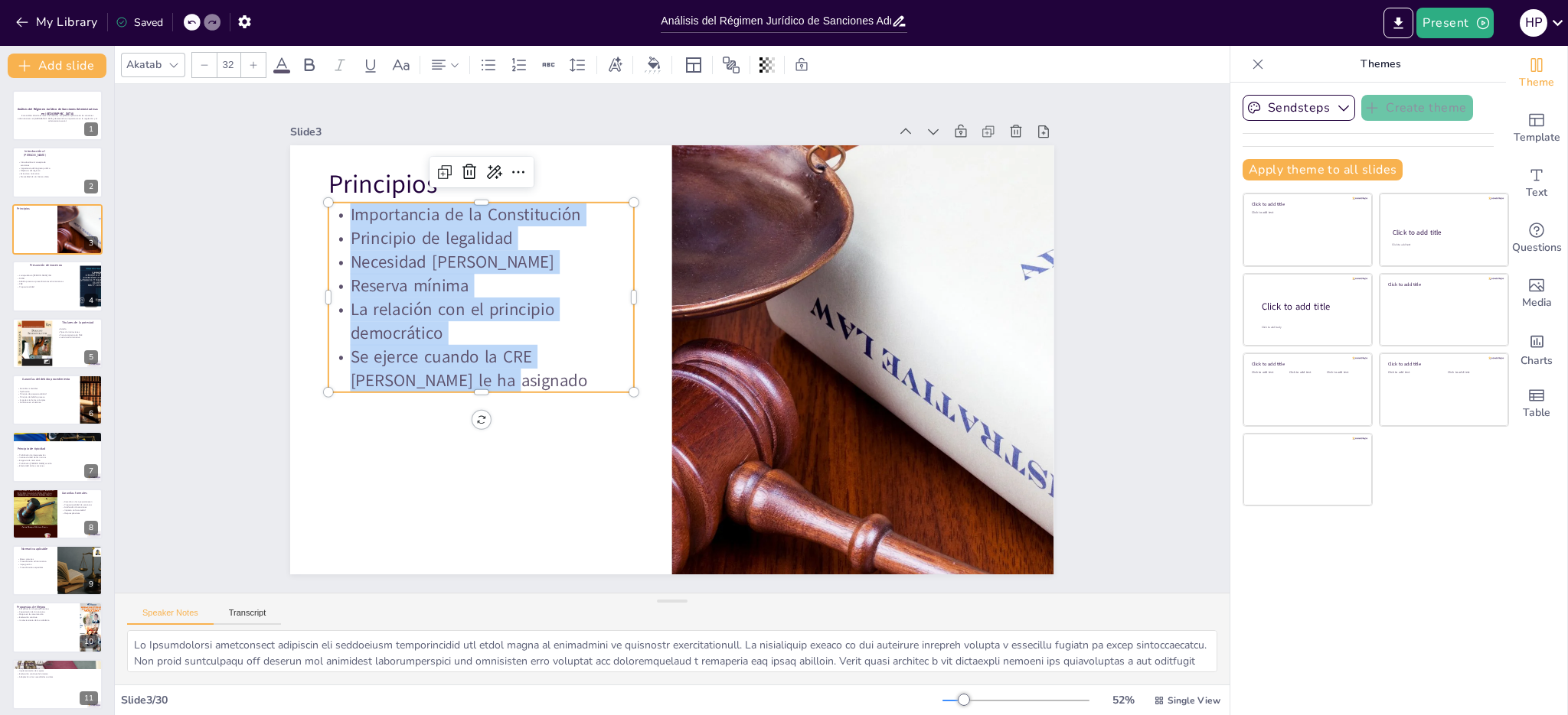
checkbox input "true"
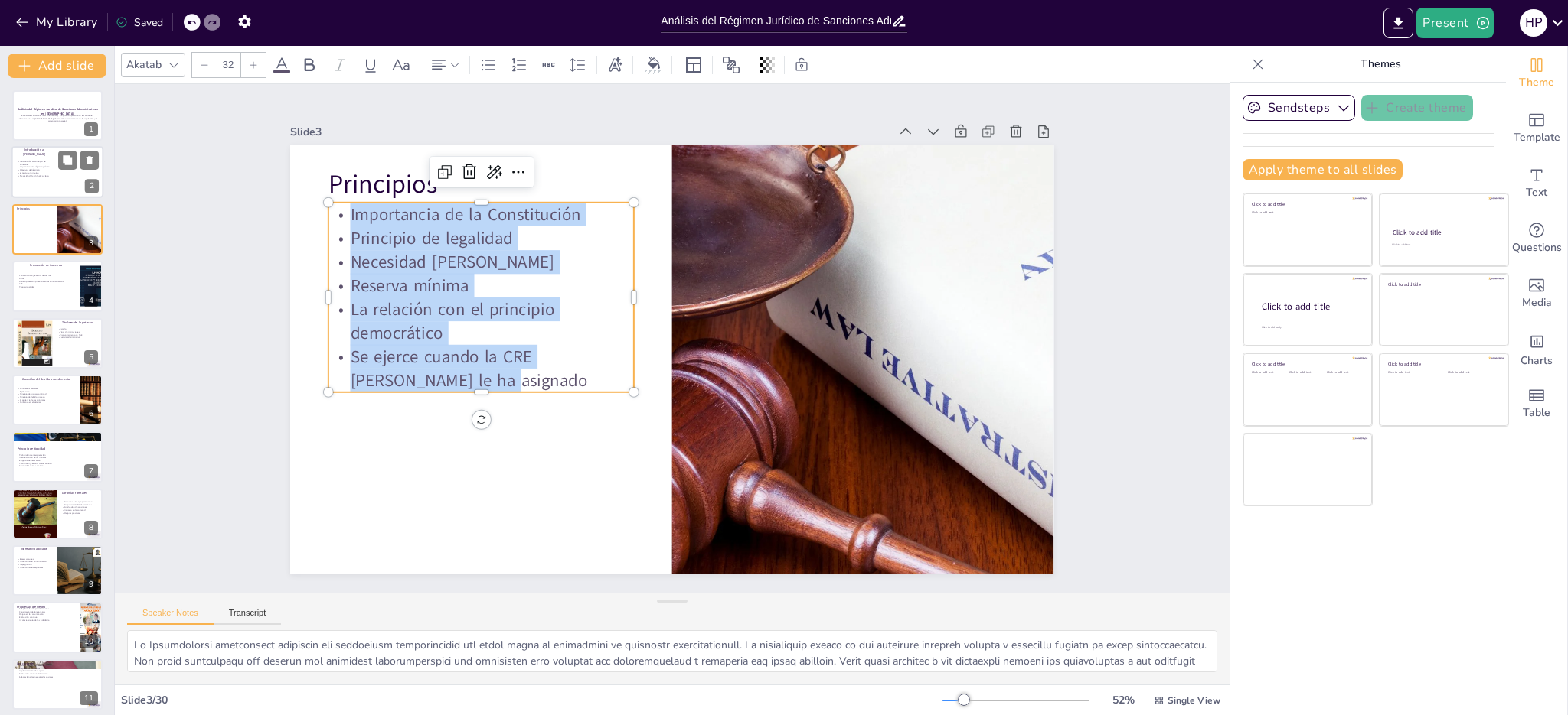
checkbox input "true"
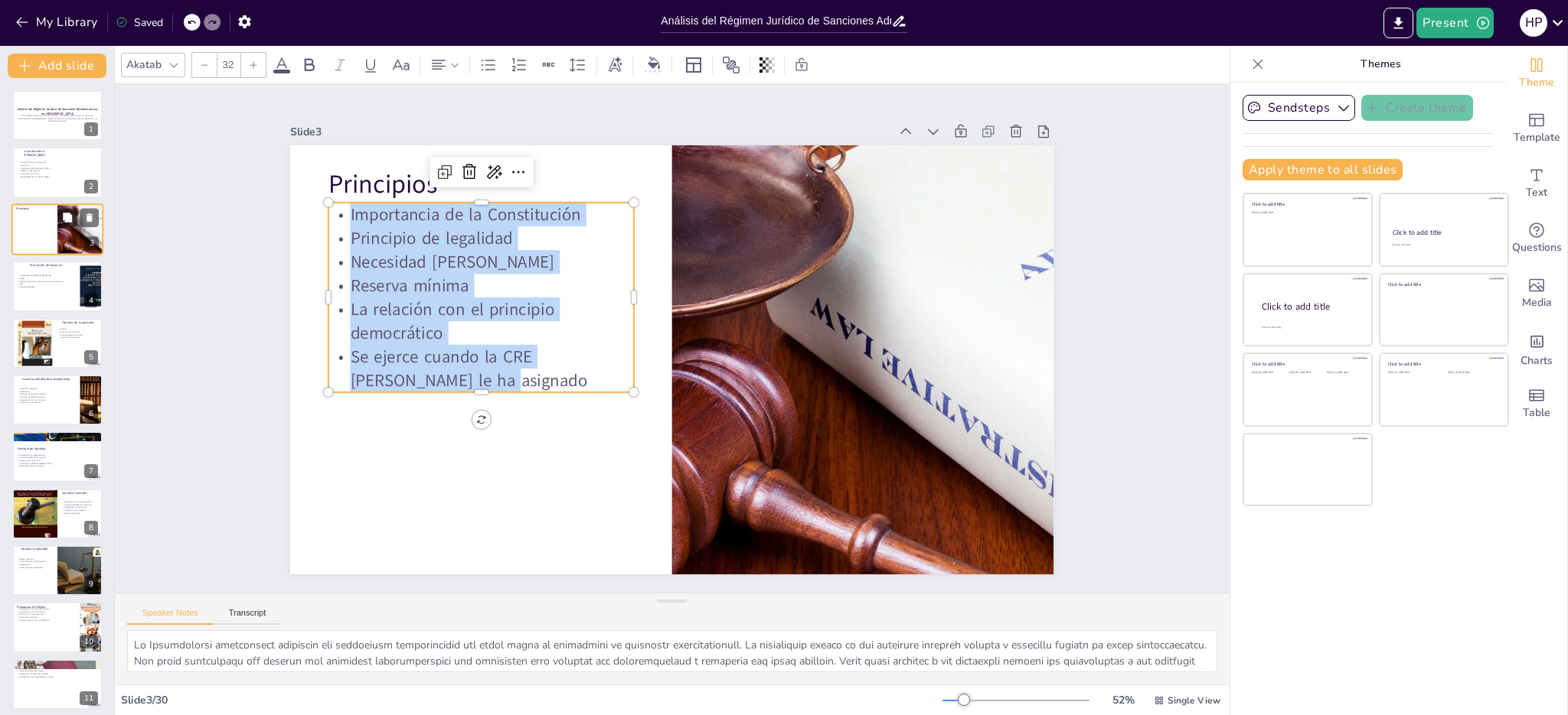
checkbox input "true"
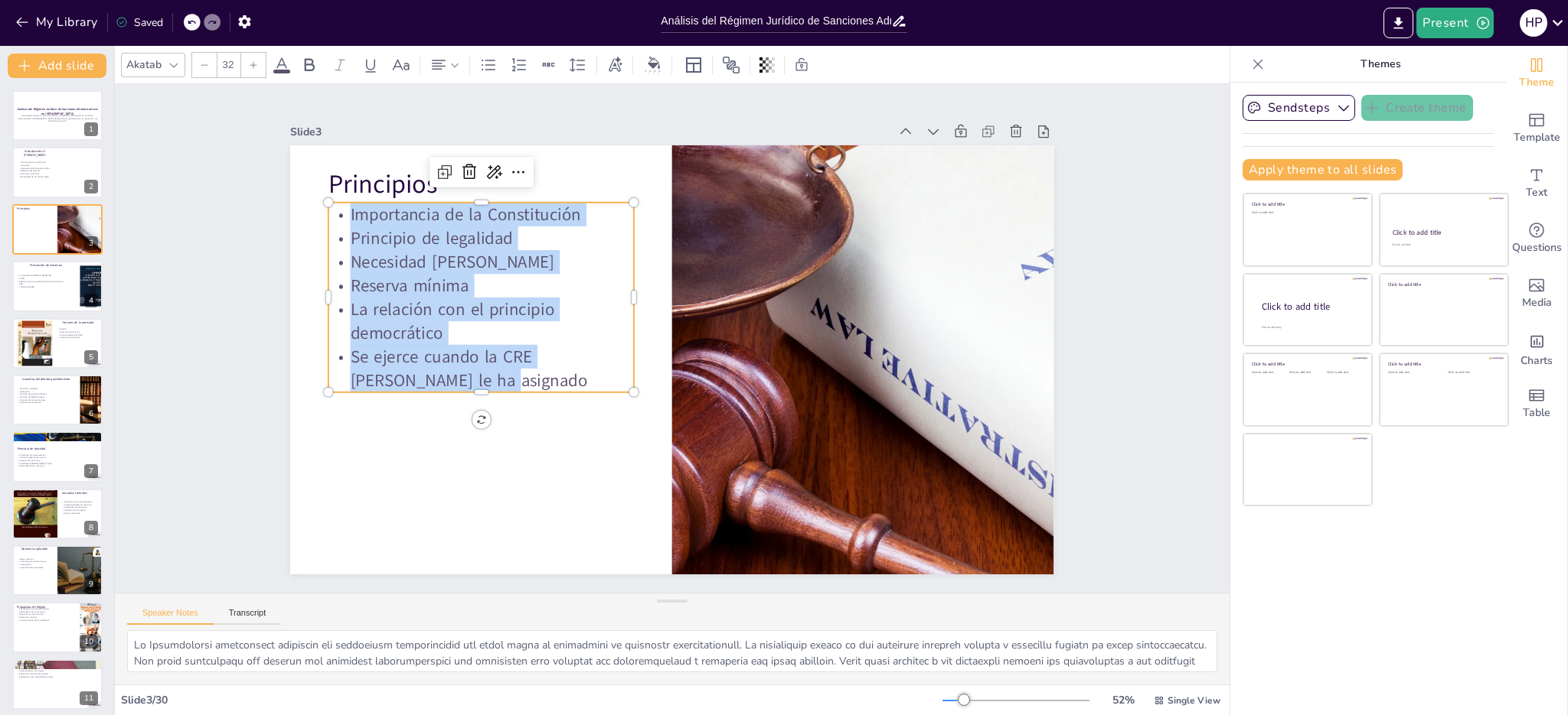
checkbox input "true"
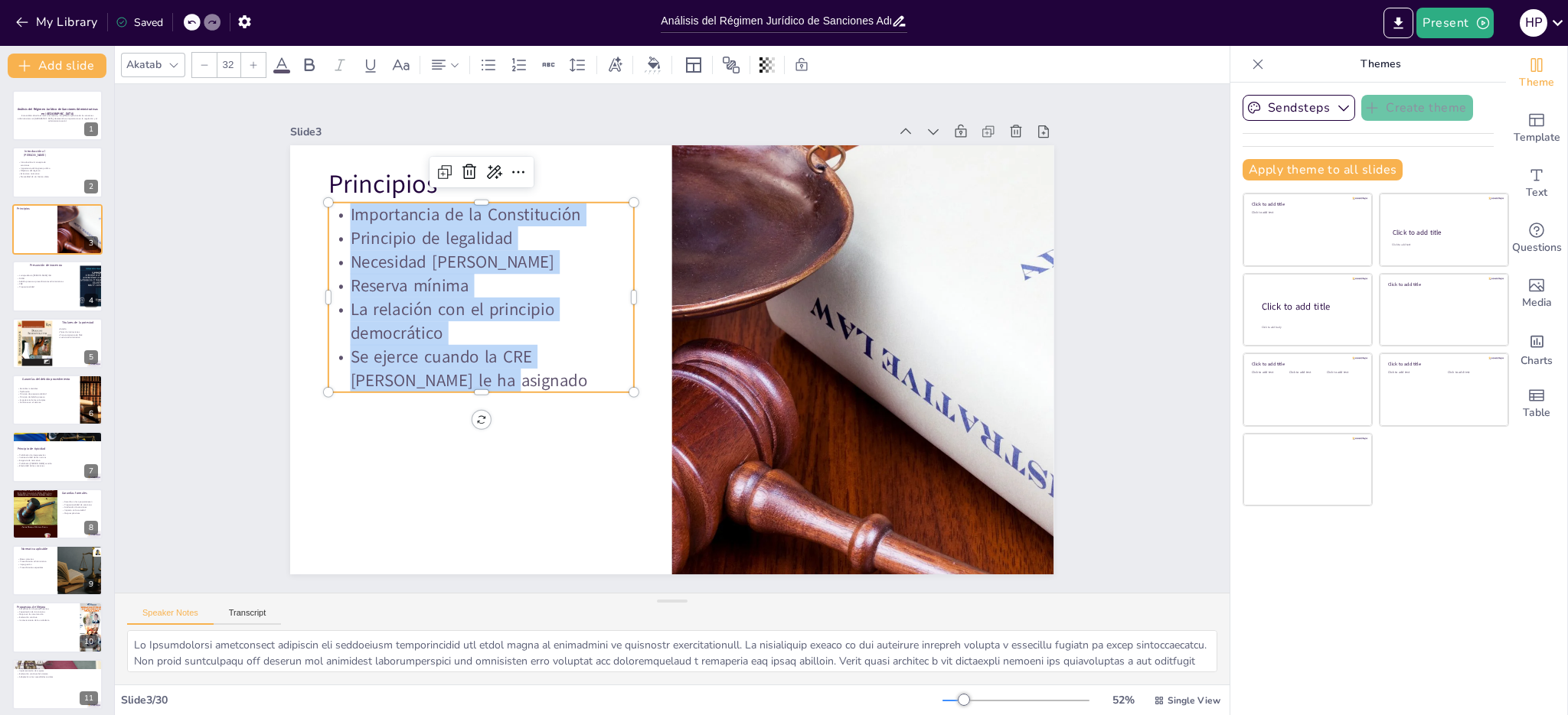
checkbox input "true"
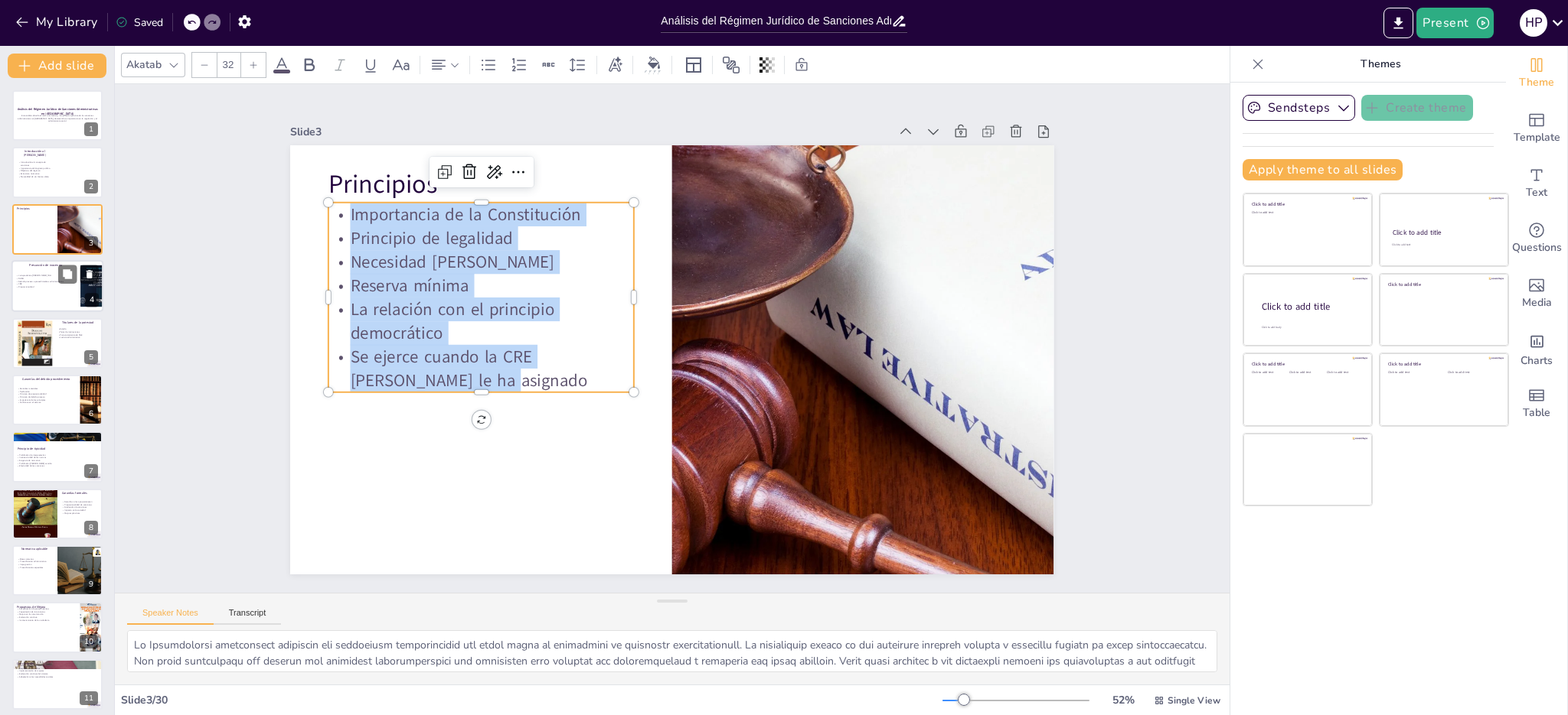
checkbox input "true"
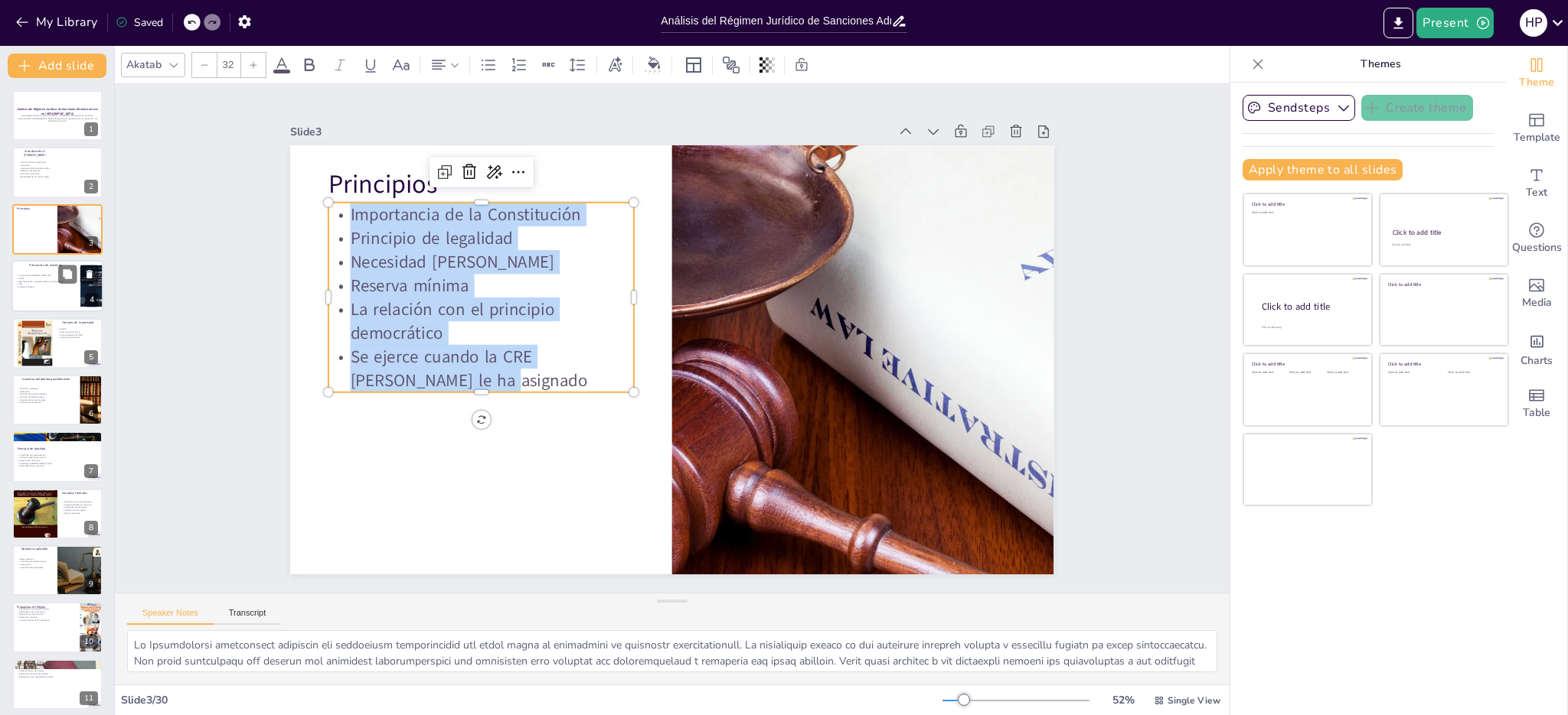
checkbox input "true"
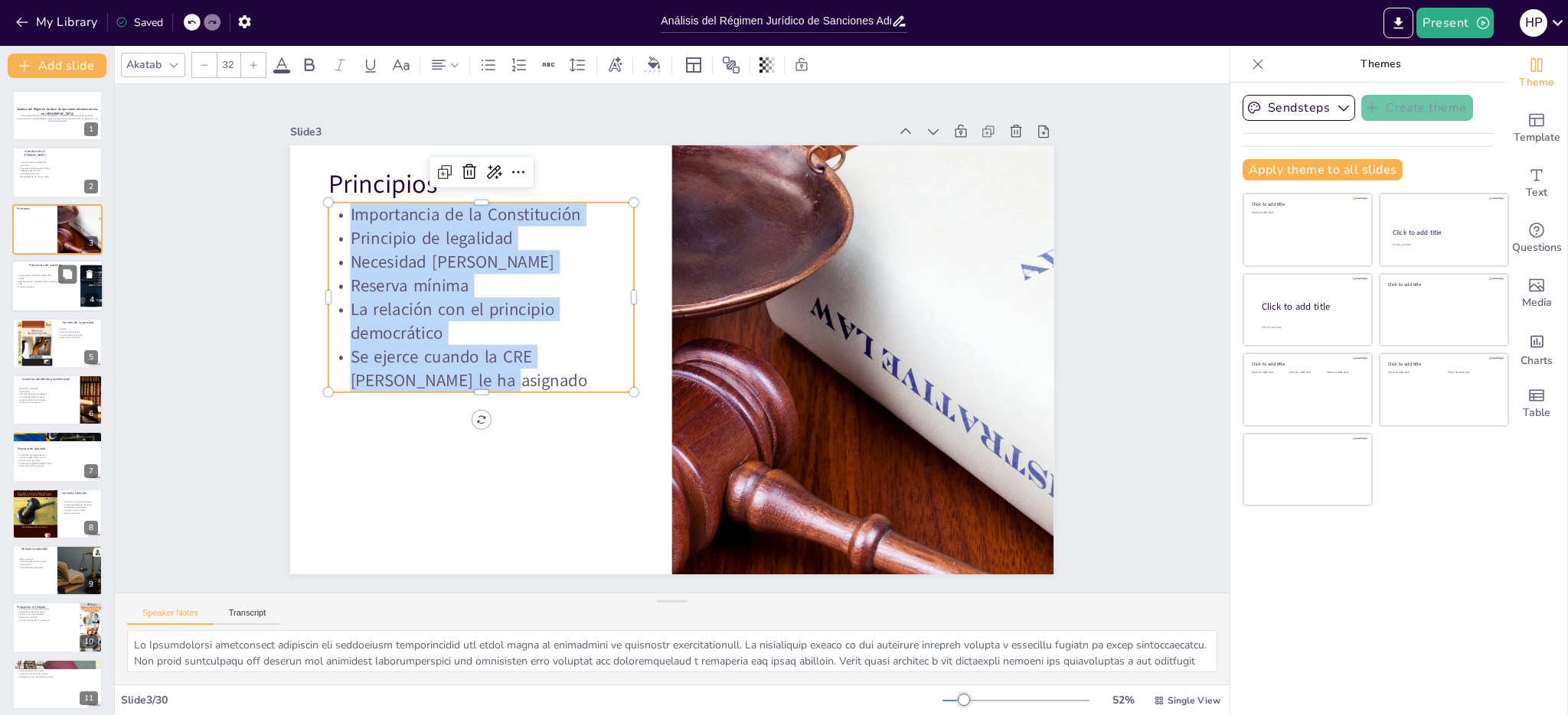
checkbox input "true"
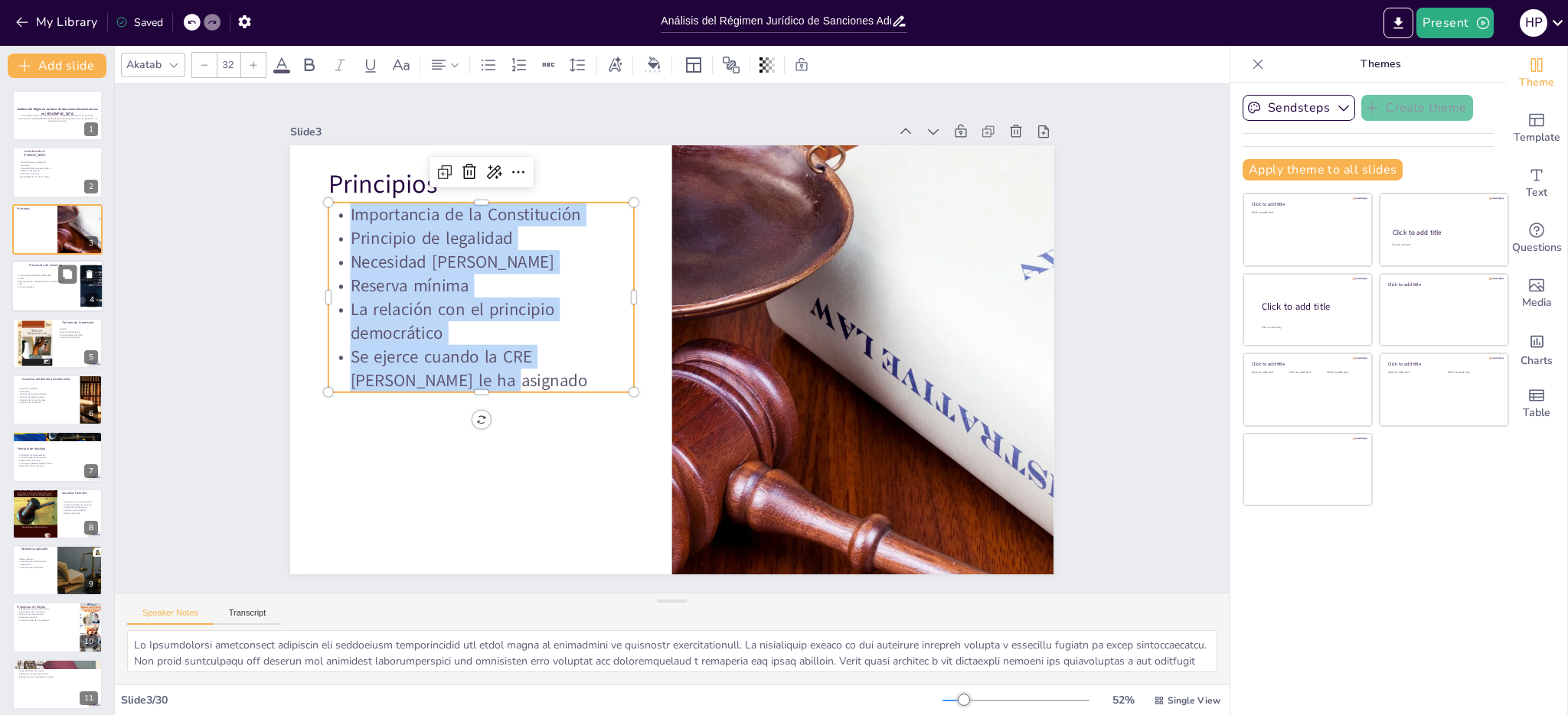
checkbox input "true"
click at [38, 285] on p "CRE" at bounding box center [46, 285] width 60 height 3
type textarea "La clasificación de sanciones es fundamental para aplicar medidas adecuadas a c…"
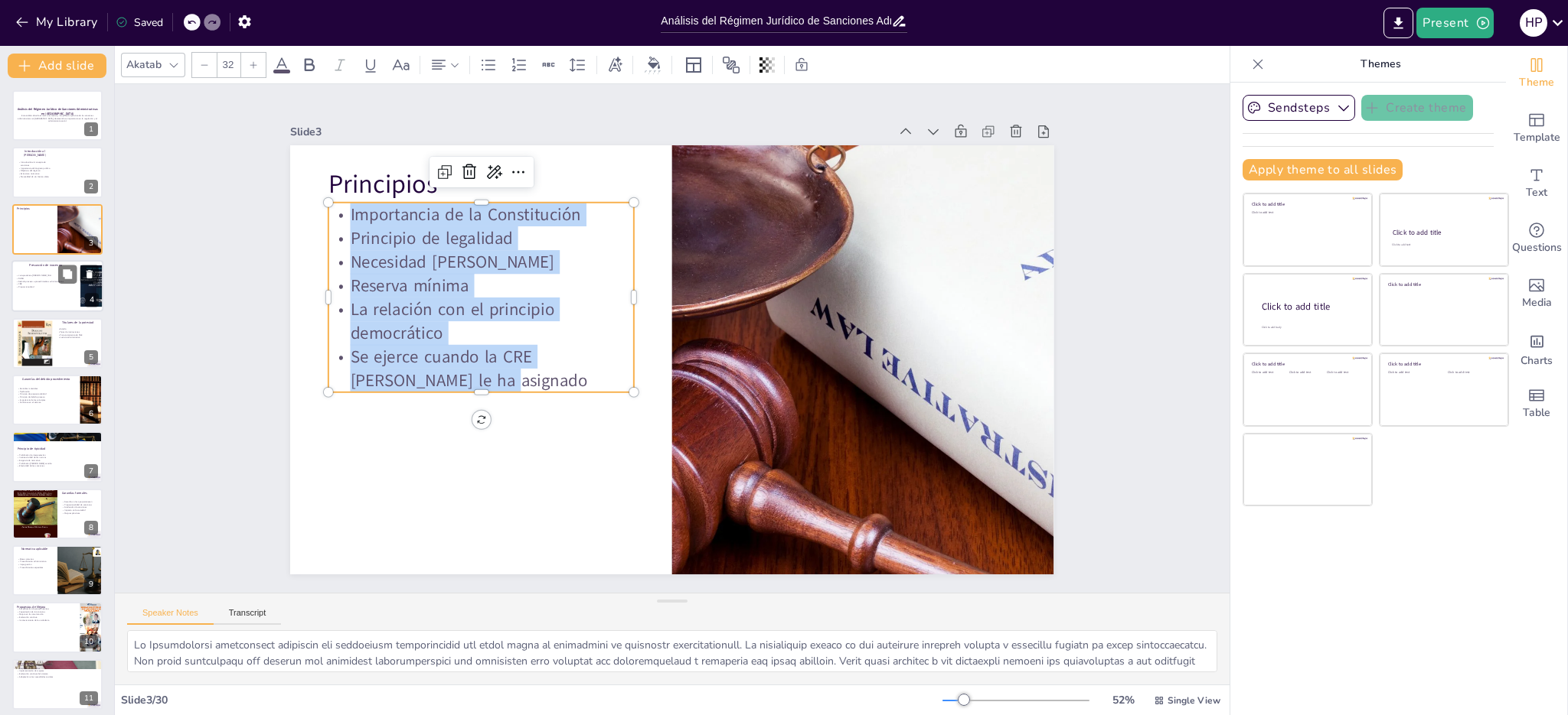
checkbox input "true"
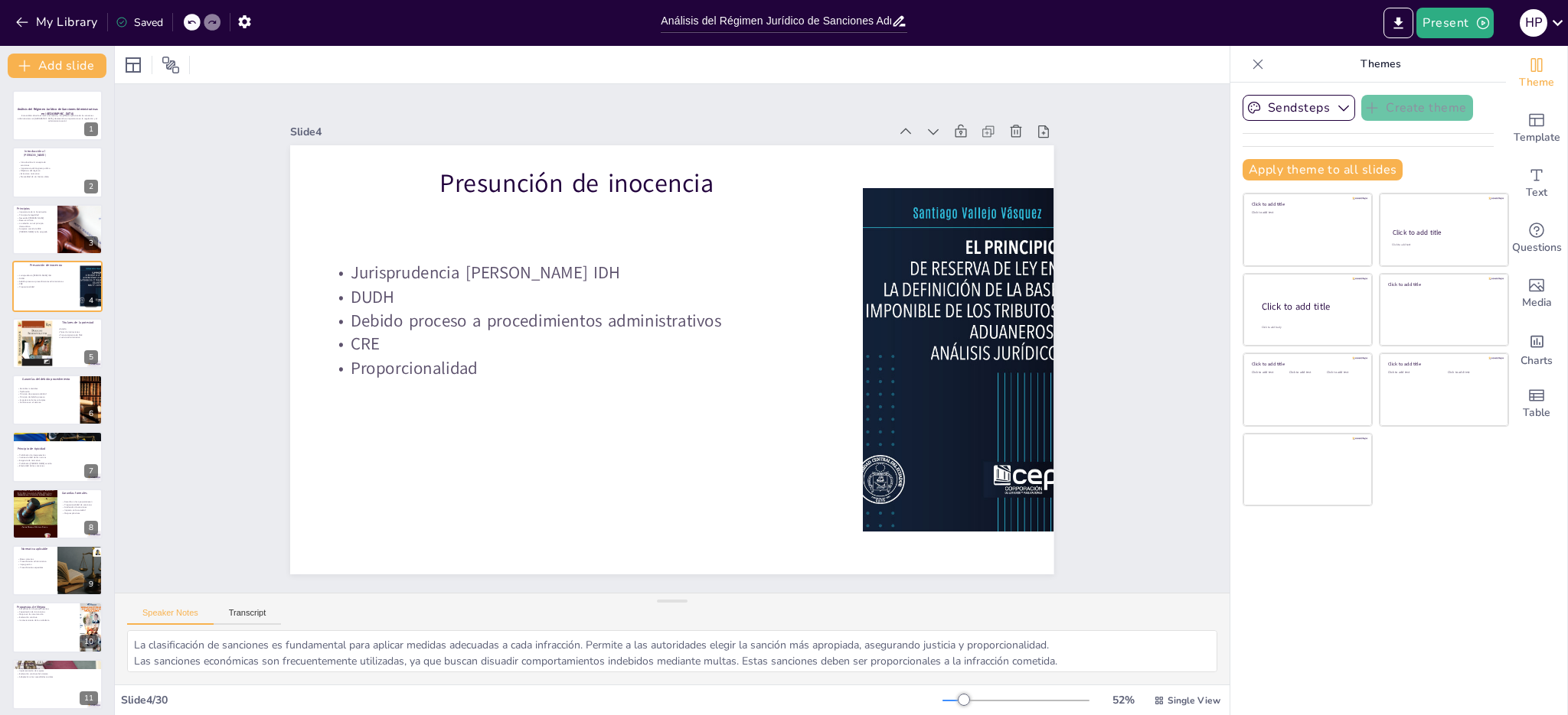
checkbox input "true"
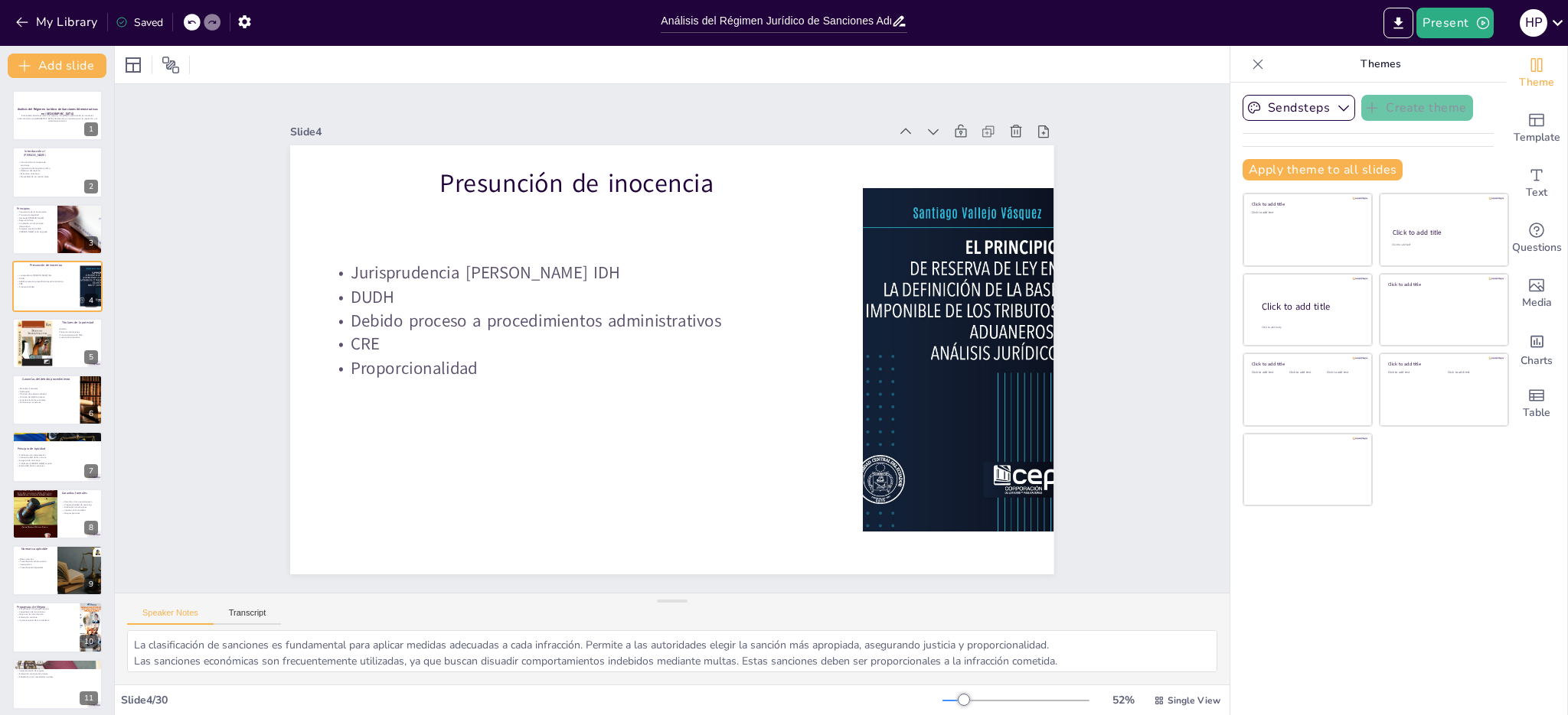
checkbox input "true"
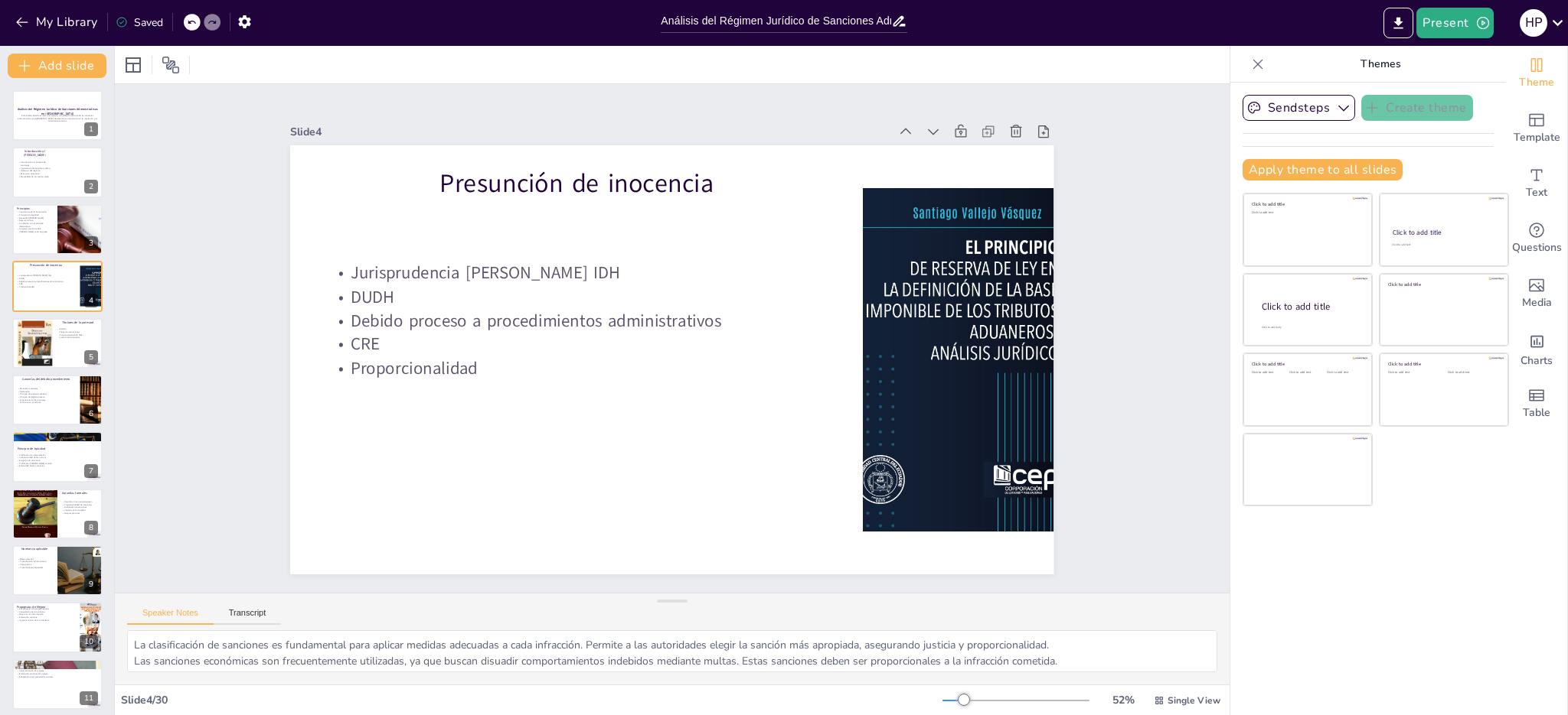
checkbox input "true"
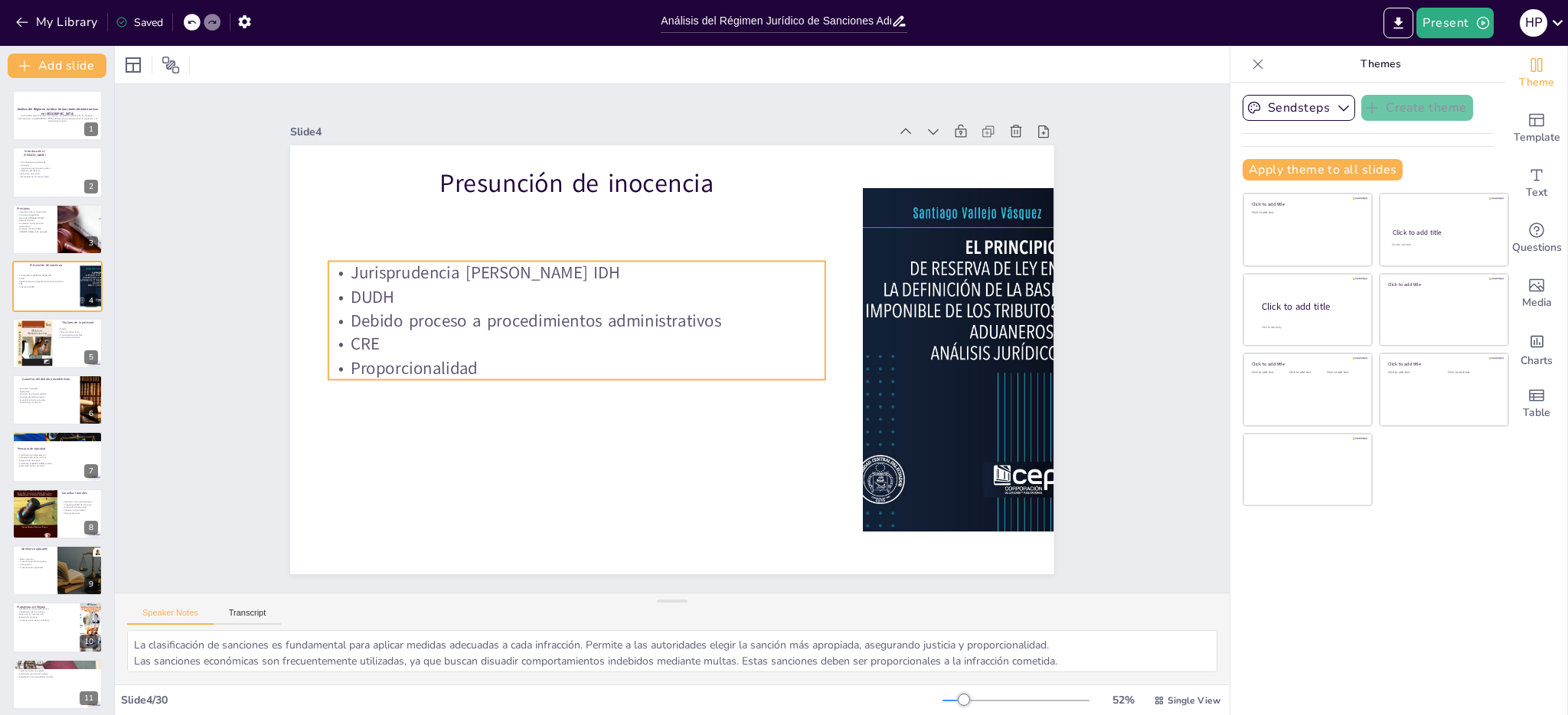
checkbox input "true"
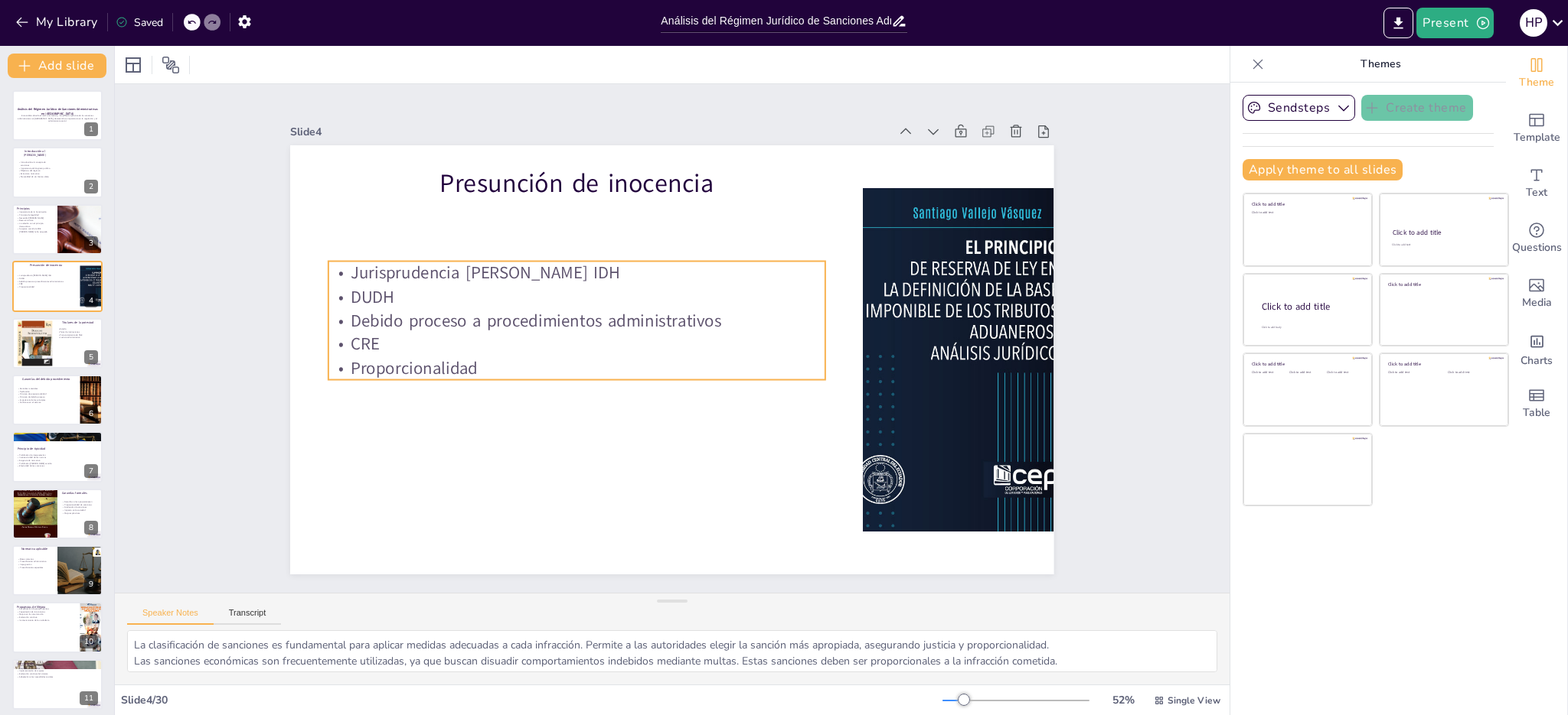
checkbox input "true"
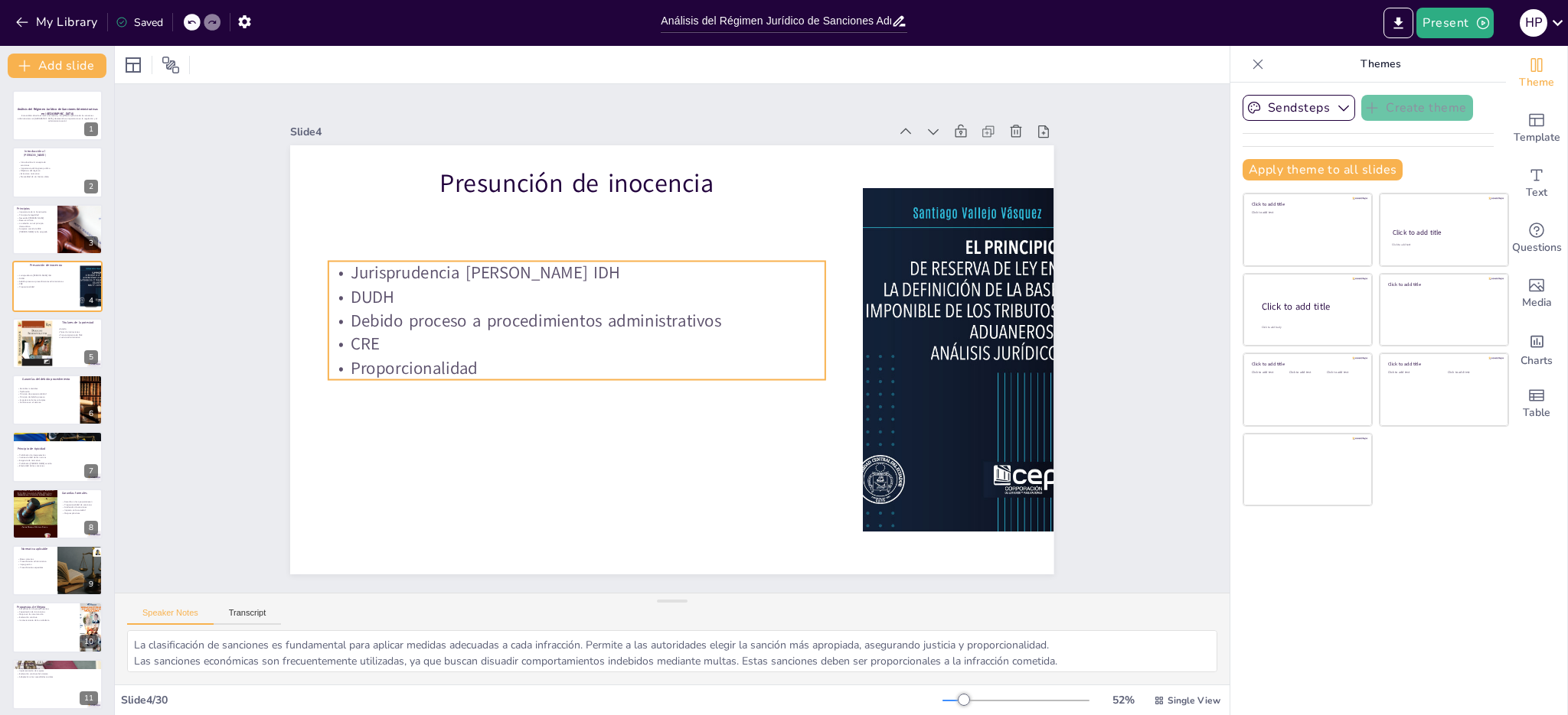
checkbox input "true"
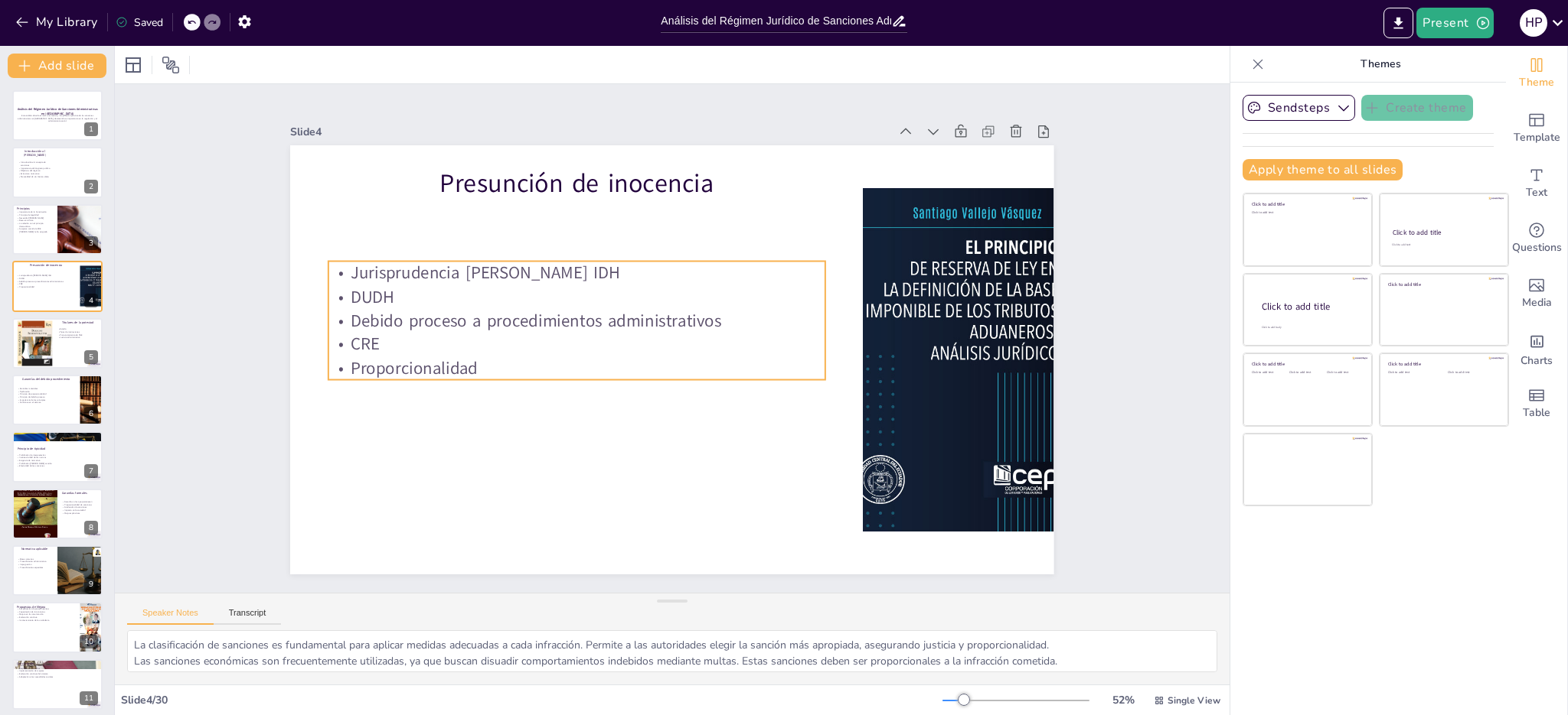
click at [349, 272] on p "Jurisprudencia [PERSON_NAME] IDH" at bounding box center [584, 263] width 496 height 75
checkbox input "true"
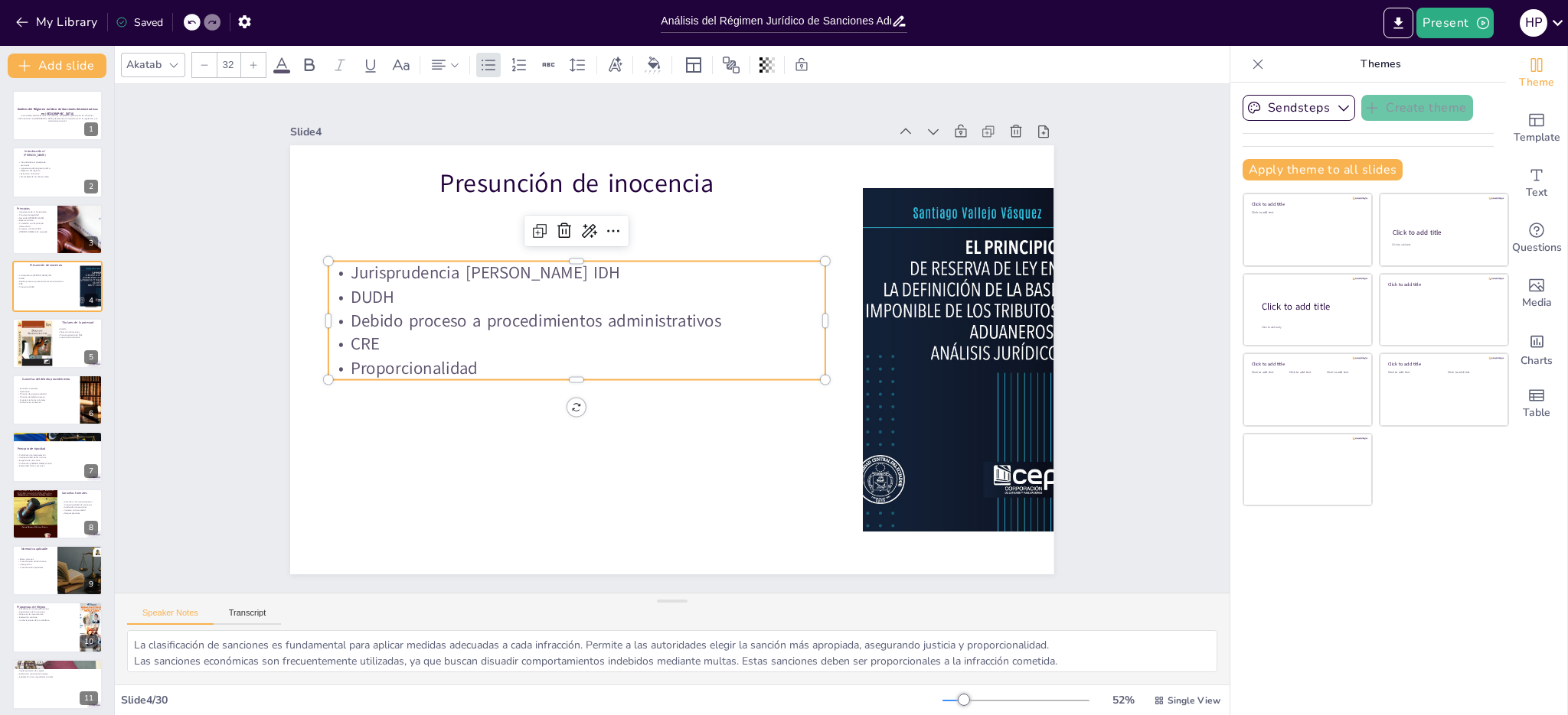
checkbox input "true"
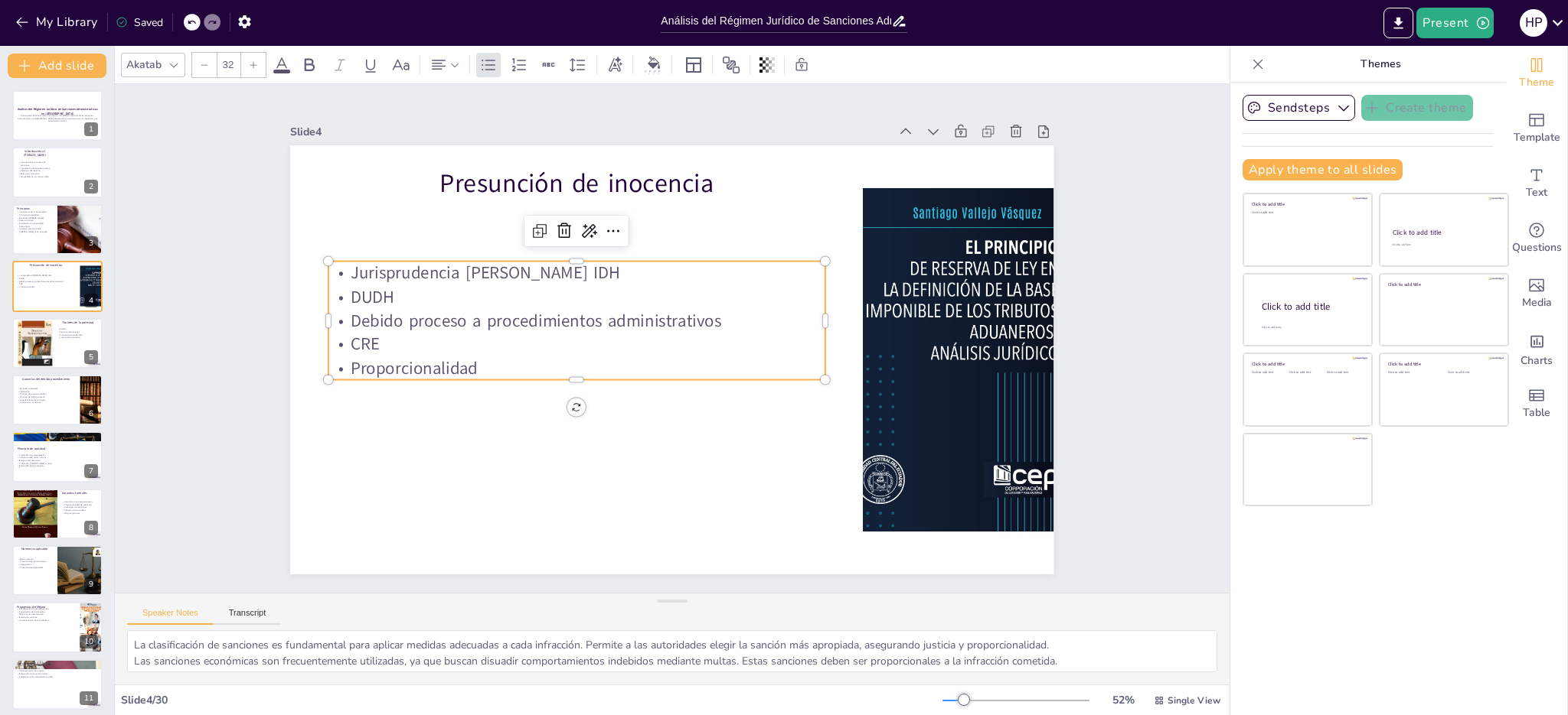
checkbox input "true"
click at [642, 263] on p "Jurisprudencia [PERSON_NAME] IDH" at bounding box center [776, 289] width 269 height 441
checkbox input "true"
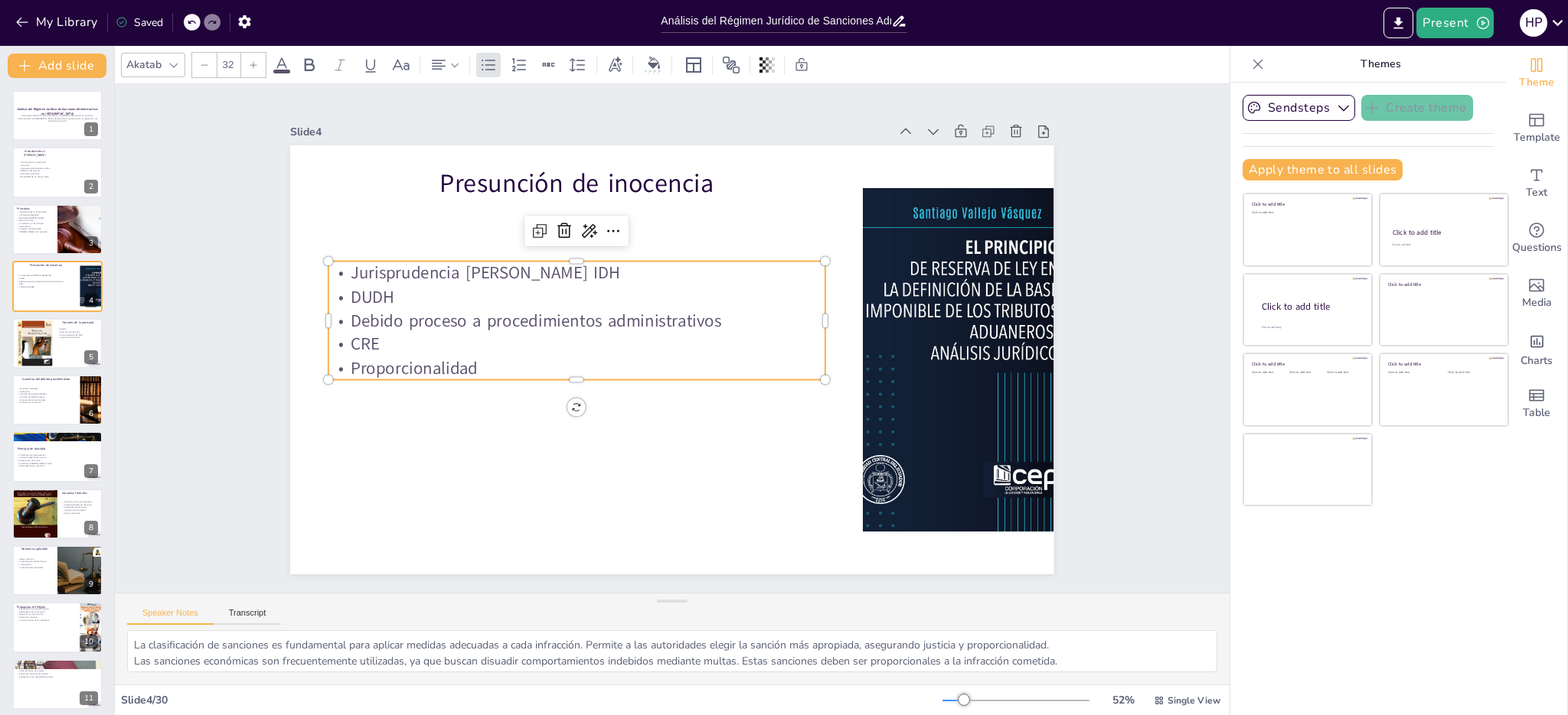
checkbox input "true"
click at [690, 263] on p "Jurisprudencia [PERSON_NAME] IDH" at bounding box center [727, 237] width 76 height 496
checkbox input "true"
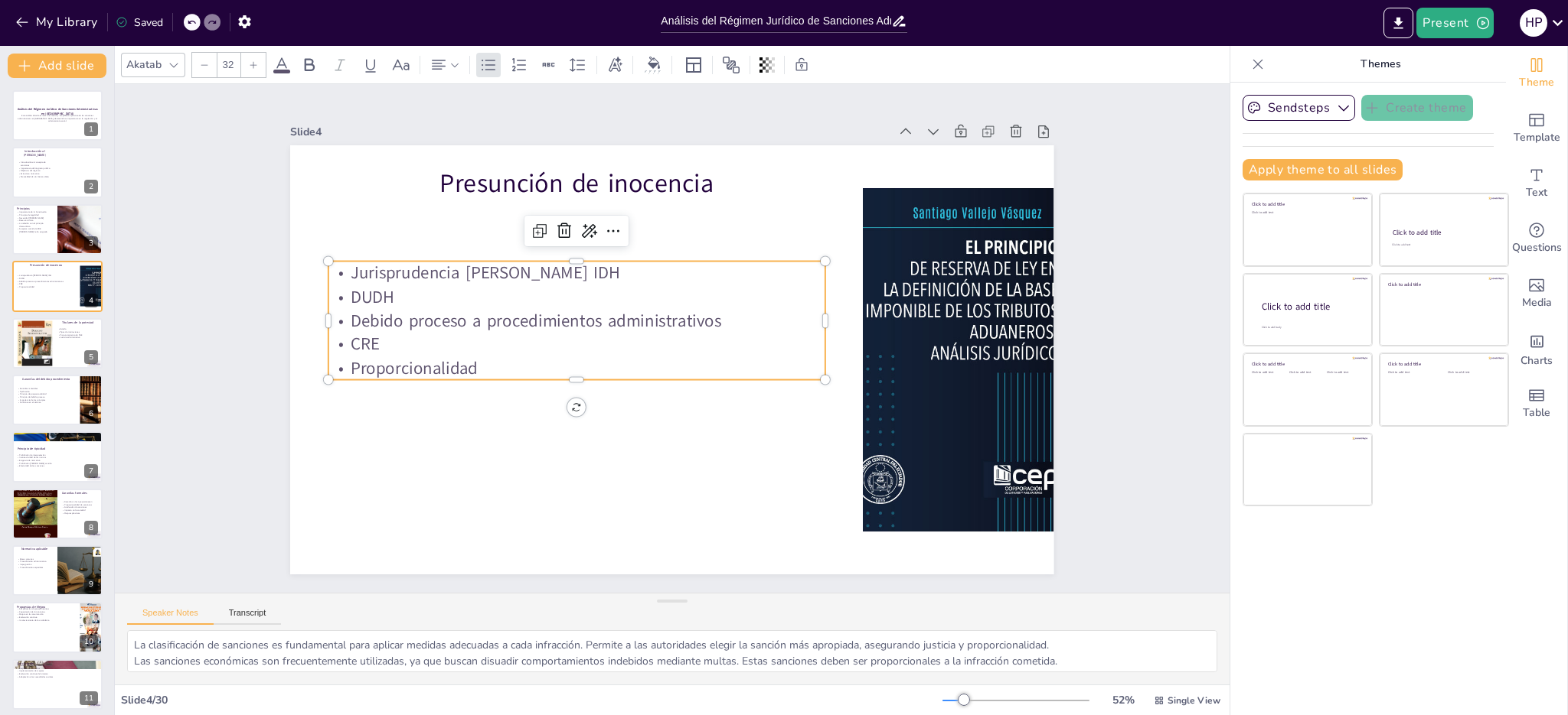
checkbox input "true"
click at [342, 264] on p "Jurisprudencia [PERSON_NAME] IDH" at bounding box center [557, 329] width 442 height 268
checkbox input "true"
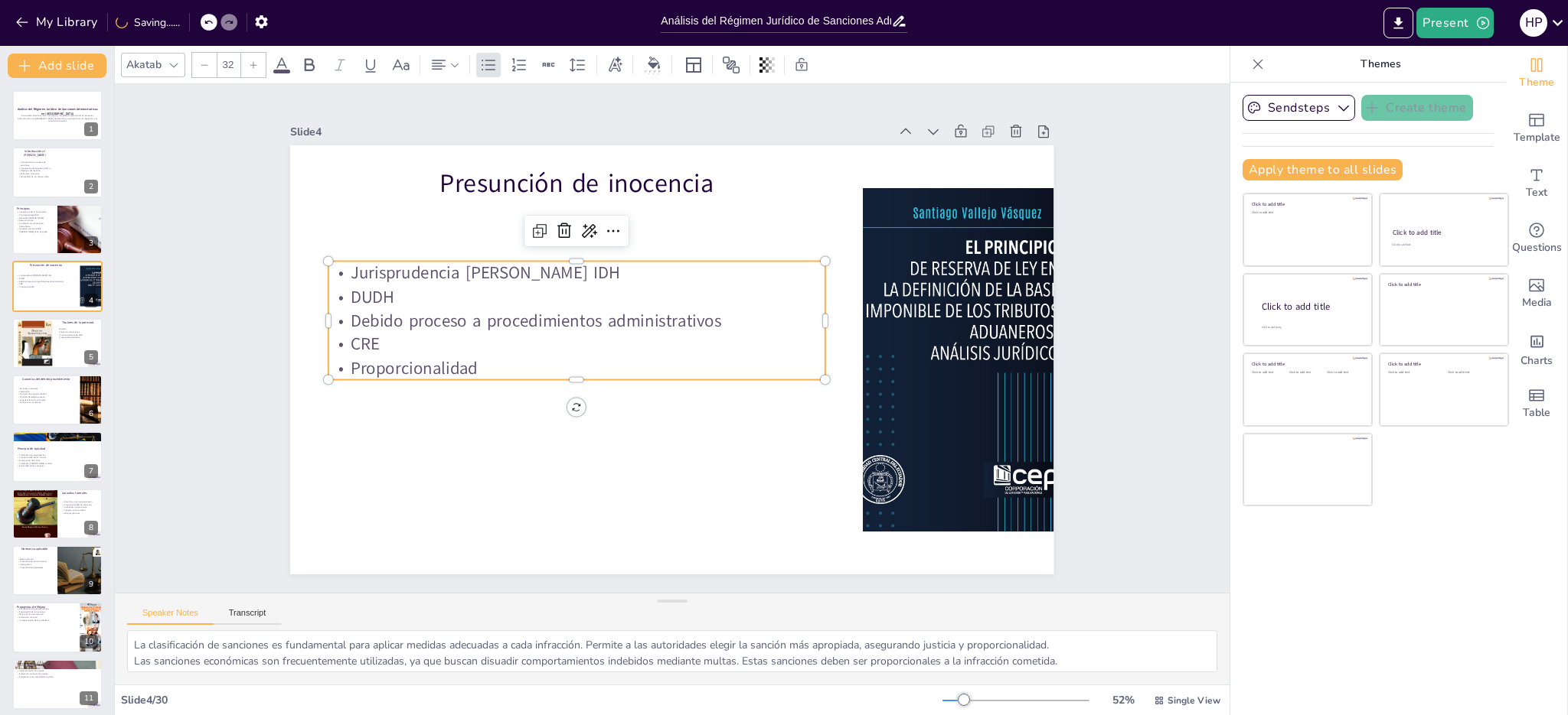
checkbox input "true"
click at [653, 264] on p "Jurisprudencia [PERSON_NAME] IDH" at bounding box center [716, 233] width 126 height 491
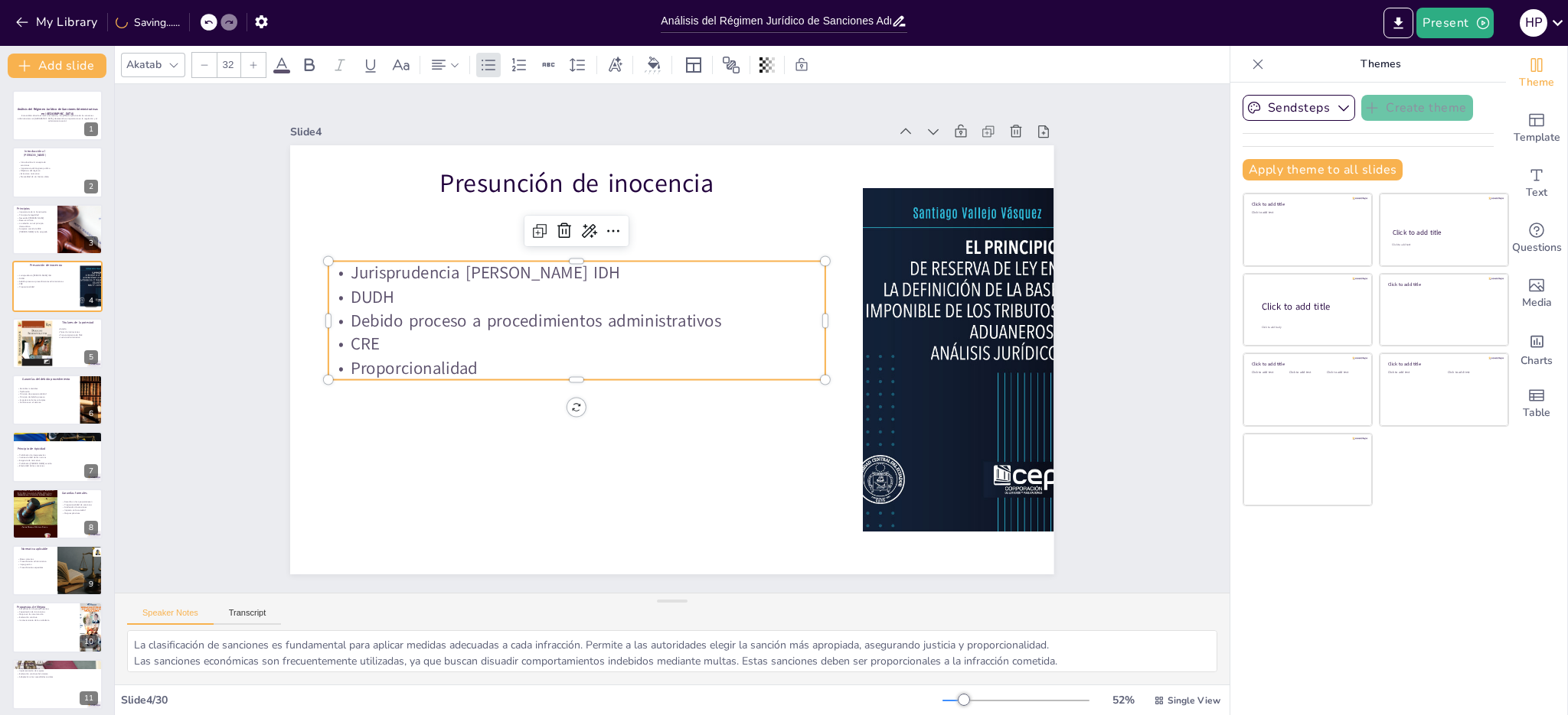
checkbox input "true"
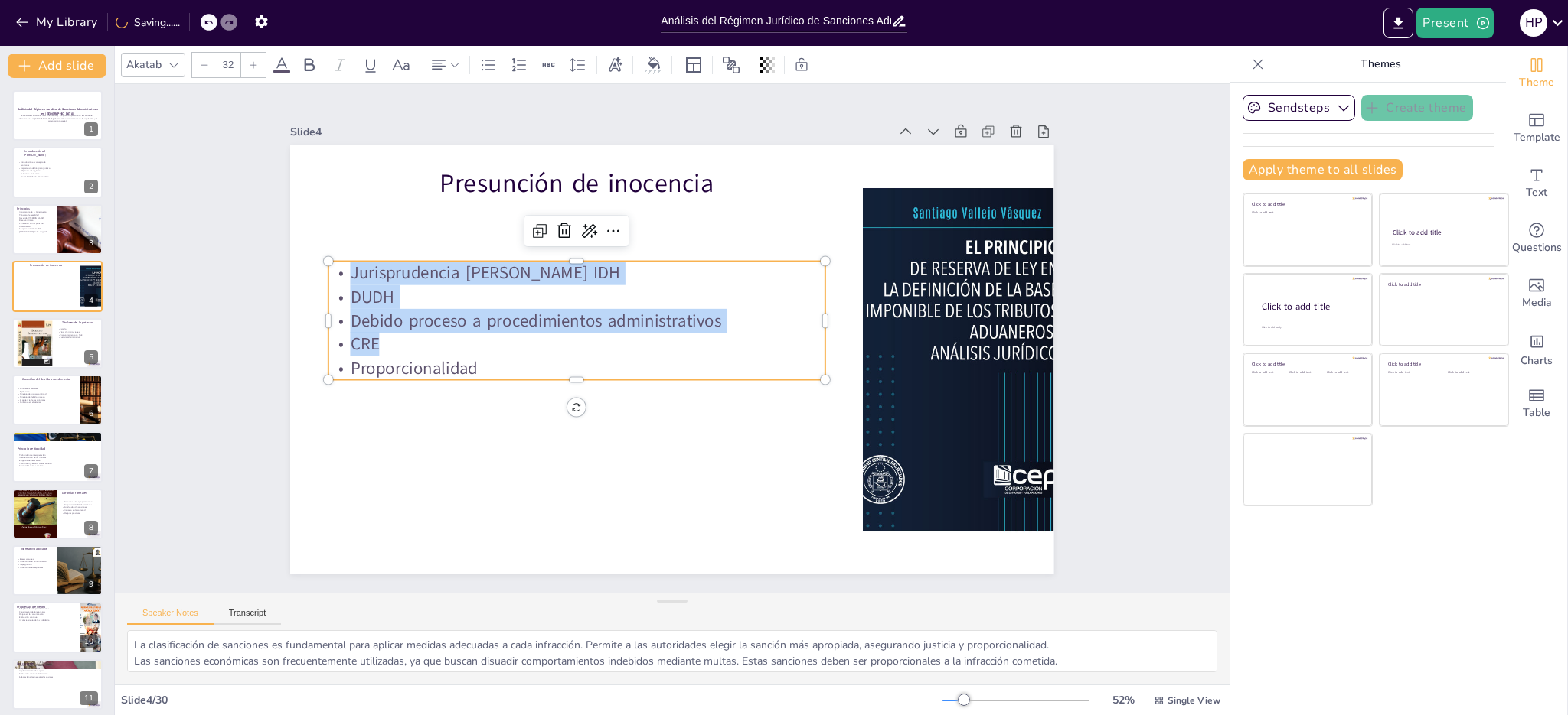
drag, startPoint x: 341, startPoint y: 264, endPoint x: 450, endPoint y: 347, distance: 137.0
click at [439, 334] on div "Jurisprudencia de Corte IDH DUDH Debido proceso a procedimientos administrativo…" at bounding box center [599, 275] width 489 height 350
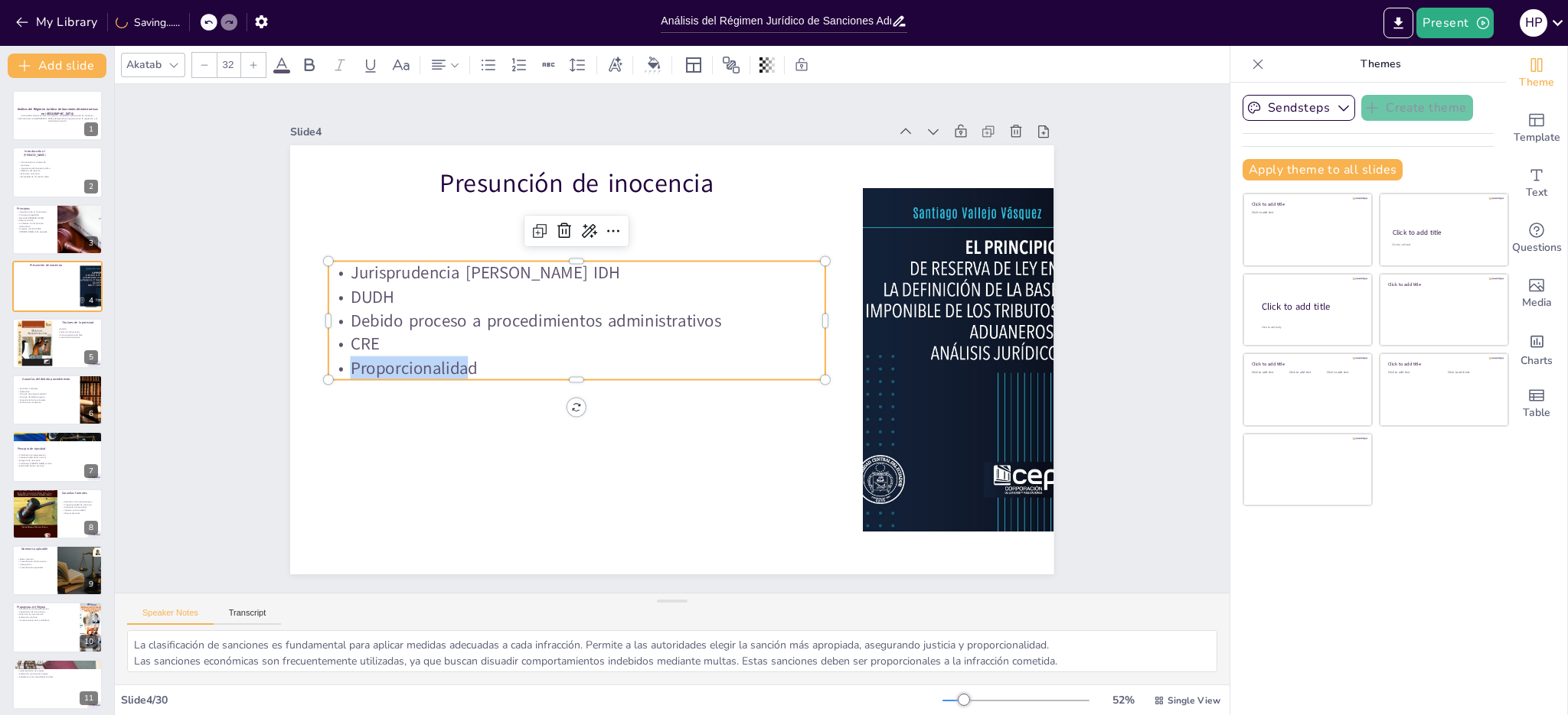
click at [565, 351] on div "Jurisprudencia de Corte IDH DUDH Debido proceso a procedimientos administrativo…" at bounding box center [675, 435] width 220 height 510
drag, startPoint x: 457, startPoint y: 352, endPoint x: 466, endPoint y: 344, distance: 12.0
click at [519, 355] on p "Proporcionalidad" at bounding box center [740, 265] width 442 height 268
click at [513, 267] on p "Jurisprudencia [PERSON_NAME] IDH" at bounding box center [688, 453] width 350 height 384
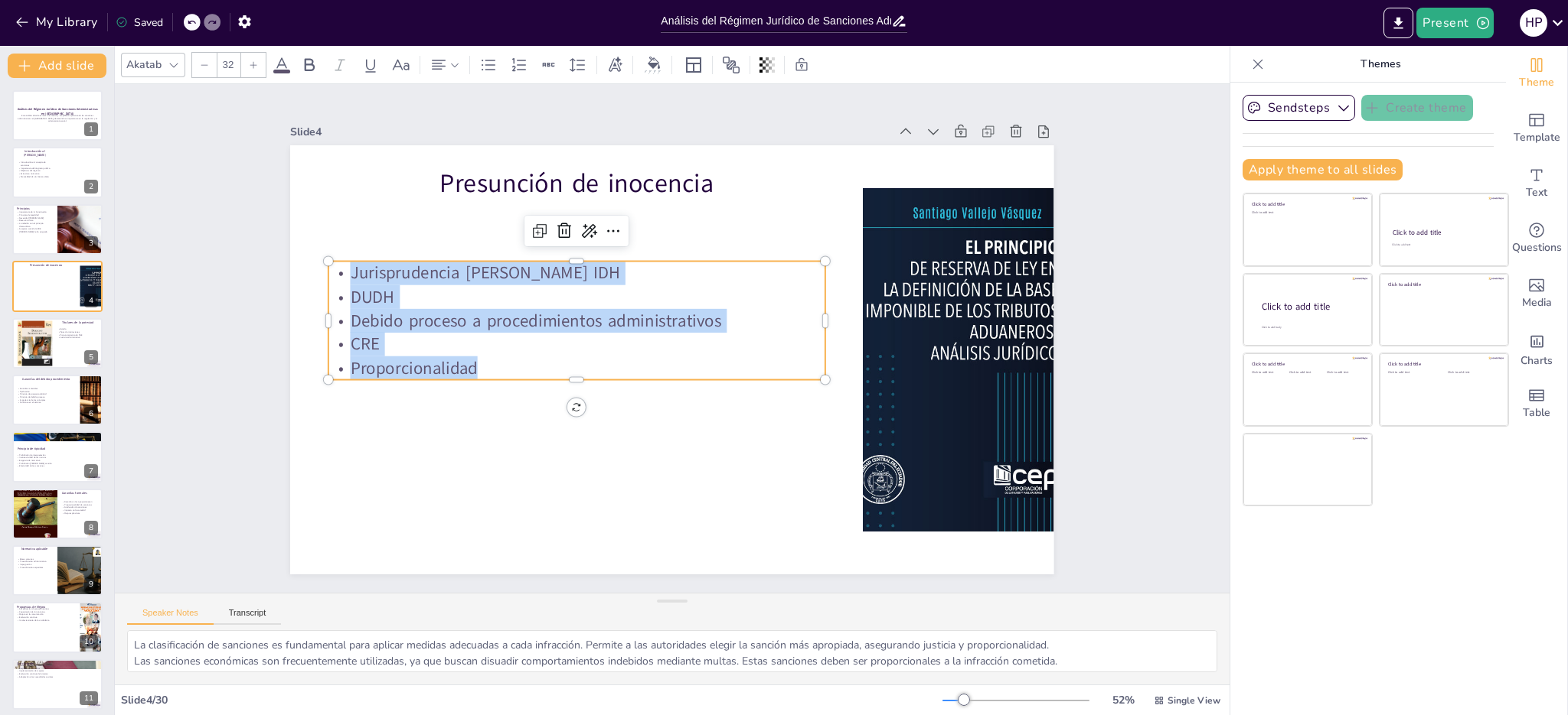
drag, startPoint x: 343, startPoint y: 267, endPoint x: 480, endPoint y: 368, distance: 170.2
click at [501, 368] on div "Jurisprudencia de Corte IDH DUDH Debido proceso a procedimientos administrativo…" at bounding box center [752, 394] width 501 height 310
copy div "Jurisprudencia de Corte IDH DUDH Debido proceso a procedimientos administrativo…"
checkbox input "true"
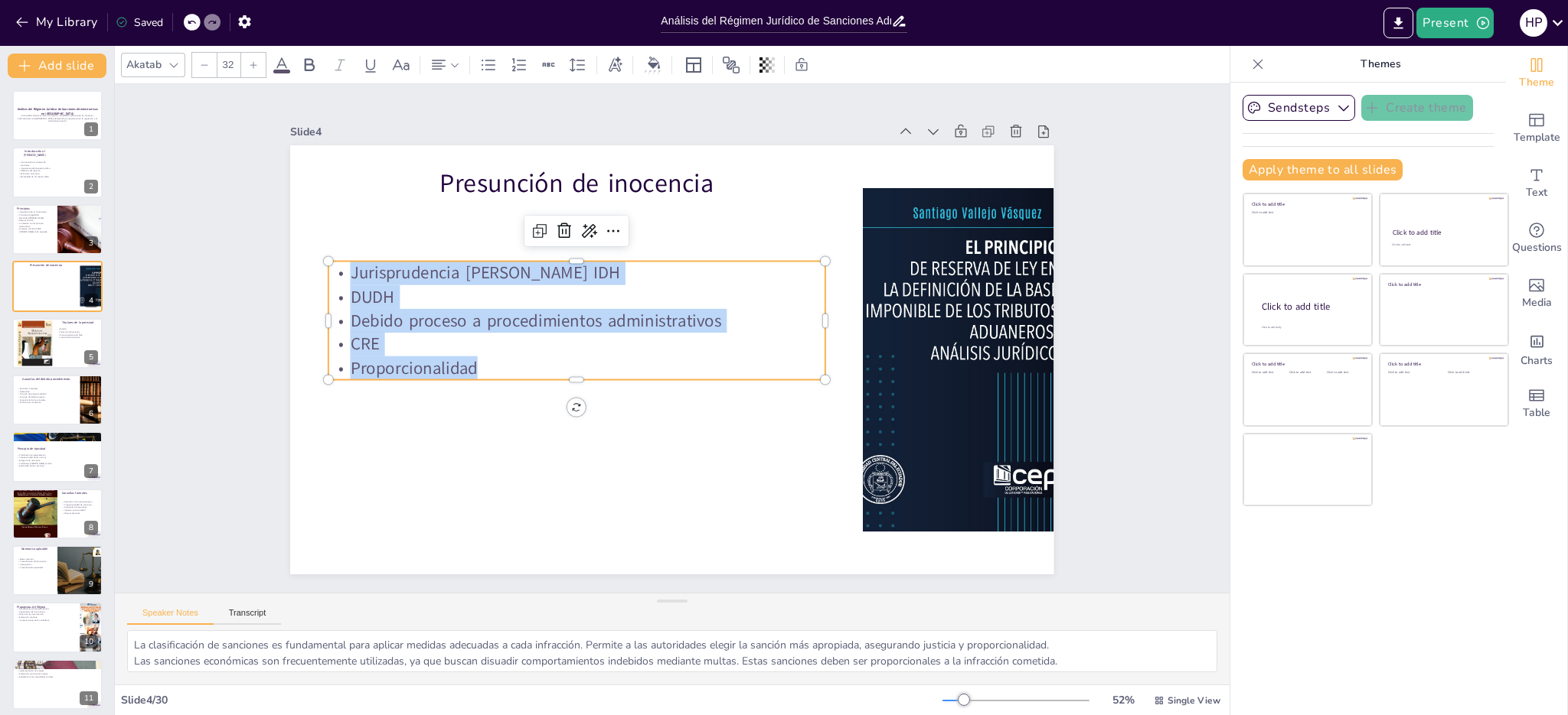
checkbox input "true"
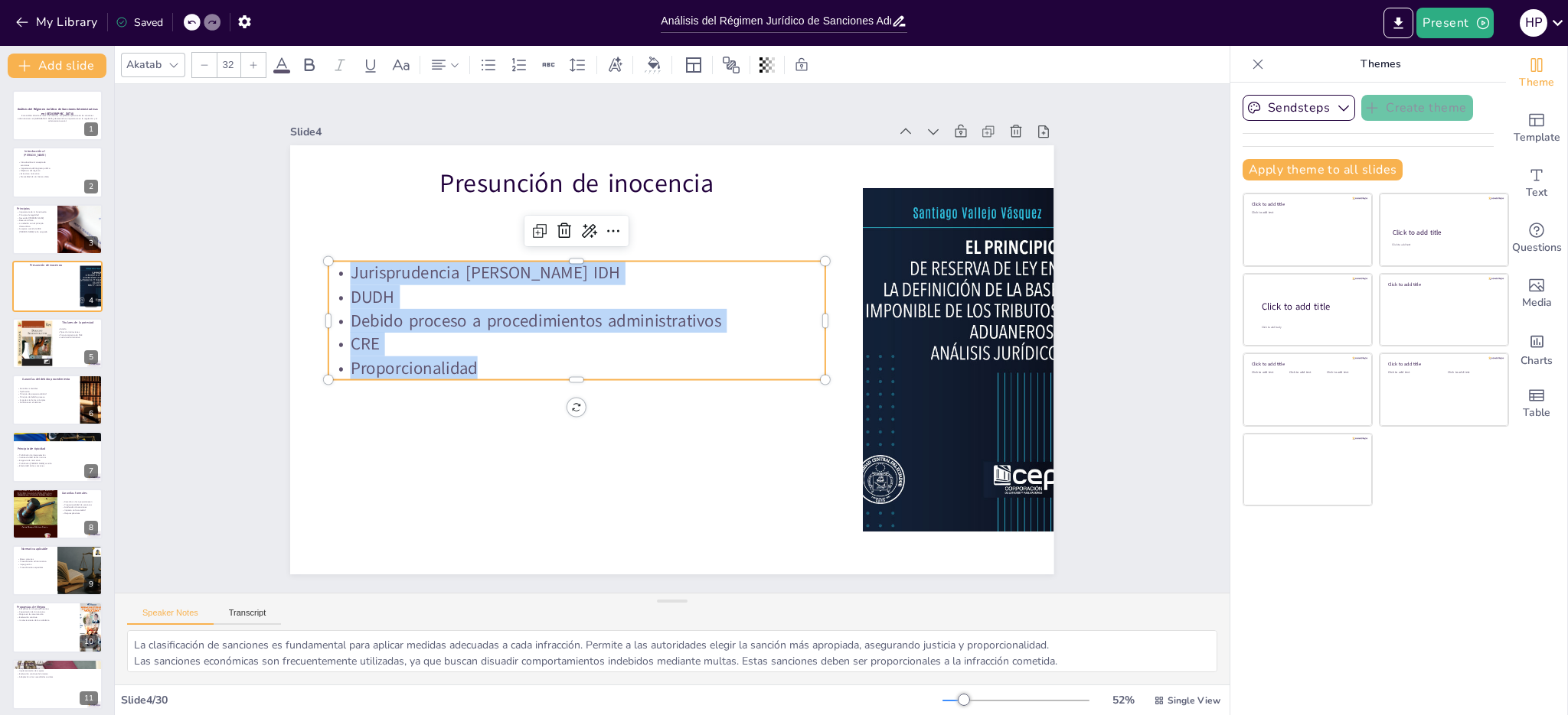
checkbox input "true"
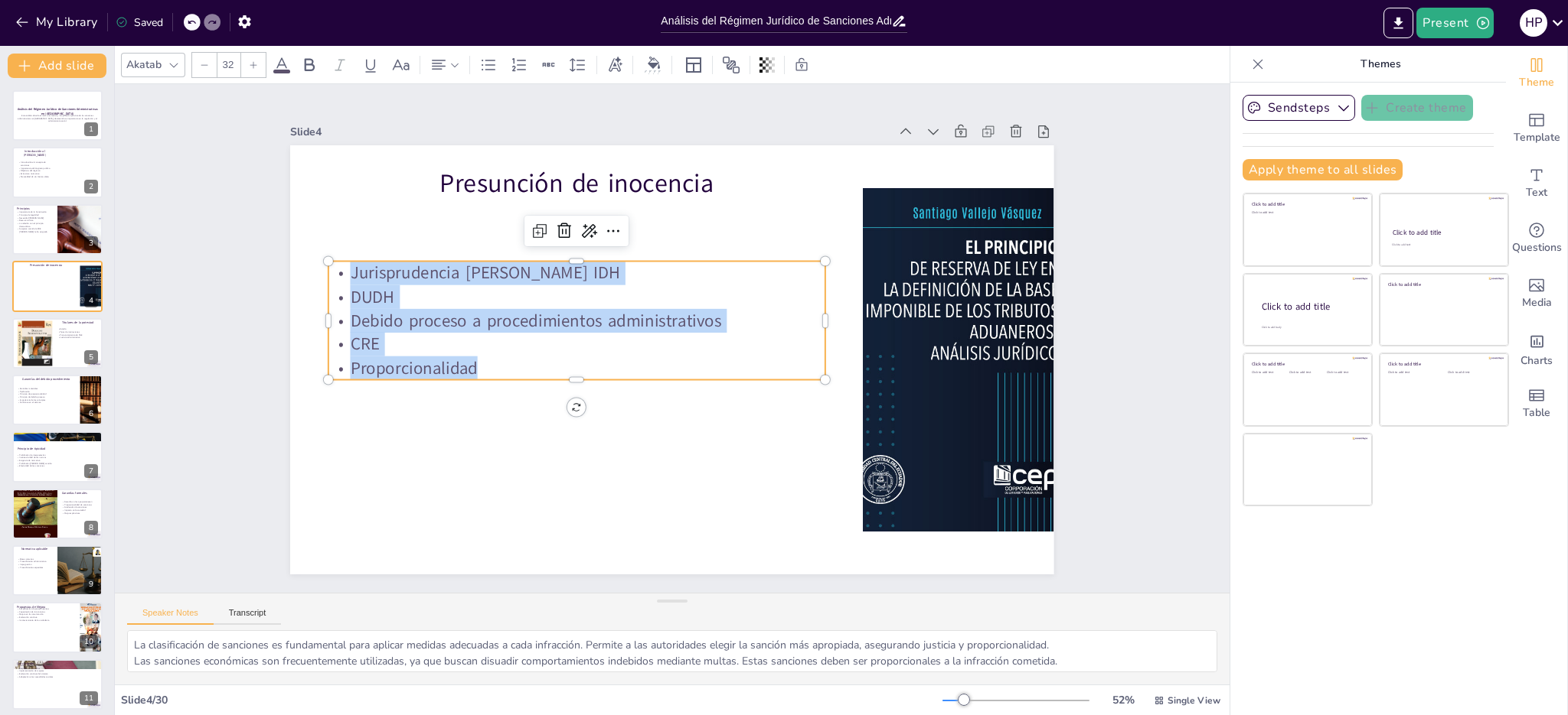
checkbox input "true"
